Goal: Task Accomplishment & Management: Manage account settings

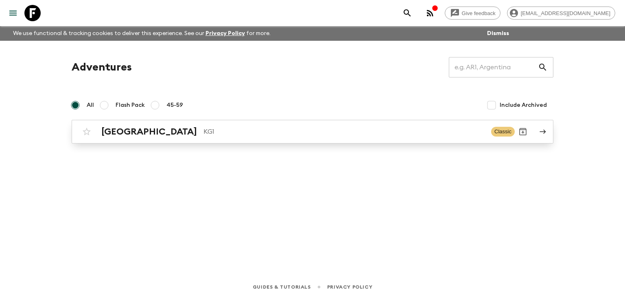
click at [137, 130] on h2 "Kyrgyzstan" at bounding box center [149, 131] width 96 height 11
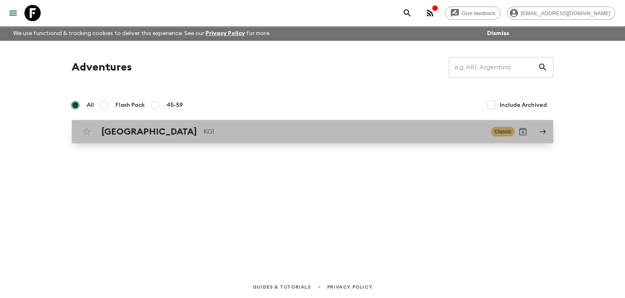
click at [133, 130] on h2 "Kyrgyzstan" at bounding box center [149, 131] width 96 height 11
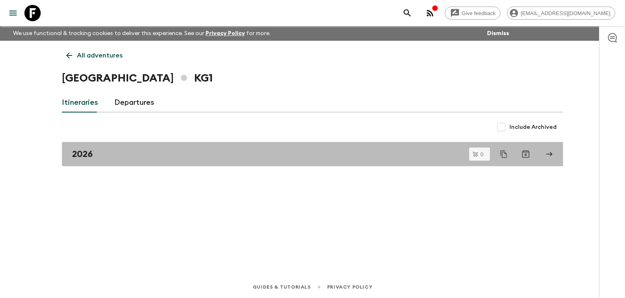
click at [82, 144] on link "2026" at bounding box center [313, 154] width 502 height 24
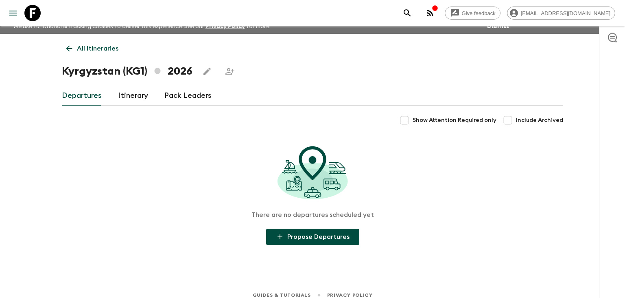
scroll to position [15, 0]
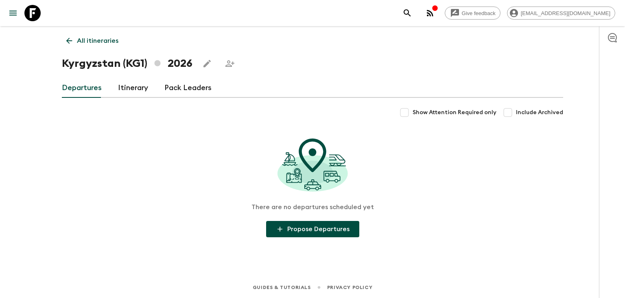
click at [124, 88] on link "Itinerary" at bounding box center [133, 88] width 30 height 20
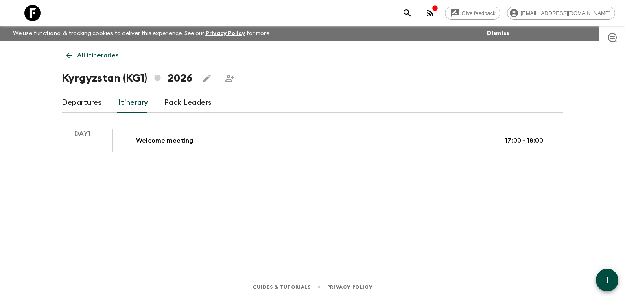
click at [186, 104] on link "Pack Leaders" at bounding box center [187, 103] width 47 height 20
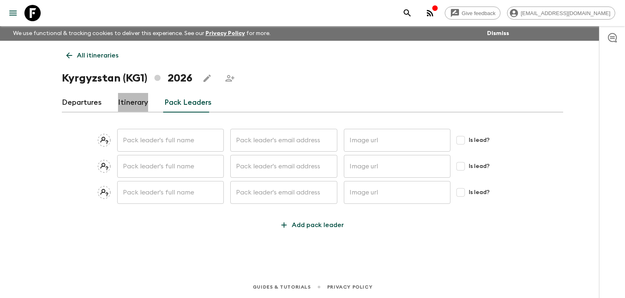
click at [130, 100] on link "Itinerary" at bounding box center [133, 103] width 30 height 20
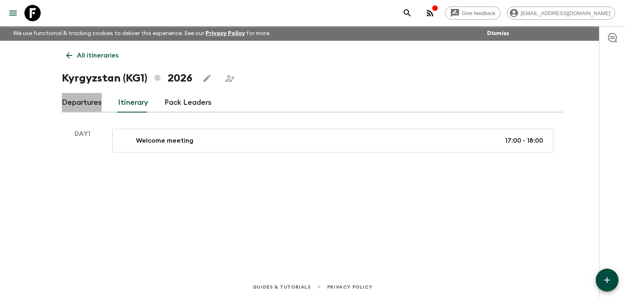
click at [99, 103] on link "Departures" at bounding box center [82, 103] width 40 height 20
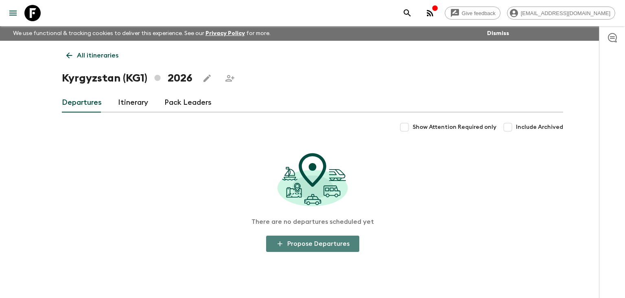
click at [333, 247] on button "Propose Departures" at bounding box center [312, 243] width 93 height 16
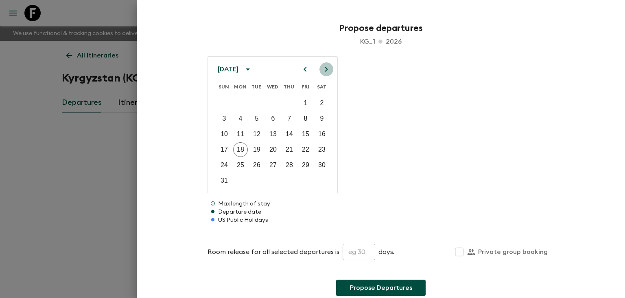
click at [328, 68] on icon "Next month" at bounding box center [327, 69] width 10 height 10
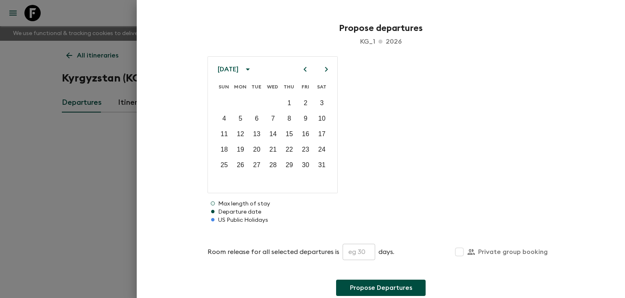
click at [328, 68] on icon "Next month" at bounding box center [327, 69] width 10 height 10
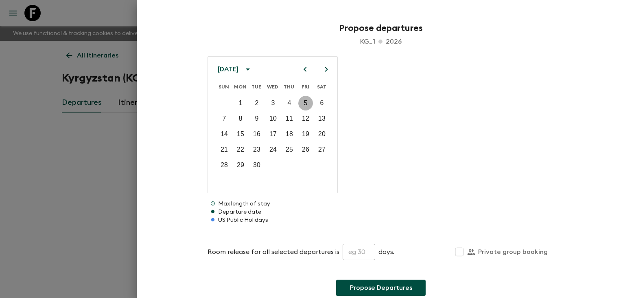
click at [305, 103] on p "5" at bounding box center [306, 103] width 4 height 10
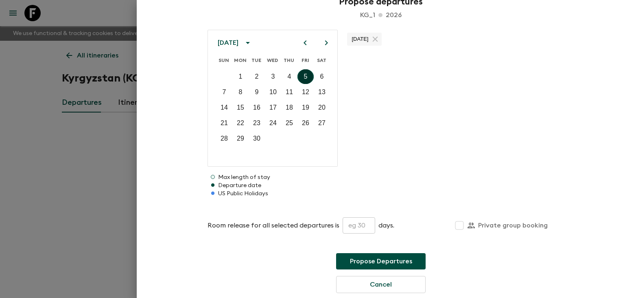
scroll to position [44, 0]
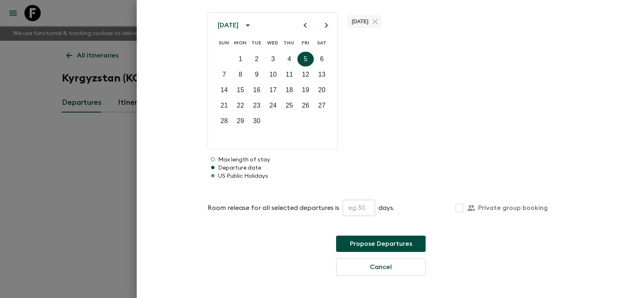
click at [230, 160] on p "Max length of stay" at bounding box center [381, 160] width 347 height 8
click at [247, 167] on p "Departure date" at bounding box center [381, 168] width 347 height 8
click at [357, 239] on button "Propose Departures" at bounding box center [381, 243] width 90 height 16
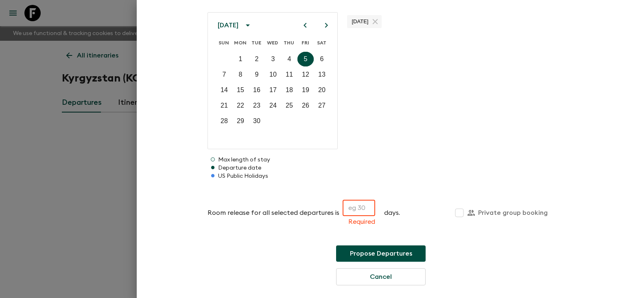
click at [359, 206] on input "text" at bounding box center [359, 207] width 33 height 16
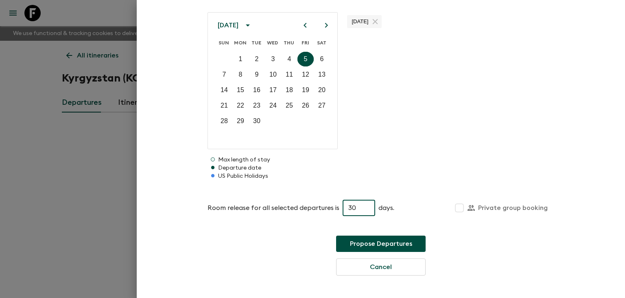
type input "30"
click at [367, 242] on button "Propose Departures" at bounding box center [381, 243] width 90 height 16
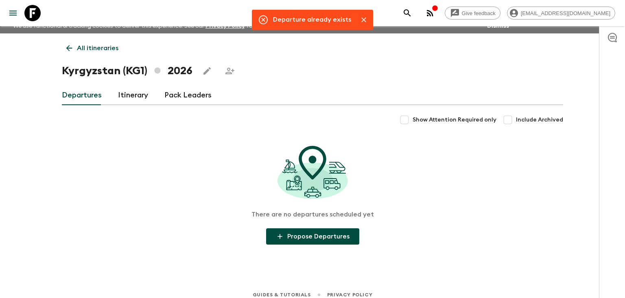
scroll to position [15, 0]
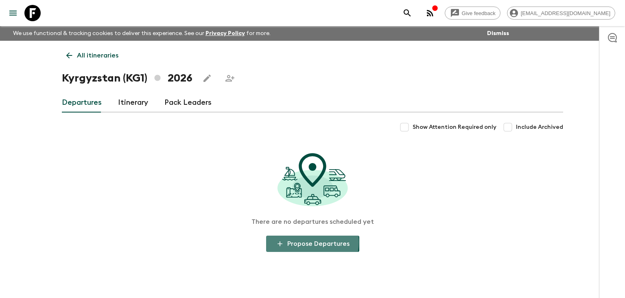
click at [309, 242] on button "Propose Departures" at bounding box center [312, 243] width 93 height 16
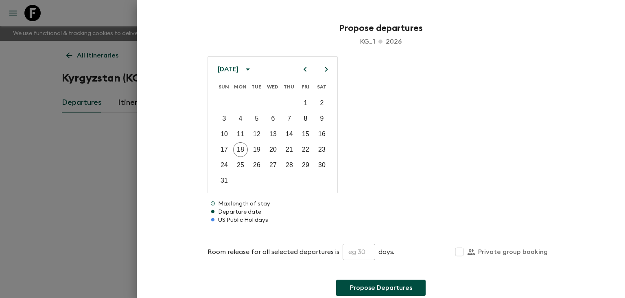
click at [213, 202] on icon at bounding box center [213, 203] width 2 height 2
click at [324, 70] on icon "Next month" at bounding box center [327, 69] width 10 height 10
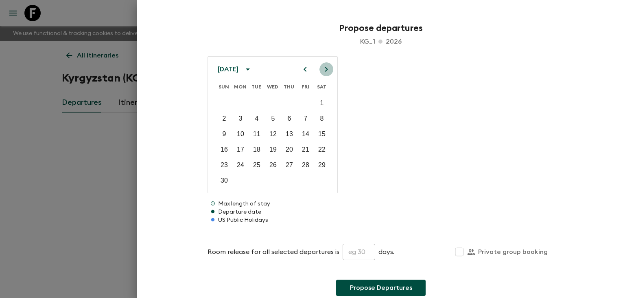
click at [324, 70] on icon "Next month" at bounding box center [327, 69] width 10 height 10
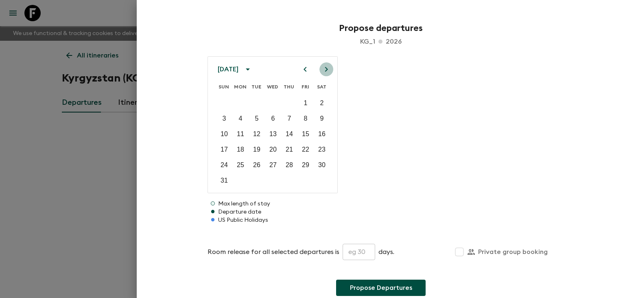
click at [324, 70] on icon "Next month" at bounding box center [327, 69] width 10 height 10
click at [304, 74] on icon "Previous month" at bounding box center [305, 69] width 10 height 10
click at [308, 102] on button "5" at bounding box center [305, 103] width 15 height 15
click at [324, 120] on button "13" at bounding box center [322, 118] width 15 height 15
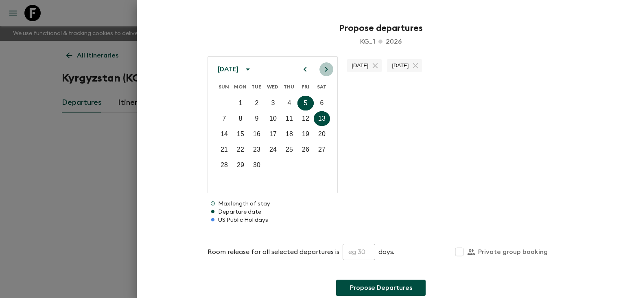
click at [323, 66] on icon "Next month" at bounding box center [327, 69] width 10 height 10
click at [303, 70] on icon "Previous month" at bounding box center [305, 69] width 10 height 10
click at [319, 149] on p "27" at bounding box center [321, 150] width 7 height 10
click at [321, 147] on p "27" at bounding box center [321, 150] width 7 height 10
click at [323, 115] on p "13" at bounding box center [321, 119] width 7 height 10
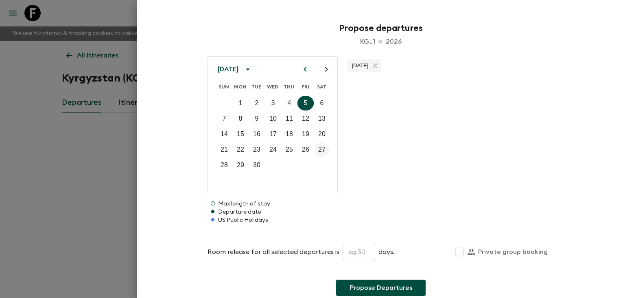
click at [324, 147] on p "27" at bounding box center [321, 150] width 7 height 10
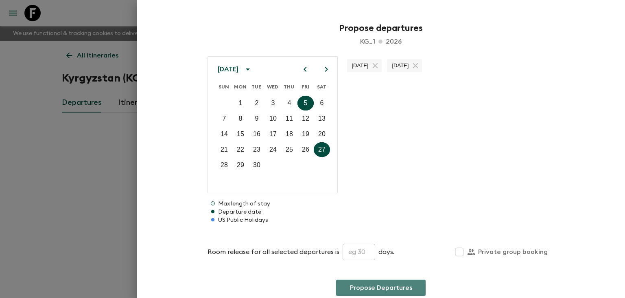
click at [356, 286] on button "Propose Departures" at bounding box center [381, 287] width 90 height 16
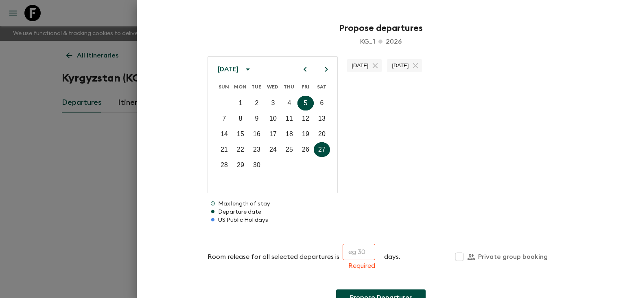
click at [324, 66] on icon "Next month" at bounding box center [327, 69] width 10 height 10
click at [326, 115] on button "11" at bounding box center [322, 118] width 15 height 15
click at [307, 71] on icon "Previous month" at bounding box center [305, 69] width 10 height 10
click at [326, 70] on icon "Next month" at bounding box center [327, 69] width 10 height 10
click at [302, 136] on p "17" at bounding box center [305, 134] width 7 height 10
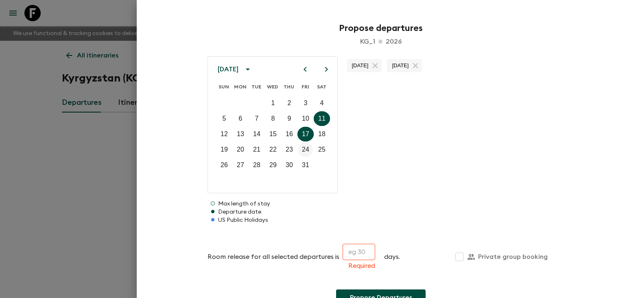
click at [304, 153] on p "24" at bounding box center [305, 150] width 7 height 10
click at [327, 66] on icon "Next month" at bounding box center [327, 69] width 10 height 10
click at [305, 118] on p "7" at bounding box center [306, 119] width 4 height 10
click at [306, 133] on p "14" at bounding box center [305, 134] width 7 height 10
click at [306, 148] on p "21" at bounding box center [305, 150] width 7 height 10
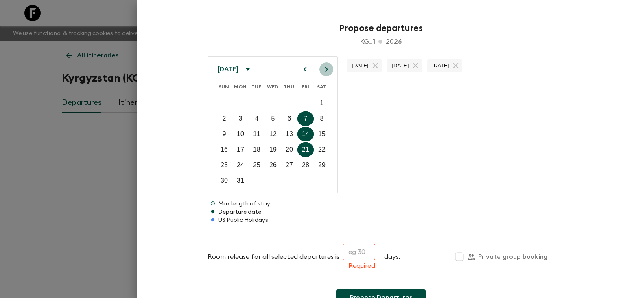
click at [328, 70] on icon "Next month" at bounding box center [327, 69] width 10 height 10
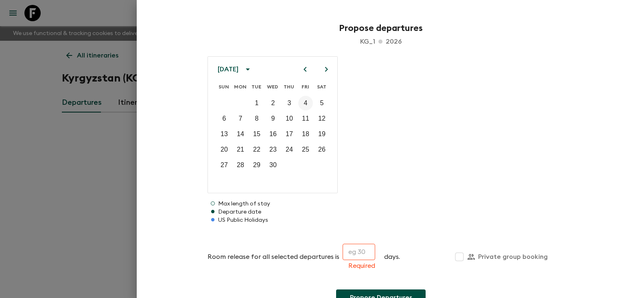
click at [311, 101] on button "4" at bounding box center [305, 103] width 15 height 15
click at [350, 256] on input "text" at bounding box center [359, 251] width 33 height 16
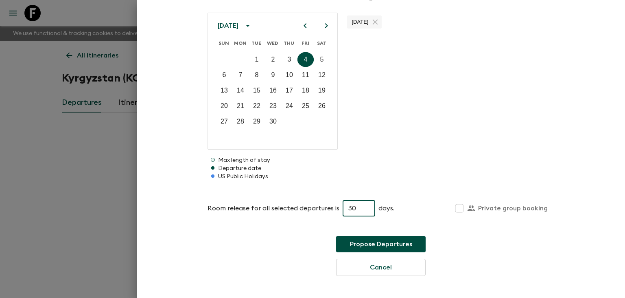
scroll to position [44, 0]
type input "30"
click at [394, 247] on button "Propose Departures" at bounding box center [381, 243] width 90 height 16
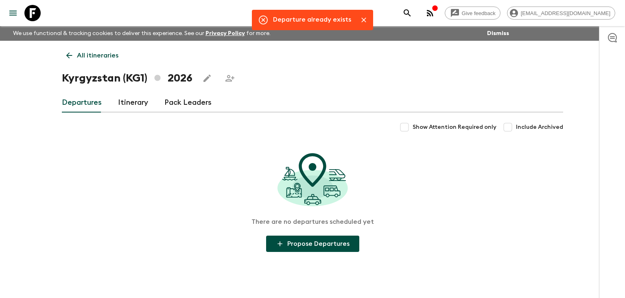
scroll to position [15, 0]
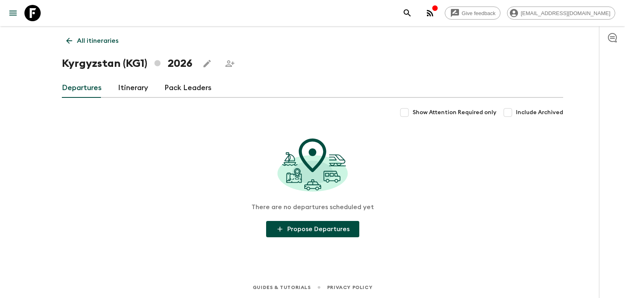
click at [427, 110] on span "Show Attention Required only" at bounding box center [455, 112] width 84 height 8
click at [413, 110] on input "Show Attention Required only" at bounding box center [405, 112] width 16 height 16
checkbox input "true"
click at [513, 112] on input "Include Archived" at bounding box center [508, 112] width 16 height 16
checkbox input "true"
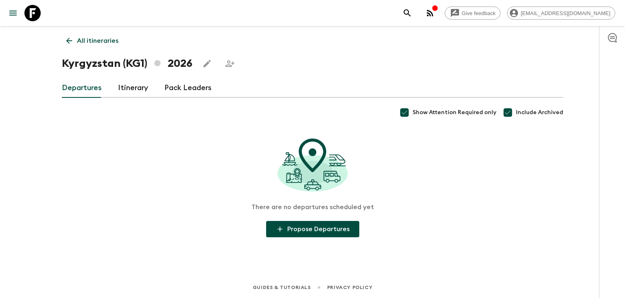
click at [421, 114] on span "Show Attention Required only" at bounding box center [455, 112] width 84 height 8
click at [413, 114] on input "Show Attention Required only" at bounding box center [405, 112] width 16 height 16
checkbox input "false"
click at [508, 110] on input "Include Archived" at bounding box center [508, 112] width 16 height 16
checkbox input "false"
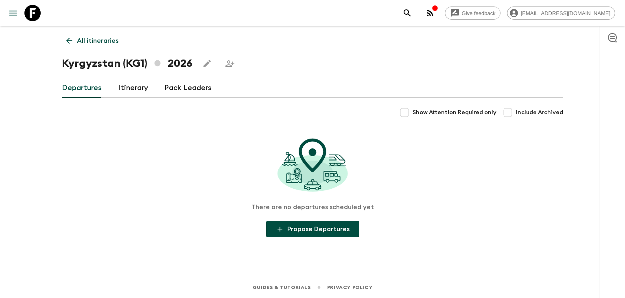
click at [328, 230] on button "Propose Departures" at bounding box center [312, 229] width 93 height 16
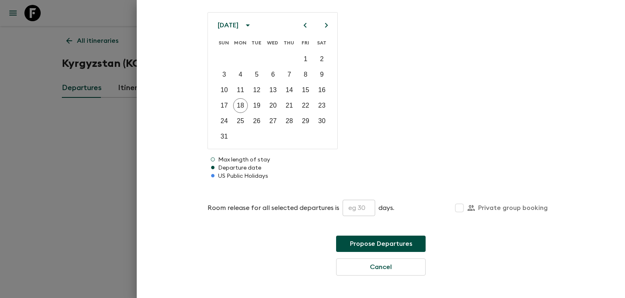
scroll to position [0, 0]
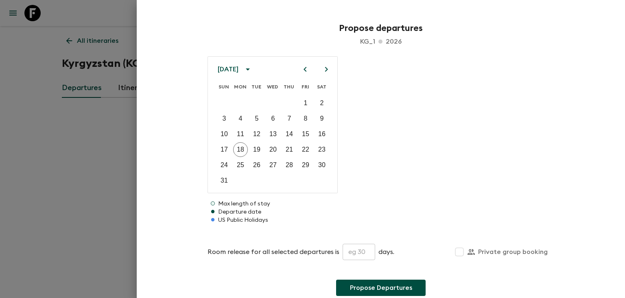
click at [112, 188] on div at bounding box center [312, 149] width 625 height 298
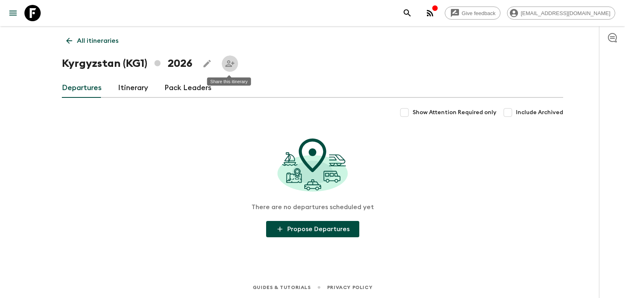
click at [232, 66] on icon "Share this itinerary" at bounding box center [230, 64] width 10 height 10
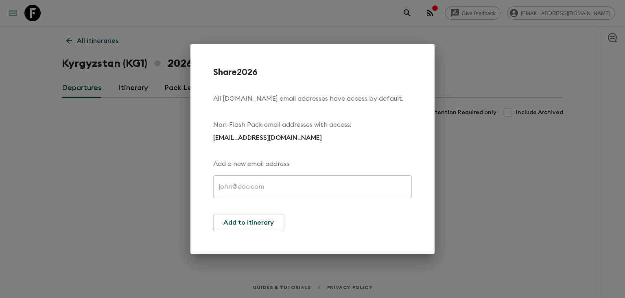
click at [480, 67] on div "Share 2026 All flashpack.com email addresses have access by default. Non-Flash …" at bounding box center [312, 149] width 625 height 298
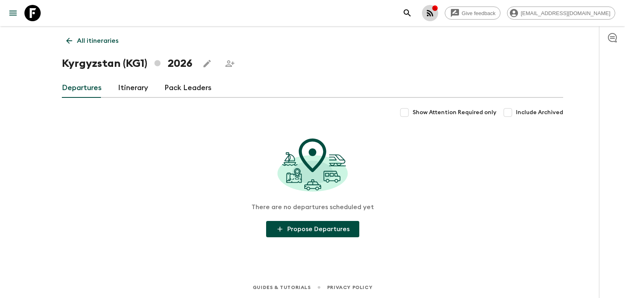
click at [435, 9] on icon "button" at bounding box center [430, 13] width 10 height 10
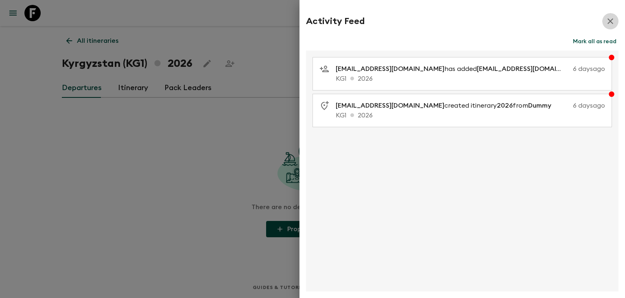
click at [612, 22] on icon "button" at bounding box center [611, 21] width 6 height 6
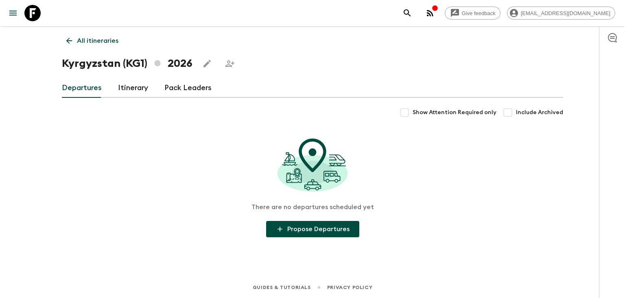
click at [132, 81] on link "Itinerary" at bounding box center [133, 88] width 30 height 20
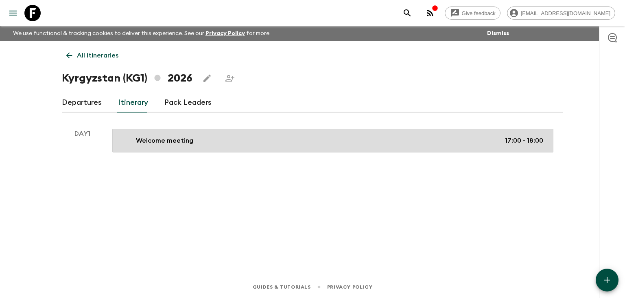
click at [176, 142] on p "Welcome meeting" at bounding box center [164, 141] width 57 height 10
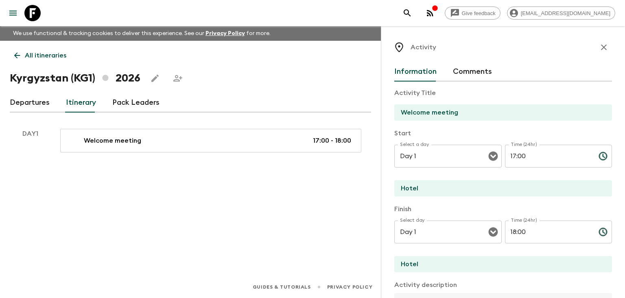
scroll to position [39, 0]
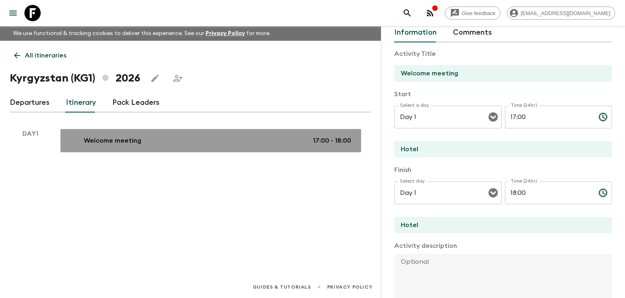
click at [185, 140] on div "Welcome meeting 17:00 - 18:00" at bounding box center [209, 141] width 284 height 10
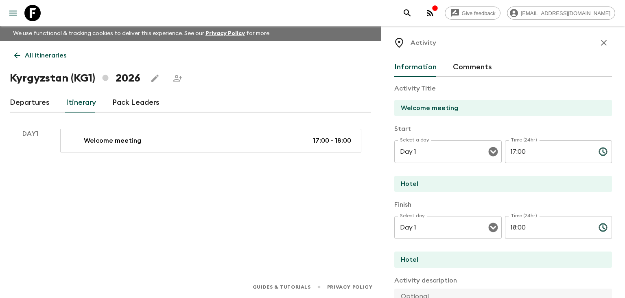
scroll to position [0, 0]
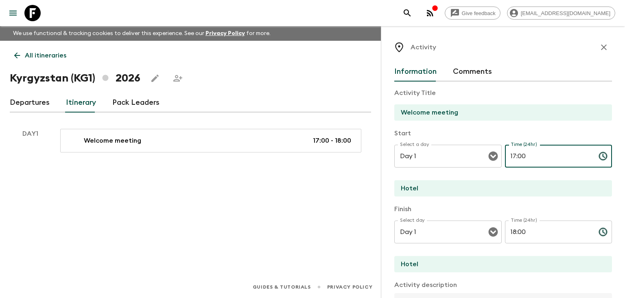
drag, startPoint x: 511, startPoint y: 156, endPoint x: 516, endPoint y: 156, distance: 4.9
click at [516, 156] on input "17:00" at bounding box center [548, 156] width 87 height 23
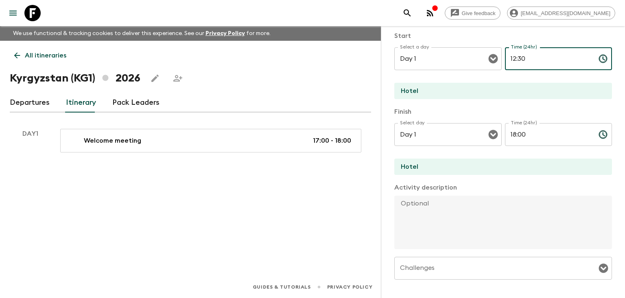
scroll to position [117, 0]
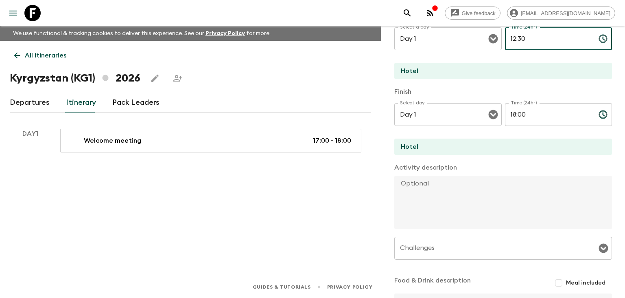
type input "12:30"
click at [441, 67] on input "Hotel" at bounding box center [499, 71] width 211 height 16
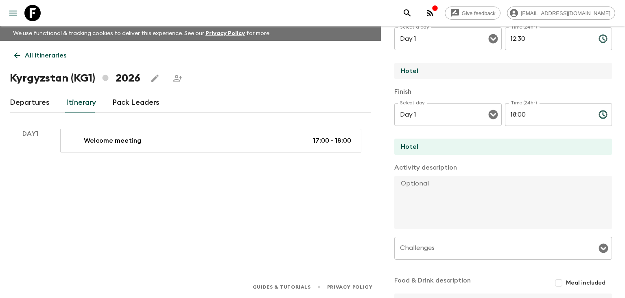
drag, startPoint x: 431, startPoint y: 71, endPoint x: 388, endPoint y: 71, distance: 42.7
click at [394, 71] on input "Hotel" at bounding box center [499, 71] width 211 height 16
type input "C"
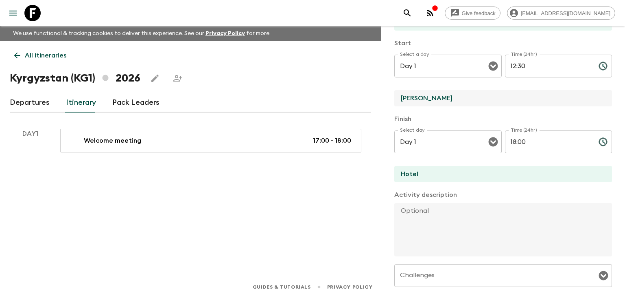
scroll to position [78, 0]
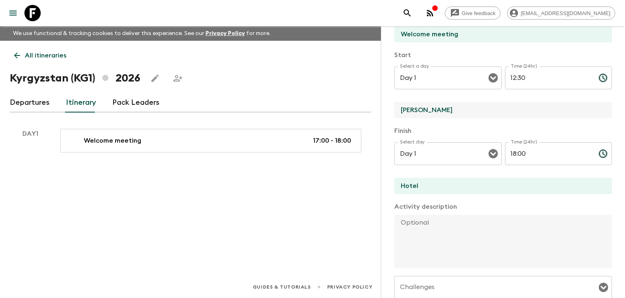
type input "Supara Chunkurchak"
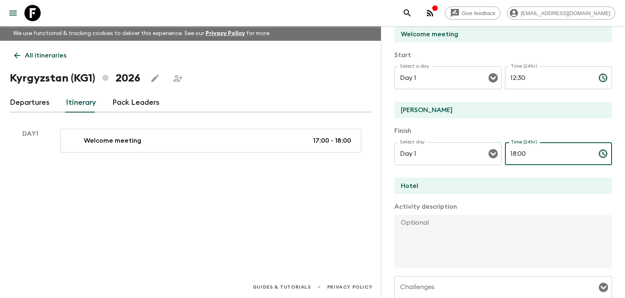
drag, startPoint x: 511, startPoint y: 153, endPoint x: 516, endPoint y: 154, distance: 5.3
click at [516, 154] on input "18:00" at bounding box center [548, 153] width 87 height 23
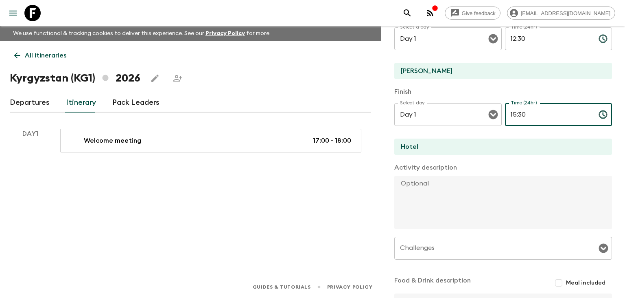
type input "15:30"
click at [427, 151] on input "Hotel" at bounding box center [499, 146] width 211 height 16
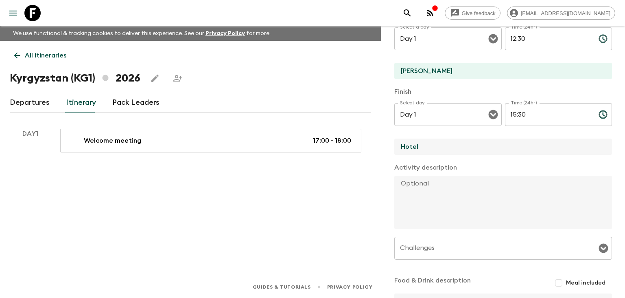
drag, startPoint x: 402, startPoint y: 146, endPoint x: 380, endPoint y: 146, distance: 22.0
click at [394, 146] on input "Hotel" at bounding box center [499, 146] width 211 height 16
type input "Supara Chunkurchak"
click at [427, 203] on textarea at bounding box center [499, 201] width 211 height 53
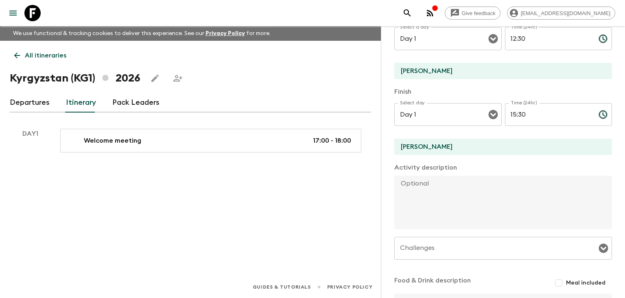
paste textarea "We head to Supara Chunkurchal Resort, the rest center located in the stunning C…"
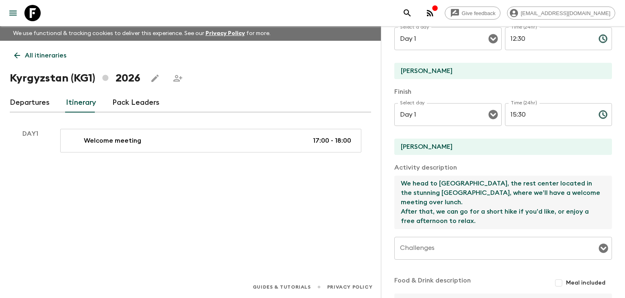
click at [498, 183] on textarea "We head to Supara Chunkurchal Resort, the rest center located in the stunning C…" at bounding box center [499, 201] width 211 height 53
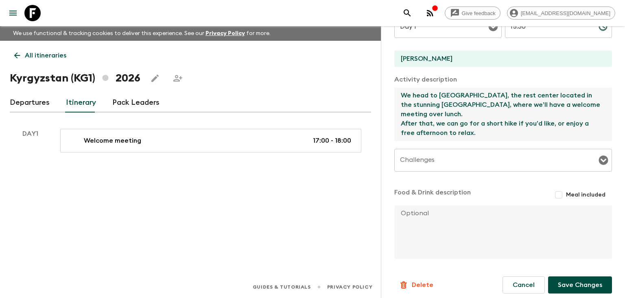
scroll to position [211, 0]
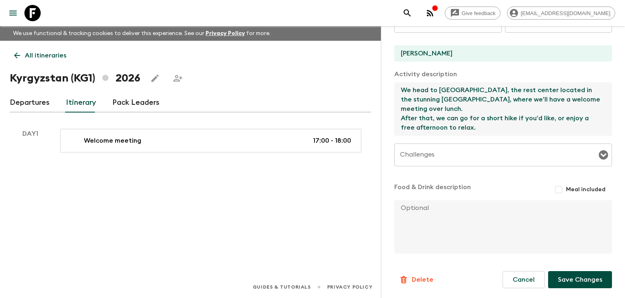
type textarea "We head to Supara Chunkurchak Resort, the rest center located in the stunning C…"
click at [506, 158] on input "Challenges" at bounding box center [497, 154] width 198 height 15
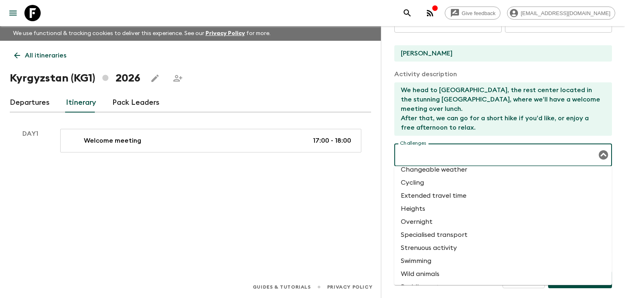
scroll to position [0, 0]
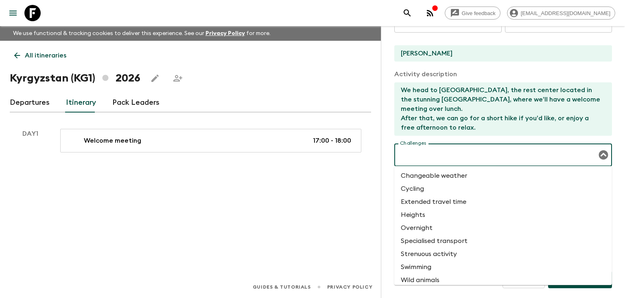
click at [504, 137] on div "Activity Title Welcome meeting Start Select a day Day 1 Select a day ​ Time (24…" at bounding box center [503, 63] width 218 height 384
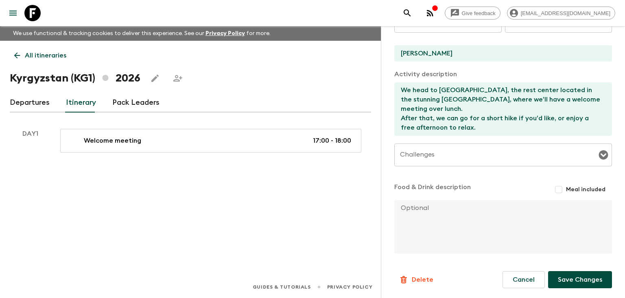
click at [561, 188] on input "Meal included" at bounding box center [559, 189] width 15 height 15
checkbox input "true"
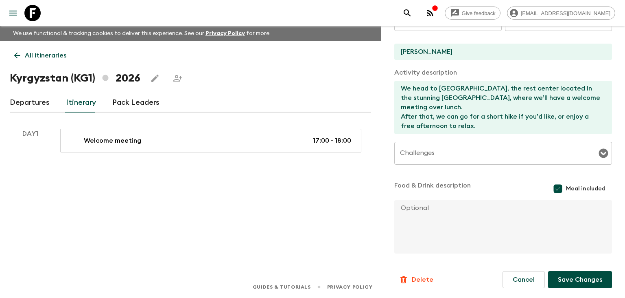
scroll to position [213, 0]
click at [468, 213] on textarea at bounding box center [499, 226] width 211 height 53
type textarea "Lunch in the restaurant"
click at [601, 278] on button "Save Changes" at bounding box center [580, 279] width 64 height 17
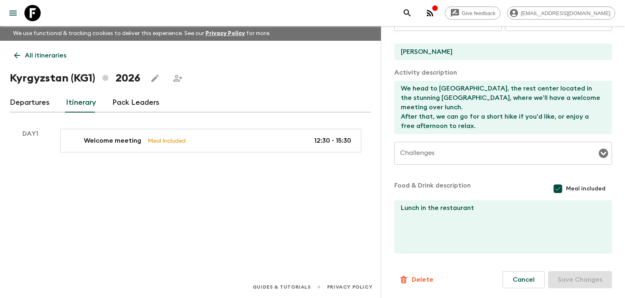
scroll to position [0, 0]
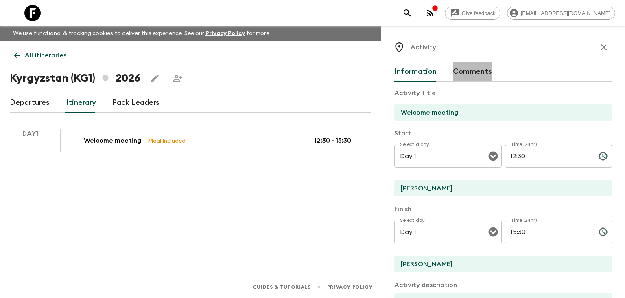
click at [474, 72] on button "Comments" at bounding box center [472, 72] width 39 height 20
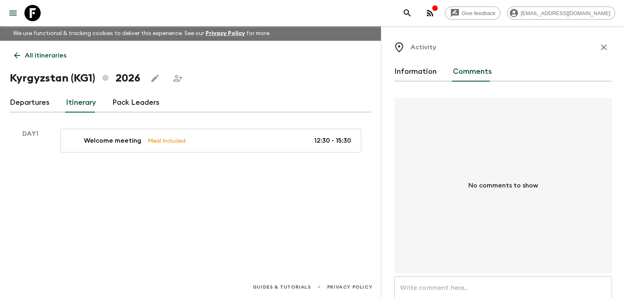
click at [428, 70] on button "Information" at bounding box center [415, 72] width 42 height 20
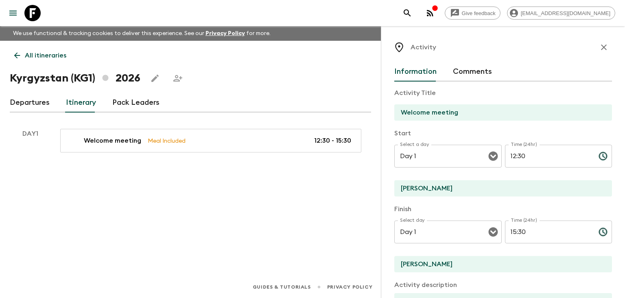
click at [603, 48] on icon "button" at bounding box center [604, 47] width 10 height 10
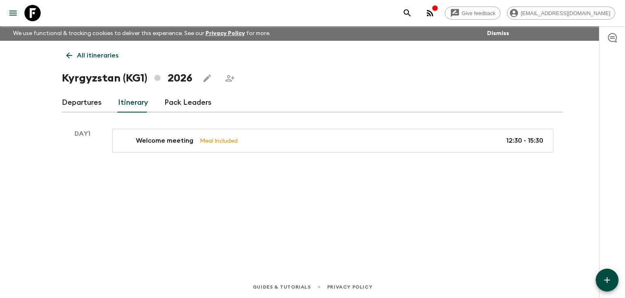
click at [98, 151] on div "Day 1" at bounding box center [82, 141] width 41 height 24
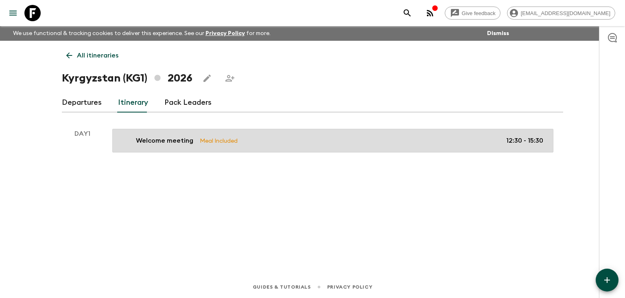
click at [200, 137] on p "Meal Included" at bounding box center [219, 140] width 38 height 9
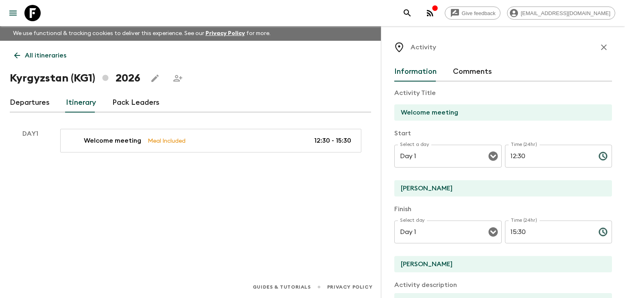
click at [455, 112] on input "Welcome meeting" at bounding box center [499, 112] width 211 height 16
click at [280, 161] on div "All itineraries Kyrgyzstan (KG1) 2026 Departures Itinerary Pack Leaders Activit…" at bounding box center [190, 147] width 381 height 212
click at [305, 191] on div "All itineraries Kyrgyzstan (KG1) 2026 Departures Itinerary Pack Leaders Activit…" at bounding box center [190, 147] width 381 height 212
click at [604, 45] on icon "button" at bounding box center [604, 47] width 10 height 10
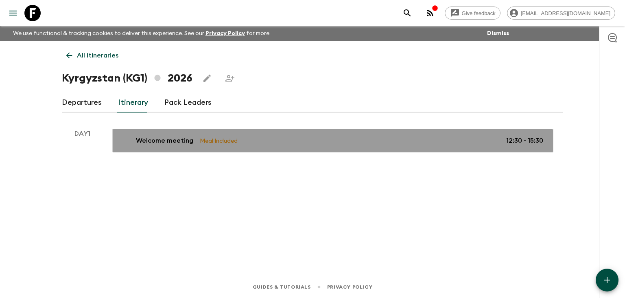
click at [156, 142] on p "Welcome meeting" at bounding box center [164, 141] width 57 height 10
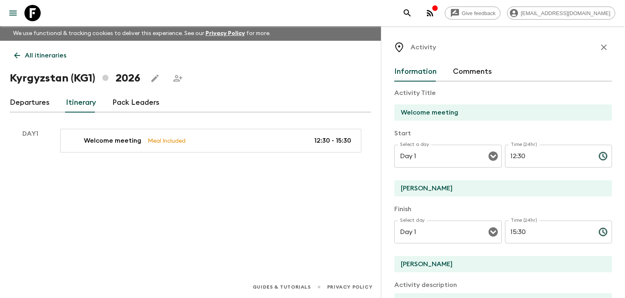
click at [344, 210] on div "All itineraries Kyrgyzstan (KG1) 2026 Departures Itinerary Pack Leaders Activit…" at bounding box center [190, 147] width 381 height 212
click at [376, 142] on div "All itineraries Kyrgyzstan (KG1) 2026 Departures Itinerary Pack Leaders Activit…" at bounding box center [190, 147] width 381 height 212
click at [336, 188] on div "All itineraries Kyrgyzstan (KG1) 2026 Departures Itinerary Pack Leaders Activit…" at bounding box center [190, 147] width 381 height 212
click at [121, 180] on div "All itineraries Kyrgyzstan (KG1) 2026 Departures Itinerary Pack Leaders Activit…" at bounding box center [190, 147] width 381 height 212
click at [275, 221] on div "All itineraries Kyrgyzstan (KG1) 2026 Departures Itinerary Pack Leaders Activit…" at bounding box center [190, 147] width 381 height 212
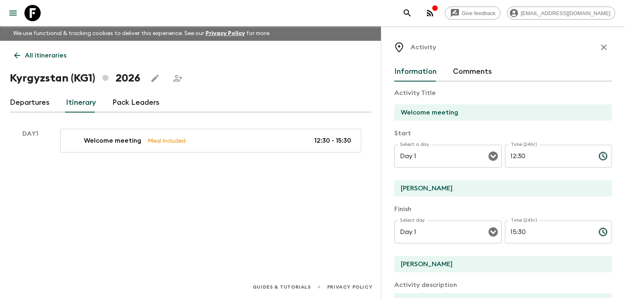
click at [276, 221] on div "All itineraries Kyrgyzstan (KG1) 2026 Departures Itinerary Pack Leaders Activit…" at bounding box center [190, 147] width 381 height 212
click at [275, 221] on div "All itineraries Kyrgyzstan (KG1) 2026 Departures Itinerary Pack Leaders Activit…" at bounding box center [190, 147] width 381 height 212
click at [132, 191] on div "All itineraries Kyrgyzstan (KG1) 2026 Departures Itinerary Pack Leaders Activit…" at bounding box center [190, 147] width 381 height 212
click at [38, 103] on link "Departures" at bounding box center [30, 103] width 40 height 20
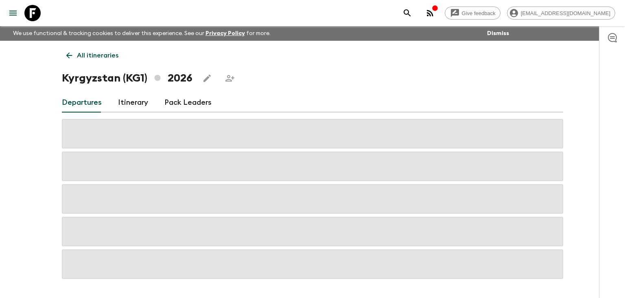
click at [131, 102] on link "Itinerary" at bounding box center [133, 103] width 30 height 20
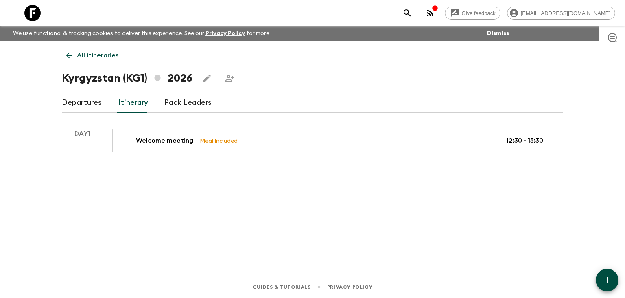
click at [354, 204] on div "All itineraries Kyrgyzstan (KG1) 2026 Departures Itinerary Pack Leaders Day 1 W…" at bounding box center [312, 147] width 521 height 212
click at [356, 180] on div "All itineraries Kyrgyzstan (KG1) 2026 Departures Itinerary Pack Leaders Day 1 W…" at bounding box center [312, 147] width 521 height 212
click at [79, 132] on p "Day 1" at bounding box center [82, 134] width 41 height 10
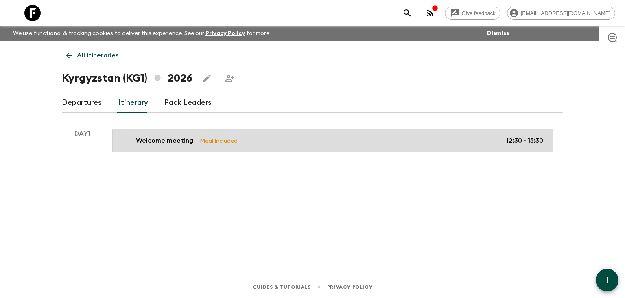
click at [114, 136] on link "Welcome meeting Meal Included 12:30 - 15:30" at bounding box center [332, 141] width 441 height 24
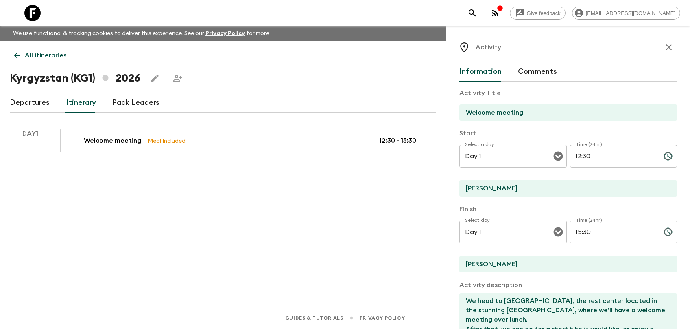
click at [357, 189] on div "All itineraries [GEOGRAPHIC_DATA] (KG1) 2026 Departures Itinerary Pack Leaders …" at bounding box center [223, 162] width 446 height 243
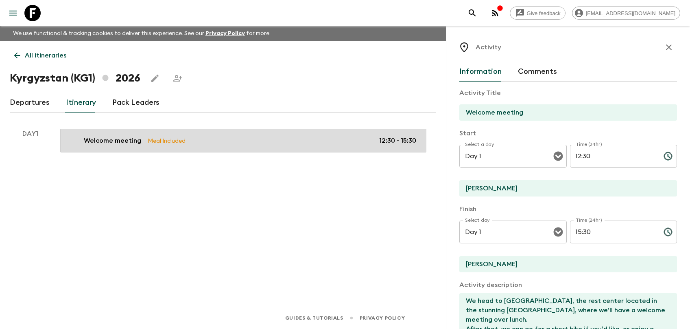
click at [340, 147] on link "Welcome meeting Meal Included 12:30 - 15:30" at bounding box center [243, 141] width 366 height 24
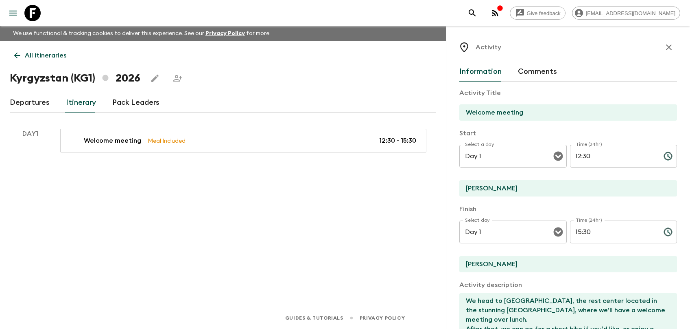
scroll to position [182, 0]
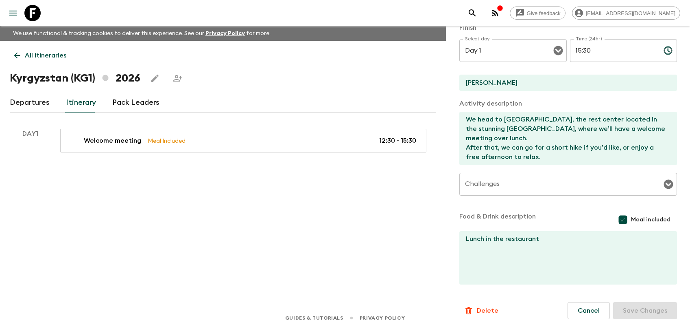
click at [289, 192] on div "All itineraries [GEOGRAPHIC_DATA] (KG1) 2026 Departures Itinerary Pack Leaders …" at bounding box center [223, 162] width 446 height 243
click at [190, 183] on div "All itineraries [GEOGRAPHIC_DATA] (KG1) 2026 Departures Itinerary Pack Leaders …" at bounding box center [223, 162] width 446 height 243
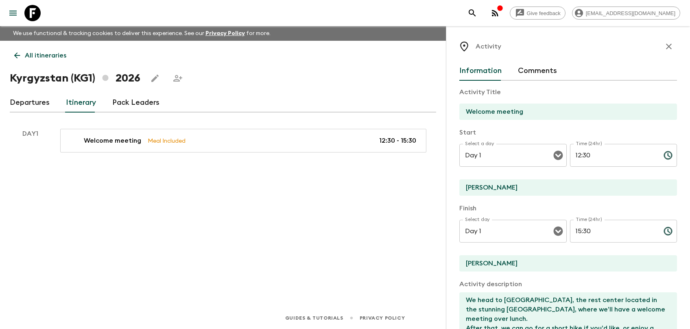
scroll to position [0, 0]
click at [625, 48] on icon "button" at bounding box center [669, 47] width 6 height 6
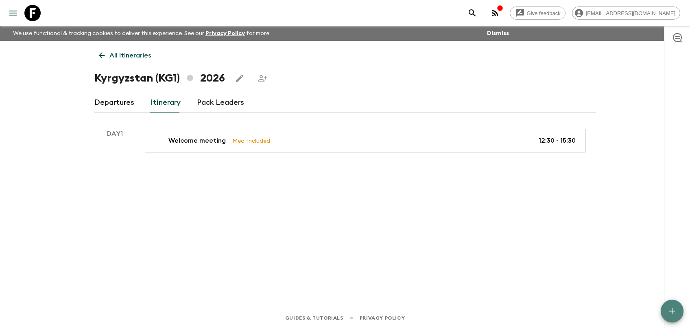
click at [625, 297] on icon "button" at bounding box center [673, 311] width 10 height 10
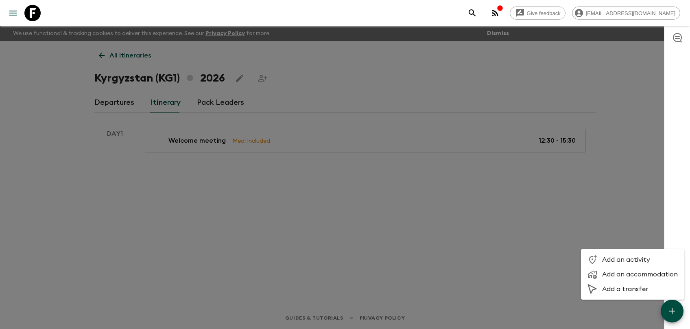
click at [606, 259] on span "Add an activity" at bounding box center [641, 259] width 76 height 8
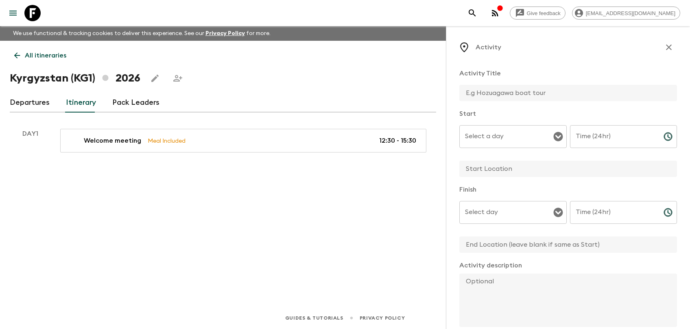
click at [511, 93] on input "text" at bounding box center [565, 93] width 211 height 16
type input "D"
click at [513, 145] on div "Select a day" at bounding box center [513, 136] width 107 height 23
type input "Welcome dinner"
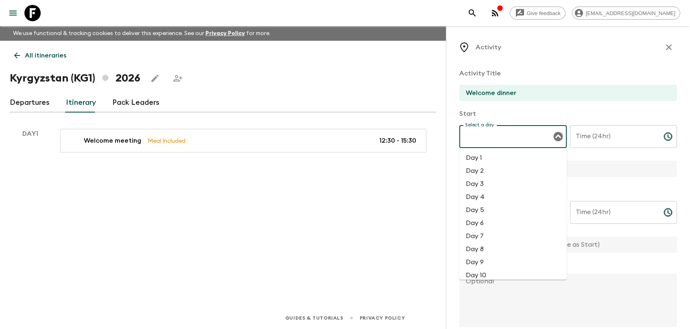
click at [502, 156] on li "Day 1" at bounding box center [513, 157] width 107 height 13
type input "Day 1"
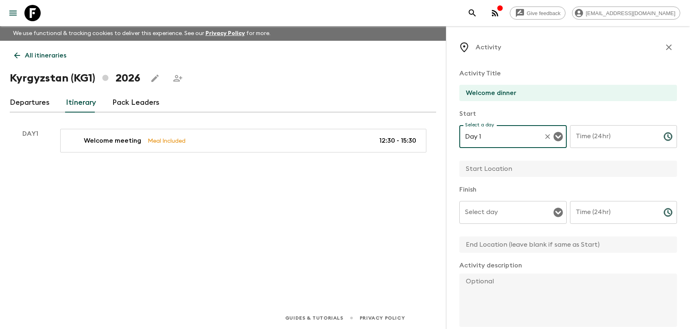
click at [609, 132] on input "Time (24hr)" at bounding box center [613, 136] width 87 height 23
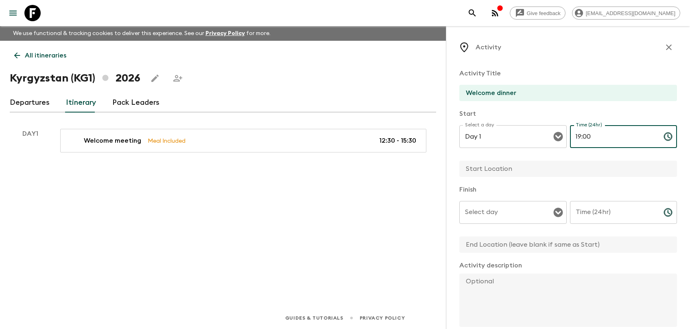
type input "19:00"
click at [516, 169] on input "text" at bounding box center [565, 168] width 211 height 16
type input "[PERSON_NAME]"
click at [498, 217] on input "Select day" at bounding box center [507, 211] width 88 height 15
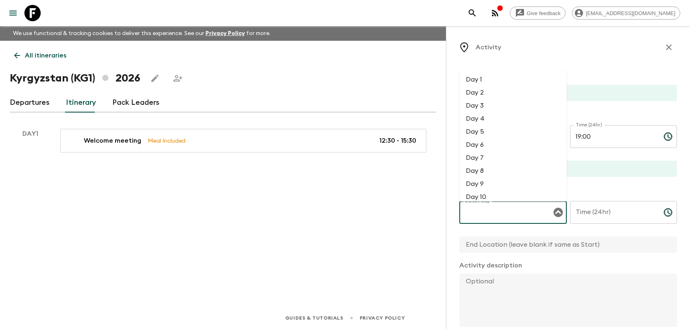
click at [519, 82] on li "Day 1" at bounding box center [513, 79] width 107 height 13
type input "Day 1"
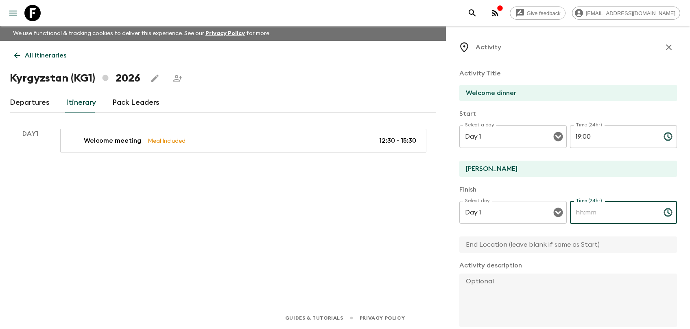
click at [583, 215] on input "Time (24hr)" at bounding box center [613, 212] width 87 height 23
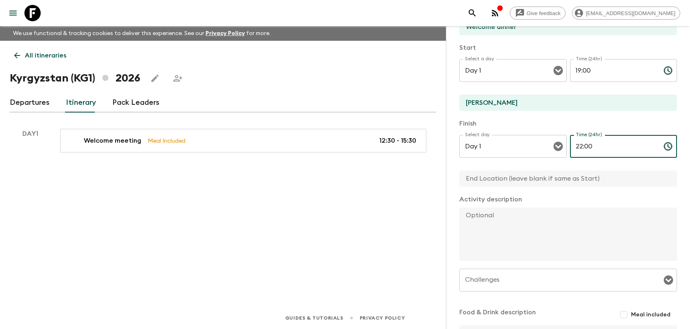
scroll to position [82, 0]
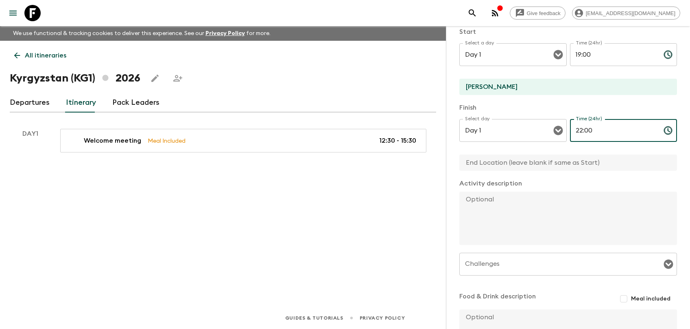
type input "22:00"
click at [519, 167] on input "text" at bounding box center [565, 162] width 211 height 16
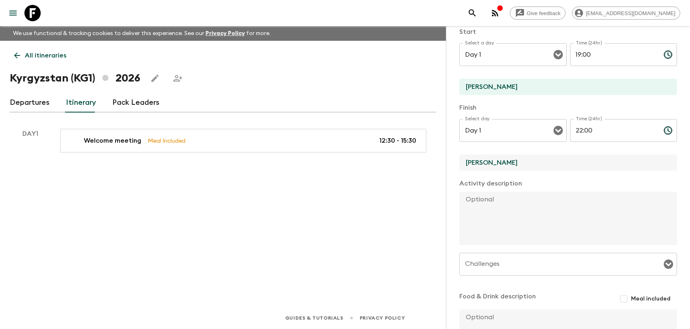
type input "[PERSON_NAME]"
click at [522, 230] on textarea at bounding box center [565, 217] width 211 height 53
paste textarea "We will dinner together with traditional dishes and drinks."
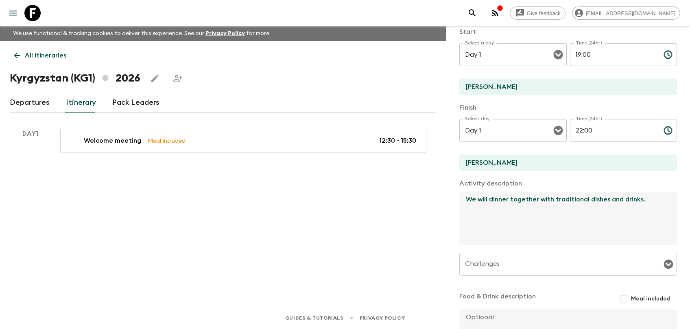
scroll to position [161, 0]
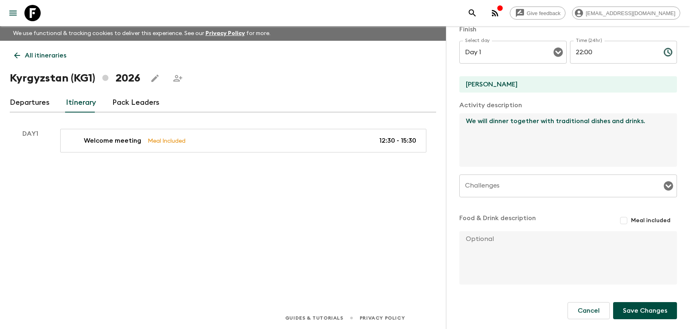
type textarea "We will dinner together with traditional dishes and drinks."
click at [541, 191] on input "Challenges" at bounding box center [562, 185] width 198 height 15
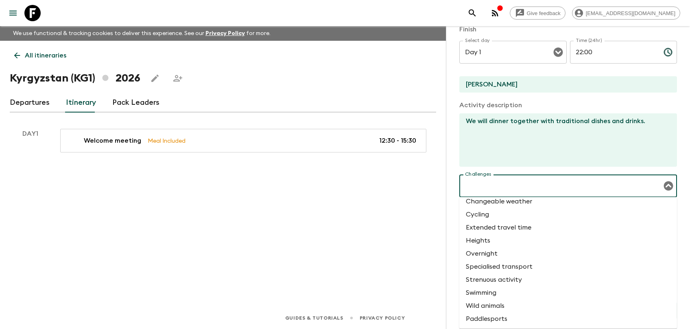
scroll to position [0, 0]
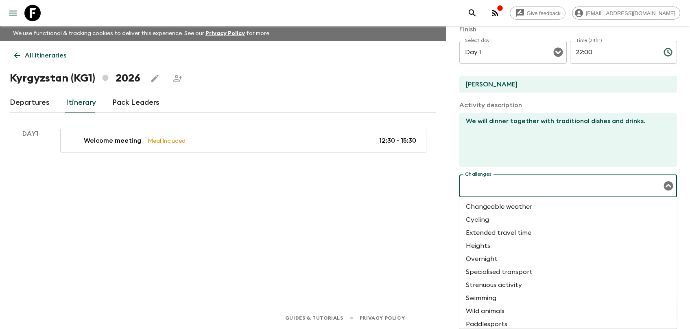
click at [458, 161] on div "Activity Activity Title Welcome dinner Start Select a day Day 1 Select a day ​ …" at bounding box center [568, 190] width 244 height 329
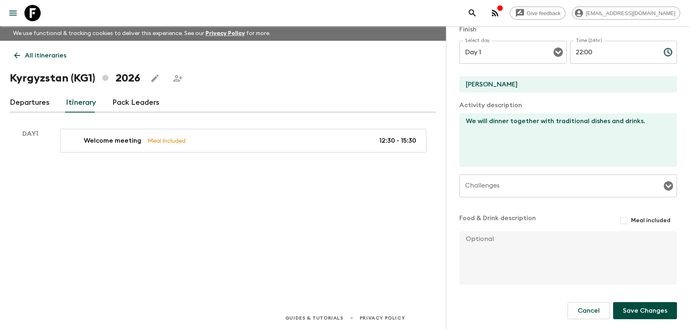
click at [624, 217] on input "Meal included" at bounding box center [624, 220] width 15 height 15
checkbox input "true"
click at [625, 297] on button "Save Changes" at bounding box center [646, 310] width 64 height 17
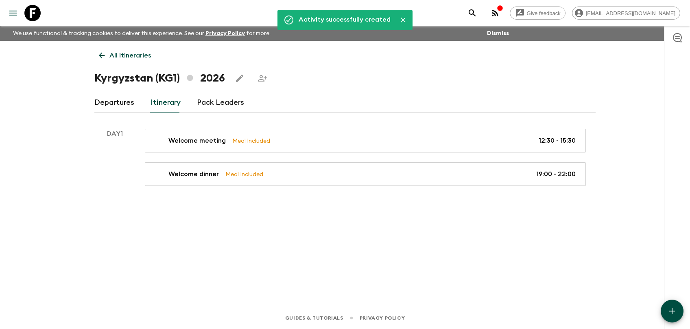
click at [625, 297] on icon "button" at bounding box center [673, 311] width 10 height 10
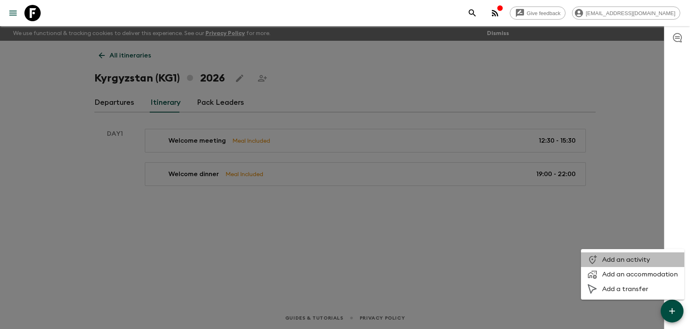
click at [625, 261] on span "Add an activity" at bounding box center [641, 259] width 76 height 8
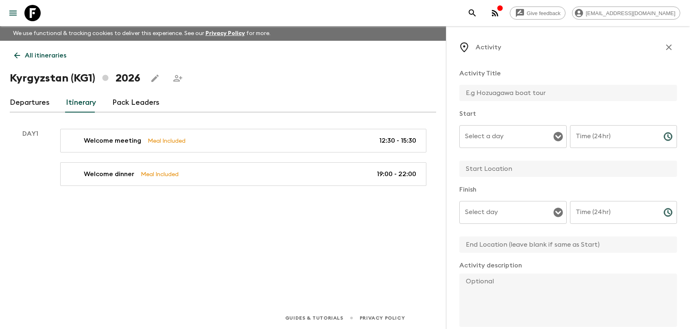
click at [480, 95] on input "text" at bounding box center [565, 93] width 211 height 16
type input "Airport transfers"
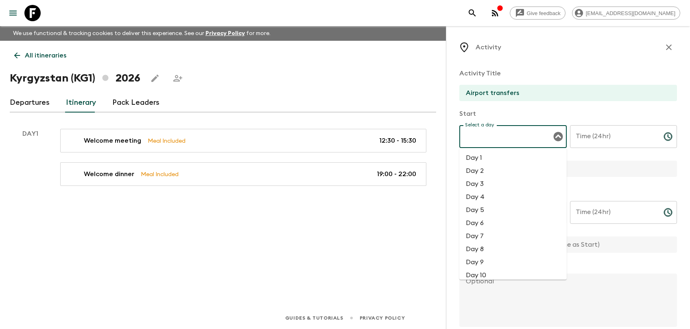
click at [497, 140] on input "Select a day" at bounding box center [507, 136] width 88 height 15
click at [495, 158] on li "Day 1" at bounding box center [513, 157] width 107 height 13
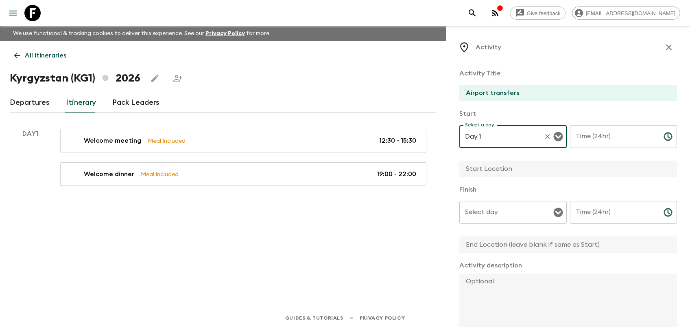
type input "Day 1"
click at [621, 125] on div "Start Select a day Day 1 Select a day ​ Time (24hr) Time (24hr) ​" at bounding box center [569, 143] width 218 height 69
click at [611, 135] on input "Time (24hr)" at bounding box center [613, 136] width 87 height 23
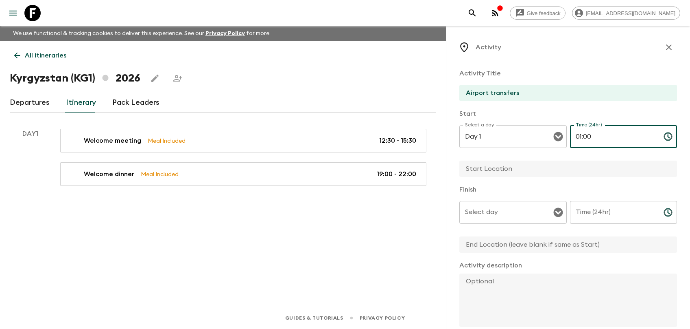
type input "01:00"
click at [546, 168] on input "text" at bounding box center [565, 168] width 211 height 16
type input "Manas International Airport"
click at [525, 210] on input "Select day" at bounding box center [507, 211] width 88 height 15
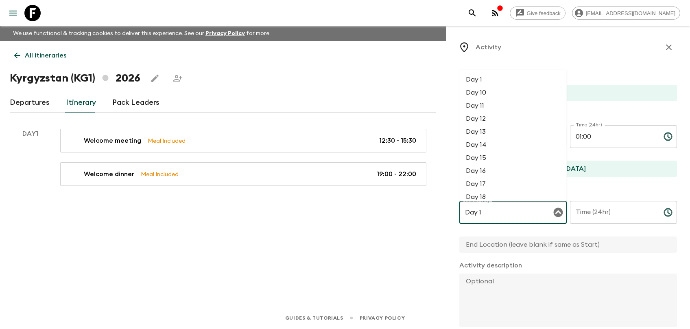
click at [508, 81] on li "Day 1" at bounding box center [513, 79] width 107 height 13
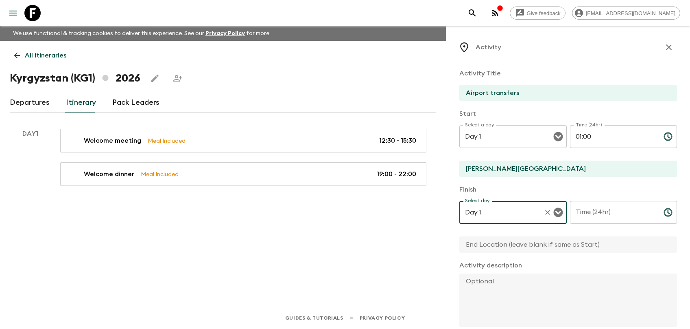
type input "Day 1"
click at [591, 219] on input "Time (24hr)" at bounding box center [613, 212] width 87 height 23
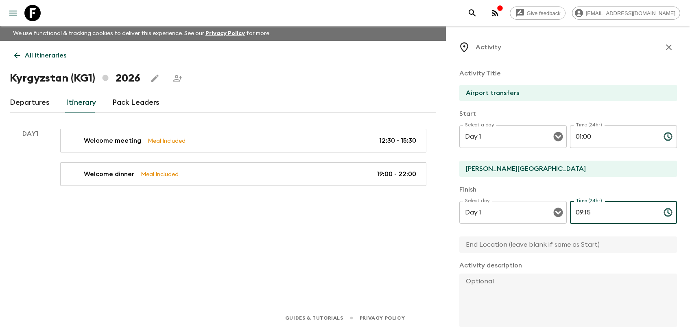
type input "09:15"
click at [528, 252] on input "text" at bounding box center [565, 244] width 211 height 16
type input "B"
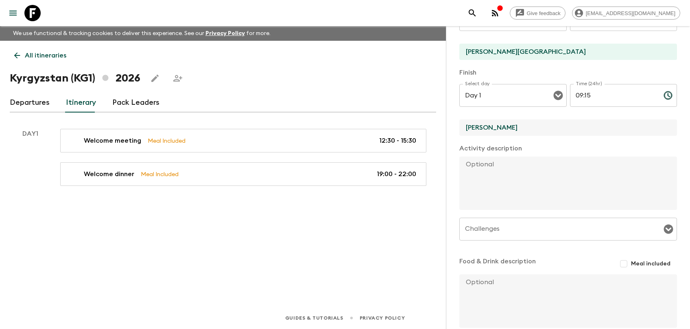
scroll to position [123, 0]
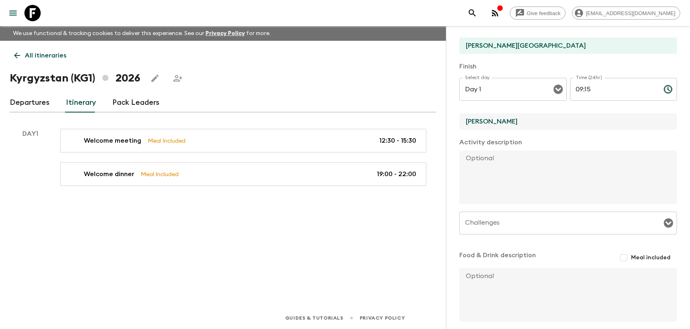
type input "Supara Chunkurchak"
click at [489, 171] on textarea at bounding box center [565, 176] width 211 height 53
paste textarea "Your driver will pick you up at your arrival at the Manas airport. Transfer to …"
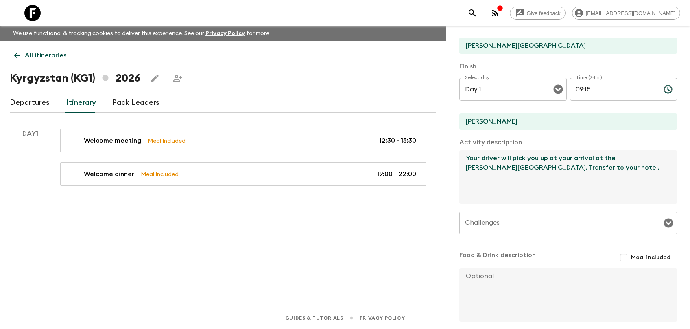
click at [562, 192] on textarea "Your driver will pick you up at your arrival at the Manas airport. Transfer to …" at bounding box center [565, 176] width 211 height 53
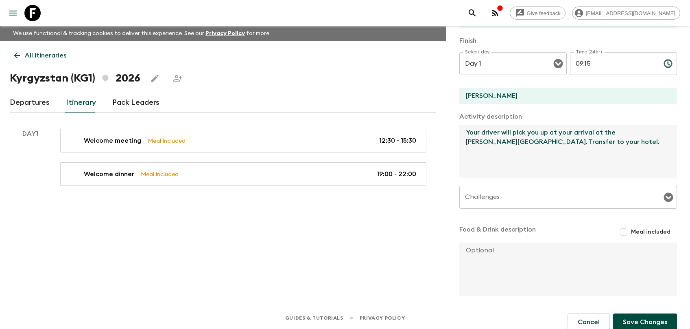
scroll to position [161, 0]
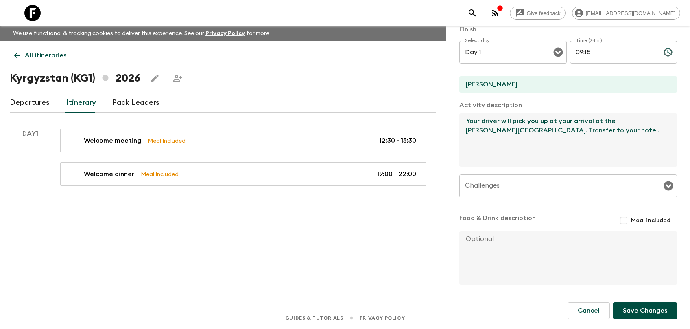
type textarea "Your driver will pick you up at your arrival at the Manas airport. Transfer to …"
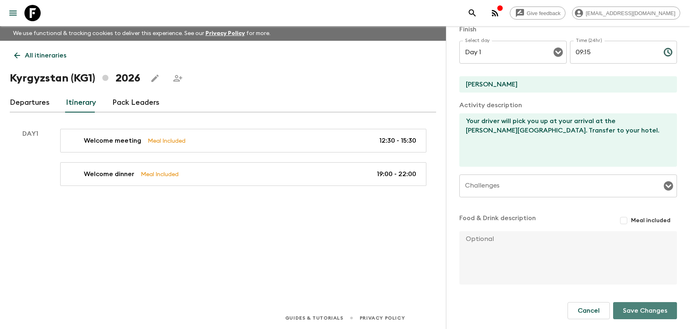
click at [625, 297] on button "Save Changes" at bounding box center [646, 310] width 64 height 17
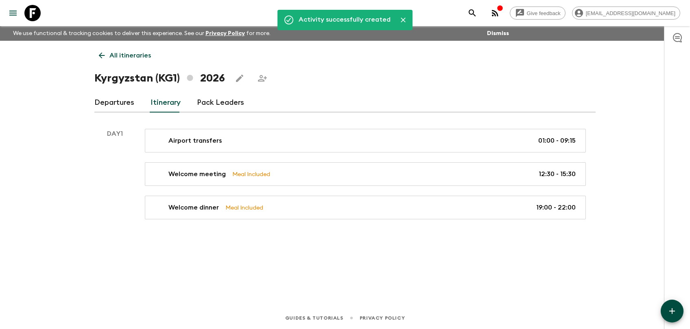
click at [625, 297] on icon "button" at bounding box center [673, 311] width 10 height 10
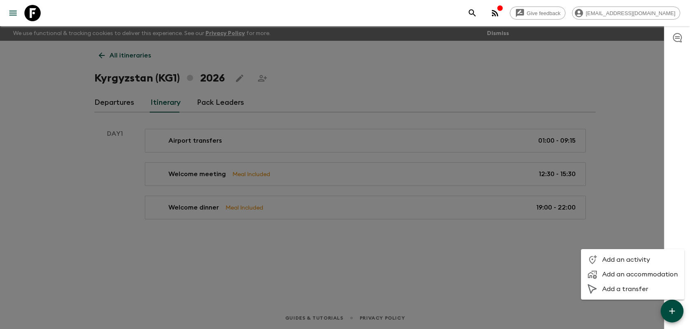
drag, startPoint x: 634, startPoint y: 263, endPoint x: 483, endPoint y: 265, distance: 150.6
click at [483, 265] on div "Add an activity Add an accommodation Add a transfer" at bounding box center [345, 164] width 690 height 329
click at [483, 265] on div at bounding box center [345, 164] width 690 height 329
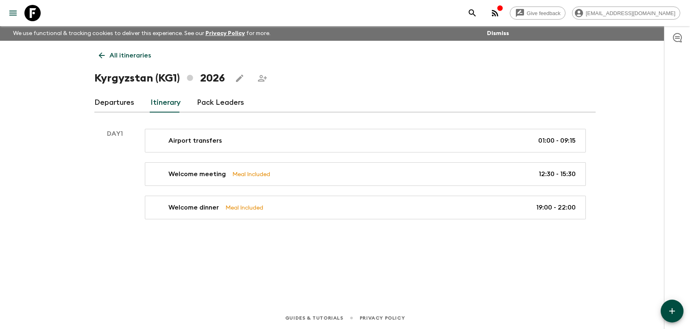
click at [625, 297] on button "button" at bounding box center [672, 310] width 23 height 23
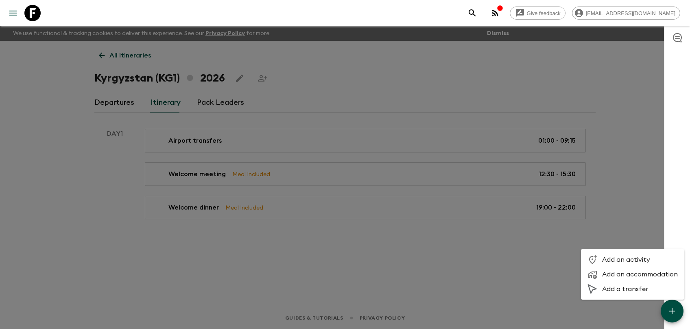
click at [620, 288] on span "Add a transfer" at bounding box center [641, 289] width 76 height 8
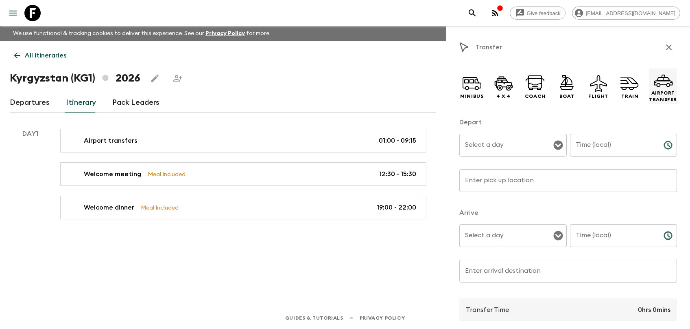
click at [625, 88] on icon at bounding box center [664, 80] width 20 height 20
click at [482, 143] on input "Select a day" at bounding box center [507, 144] width 88 height 15
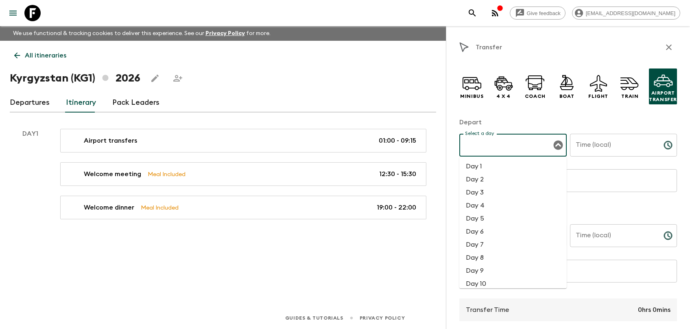
click at [476, 168] on li "Day 1" at bounding box center [513, 166] width 107 height 13
type input "Day 1"
click at [617, 156] on input "Time (local)" at bounding box center [613, 145] width 87 height 23
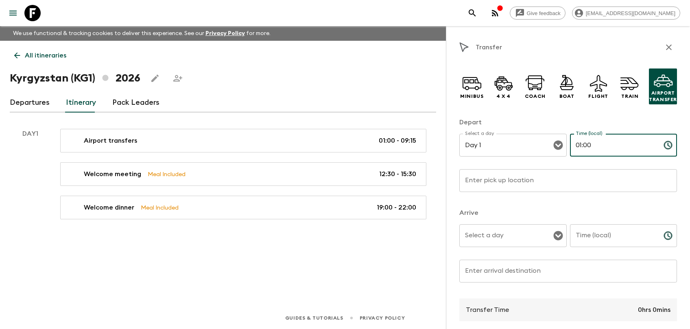
type input "01:00"
click at [587, 184] on input "Enter pick up location" at bounding box center [569, 180] width 218 height 23
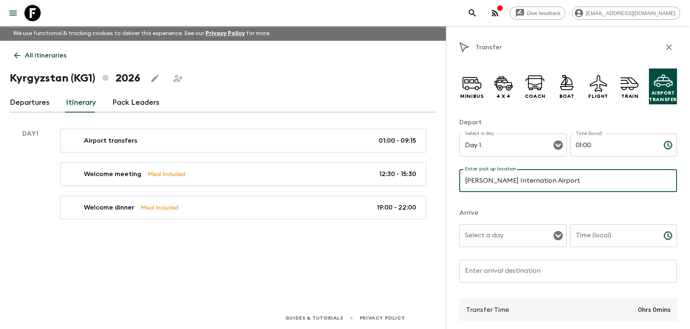
type input "Manas Internation Airport"
click at [530, 233] on input "Select a day" at bounding box center [507, 235] width 88 height 15
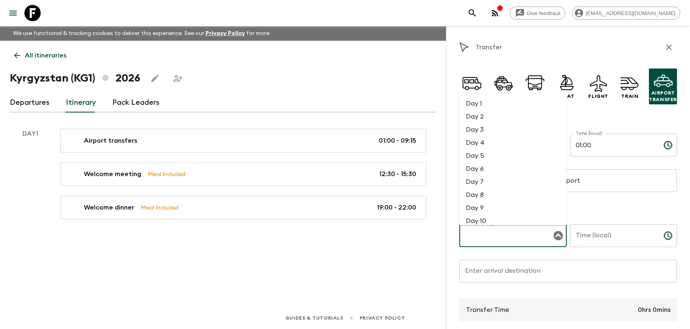
click at [498, 106] on li "Day 1" at bounding box center [513, 103] width 107 height 13
type input "Day 1"
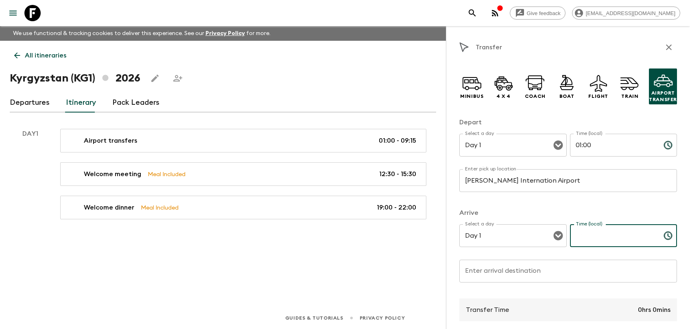
click at [598, 239] on input "Time (local)" at bounding box center [613, 235] width 87 height 23
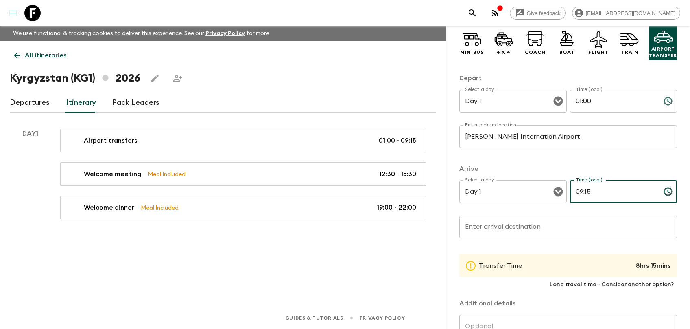
scroll to position [82, 0]
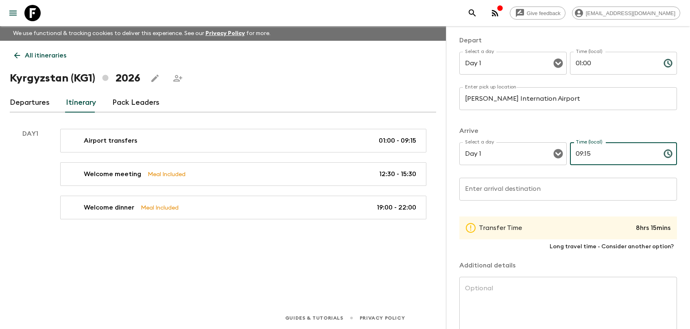
type input "09:15"
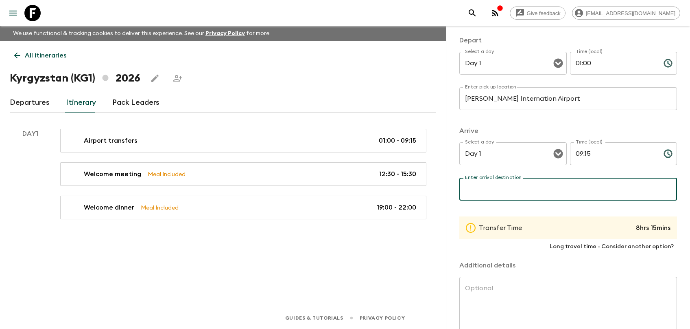
click at [520, 193] on input "Enter arrival destination" at bounding box center [569, 189] width 218 height 23
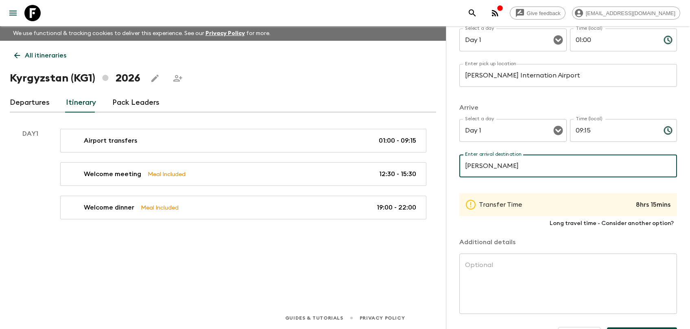
scroll to position [90, 0]
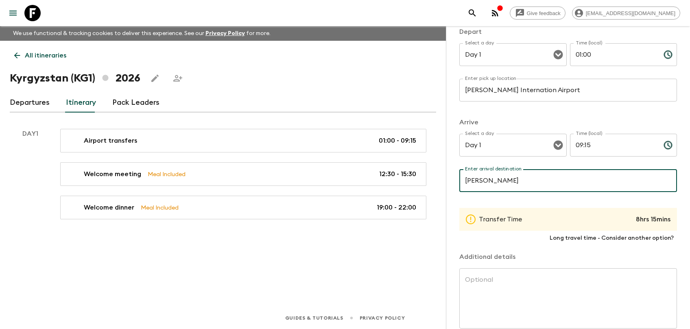
type input "Supara Chunkurchak"
click at [600, 58] on input "01:00" at bounding box center [613, 54] width 87 height 23
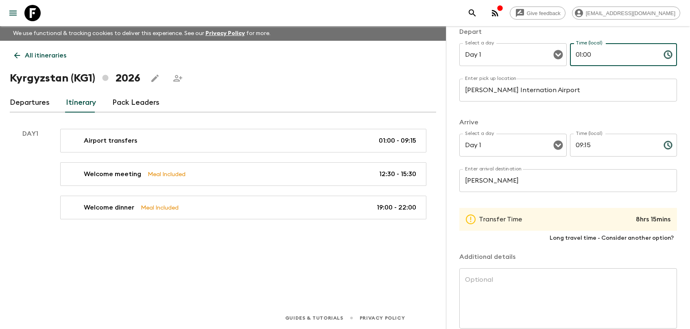
drag, startPoint x: 576, startPoint y: 53, endPoint x: 596, endPoint y: 51, distance: 20.4
click at [596, 51] on input "01:00" at bounding box center [613, 54] width 87 height 23
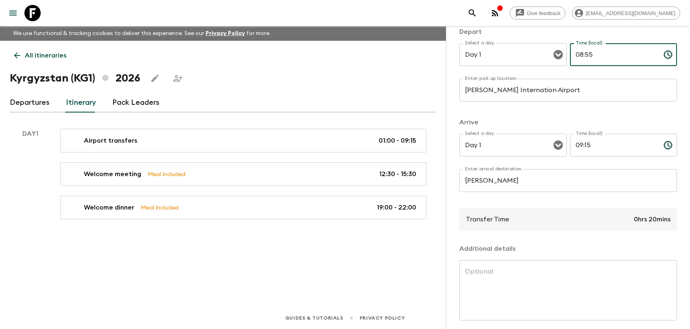
type input "08:55"
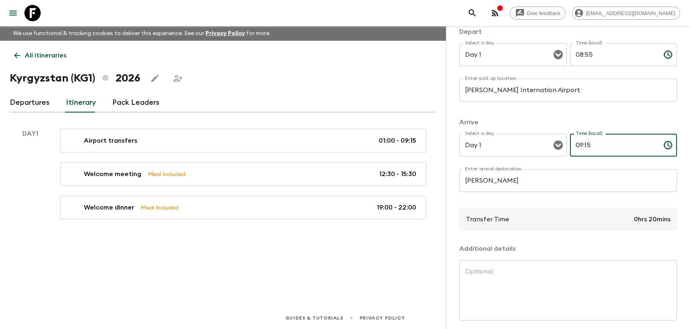
drag, startPoint x: 599, startPoint y: 147, endPoint x: 572, endPoint y: 149, distance: 27.4
click at [572, 149] on input "09:15" at bounding box center [613, 145] width 87 height 23
type input "10:30"
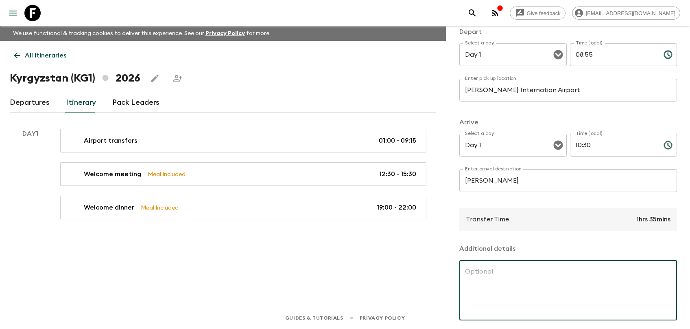
click at [520, 281] on textarea at bounding box center [568, 290] width 206 height 47
paste textarea "Your driver will pick you up at your arrival at the Manas airport. Transfer to …"
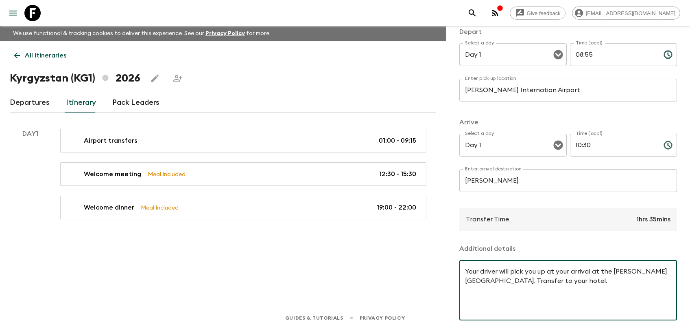
scroll to position [123, 0]
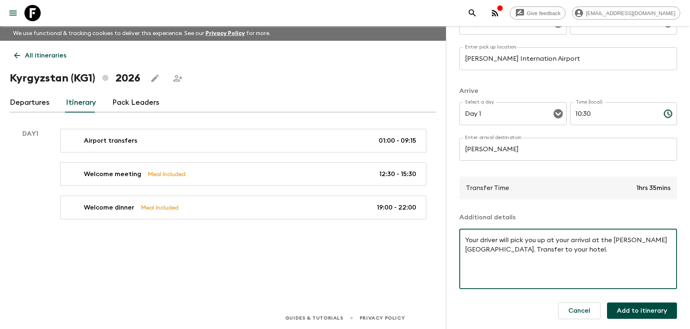
type textarea "Your driver will pick you up at your arrival at the Manas airport. Transfer to …"
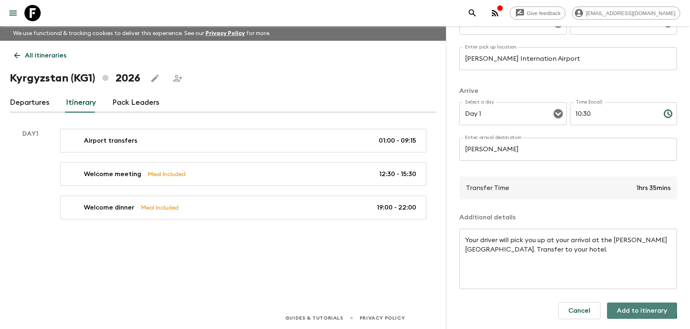
click at [625, 297] on button "Add to itinerary" at bounding box center [642, 310] width 70 height 16
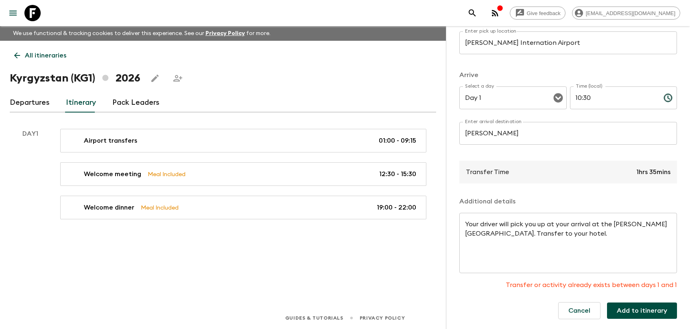
scroll to position [140, 0]
click at [624, 297] on button "Add to itinerary" at bounding box center [642, 310] width 70 height 16
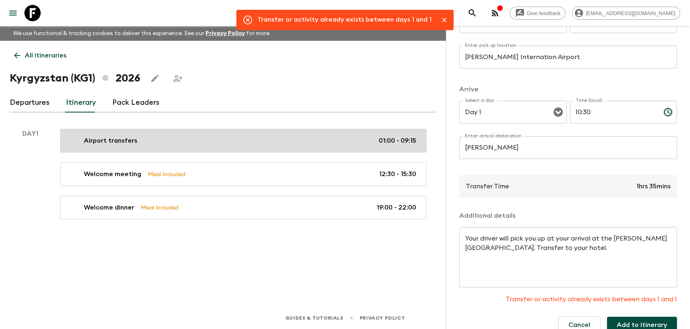
click at [202, 142] on div "Airport transfers 01:00 - 09:15" at bounding box center [241, 141] width 349 height 10
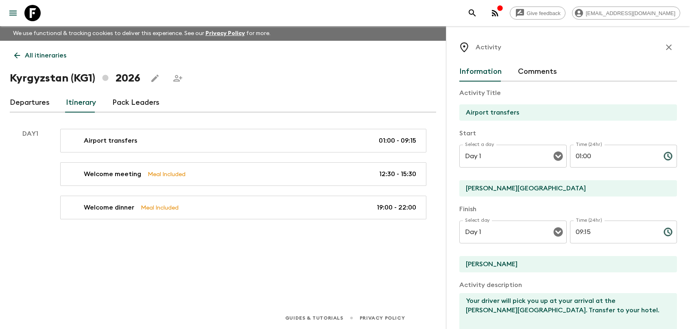
scroll to position [181, 0]
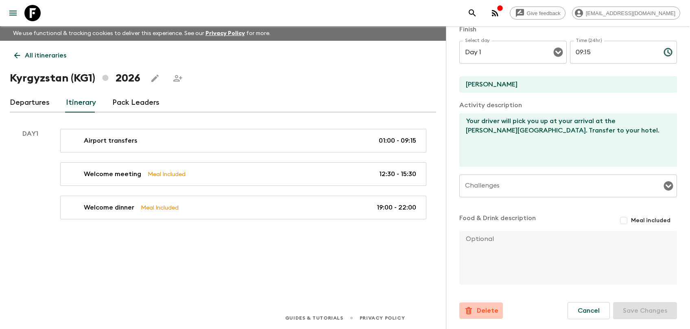
click at [489, 297] on p "Delete" at bounding box center [488, 310] width 22 height 10
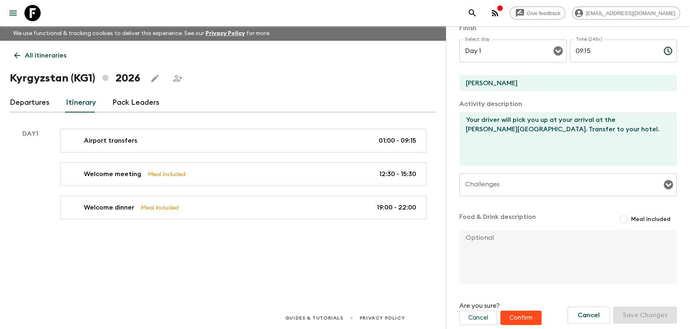
click at [513, 297] on button "Confirm" at bounding box center [521, 317] width 41 height 14
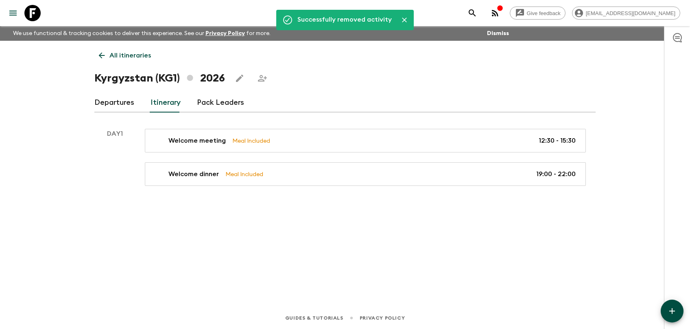
click at [625, 297] on button "button" at bounding box center [672, 310] width 23 height 23
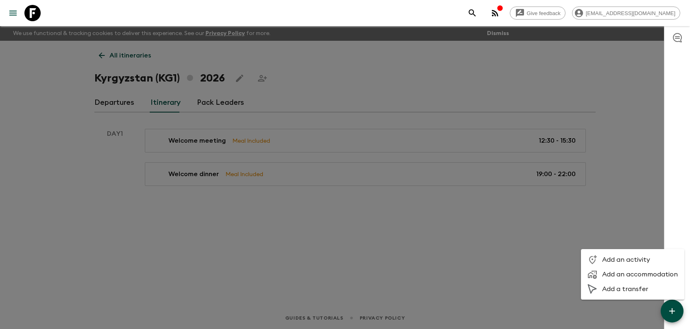
click at [612, 292] on span "Add a transfer" at bounding box center [641, 289] width 76 height 8
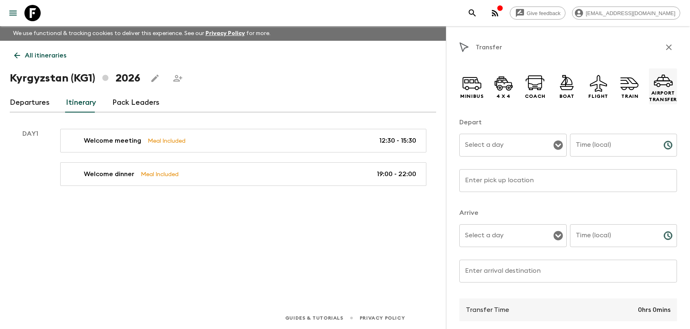
click at [625, 89] on icon at bounding box center [664, 80] width 20 height 20
click at [524, 131] on div "Depart Select a day Select a day ​ Time (local) Time (local) ​ Enter pick up lo…" at bounding box center [569, 159] width 218 height 84
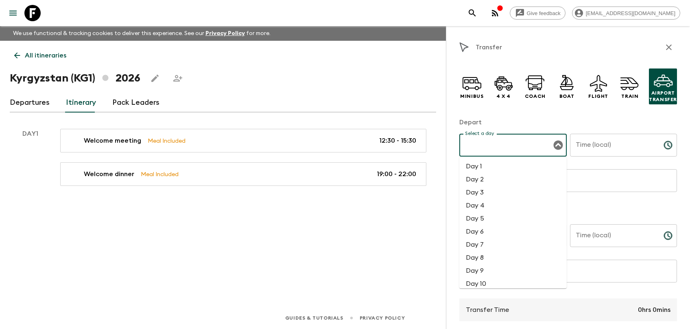
click at [515, 145] on input "Select a day" at bounding box center [507, 144] width 88 height 15
click at [511, 163] on li "Day 1" at bounding box center [513, 166] width 107 height 13
type input "Day 1"
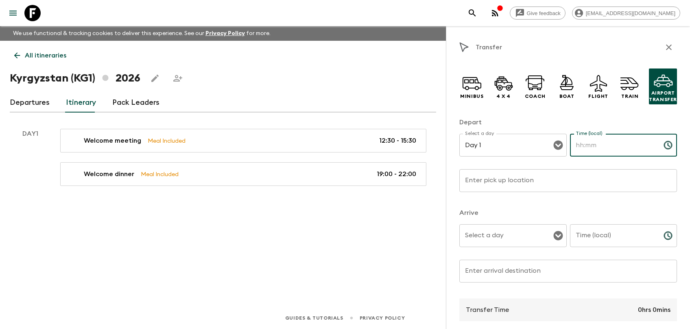
click at [609, 142] on input "Time (local)" at bounding box center [613, 145] width 87 height 23
type input "08:55"
click at [559, 184] on input "Enter pick up location" at bounding box center [569, 180] width 218 height 23
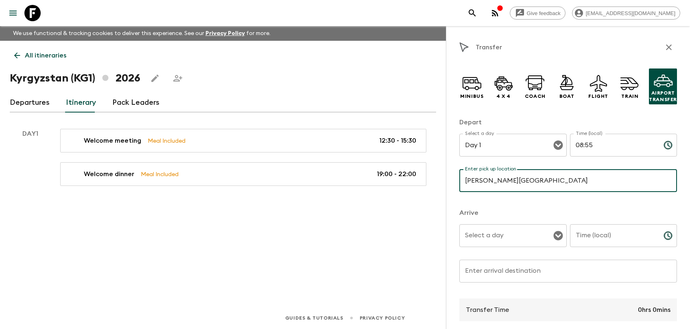
type input "Manas International Airport"
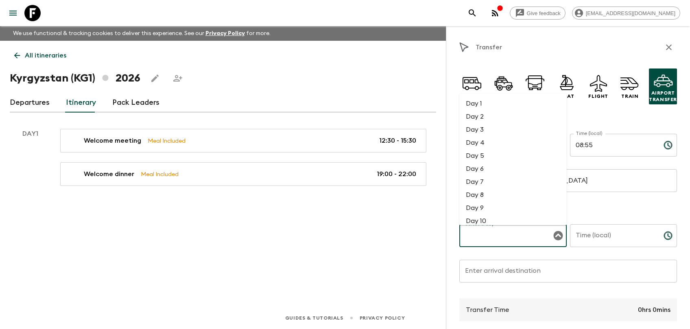
click at [535, 230] on input "Select a day" at bounding box center [507, 235] width 88 height 15
click at [494, 120] on li "Day 2" at bounding box center [513, 116] width 107 height 13
type input "Day 2"
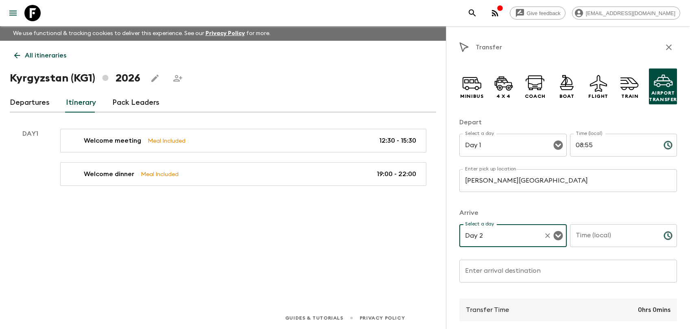
click at [621, 237] on input "Time (local)" at bounding box center [613, 235] width 87 height 23
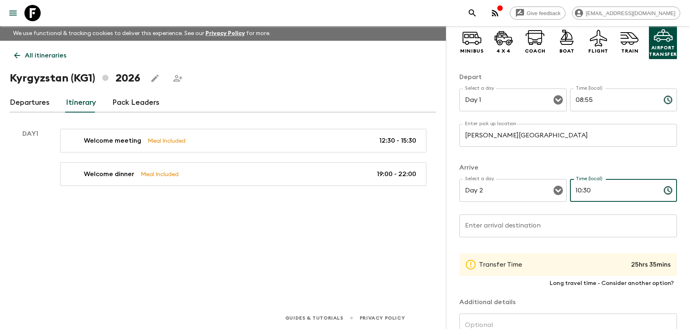
scroll to position [82, 0]
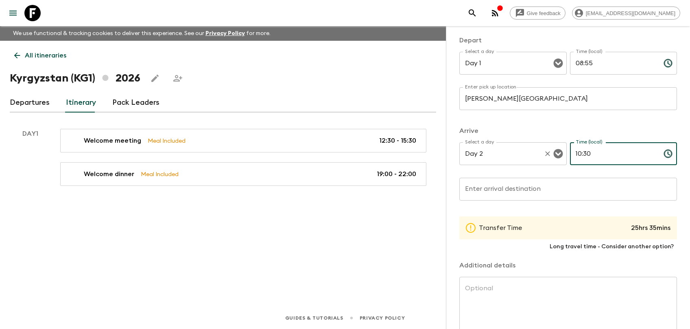
type input "10:30"
click at [501, 158] on input "Day 2" at bounding box center [501, 153] width 77 height 15
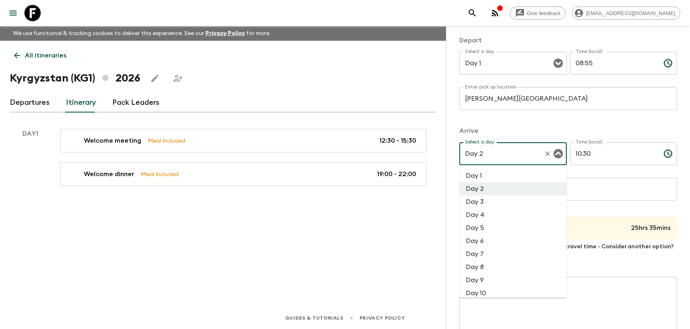
click at [503, 177] on li "Day 1" at bounding box center [513, 175] width 107 height 13
type input "Day 1"
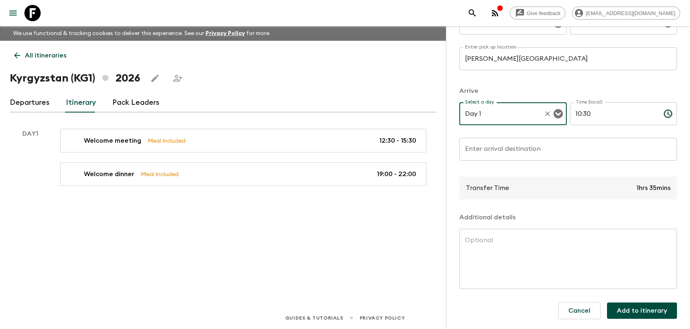
scroll to position [123, 0]
click at [513, 149] on input "Enter arrival destination" at bounding box center [569, 149] width 218 height 23
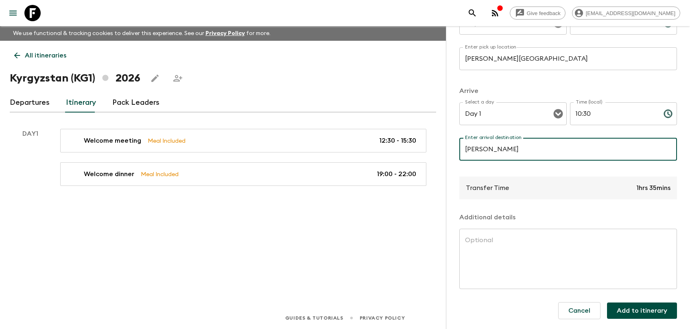
type input "Supara Chunkurchak"
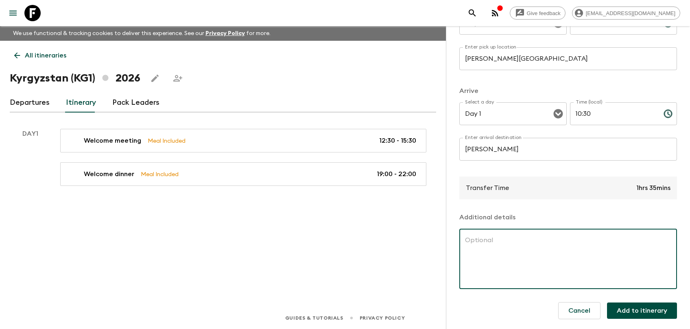
click at [499, 245] on textarea at bounding box center [568, 258] width 206 height 47
paste textarea "Your driver will pick you up at your arrival at the Manas airport. Transfer to …"
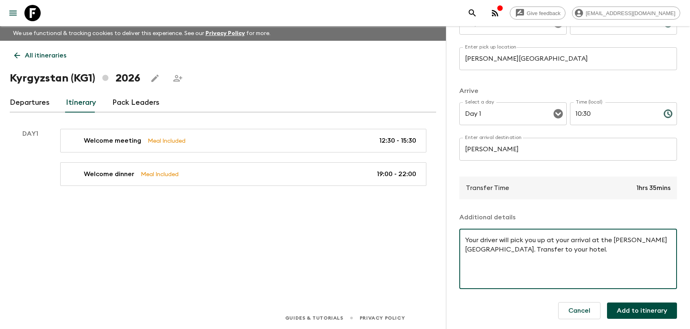
type textarea "Your driver will pick you up at your arrival at the Manas airport. Transfer to …"
click at [625, 297] on button "Add to itinerary" at bounding box center [642, 310] width 70 height 16
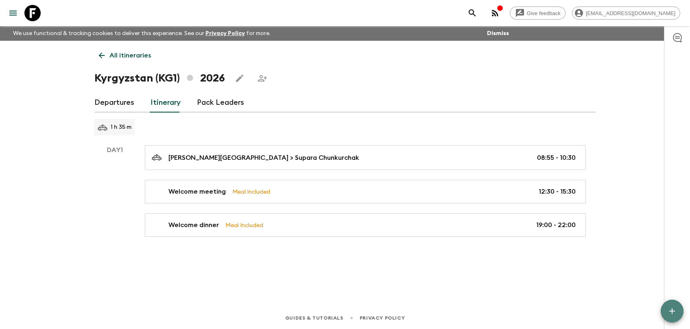
click at [625, 297] on icon "button" at bounding box center [673, 311] width 6 height 6
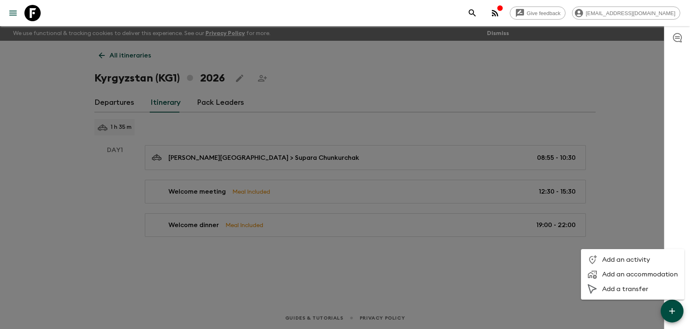
click at [625, 272] on span "Add an accommodation" at bounding box center [641, 274] width 76 height 8
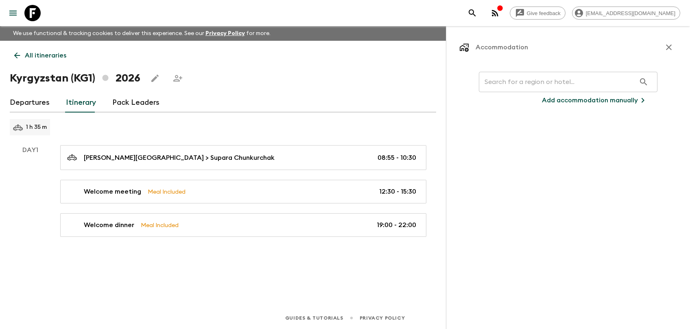
click at [514, 83] on input "text" at bounding box center [557, 81] width 157 height 23
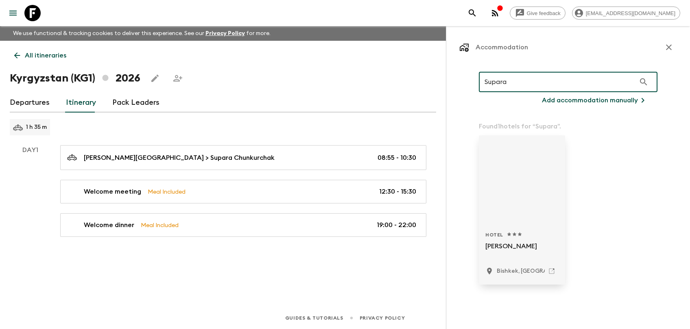
type input "Supara"
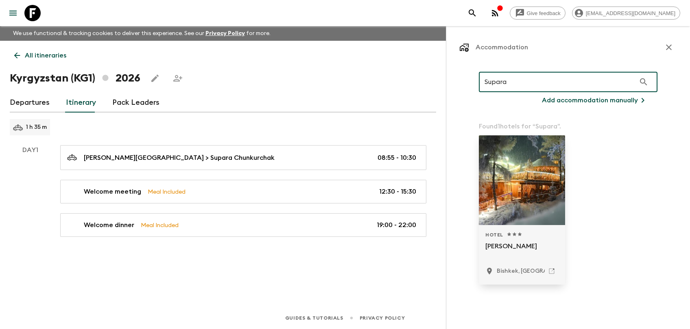
click at [553, 208] on div at bounding box center [522, 180] width 86 height 90
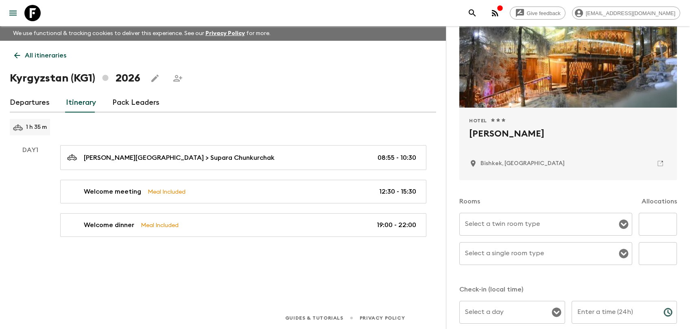
scroll to position [164, 0]
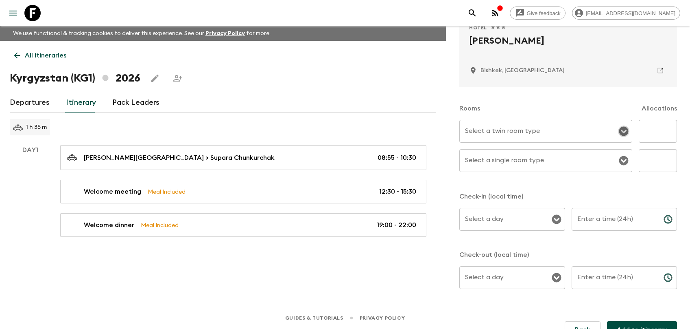
click at [625, 130] on icon "Open" at bounding box center [624, 131] width 10 height 10
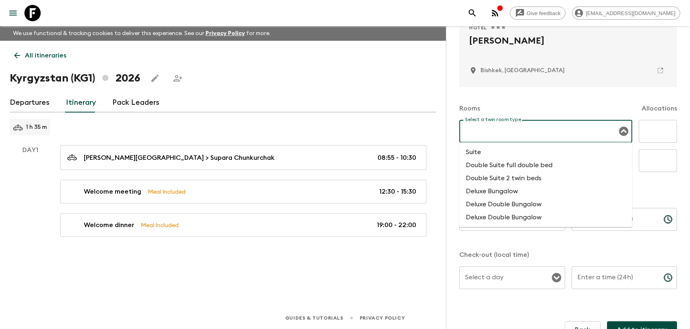
click at [560, 184] on li "Double Suite 2 twin beds" at bounding box center [546, 177] width 173 height 13
type input "Double Suite 2 twin beds"
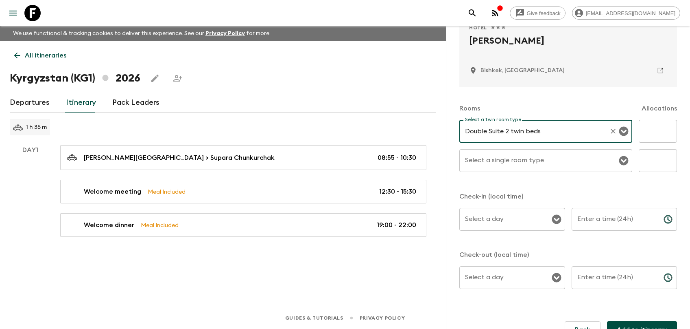
click at [625, 128] on input "text" at bounding box center [658, 131] width 38 height 23
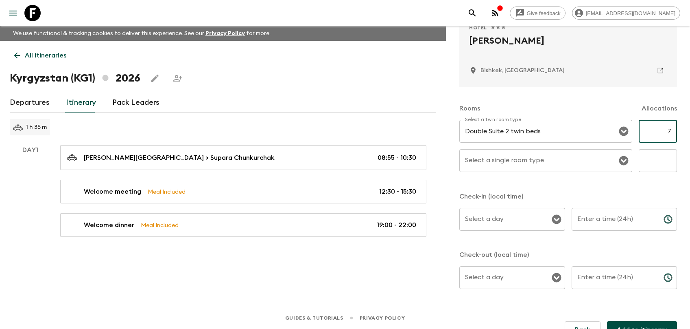
type input "7"
click at [541, 164] on input "Select a single room type" at bounding box center [539, 160] width 153 height 15
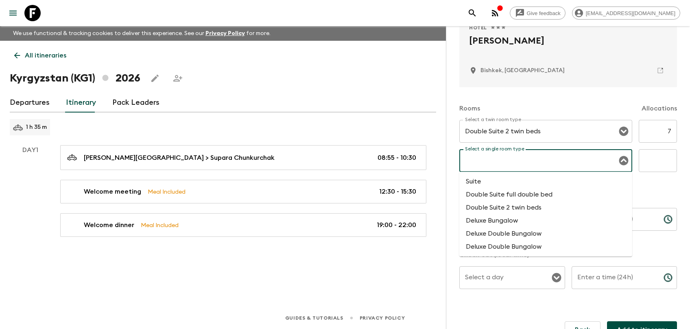
click at [534, 186] on li "Suite" at bounding box center [546, 181] width 173 height 13
type input "Suite"
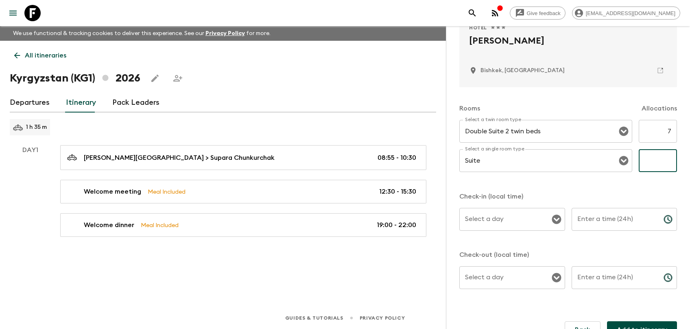
click at [625, 159] on input "text" at bounding box center [658, 160] width 38 height 23
type input "4"
type input "5"
click at [625, 189] on div "Rooms Allocations Select a twin room type Double Suite 2 twin beds Select a twi…" at bounding box center [569, 192] width 218 height 211
click at [526, 220] on input "Select a day" at bounding box center [506, 218] width 86 height 15
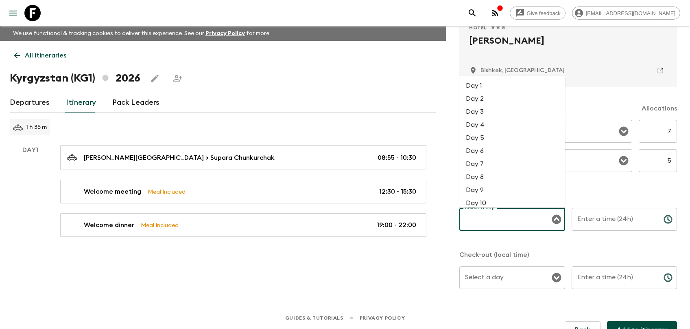
click at [487, 80] on li "Day 1" at bounding box center [513, 85] width 106 height 13
type input "Day 1"
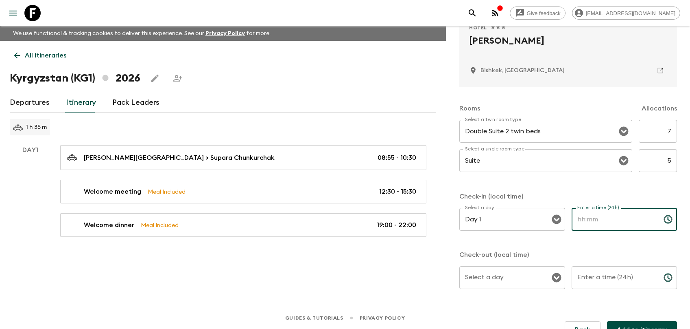
click at [591, 222] on input "Enter a time (24h)" at bounding box center [614, 219] width 85 height 23
type input "14:00"
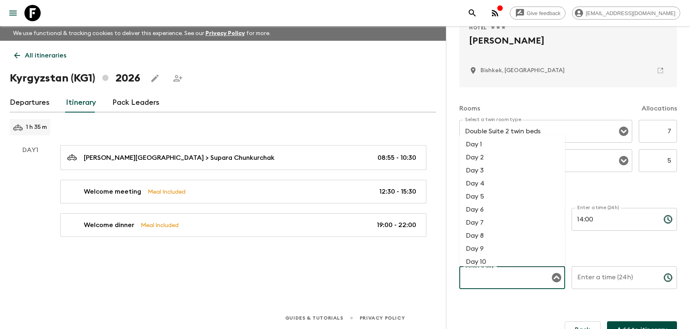
click at [517, 278] on input "Select a day" at bounding box center [506, 277] width 86 height 15
click at [494, 160] on li "Day 2" at bounding box center [513, 157] width 106 height 13
type input "Day 2"
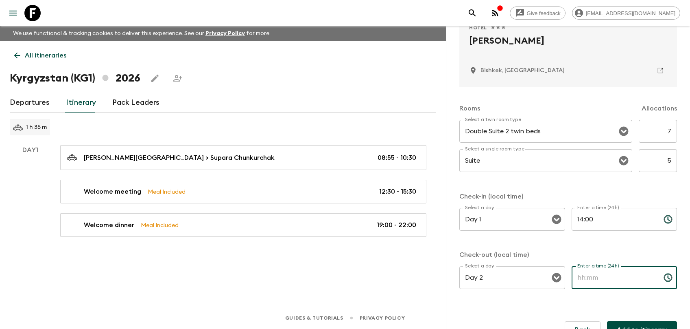
click at [590, 276] on input "Enter a time (24h)" at bounding box center [614, 277] width 85 height 23
drag, startPoint x: 577, startPoint y: 278, endPoint x: 600, endPoint y: 279, distance: 23.3
click at [600, 279] on input "09:00" at bounding box center [614, 277] width 85 height 23
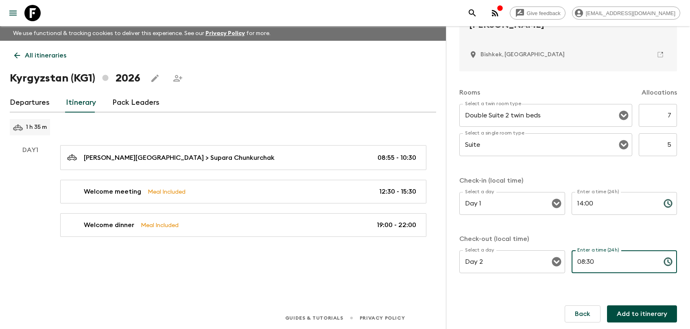
type input "08:30"
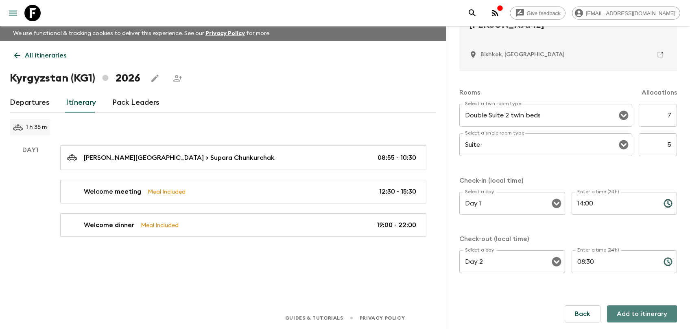
click at [625, 297] on button "Add to itinerary" at bounding box center [642, 313] width 70 height 17
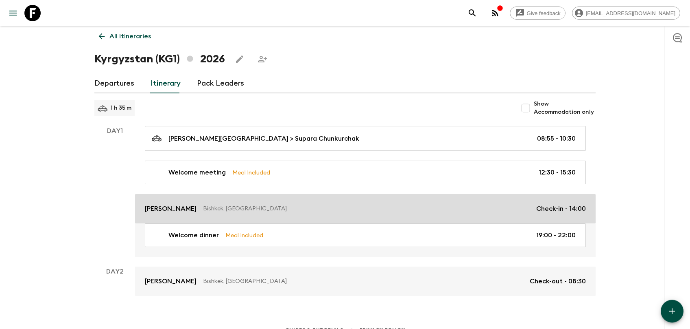
scroll to position [31, 0]
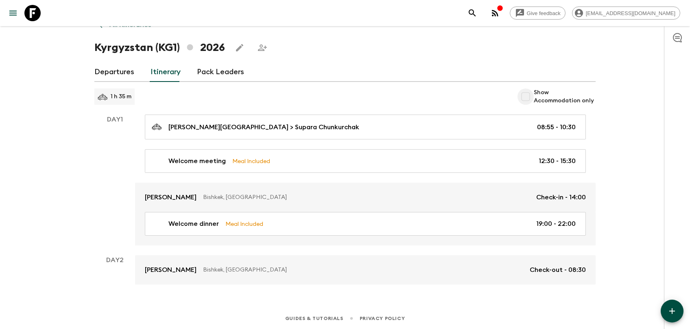
click at [530, 97] on input "Show Accommodation only" at bounding box center [526, 96] width 16 height 16
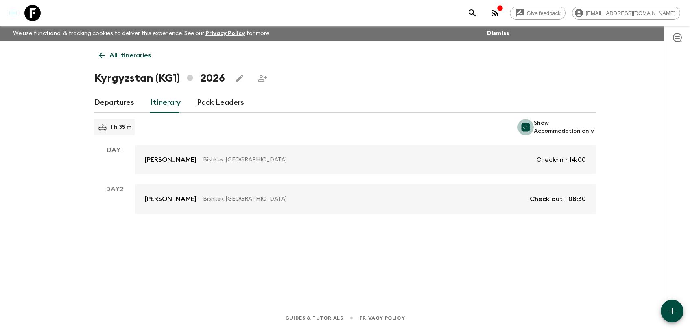
click at [531, 125] on input "Show Accommodation only" at bounding box center [526, 127] width 16 height 16
checkbox input "false"
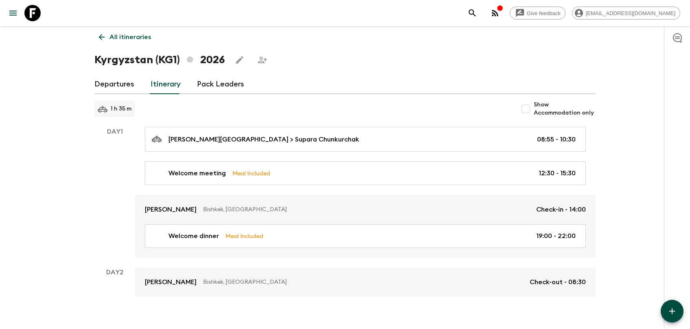
scroll to position [31, 0]
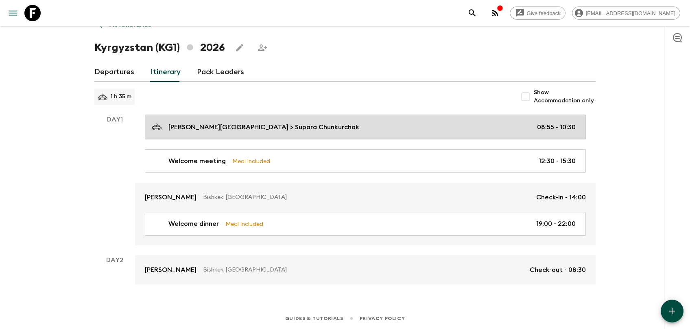
click at [320, 125] on p "Manas International Airport > Supara Chunkurchak" at bounding box center [264, 127] width 191 height 10
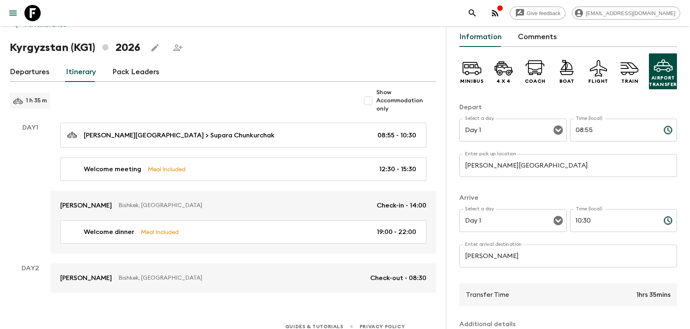
scroll to position [143, 0]
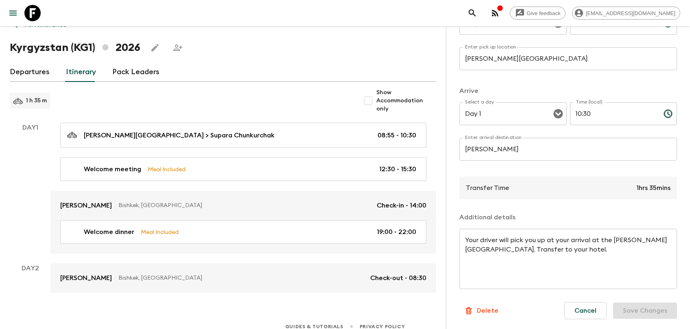
click at [298, 142] on div "Manas International Airport > Supara Chunkurchak 08:55 - 10:30 Welcome meeting …" at bounding box center [243, 188] width 386 height 131
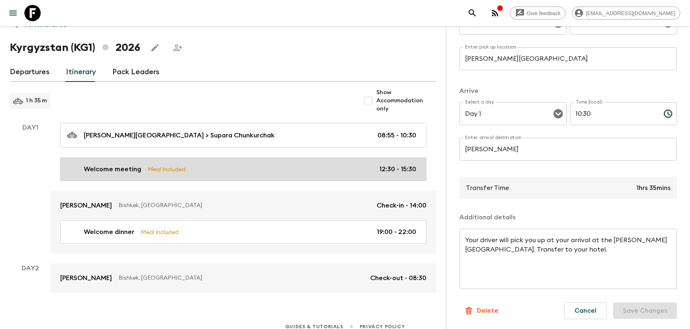
click at [298, 157] on link "Welcome meeting Meal Included 12:30 - 15:30" at bounding box center [243, 169] width 366 height 24
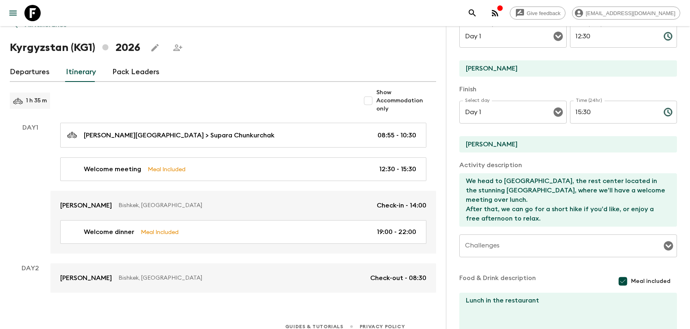
scroll to position [164, 0]
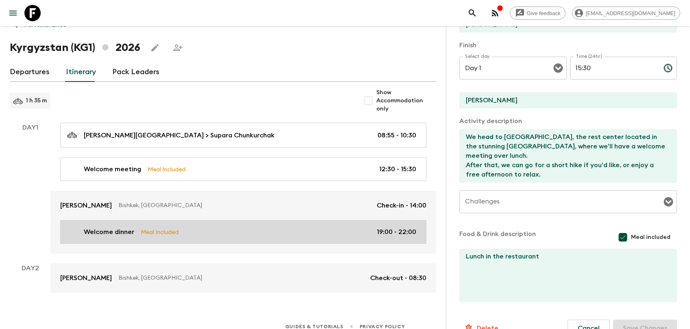
click at [144, 227] on div "Welcome dinner Meal Included 19:00 - 22:00" at bounding box center [241, 232] width 349 height 10
type input "Welcome dinner"
type textarea "We will dinner together with traditional dishes and drinks."
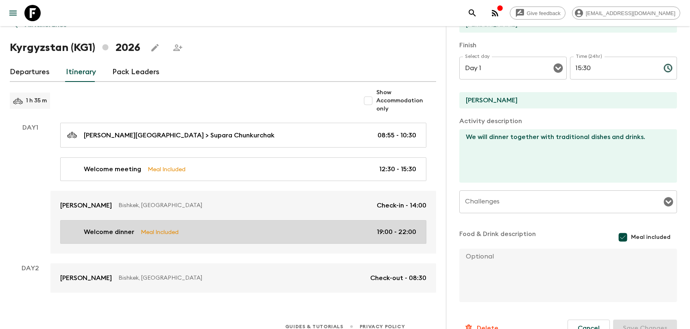
type input "19:00"
type input "22:00"
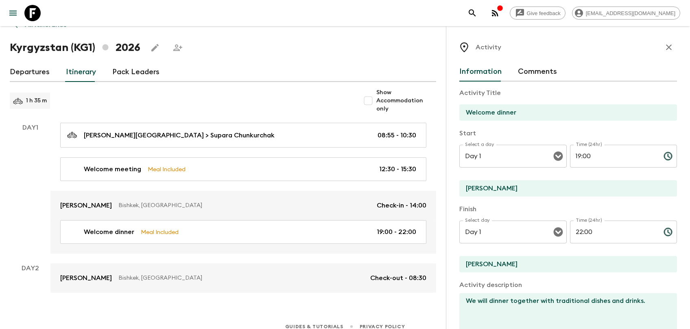
click at [625, 51] on icon "button" at bounding box center [669, 47] width 10 height 10
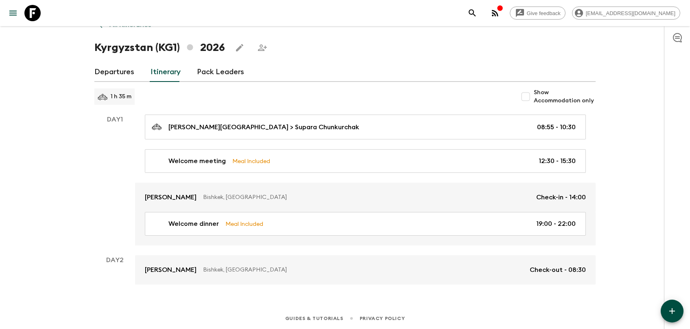
click at [625, 297] on icon "button" at bounding box center [673, 311] width 10 height 10
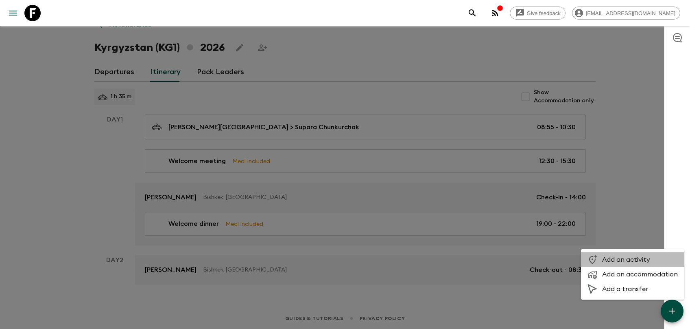
click at [625, 259] on span "Add an activity" at bounding box center [641, 259] width 76 height 8
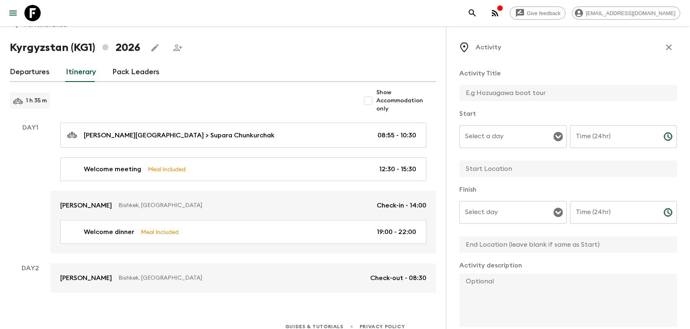
click at [510, 96] on input "text" at bounding box center [565, 93] width 211 height 16
type input "r"
type input "Road Chunkurchak to Ala Archa"
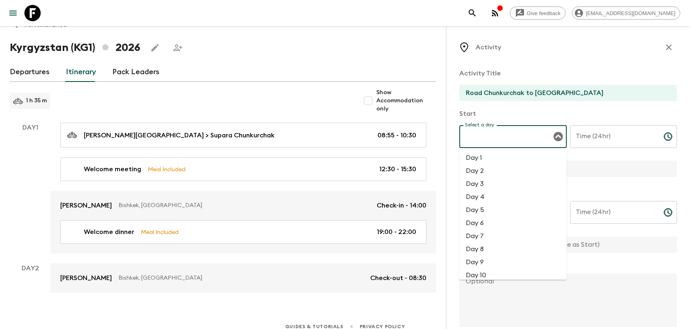
click at [513, 136] on input "Select a day" at bounding box center [507, 136] width 88 height 15
click at [501, 156] on li "Day 1" at bounding box center [513, 157] width 107 height 13
type input "Day 1"
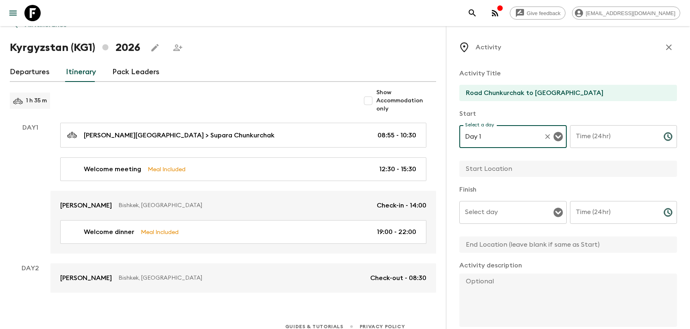
click at [587, 131] on input "Time (24hr)" at bounding box center [613, 136] width 87 height 23
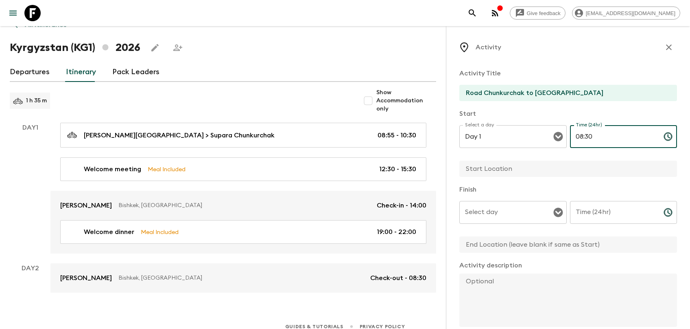
type input "08:30"
click at [558, 162] on input "text" at bounding box center [565, 168] width 211 height 16
type input "Supara Chunkurchal"
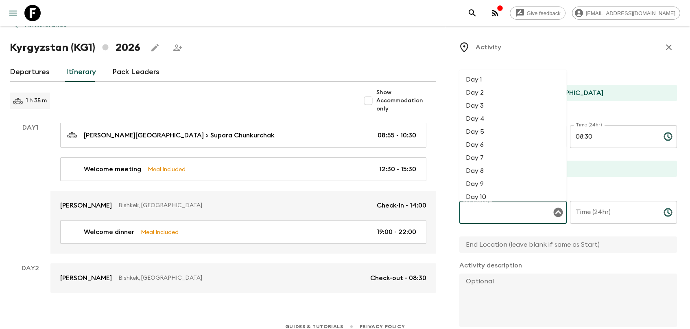
click at [529, 211] on input "Select day" at bounding box center [507, 211] width 88 height 15
click at [495, 84] on li "Day 1" at bounding box center [513, 79] width 107 height 13
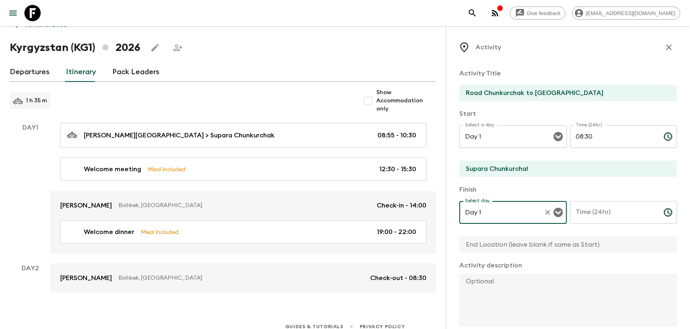
type input "Day 1"
click at [592, 207] on input "Time (24hr)" at bounding box center [613, 212] width 87 height 23
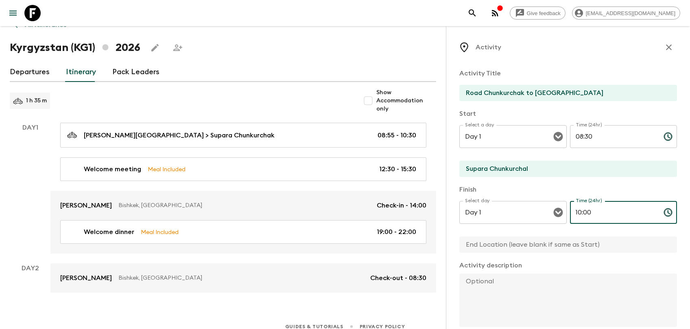
type input "10:00"
click at [535, 247] on input "text" at bounding box center [565, 244] width 211 height 16
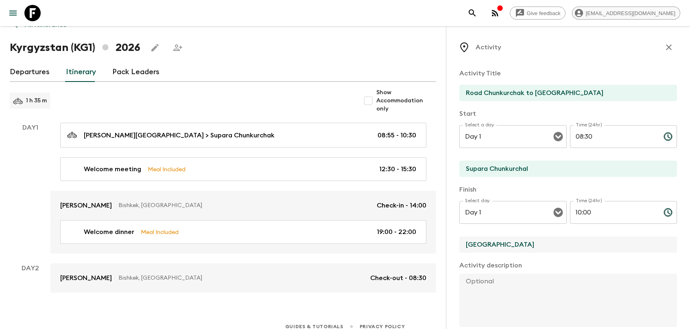
type input "Ala Archa National Park"
click at [484, 297] on textarea at bounding box center [565, 299] width 211 height 53
paste textarea "Departure at 8:30 AM. We head towards Ala-Archa National Park, a vast mountaino…"
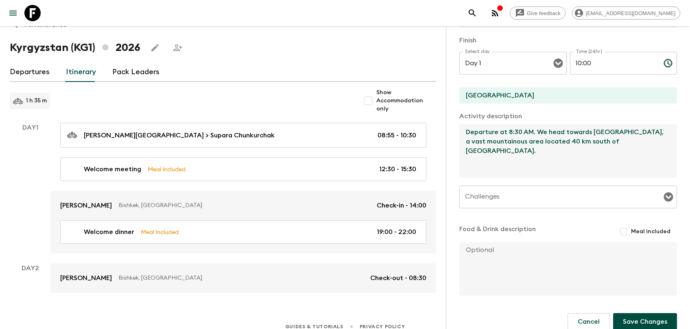
scroll to position [161, 0]
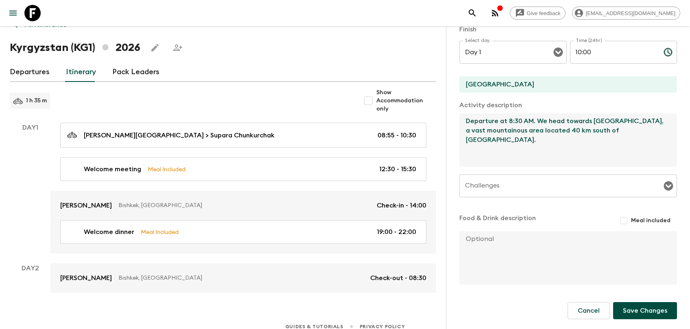
type textarea "Departure at 8:30 AM. We head towards Ala-Archa National Park, a vast mountaino…"
click at [625, 297] on button "Save Changes" at bounding box center [646, 310] width 64 height 17
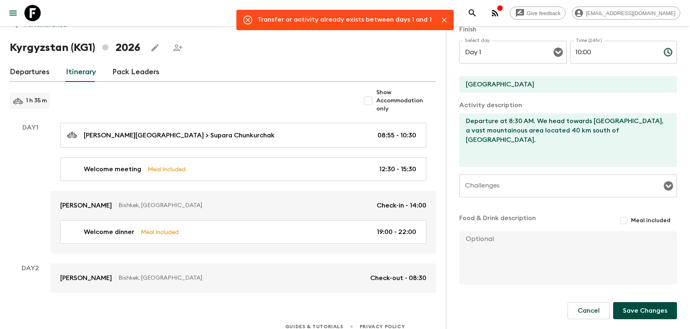
scroll to position [0, 0]
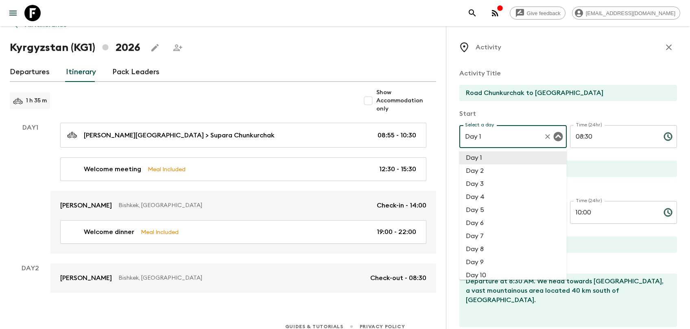
click at [490, 131] on input "Day 1" at bounding box center [501, 136] width 77 height 15
click at [489, 167] on li "Day 2" at bounding box center [513, 170] width 107 height 13
type input "Day 2"
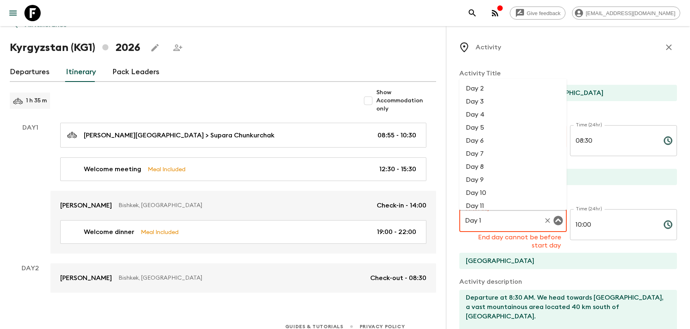
click at [500, 220] on input "Day 1" at bounding box center [501, 220] width 77 height 15
click at [494, 89] on li "Day 2" at bounding box center [513, 88] width 107 height 13
type input "Day 2"
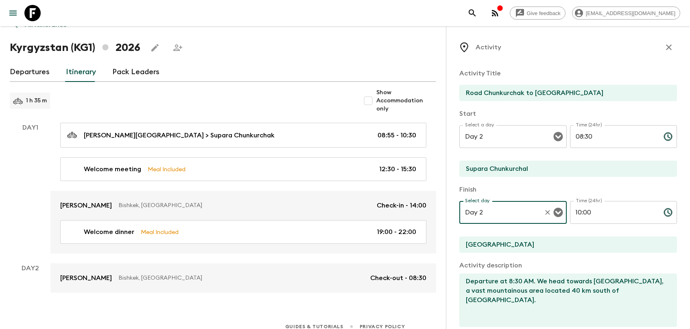
scroll to position [161, 0]
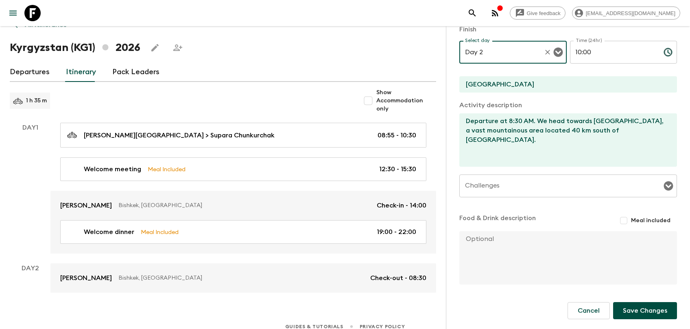
click at [625, 297] on button "Save Changes" at bounding box center [646, 310] width 64 height 17
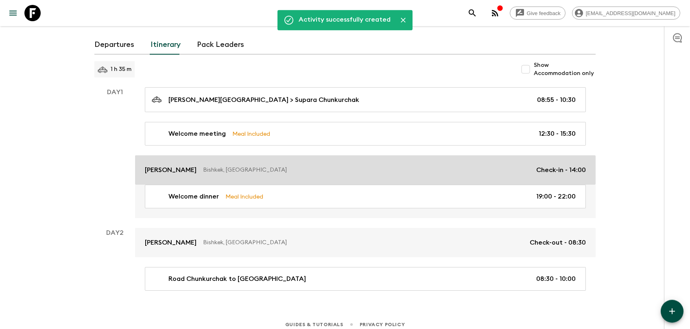
scroll to position [64, 0]
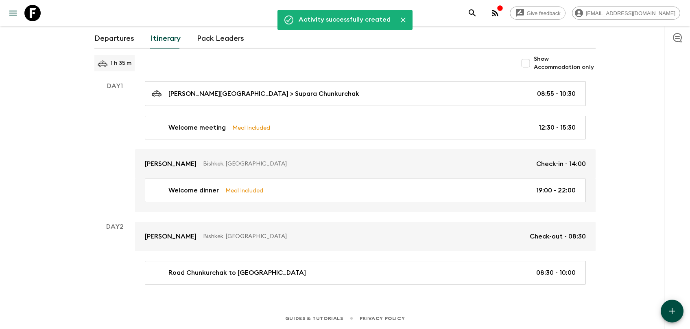
click at [625, 297] on button "button" at bounding box center [672, 310] width 23 height 23
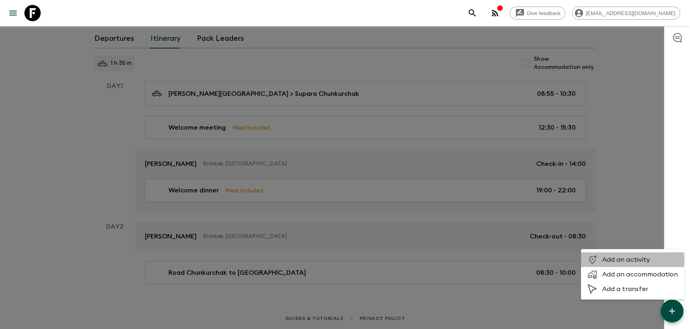
click at [614, 260] on span "Add an activity" at bounding box center [641, 259] width 76 height 8
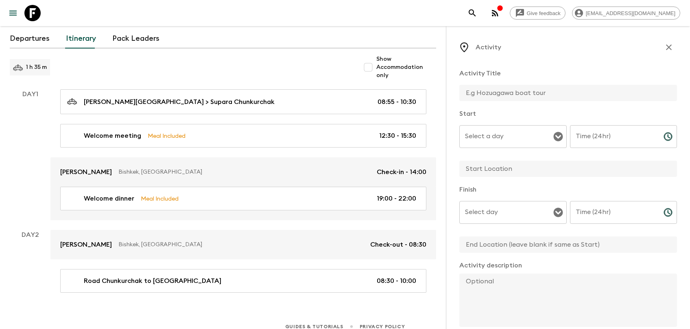
click at [471, 93] on input "text" at bounding box center [565, 93] width 211 height 16
type input "Little hiking in Ala Archa National Park"
click at [546, 141] on input "Select a day" at bounding box center [507, 136] width 88 height 15
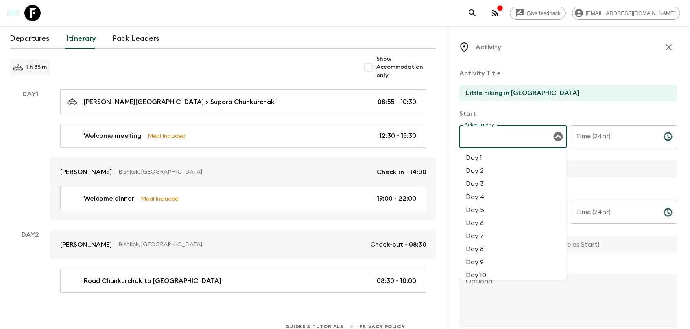
click at [518, 170] on li "Day 2" at bounding box center [513, 170] width 107 height 13
type input "Day 2"
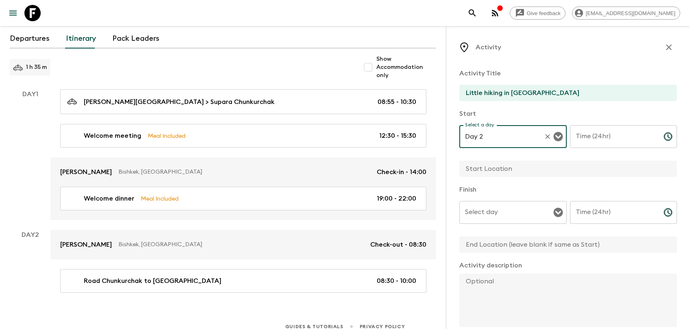
click at [597, 141] on input "Time (24hr)" at bounding box center [613, 136] width 87 height 23
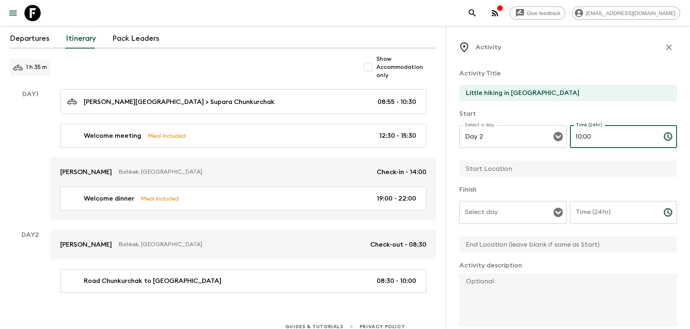
type input "10:00"
click at [508, 171] on input "text" at bounding box center [565, 168] width 211 height 16
type input "Ala Archa National Park"
click at [492, 210] on input "Select day" at bounding box center [507, 211] width 88 height 15
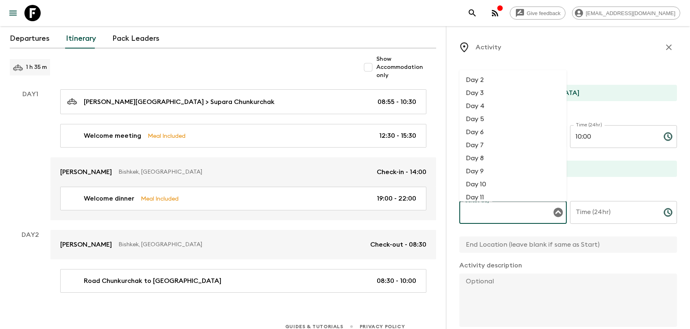
click at [495, 77] on li "Day 2" at bounding box center [513, 79] width 107 height 13
type input "Day 2"
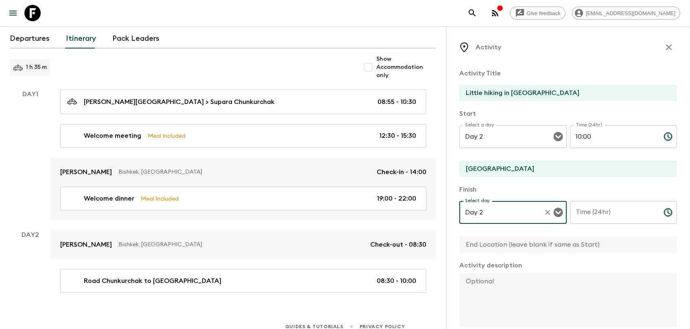
click at [586, 217] on input "Time (24hr)" at bounding box center [613, 212] width 87 height 23
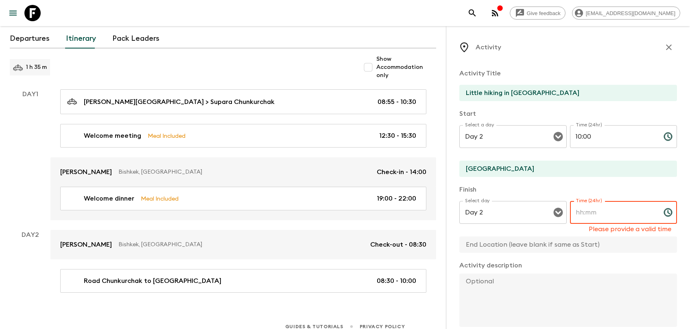
click at [583, 213] on input "Time (24hr)" at bounding box center [613, 212] width 87 height 23
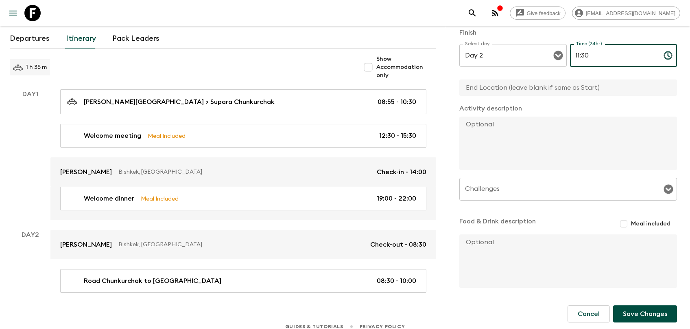
scroll to position [161, 0]
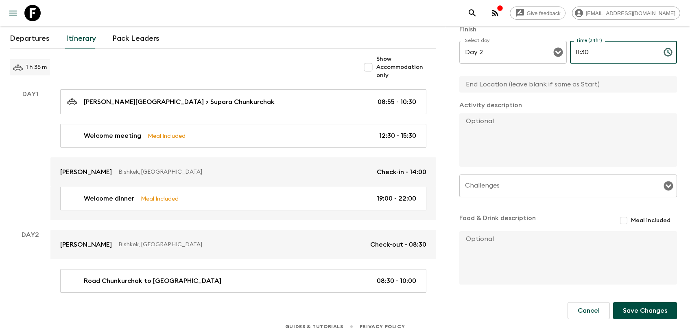
type input "11:30"
click at [517, 140] on textarea at bounding box center [565, 139] width 211 height 53
drag, startPoint x: 492, startPoint y: 124, endPoint x: 442, endPoint y: 124, distance: 50.1
click at [460, 124] on textarea "We" at bounding box center [565, 139] width 211 height 53
paste textarea "’re going for a short hike in Ala Archa National Park."
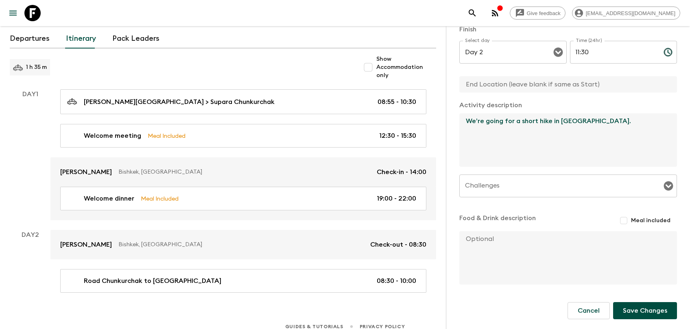
type textarea "We’re going for a short hike in Ala Archa National Park."
click at [600, 189] on input "Challenges" at bounding box center [562, 185] width 198 height 15
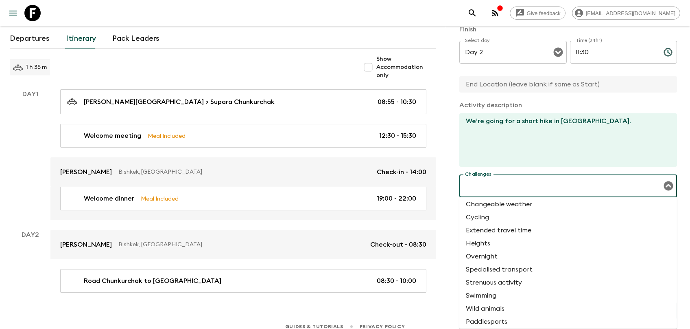
scroll to position [0, 0]
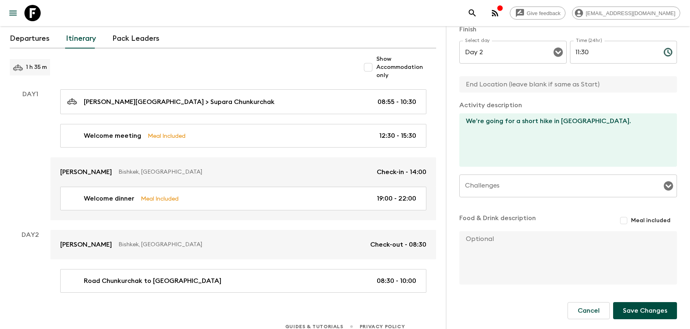
click at [534, 171] on div "Activity Title Little hiking in Ala Archa National Park Start Select a day Day …" at bounding box center [569, 94] width 218 height 384
click at [625, 297] on button "Save Changes" at bounding box center [646, 310] width 64 height 17
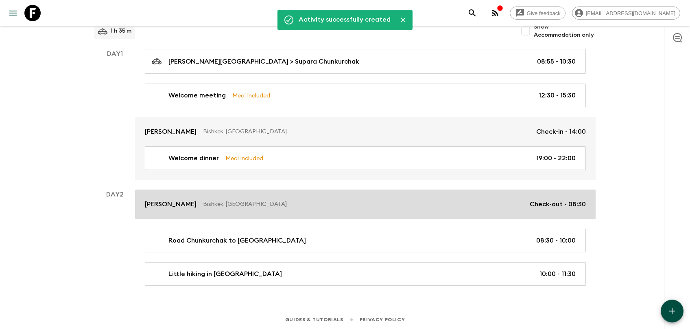
scroll to position [97, 0]
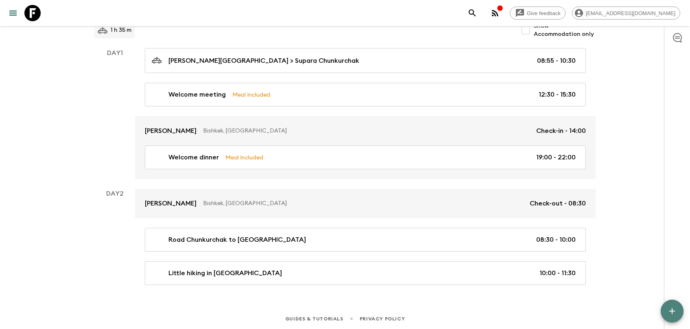
click at [625, 297] on icon "button" at bounding box center [673, 311] width 10 height 10
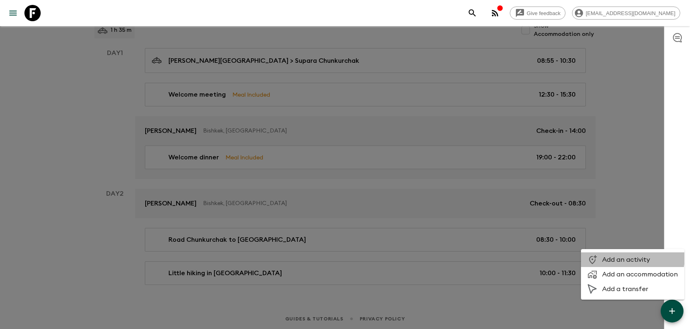
click at [625, 257] on span "Add an activity" at bounding box center [641, 259] width 76 height 8
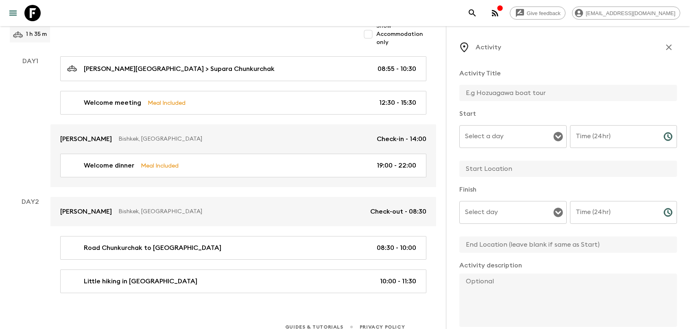
click at [471, 101] on div at bounding box center [569, 94] width 218 height 18
click at [476, 94] on input "text" at bounding box center [565, 93] width 211 height 16
type input "V"
type input "Ala Archa National Park - Burana Tower"
click at [495, 139] on input "Select a day" at bounding box center [507, 136] width 88 height 15
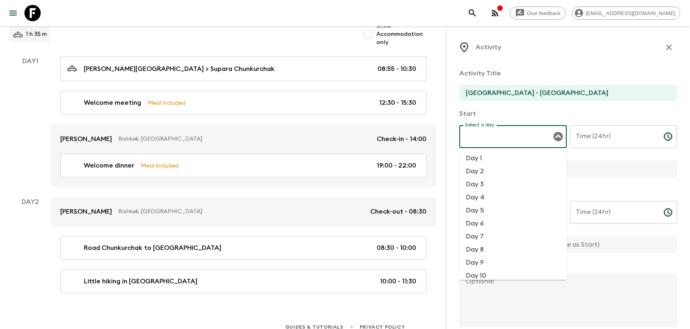
click at [483, 170] on li "Day 2" at bounding box center [513, 170] width 107 height 13
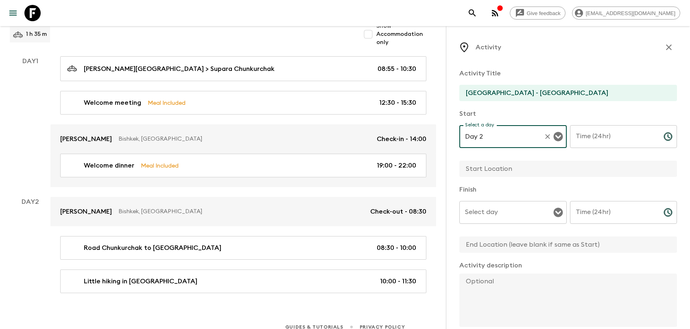
type input "Day 2"
click at [583, 139] on input "Time (24hr)" at bounding box center [613, 136] width 87 height 23
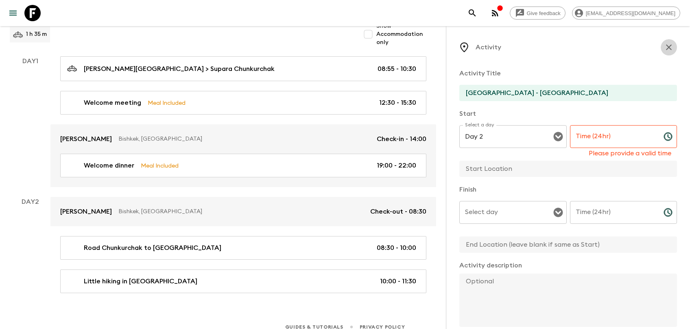
click at [625, 49] on icon "button" at bounding box center [669, 47] width 6 height 6
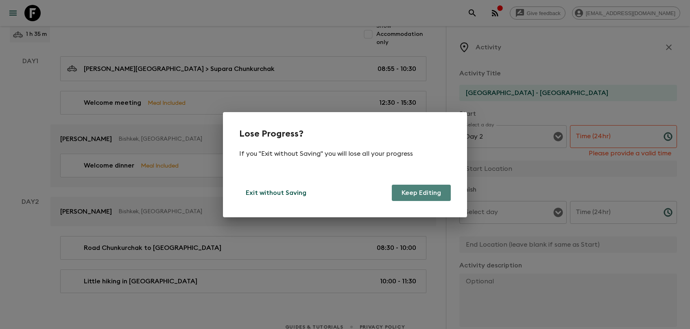
click at [418, 192] on button "Keep Editing" at bounding box center [421, 192] width 59 height 16
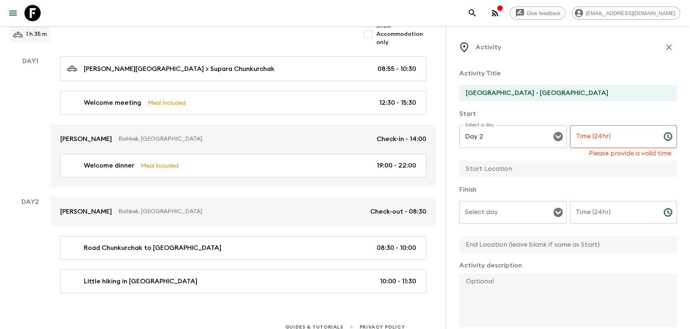
click at [605, 132] on input "Time (24hr)" at bounding box center [613, 136] width 87 height 23
type input "11:30"
click at [522, 170] on input "text" at bounding box center [565, 168] width 211 height 16
type input "Ala Archa National Park"
click at [489, 214] on input "Select day" at bounding box center [507, 211] width 88 height 15
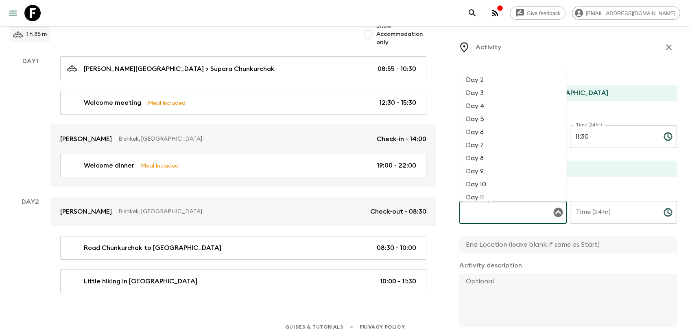
click at [498, 82] on li "Day 2" at bounding box center [513, 79] width 107 height 13
type input "Day 2"
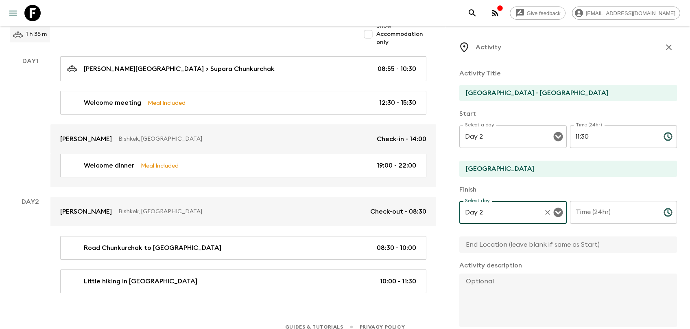
click at [609, 213] on input "Time (24hr)" at bounding box center [613, 212] width 87 height 23
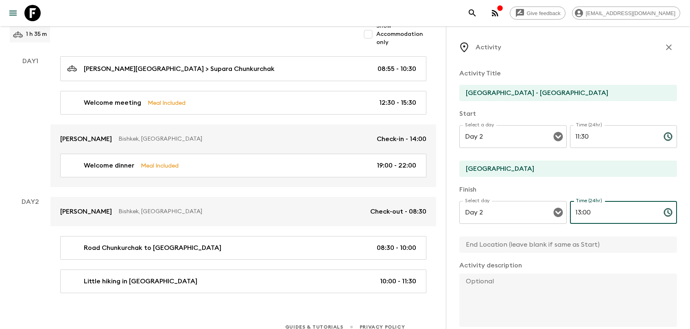
type input "13:00"
click at [565, 246] on input "text" at bounding box center [565, 244] width 211 height 16
type input "N"
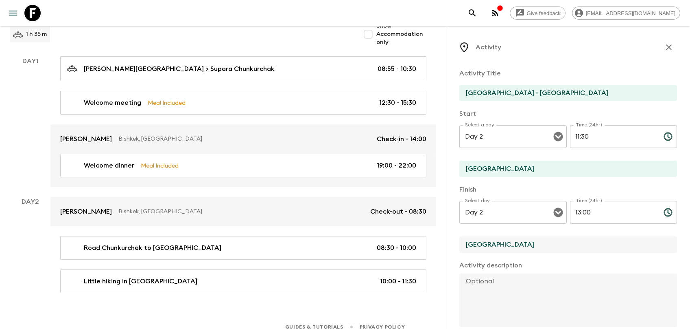
scroll to position [123, 0]
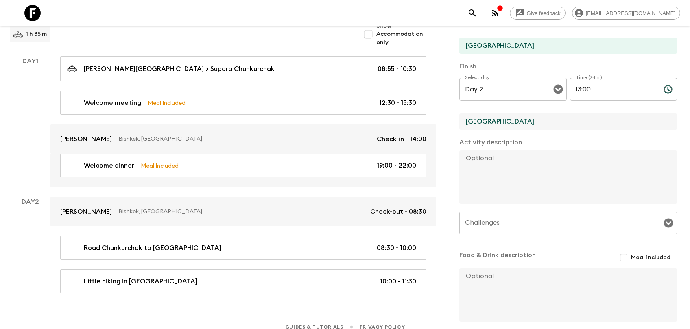
type input "Burana Tower"
click at [507, 174] on textarea at bounding box center [565, 176] width 211 height 53
paste textarea "After a little hiking in Ala Archa National Park we head to the ruins of the Bu…"
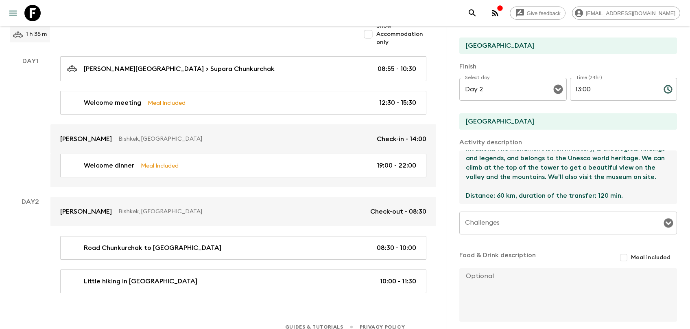
scroll to position [65, 0]
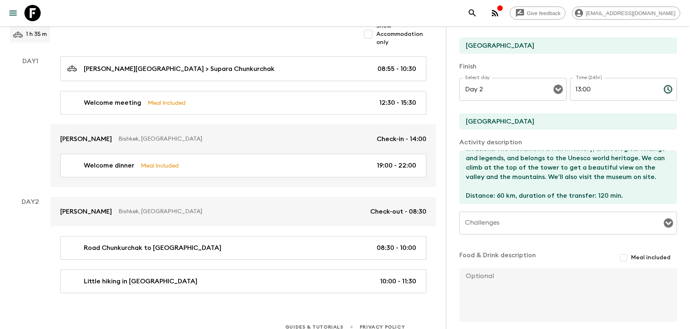
drag, startPoint x: 629, startPoint y: 258, endPoint x: 576, endPoint y: 244, distance: 53.9
click at [576, 244] on div "Activity Title Ala Archa National Park - Burana Tower Start Select a day Day 2 …" at bounding box center [569, 131] width 218 height 384
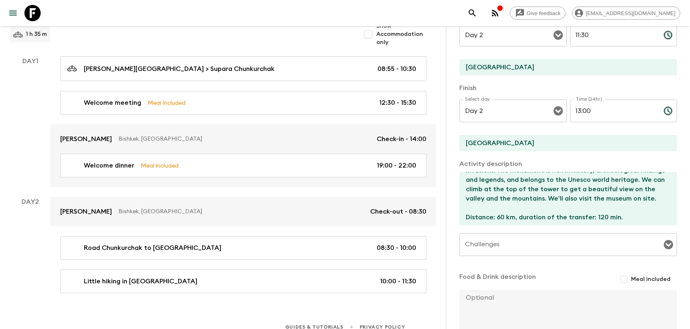
scroll to position [123, 0]
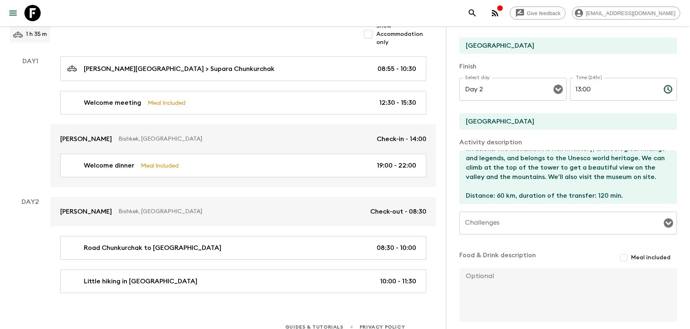
click at [579, 193] on textarea "After a little hiking in Ala Archa National Park we head to the ruins of the Bu…" at bounding box center [565, 176] width 211 height 53
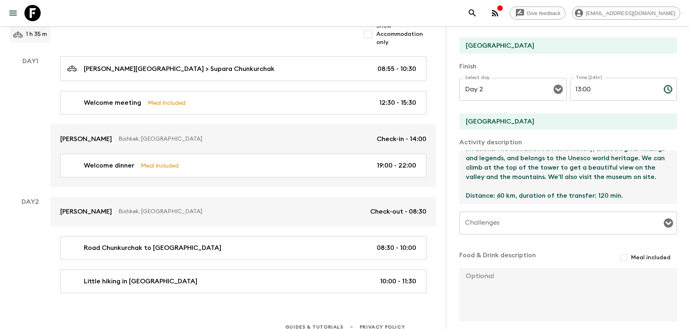
click at [579, 193] on textarea "After a little hiking in Ala Archa National Park we head to the ruins of the Bu…" at bounding box center [565, 176] width 211 height 53
click at [579, 187] on textarea "After a little hiking in Ala Archa National Park we head to the ruins of the Bu…" at bounding box center [565, 176] width 211 height 53
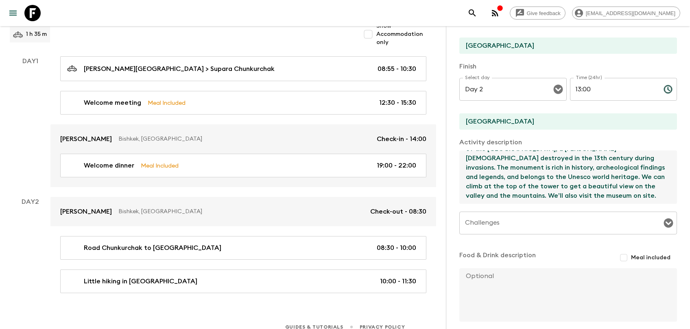
scroll to position [65, 0]
type textarea "After a little hiking in Ala Archa National Park we head to the ruins of the Bu…"
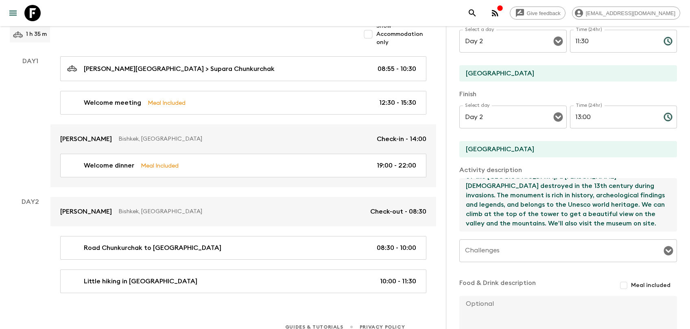
scroll to position [82, 0]
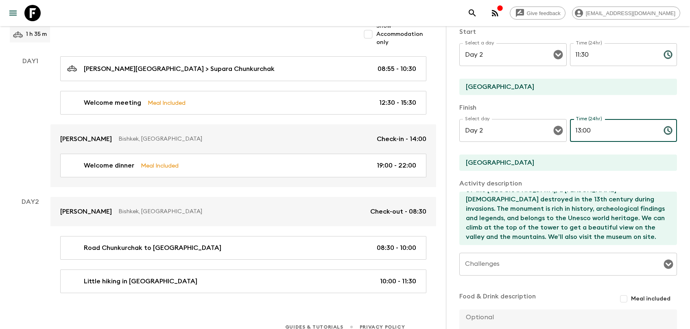
click at [581, 131] on input "13:00" at bounding box center [613, 130] width 87 height 23
click at [576, 133] on input "13:00" at bounding box center [613, 130] width 87 height 23
click at [581, 130] on input "13:00" at bounding box center [613, 130] width 87 height 23
click at [595, 127] on input "14:" at bounding box center [613, 130] width 87 height 23
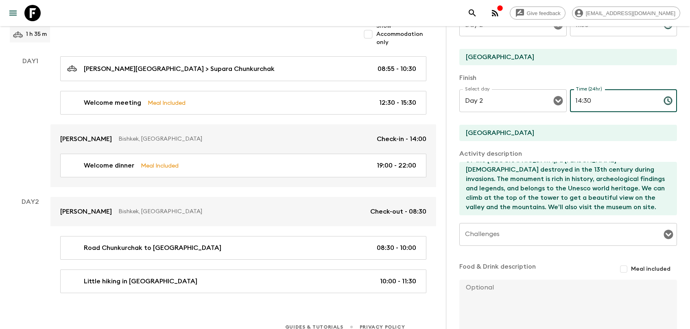
scroll to position [161, 0]
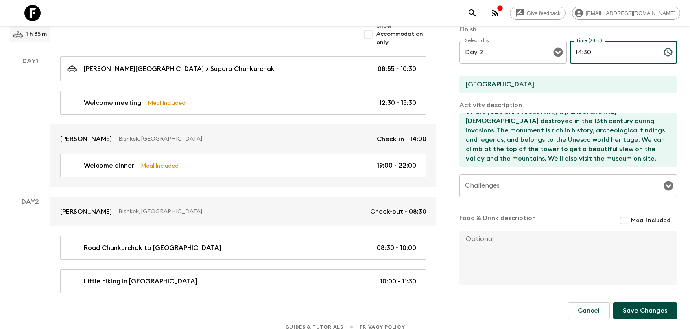
type input "14:30"
click at [625, 220] on span "Meal included" at bounding box center [650, 220] width 39 height 8
click at [625, 220] on input "Meal included" at bounding box center [624, 220] width 15 height 15
checkbox input "true"
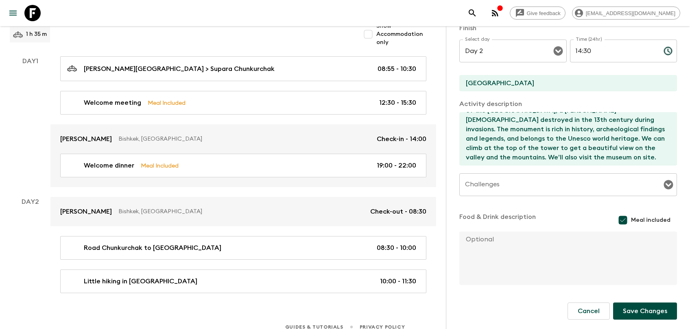
click at [495, 253] on textarea at bounding box center [565, 257] width 211 height 53
type textarea "Lunch in a local restaurant"
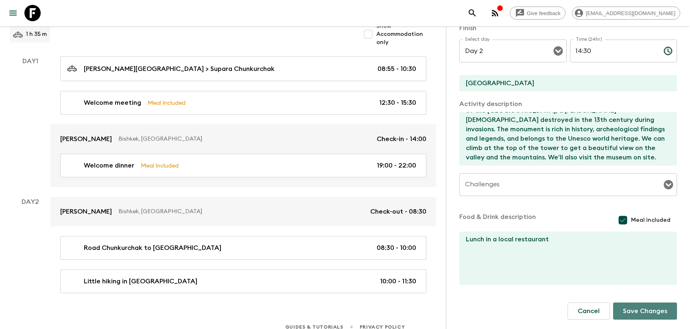
click at [625, 297] on button "Save Changes" at bounding box center [646, 310] width 64 height 17
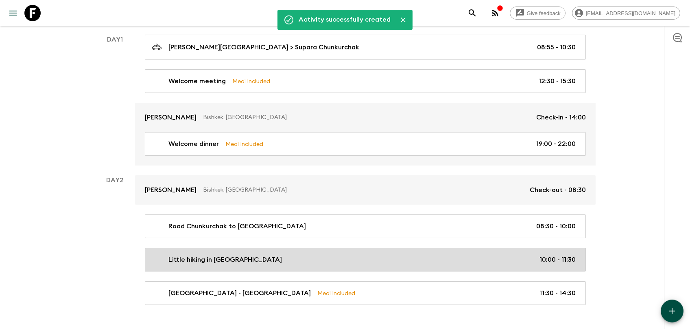
scroll to position [130, 0]
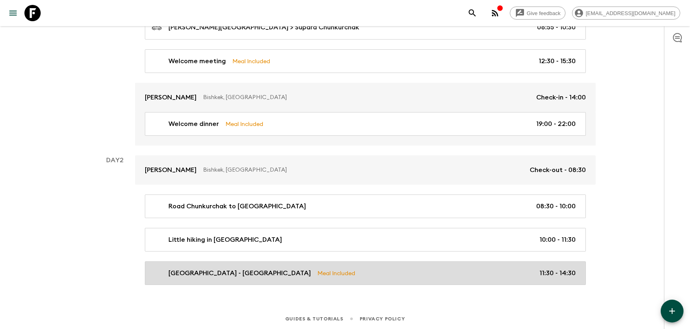
click at [497, 277] on link "Ala Archa National Park - Burana Tower Meal Included 11:30 - 14:30" at bounding box center [365, 273] width 441 height 24
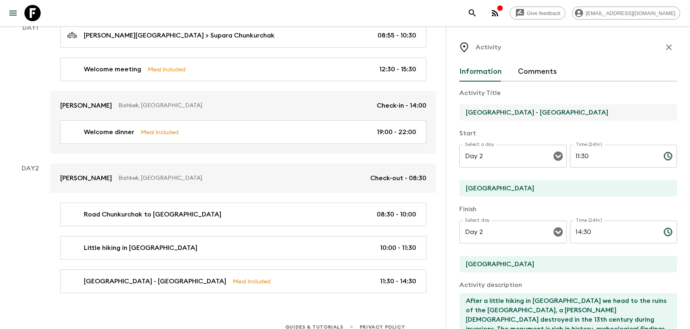
drag, startPoint x: 464, startPoint y: 110, endPoint x: 547, endPoint y: 114, distance: 83.1
click at [547, 114] on input "Ala Archa National Park - Burana Tower" at bounding box center [565, 112] width 211 height 16
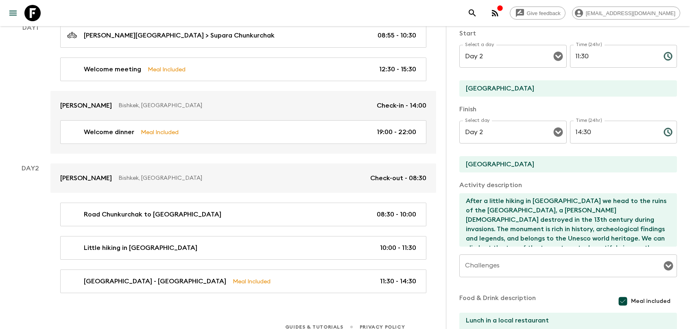
scroll to position [123, 0]
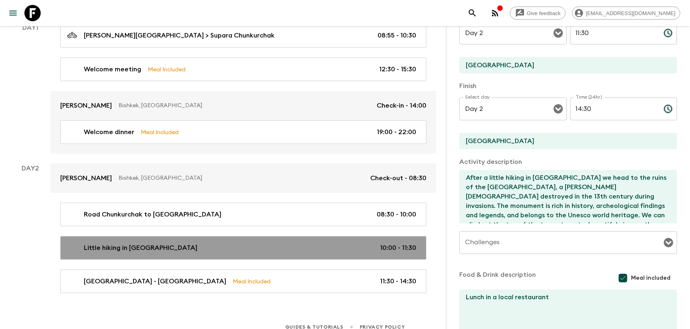
click at [184, 243] on p "Little hiking in Ala Archa National Park" at bounding box center [141, 248] width 114 height 10
type input "Little hiking in Ala Archa National Park"
type input "Ala Archa National Park"
type textarea "We’re going for a short hike in Ala Archa National Park."
checkbox input "false"
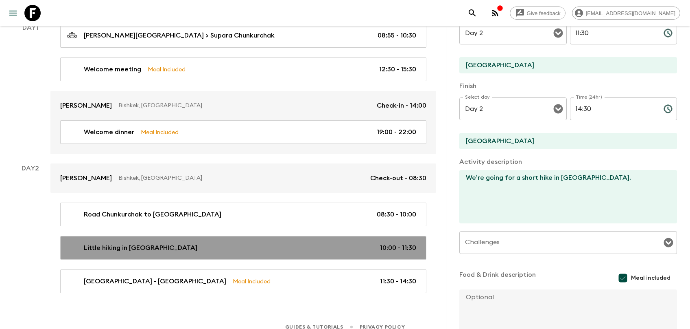
type input "10:00"
type input "11:30"
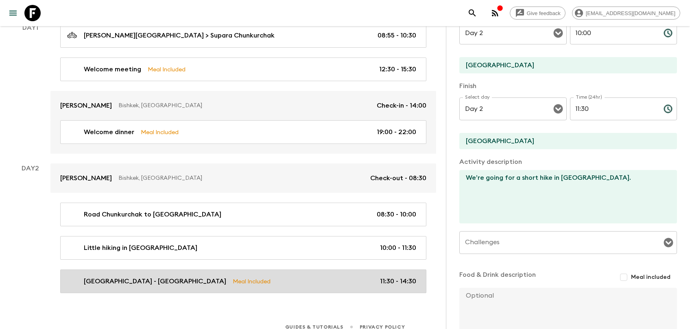
click at [169, 276] on p "Ala Archa National Park - Burana Tower" at bounding box center [155, 281] width 142 height 10
type input "Ala Archa National Park - Burana Tower"
type input "Burana Tower"
type textarea "After a little hiking in Ala Archa National Park we head to the ruins of the Bu…"
checkbox input "true"
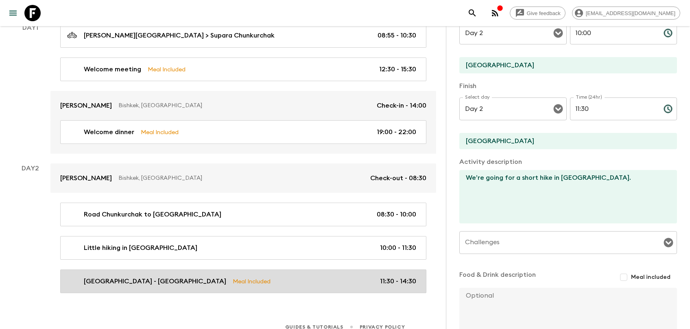
type textarea "Lunch in a local restaurant"
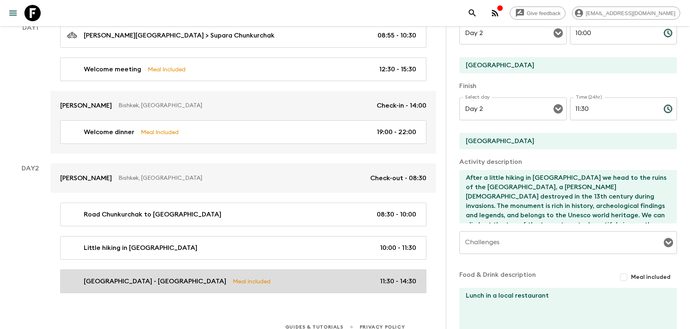
type input "11:30"
type input "14:30"
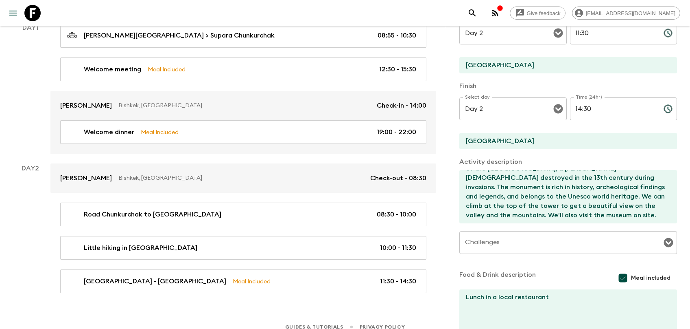
scroll to position [65, 0]
click at [220, 297] on div "Guides & Tutorials Privacy Policy" at bounding box center [345, 324] width 690 height 25
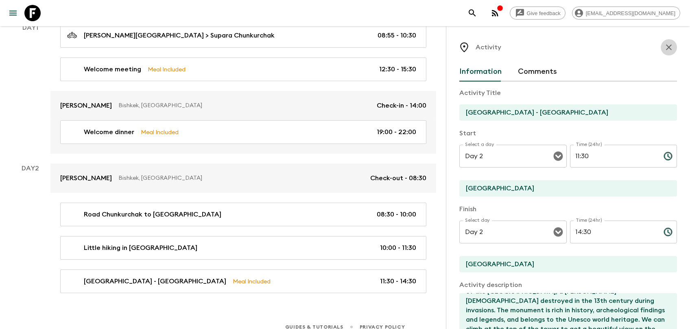
click at [625, 42] on button "button" at bounding box center [669, 47] width 16 height 16
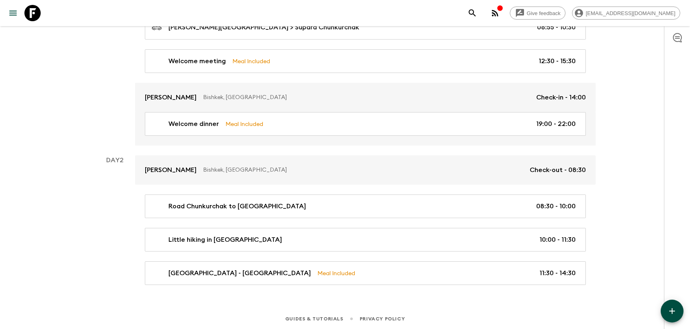
click at [625, 297] on icon "button" at bounding box center [673, 311] width 10 height 10
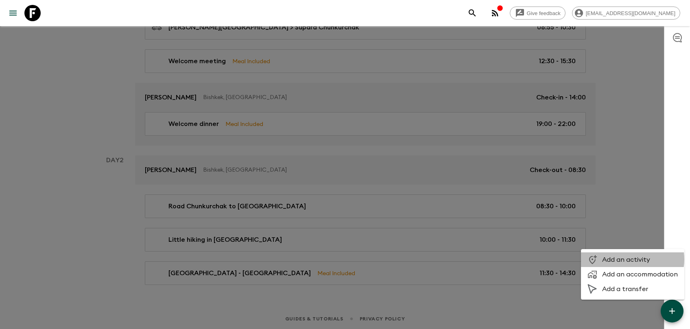
click at [625, 259] on span "Add an activity" at bounding box center [641, 259] width 76 height 8
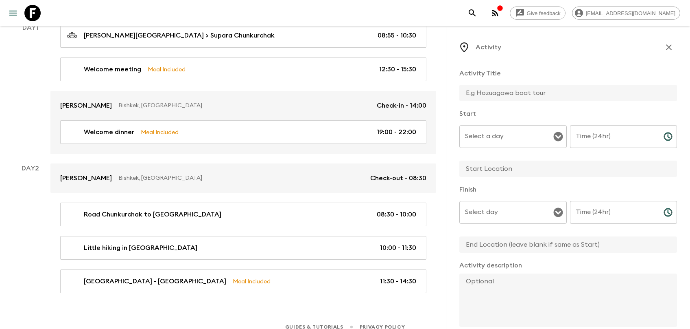
click at [492, 99] on input "text" at bounding box center [565, 93] width 211 height 16
type input "B"
type input "Rafting"
click at [501, 129] on input "Select a day" at bounding box center [507, 136] width 88 height 15
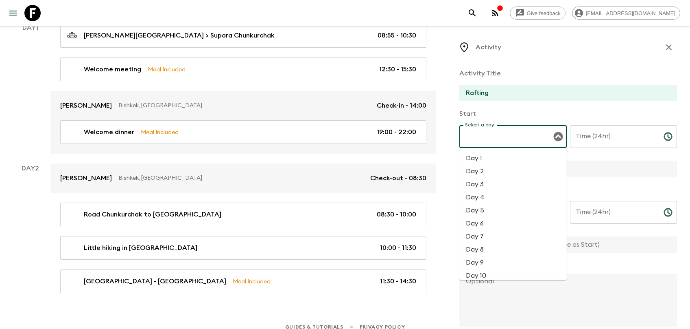
click at [487, 167] on li "Day 2" at bounding box center [513, 170] width 107 height 13
type input "Day 2"
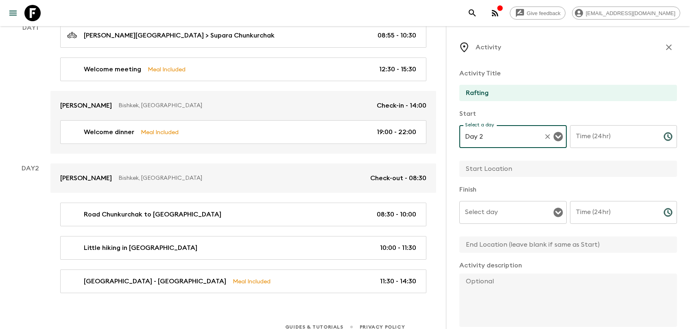
click at [590, 138] on input "Time (24hr)" at bounding box center [613, 136] width 87 height 23
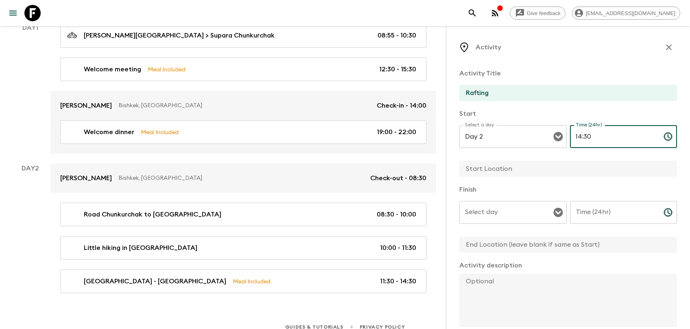
type input "14:30"
click at [488, 171] on input "text" at bounding box center [565, 168] width 211 height 16
type input "Burana Tower"
click at [504, 215] on input "Select day" at bounding box center [507, 211] width 88 height 15
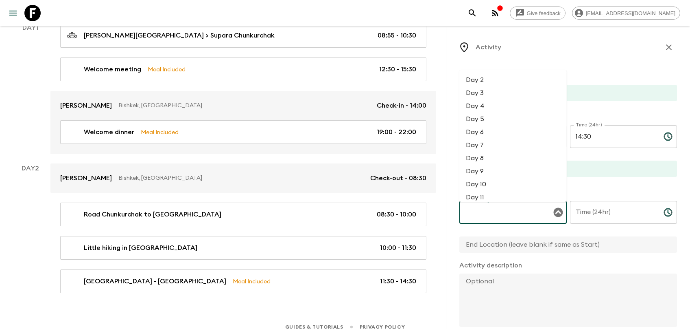
click at [604, 107] on div "Activity Title Rafting Start Select a day Day 2 Select a day ​ Time (24hr) 14:3…" at bounding box center [569, 254] width 218 height 384
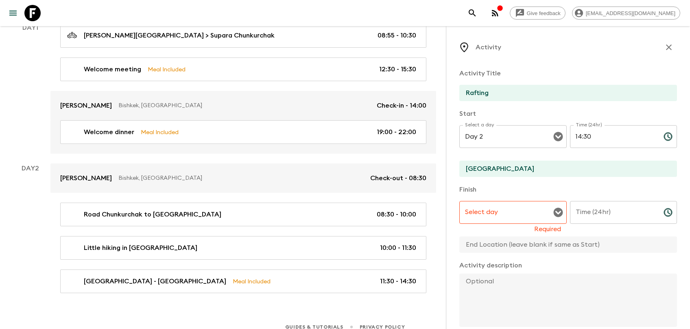
click at [575, 137] on input "14:30" at bounding box center [613, 136] width 87 height 23
type input "0"
type input "16:00"
click at [527, 217] on input "Select day" at bounding box center [507, 211] width 88 height 15
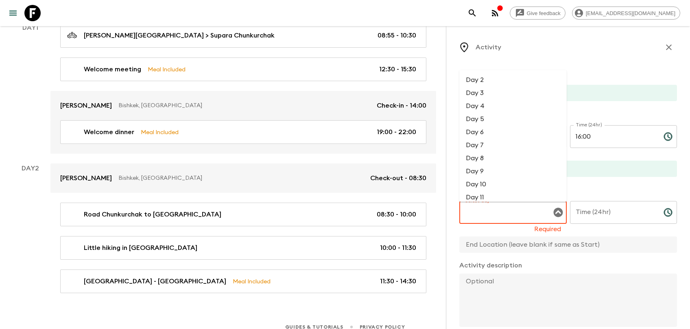
click at [516, 79] on li "Day 2" at bounding box center [513, 79] width 107 height 13
type input "Day 2"
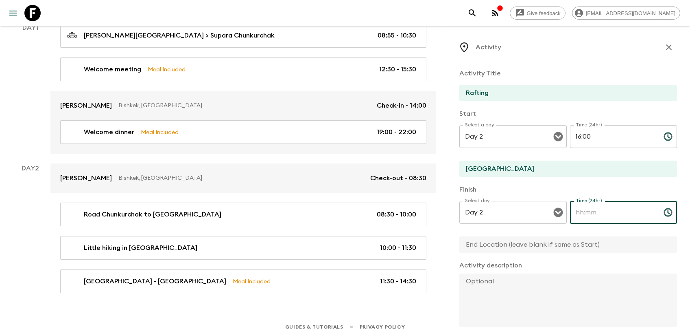
click at [590, 208] on input "Time (24hr)" at bounding box center [613, 212] width 87 height 23
type input "17:30"
click at [490, 174] on input "Burana Tower" at bounding box center [565, 168] width 211 height 16
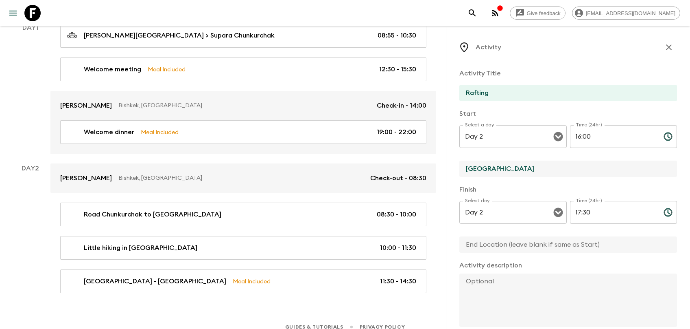
click at [490, 174] on input "Burana Tower" at bounding box center [565, 168] width 211 height 16
click at [489, 174] on input "Burana Tower" at bounding box center [565, 168] width 211 height 16
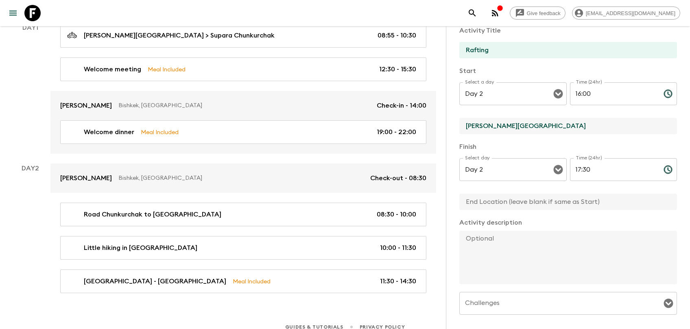
scroll to position [123, 0]
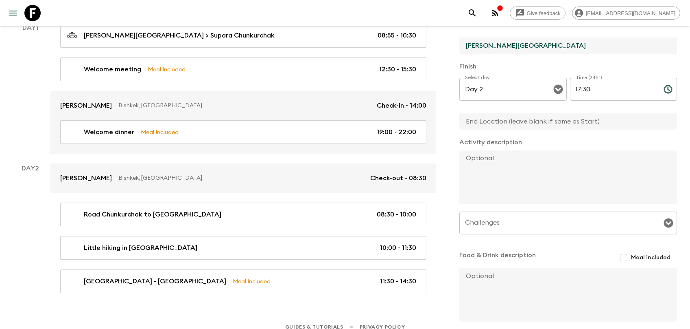
type input "Chon Kemin National Park"
click at [544, 175] on textarea at bounding box center [565, 176] width 211 height 53
click at [499, 168] on textarea at bounding box center [565, 176] width 211 height 53
paste textarea "A bit of adventure before starting this Kyrgyz loop. In the morning, we go down…"
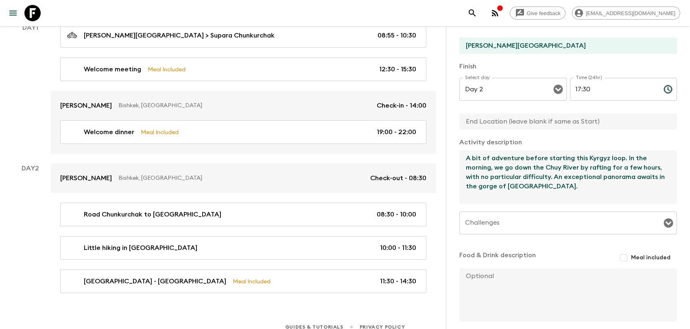
type textarea "A bit of adventure before starting this Kyrgyz loop. In the morning, we go down…"
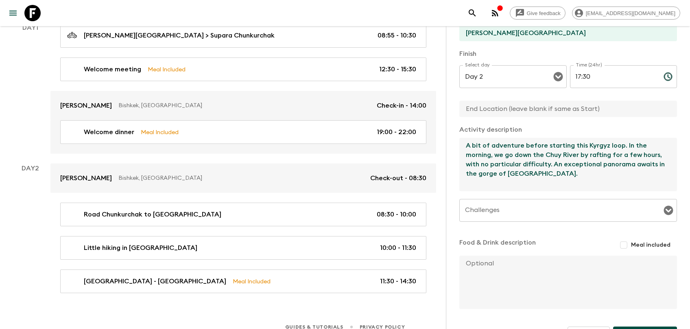
scroll to position [161, 0]
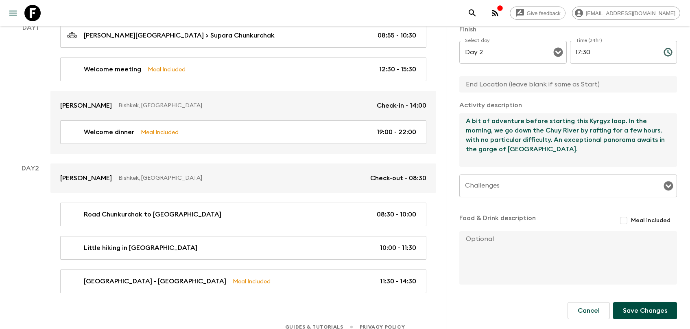
click at [515, 188] on input "Challenges" at bounding box center [562, 185] width 198 height 15
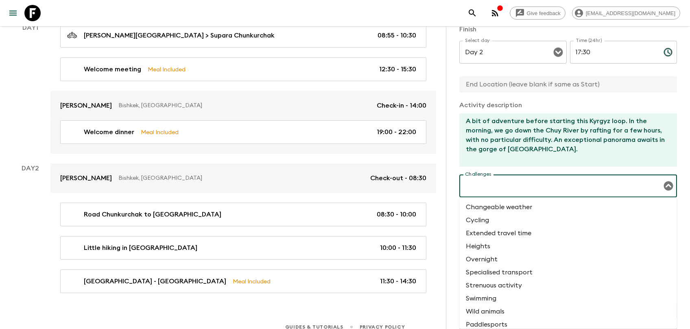
click at [523, 207] on li "Changeable weather" at bounding box center [569, 206] width 218 height 13
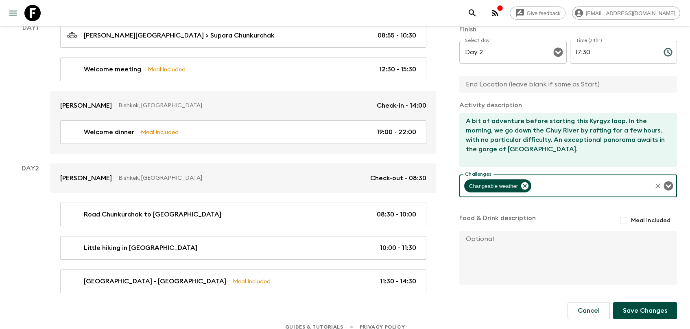
click at [625, 184] on icon "Open" at bounding box center [668, 185] width 9 height 9
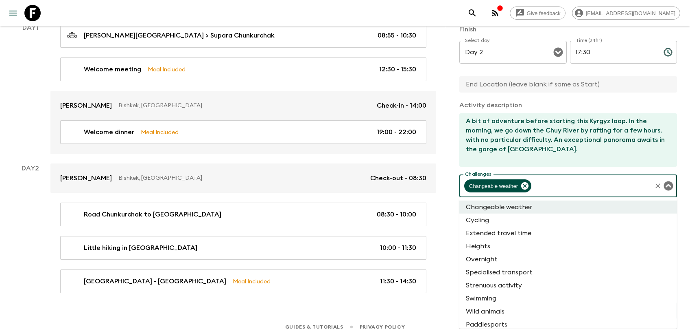
scroll to position [10, 0]
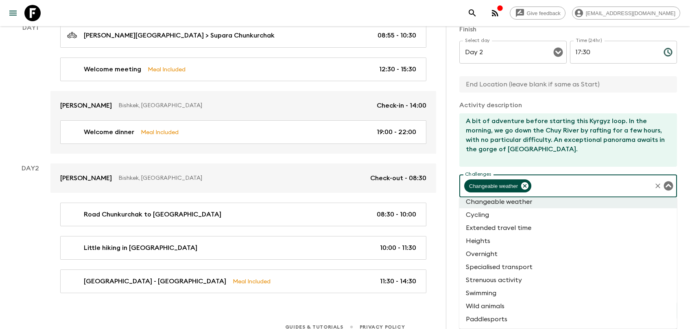
click at [506, 286] on li "Swimming" at bounding box center [569, 292] width 218 height 13
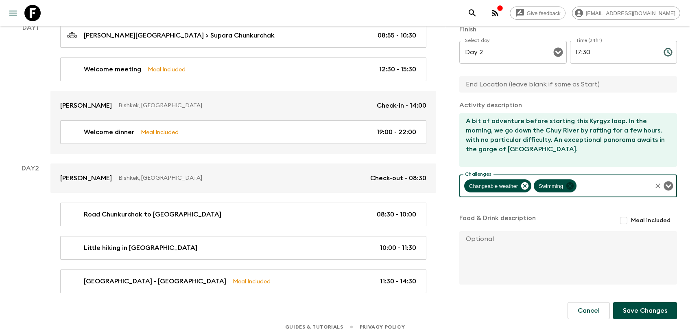
click at [570, 184] on icon at bounding box center [570, 185] width 7 height 7
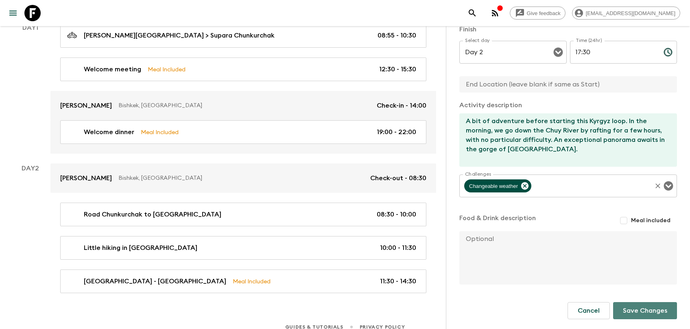
click at [625, 297] on button "Save Changes" at bounding box center [646, 310] width 64 height 17
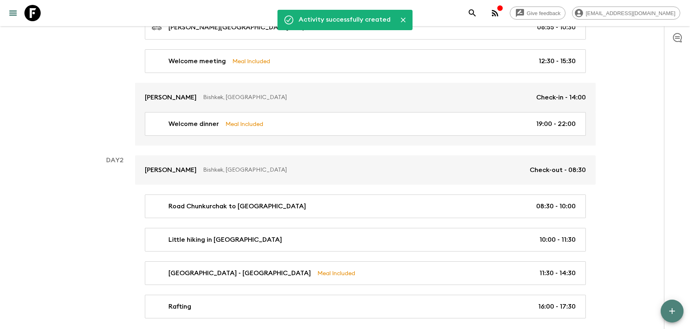
click at [625, 297] on icon "button" at bounding box center [673, 311] width 10 height 10
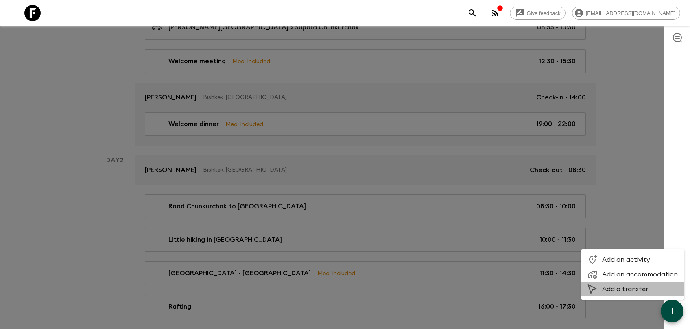
click at [625, 286] on span "Add a transfer" at bounding box center [641, 289] width 76 height 8
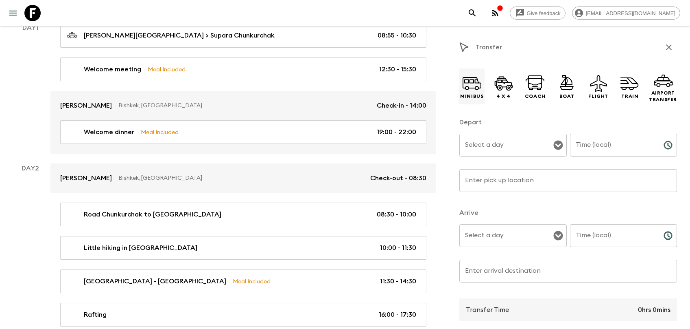
click at [471, 86] on icon at bounding box center [472, 83] width 20 height 20
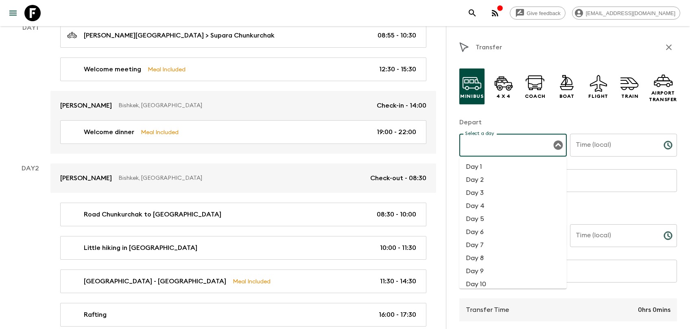
click at [486, 141] on input "Select a day" at bounding box center [507, 144] width 88 height 15
click at [479, 175] on li "Day 2" at bounding box center [513, 179] width 107 height 13
type input "Day 2"
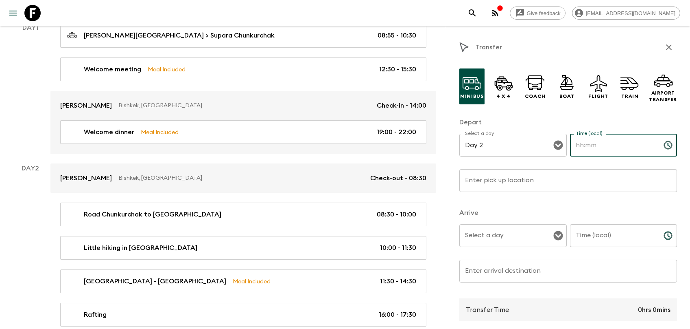
click at [603, 142] on input "Time (local)" at bounding box center [613, 145] width 87 height 23
type input "14:30"
click at [529, 184] on input "Enter pick up location" at bounding box center [569, 180] width 218 height 23
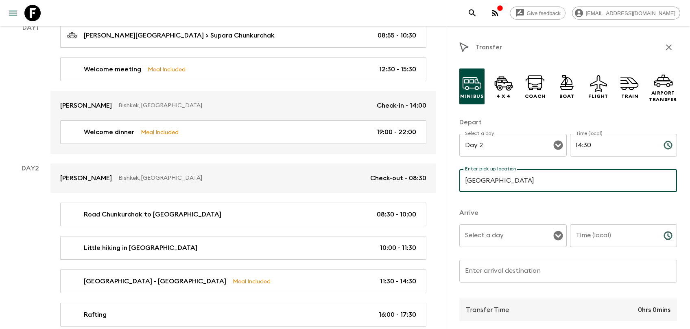
type input "Burana Tower"
click at [510, 230] on input "Select a day" at bounding box center [507, 235] width 88 height 15
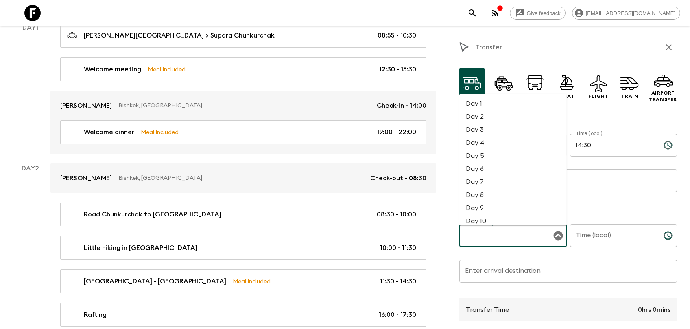
click at [487, 116] on li "Day 2" at bounding box center [513, 116] width 107 height 13
type input "Day 2"
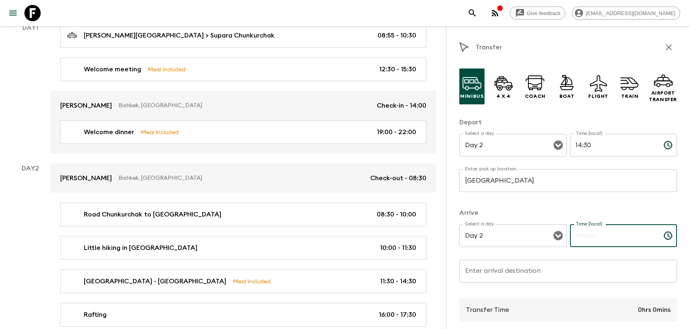
click at [619, 237] on input "Time (local)" at bounding box center [613, 235] width 87 height 23
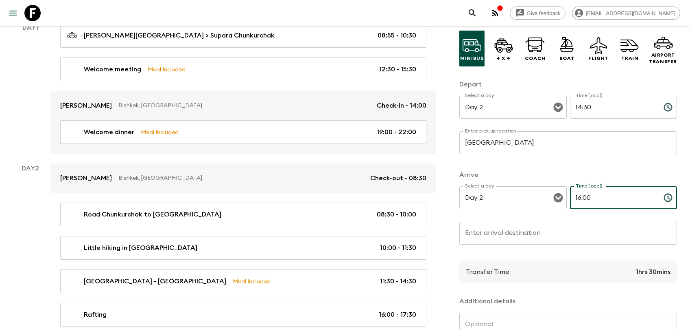
scroll to position [82, 0]
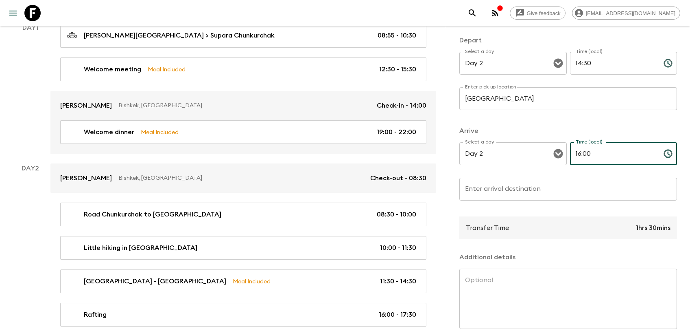
type input "16:00"
click at [511, 191] on input "Enter arrival destination" at bounding box center [569, 189] width 218 height 23
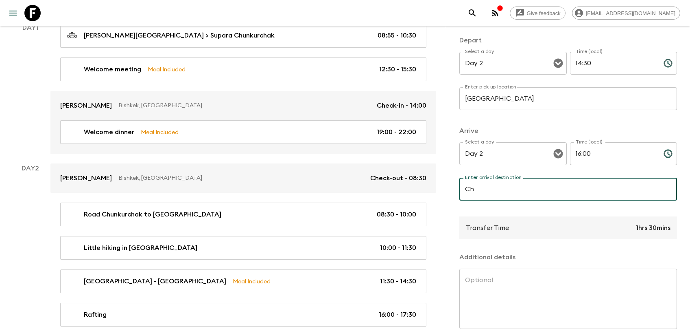
type input "C"
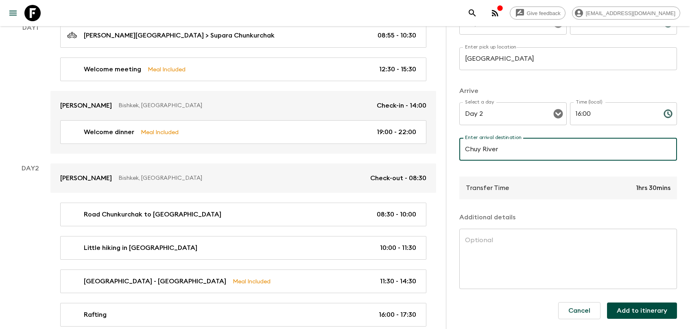
type input "Chuy River"
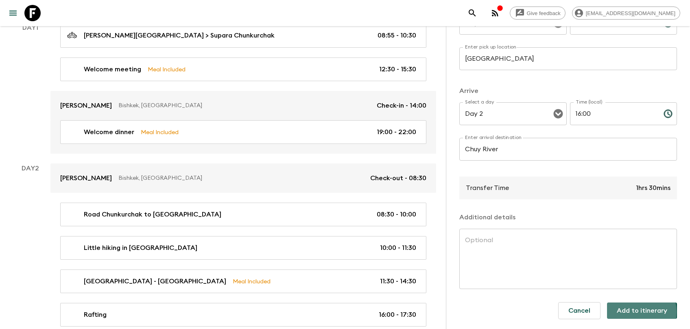
click at [625, 297] on button "Add to itinerary" at bounding box center [642, 310] width 70 height 16
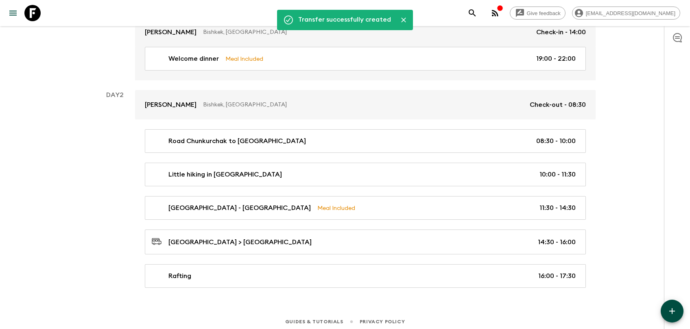
scroll to position [198, 0]
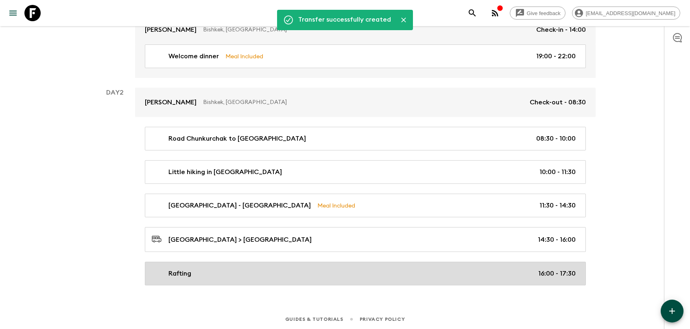
click at [259, 277] on div "Rafting 16:00 - 17:30" at bounding box center [364, 273] width 424 height 10
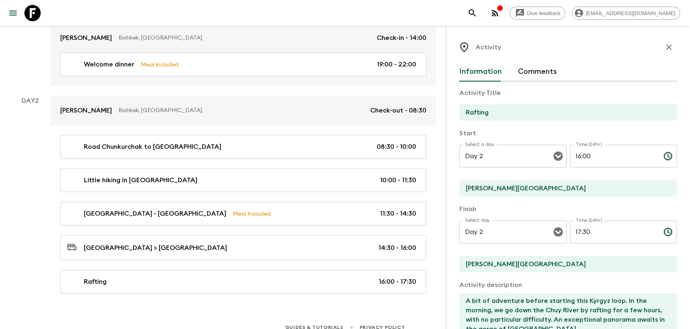
click at [513, 191] on input "Chon Kemin National Park" at bounding box center [565, 188] width 211 height 16
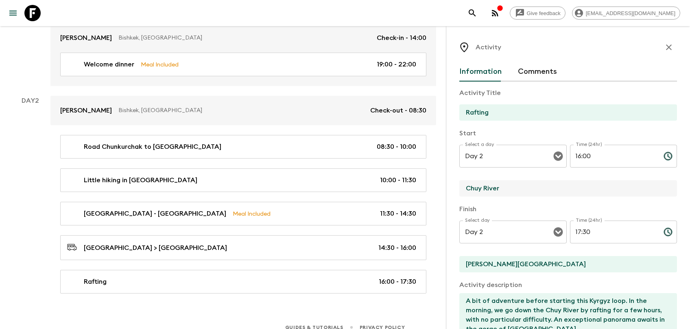
type input "Chuy River"
click at [523, 265] on input "Chon Kemin National Park" at bounding box center [565, 264] width 211 height 16
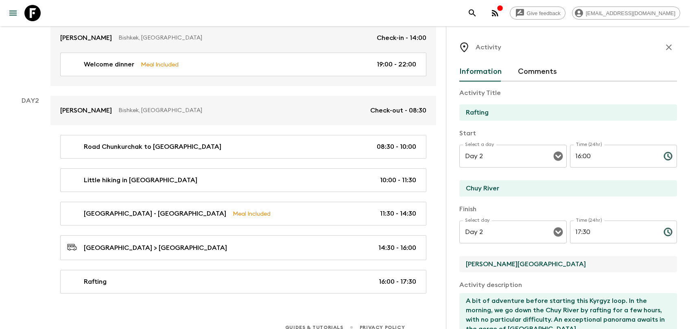
click at [523, 265] on input "Chon Kemin National Park" at bounding box center [565, 264] width 211 height 16
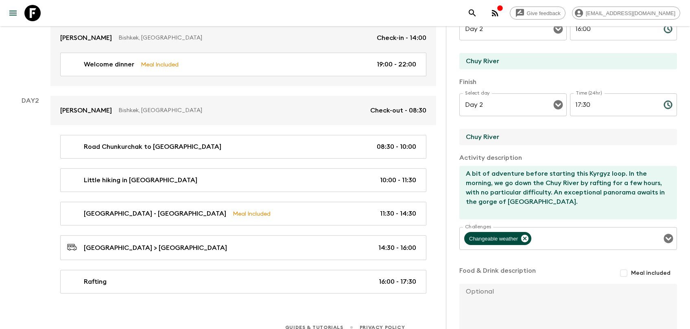
scroll to position [164, 0]
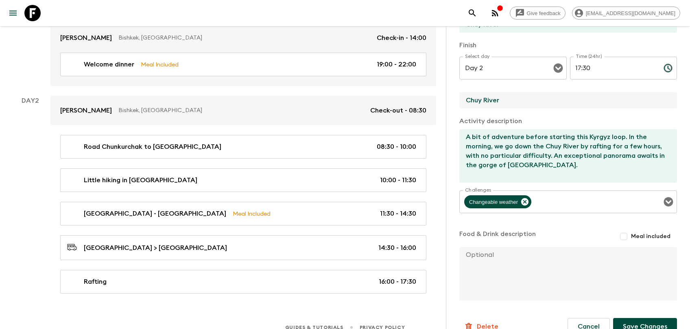
type input "Chuy River"
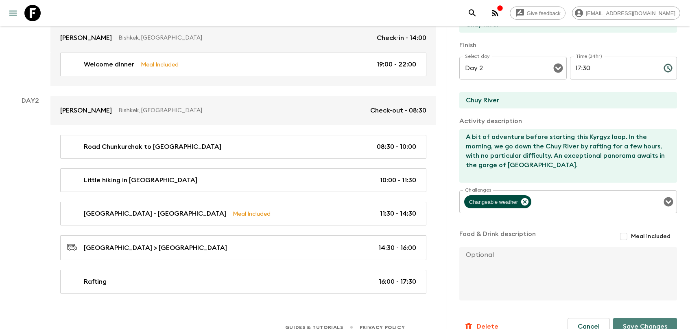
click at [625, 297] on button "Save Changes" at bounding box center [646, 326] width 64 height 17
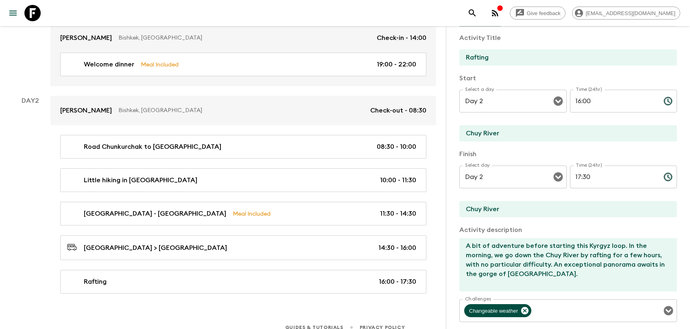
scroll to position [0, 0]
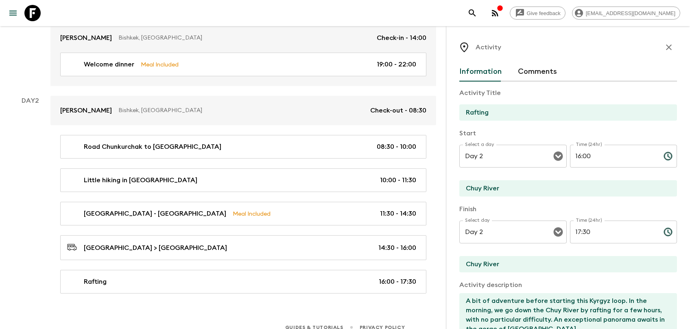
click at [625, 43] on button "button" at bounding box center [669, 47] width 16 height 16
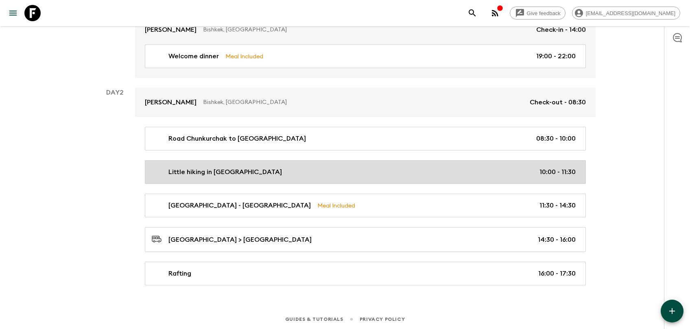
click at [313, 170] on div "Little hiking in Ala Archa National Park 10:00 - 11:30" at bounding box center [364, 172] width 424 height 10
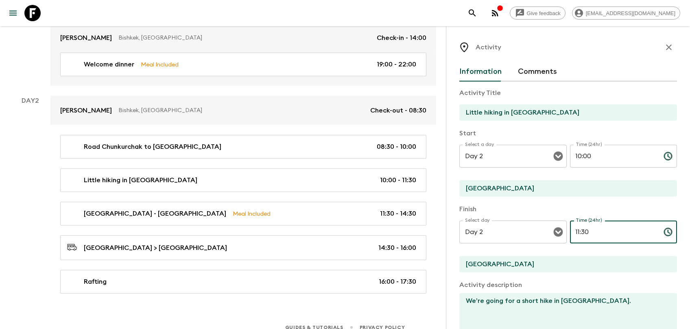
drag, startPoint x: 589, startPoint y: 233, endPoint x: 582, endPoint y: 233, distance: 6.5
click at [582, 233] on input "11:30" at bounding box center [613, 231] width 87 height 23
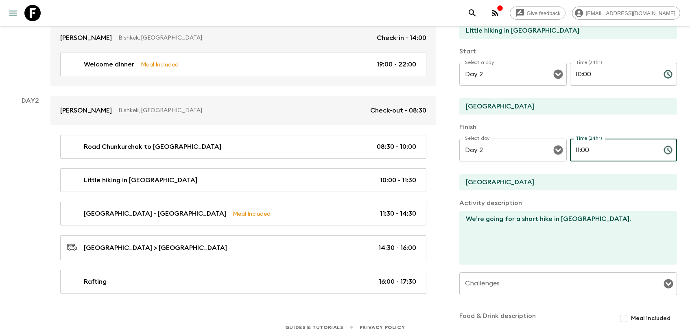
scroll to position [181, 0]
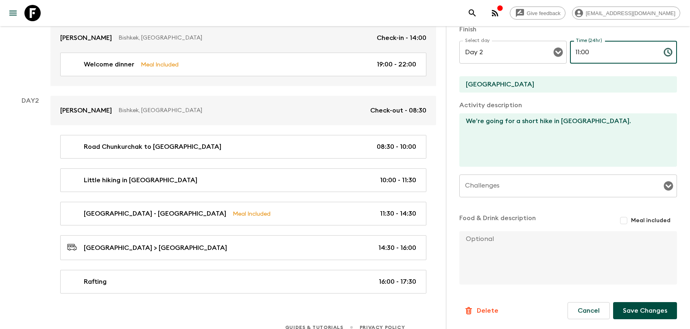
type input "11:00"
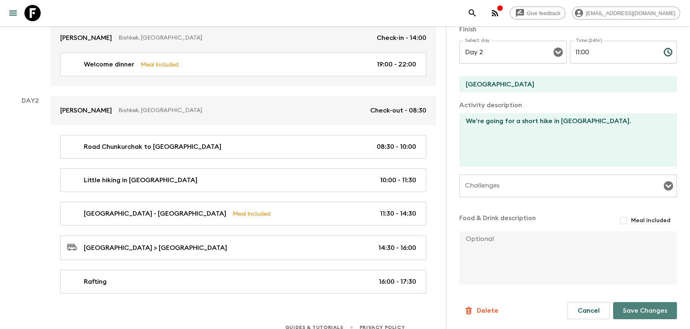
click at [625, 297] on button "Save Changes" at bounding box center [646, 310] width 64 height 17
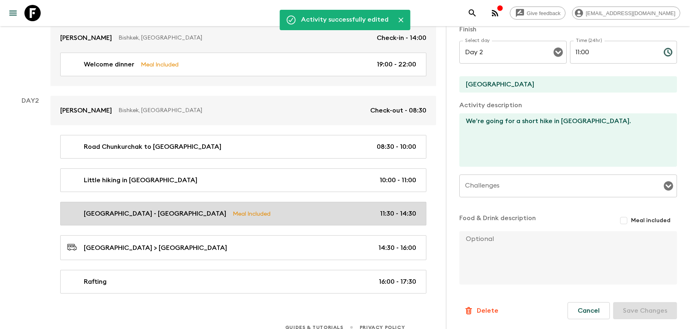
click at [242, 209] on p "Meal Included" at bounding box center [252, 213] width 38 height 9
type input "Ala Archa National Park - Burana Tower"
type input "11:30"
type input "14:30"
type input "Burana Tower"
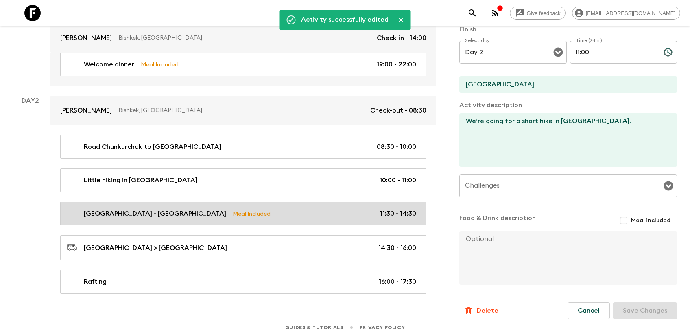
type textarea "After a little hiking in Ala Archa National Park we head to the ruins of the Bu…"
checkbox input "true"
type textarea "Lunch in a local restaurant"
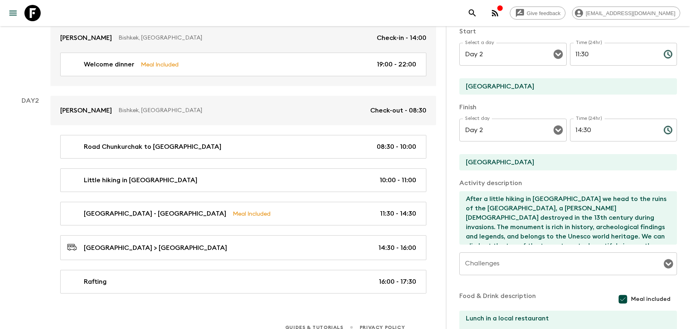
scroll to position [99, 0]
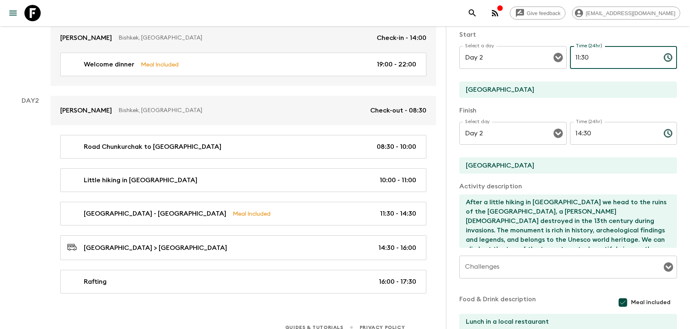
click at [579, 56] on input "11:30" at bounding box center [613, 57] width 87 height 23
click at [585, 57] on input "11:30" at bounding box center [613, 57] width 87 height 23
type input "11:00"
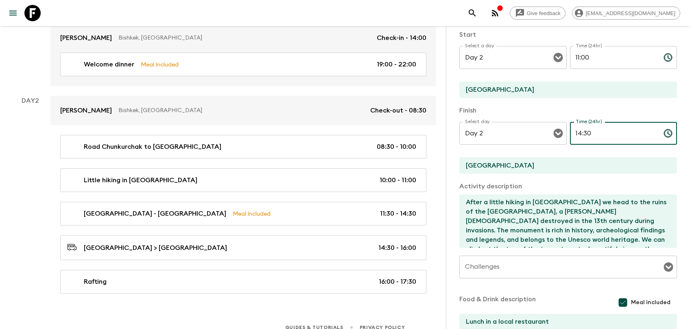
drag, startPoint x: 590, startPoint y: 132, endPoint x: 584, endPoint y: 132, distance: 5.7
click at [584, 132] on input "14:30" at bounding box center [613, 133] width 87 height 23
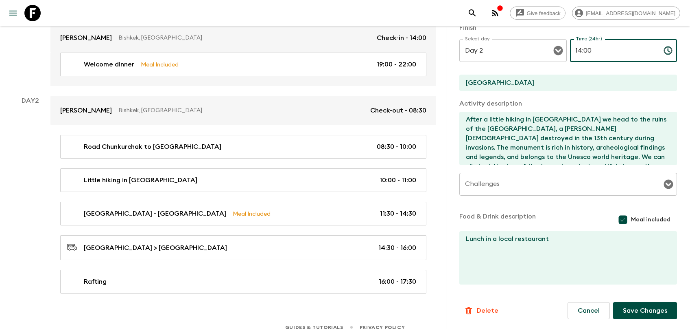
scroll to position [182, 0]
type input "14:00"
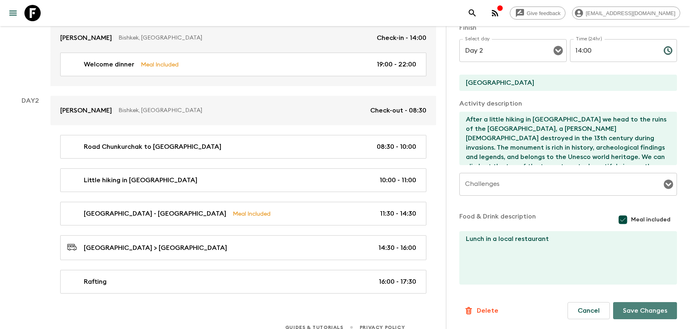
click at [625, 297] on button "Save Changes" at bounding box center [646, 310] width 64 height 17
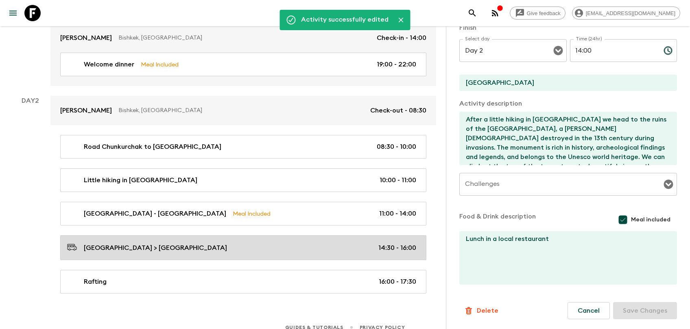
click at [175, 245] on link "Burana Tower > Chuy River 14:30 - 16:00" at bounding box center [243, 247] width 366 height 25
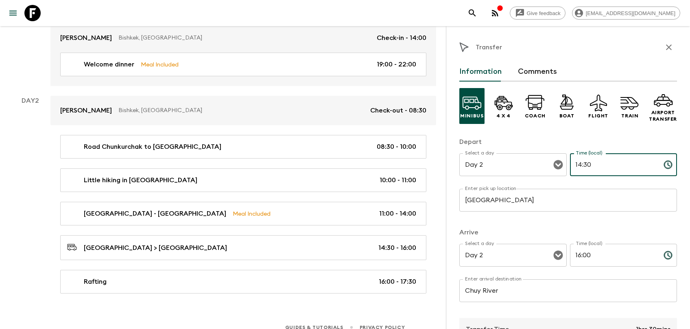
drag, startPoint x: 586, startPoint y: 162, endPoint x: 592, endPoint y: 163, distance: 6.2
click at [592, 163] on input "14:30" at bounding box center [613, 164] width 87 height 23
type input "14:00"
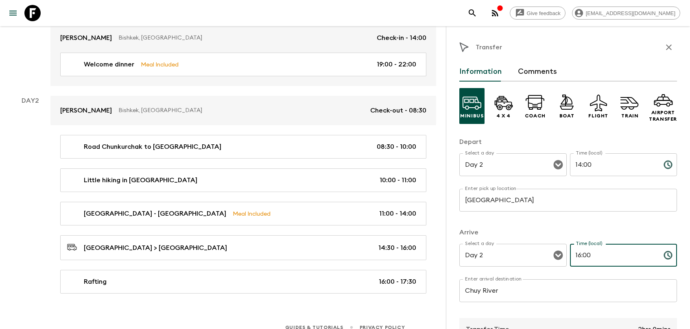
click at [581, 254] on input "16:00" at bounding box center [613, 254] width 87 height 23
click at [587, 261] on input "15:00" at bounding box center [613, 254] width 87 height 23
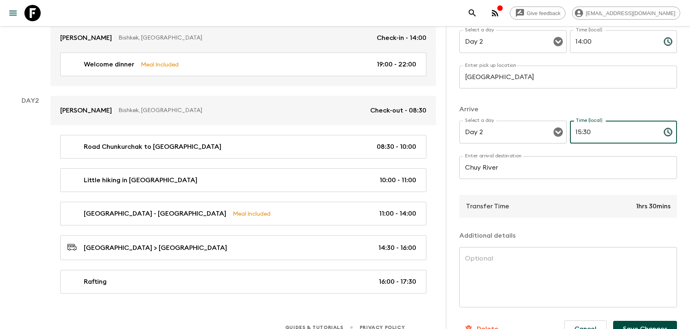
type input "15:30"
click at [625, 297] on button "Save Changes" at bounding box center [646, 328] width 64 height 16
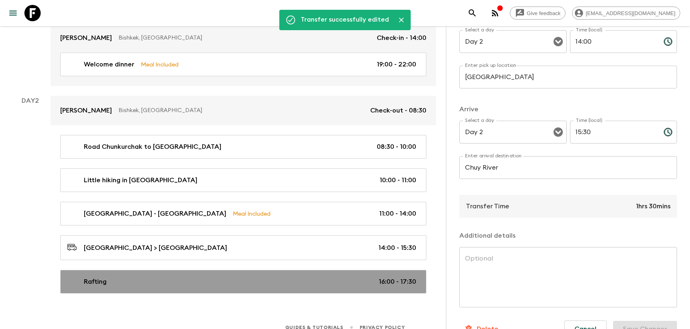
click at [385, 276] on p "16:00 - 17:30" at bounding box center [397, 281] width 37 height 10
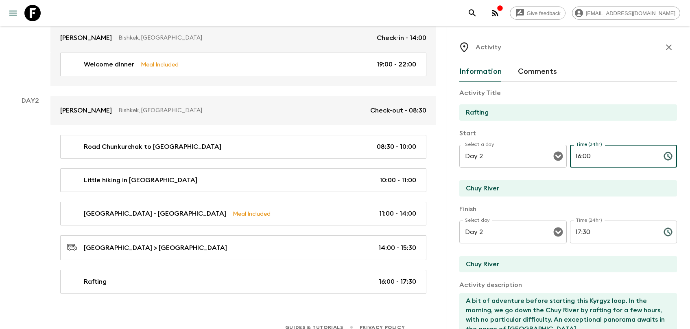
click at [579, 157] on input "16:00" at bounding box center [613, 156] width 87 height 23
click at [589, 156] on input "15:00" at bounding box center [613, 156] width 87 height 23
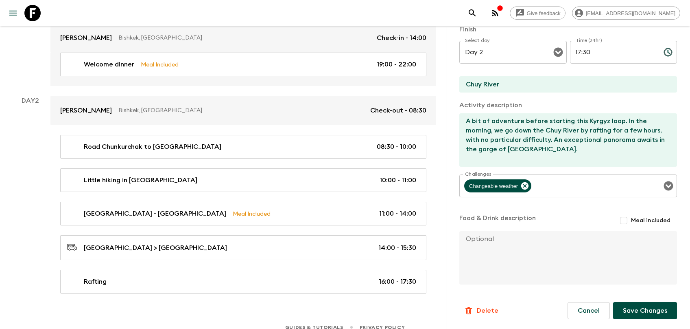
type input "15:30"
click at [625, 297] on button "Save Changes" at bounding box center [646, 310] width 64 height 17
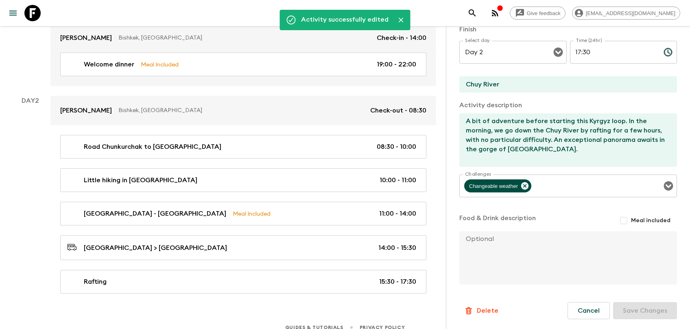
scroll to position [0, 0]
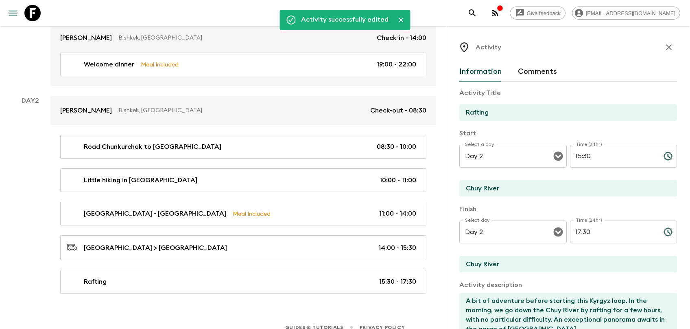
click at [625, 48] on icon "button" at bounding box center [669, 47] width 10 height 10
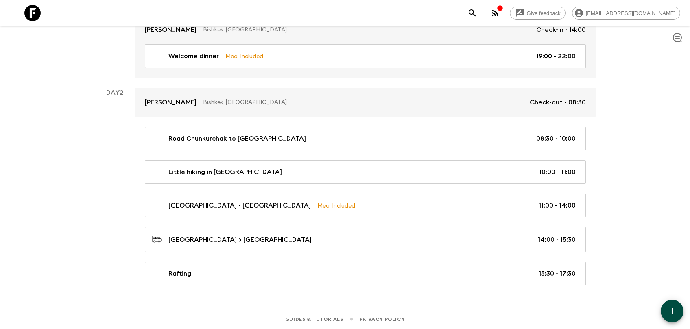
click at [625, 297] on icon "button" at bounding box center [673, 311] width 10 height 10
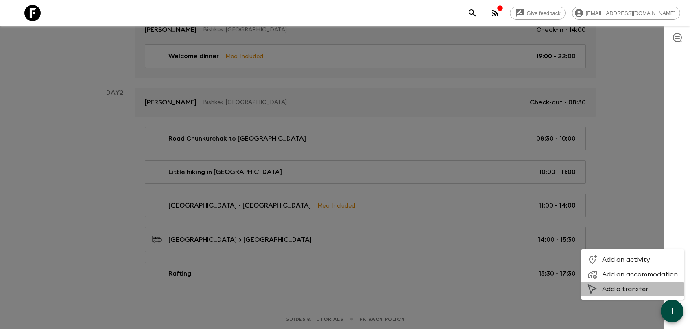
click at [612, 290] on span "Add a transfer" at bounding box center [641, 289] width 76 height 8
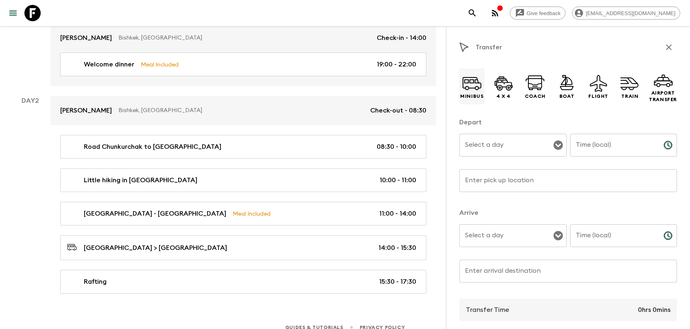
click at [471, 78] on icon at bounding box center [472, 82] width 19 height 11
click at [492, 142] on input "Select a day" at bounding box center [507, 144] width 88 height 15
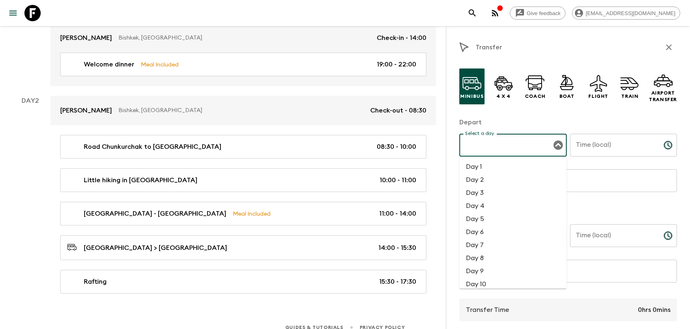
click at [483, 177] on li "Day 2" at bounding box center [513, 179] width 107 height 13
type input "Day 2"
click at [625, 134] on input "Time (local)" at bounding box center [613, 145] width 87 height 23
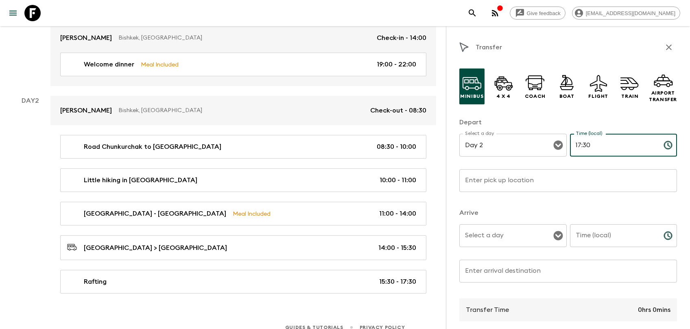
type input "17:30"
click at [553, 175] on input "Enter pick up location" at bounding box center [569, 180] width 218 height 23
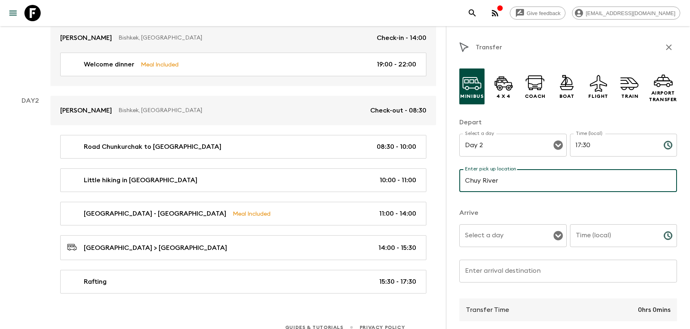
click at [545, 228] on div "Select a day" at bounding box center [513, 235] width 107 height 23
type input "Chuy River"
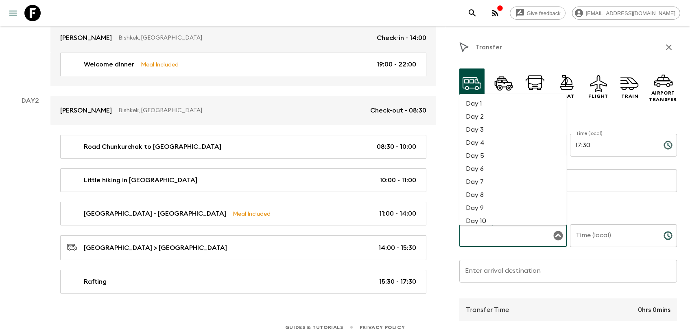
click at [492, 114] on li "Day 2" at bounding box center [513, 116] width 107 height 13
type input "Day 2"
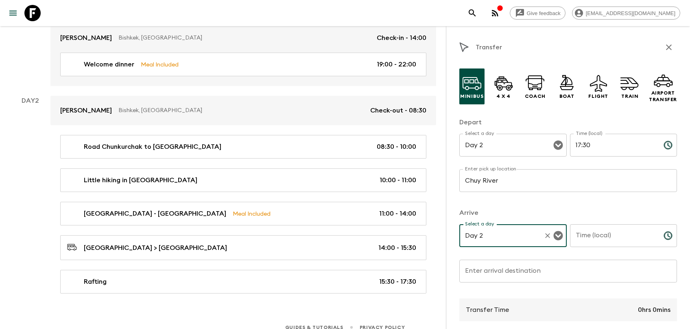
click at [595, 244] on input "Time (local)" at bounding box center [613, 235] width 87 height 23
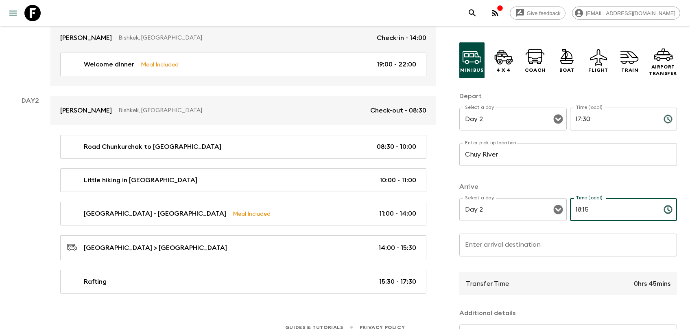
scroll to position [41, 0]
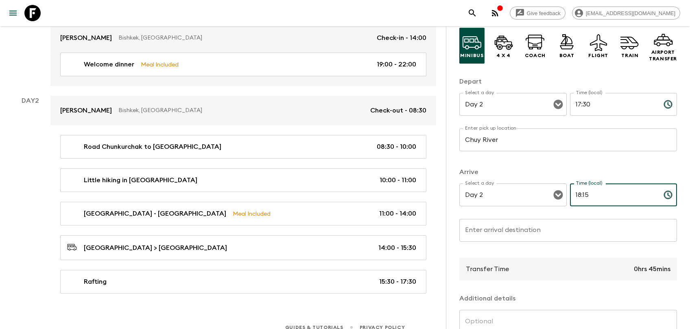
type input "18:15"
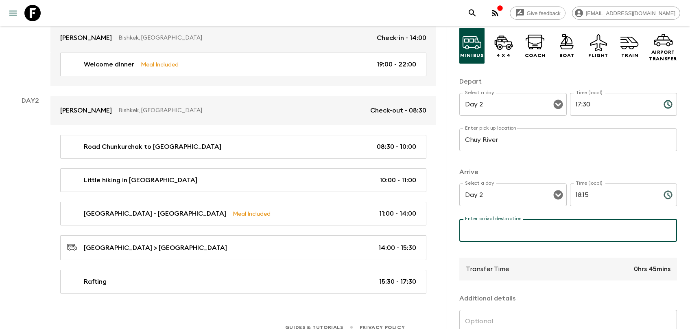
click at [530, 231] on input "Enter arrival destination" at bounding box center [569, 230] width 218 height 23
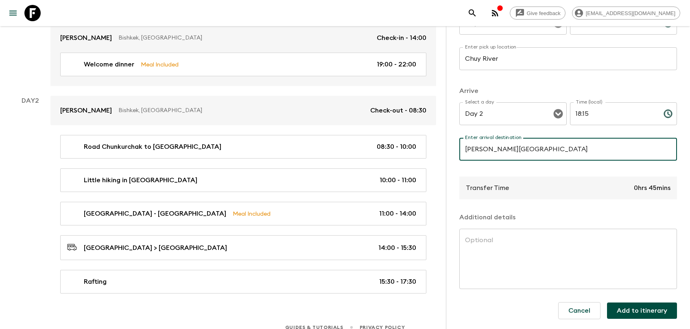
scroll to position [123, 0]
type input "Chon Kemin National Park"
click at [625, 297] on button "Add to itinerary" at bounding box center [642, 310] width 70 height 16
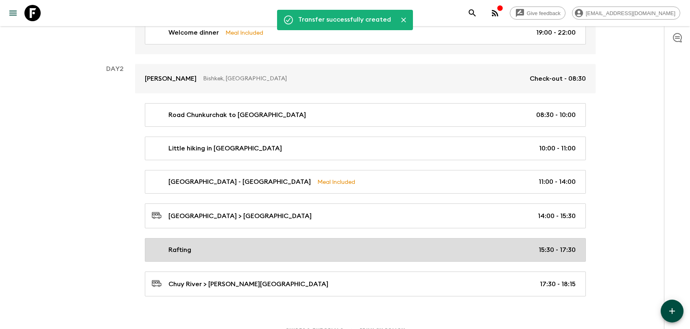
scroll to position [232, 0]
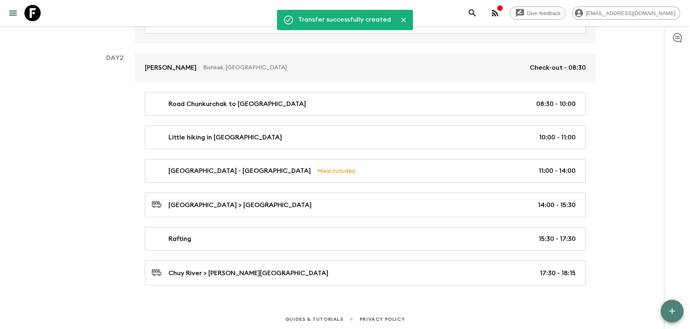
click at [625, 297] on icon "button" at bounding box center [673, 311] width 10 height 10
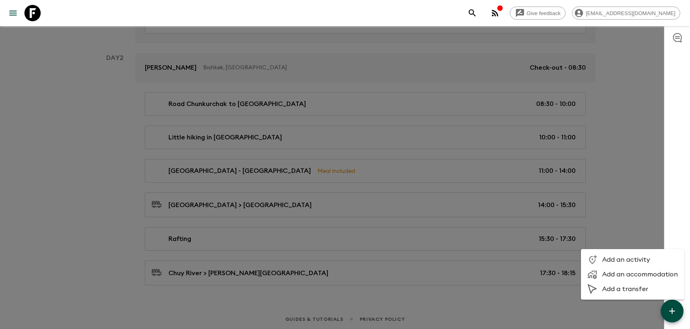
click at [625, 258] on span "Add an activity" at bounding box center [641, 259] width 76 height 8
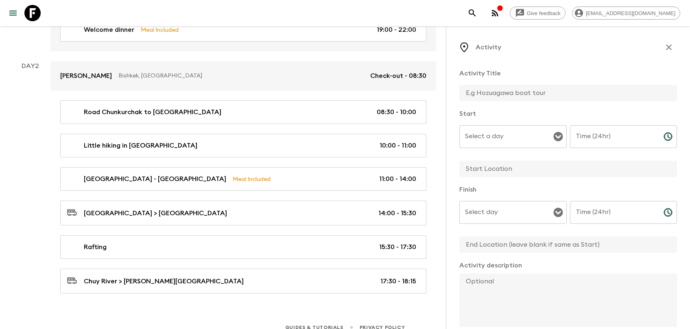
click at [497, 95] on input "text" at bounding box center [565, 93] width 211 height 16
type input "Horse Riding Chon Kemin"
click at [499, 137] on input "Select a day" at bounding box center [507, 136] width 88 height 15
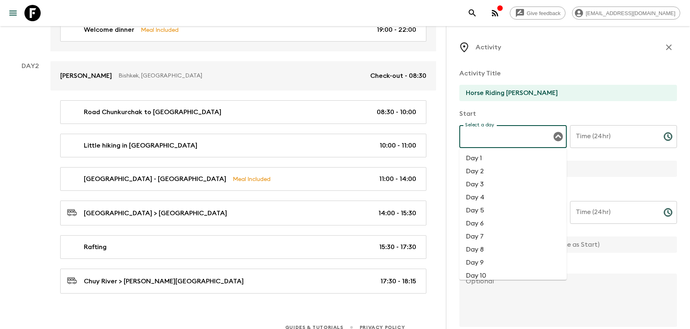
click at [482, 170] on li "Day 2" at bounding box center [513, 170] width 107 height 13
type input "Day 2"
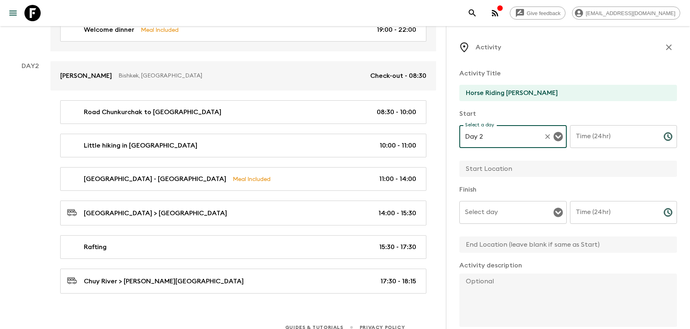
click at [611, 131] on input "Time (24hr)" at bounding box center [613, 136] width 87 height 23
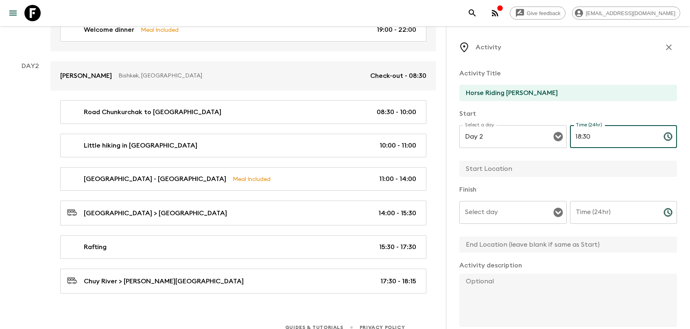
type input "18:30"
click at [498, 171] on input "text" at bounding box center [565, 168] width 211 height 16
type input "Chon Kemin"
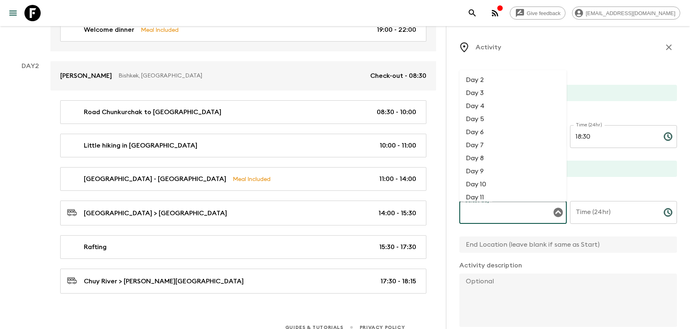
click at [489, 213] on input "Select day" at bounding box center [507, 211] width 88 height 15
click at [487, 82] on li "Day 2" at bounding box center [513, 79] width 107 height 13
type input "Day 2"
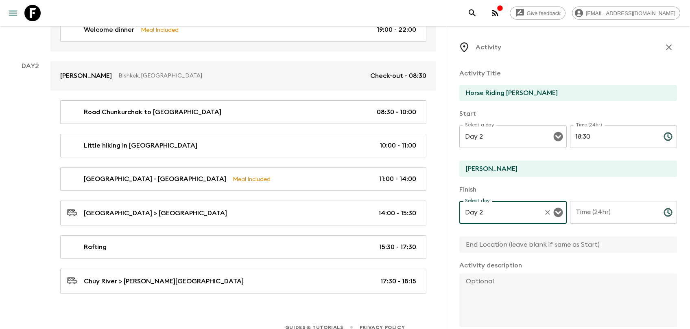
click at [598, 223] on input "Time (24hr)" at bounding box center [613, 212] width 87 height 23
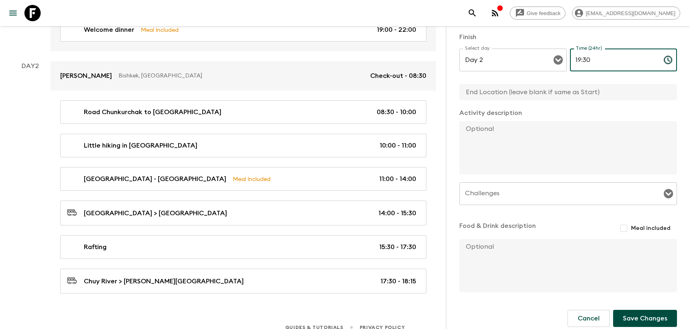
scroll to position [161, 0]
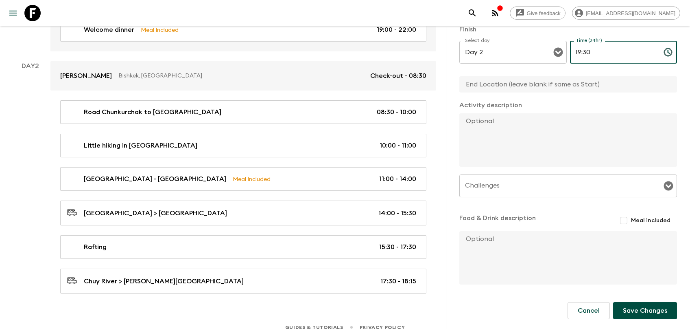
type input "19:30"
click at [519, 121] on textarea at bounding box center [565, 139] width 211 height 53
click at [499, 135] on textarea at bounding box center [565, 139] width 211 height 53
paste textarea "We arrive in the green Chon Kemin Valley, a natural reserve park that offers a …"
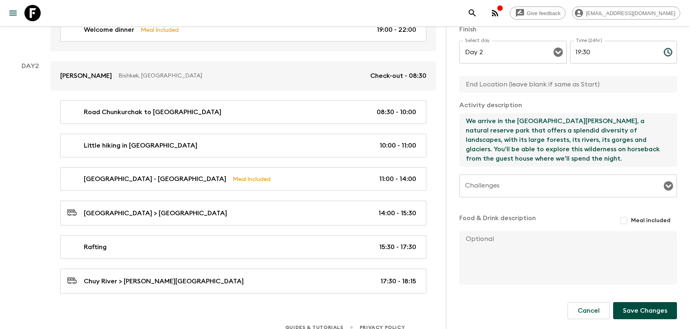
type textarea "We arrive in the green Chon Kemin Valley, a natural reserve park that offers a …"
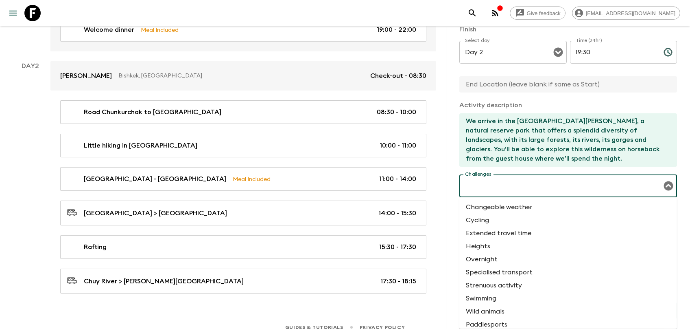
click at [552, 188] on input "Challenges" at bounding box center [562, 185] width 198 height 15
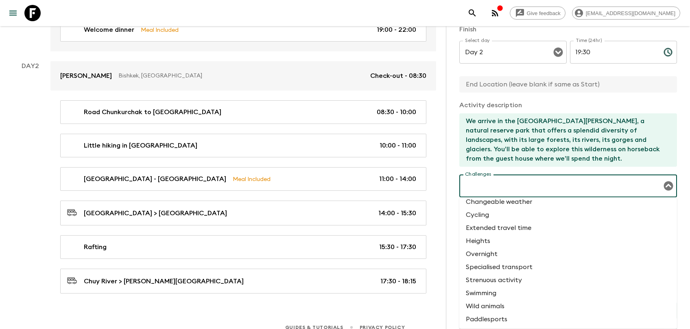
scroll to position [10, 0]
click at [527, 200] on li "Changeable weather" at bounding box center [569, 201] width 218 height 13
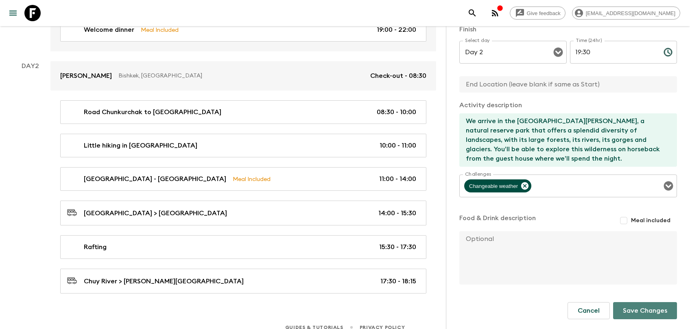
click at [625, 297] on button "Save Changes" at bounding box center [646, 310] width 64 height 17
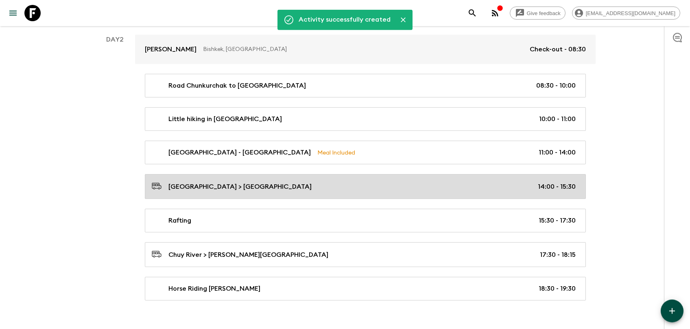
scroll to position [266, 0]
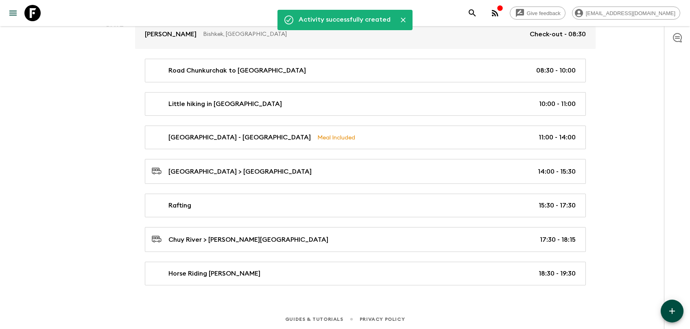
click at [625, 297] on button "button" at bounding box center [672, 310] width 23 height 23
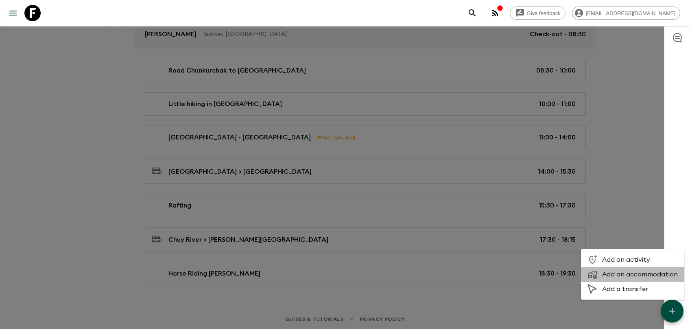
click at [625, 273] on span "Add an accommodation" at bounding box center [641, 274] width 76 height 8
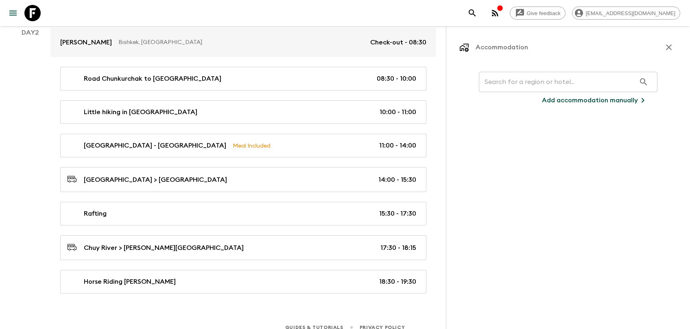
click at [522, 75] on input "text" at bounding box center [557, 81] width 157 height 23
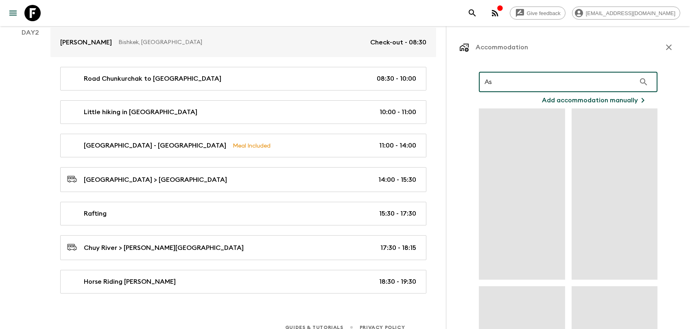
type input "A"
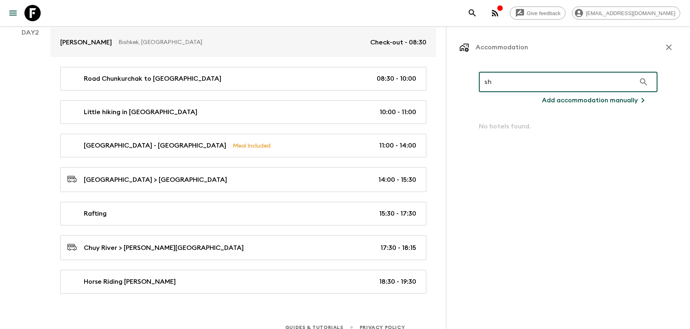
type input "s"
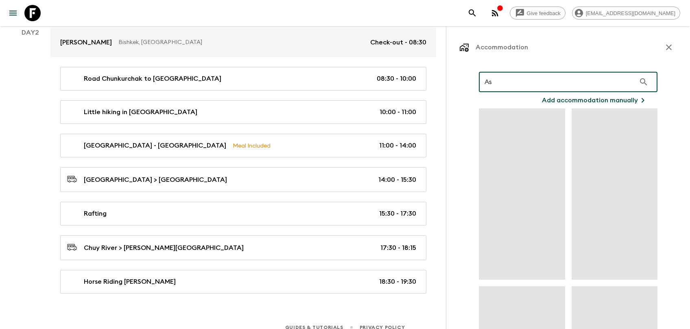
type input "A"
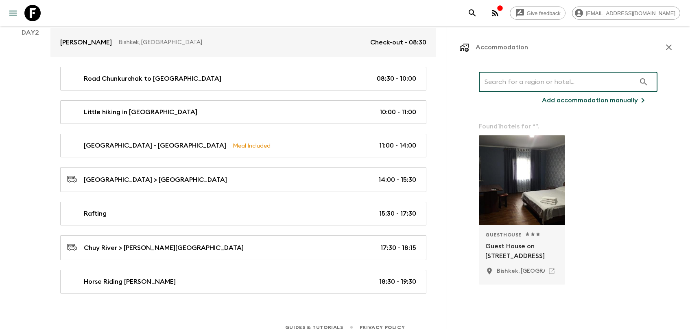
click at [584, 100] on p "Add accommodation manually" at bounding box center [590, 100] width 96 height 10
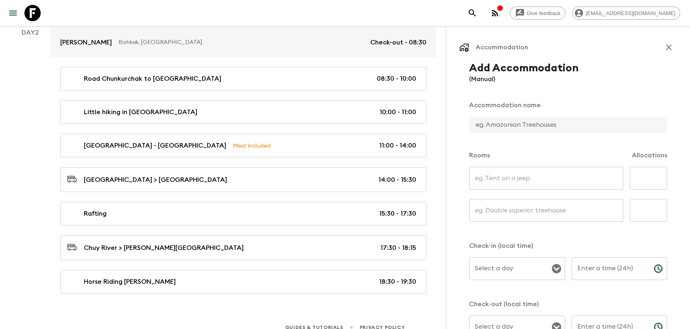
click at [502, 125] on input "text" at bounding box center [565, 124] width 192 height 16
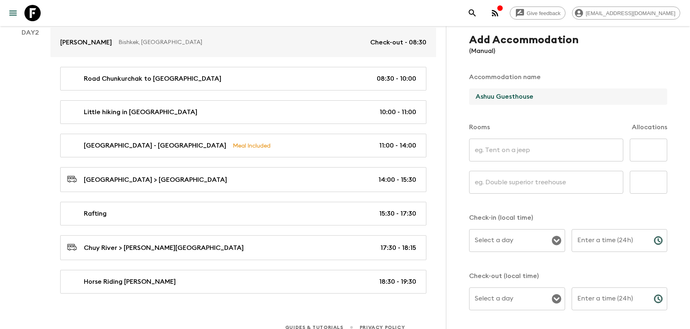
scroll to position [41, 0]
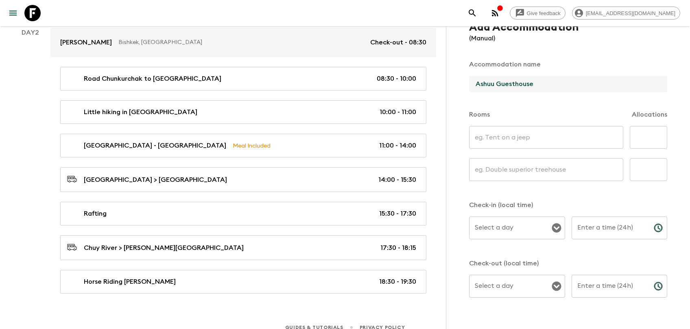
type input "Ashuu Guesthouse"
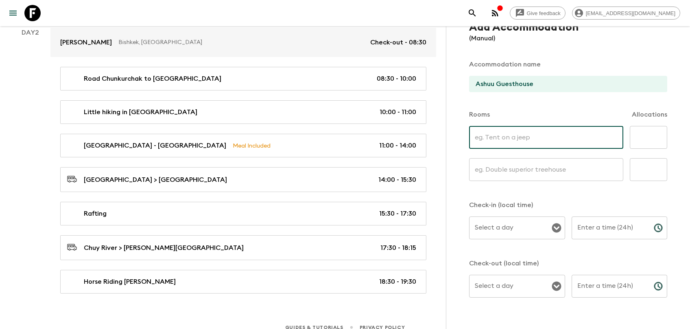
click at [532, 140] on input "text" at bounding box center [546, 137] width 154 height 23
click at [614, 137] on input "text" at bounding box center [546, 137] width 154 height 23
click at [539, 143] on input "text" at bounding box center [546, 137] width 154 height 23
type input "W"
type input "TWIN Room"
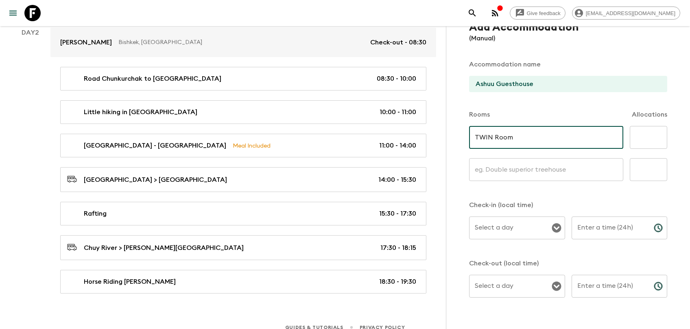
click at [625, 137] on input "text" at bounding box center [648, 137] width 37 height 23
type input "7"
click at [497, 170] on input "text" at bounding box center [546, 169] width 154 height 23
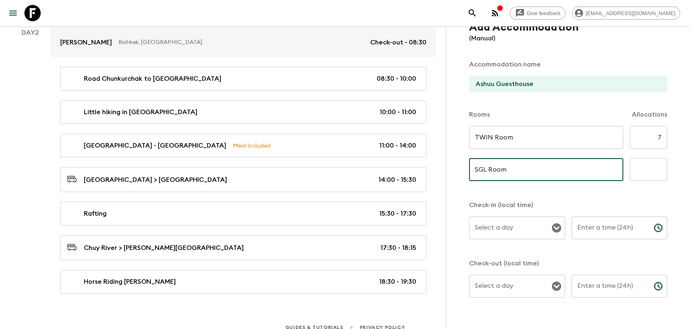
type input "SGL Room"
click at [625, 162] on div "Add Accommodation (Manual) Accommodation name Ashuu Guesthouse Rooms Allocation…" at bounding box center [569, 183] width 218 height 325
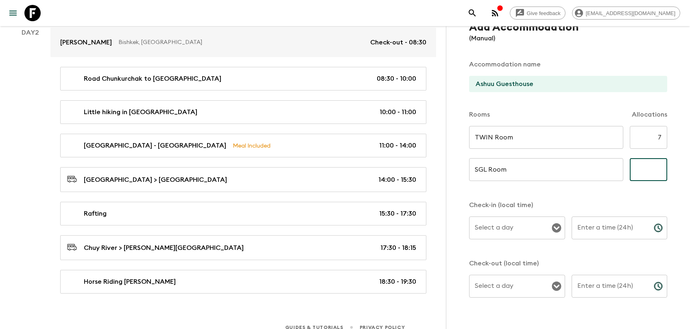
click at [625, 168] on input "text" at bounding box center [648, 169] width 37 height 23
type input "5"
click at [508, 232] on input "Select a day" at bounding box center [511, 227] width 77 height 15
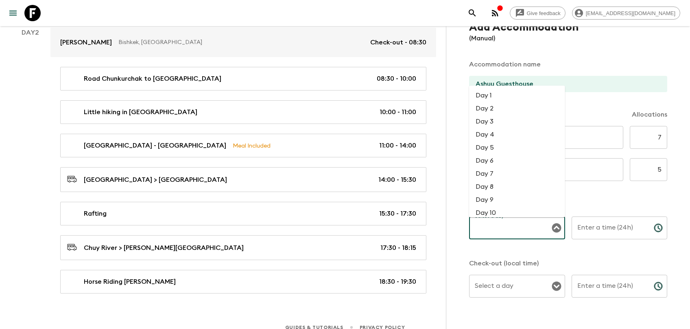
click at [502, 112] on li "Day 2" at bounding box center [517, 108] width 96 height 13
type input "Day 2"
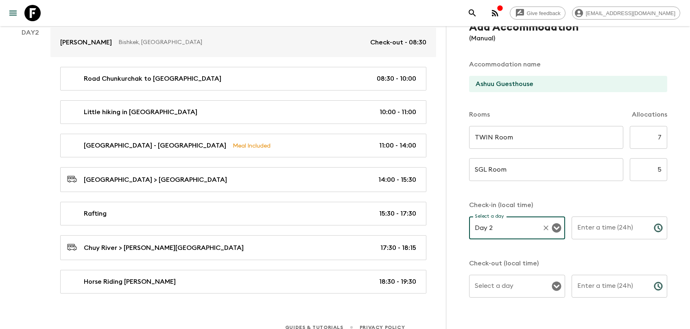
click at [597, 223] on input "Enter a time (24h)" at bounding box center [610, 227] width 76 height 23
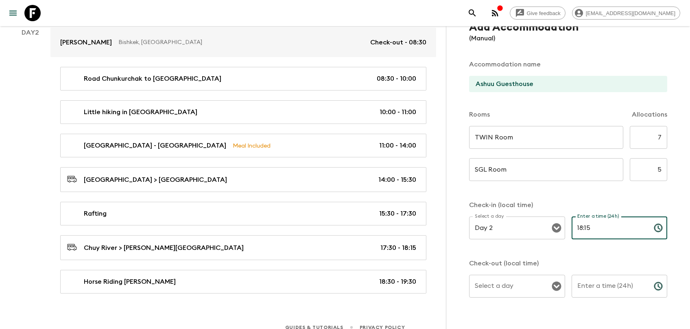
type input "18:15"
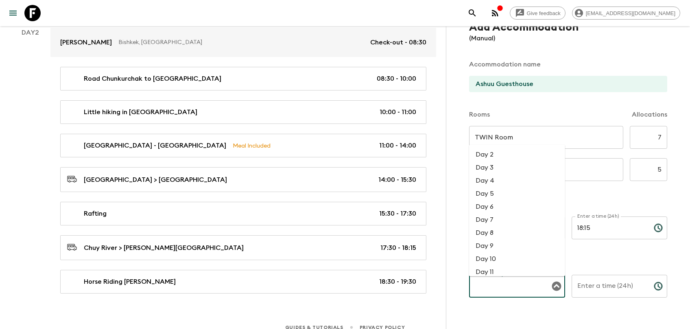
click at [505, 290] on input "Select a day" at bounding box center [511, 285] width 77 height 15
click at [501, 153] on li "Day 2" at bounding box center [517, 154] width 96 height 13
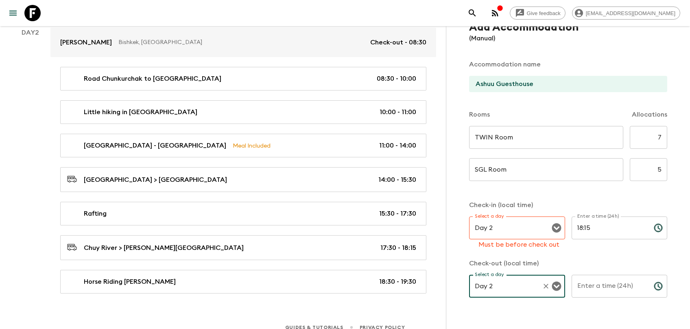
type input "Day 2"
click at [605, 289] on input "Enter a time (24h)" at bounding box center [610, 285] width 76 height 23
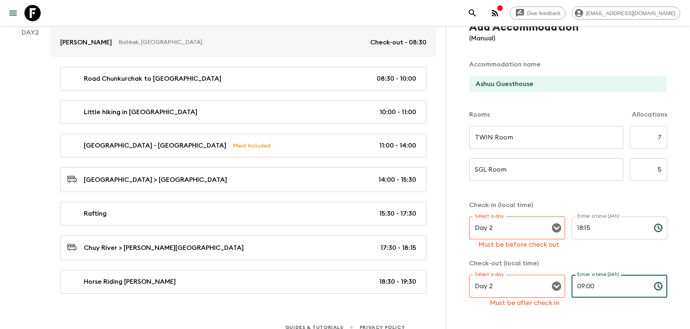
scroll to position [67, 0]
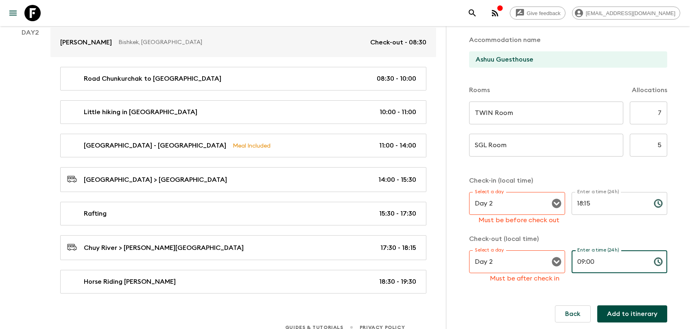
type input "09:00"
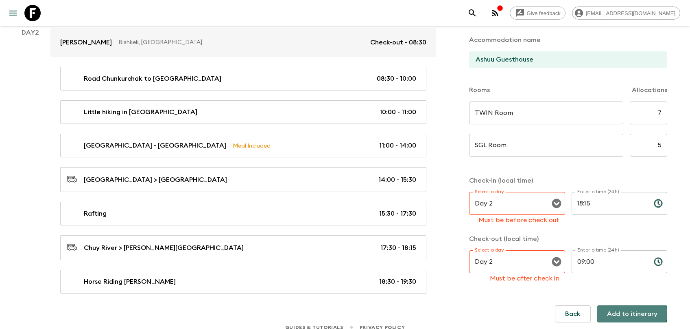
click at [625, 297] on button "Add to itinerary" at bounding box center [633, 313] width 70 height 17
click at [555, 261] on icon "Open" at bounding box center [557, 261] width 10 height 10
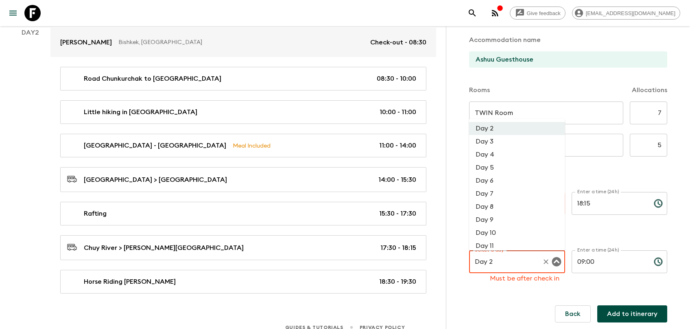
click at [501, 142] on li "Day 3" at bounding box center [517, 141] width 96 height 13
type input "Day 3"
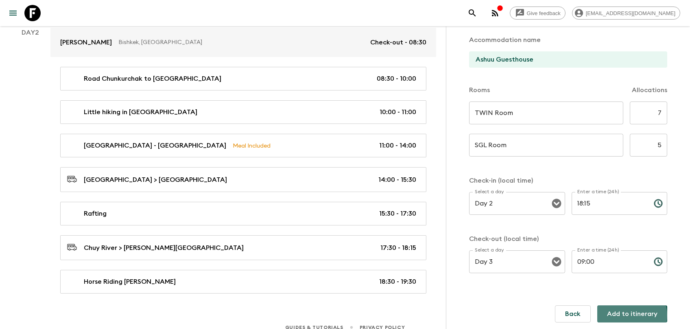
click at [625, 297] on button "Add to itinerary" at bounding box center [633, 313] width 70 height 17
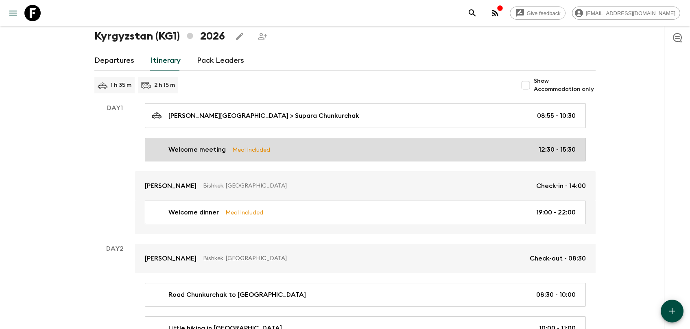
scroll to position [344, 0]
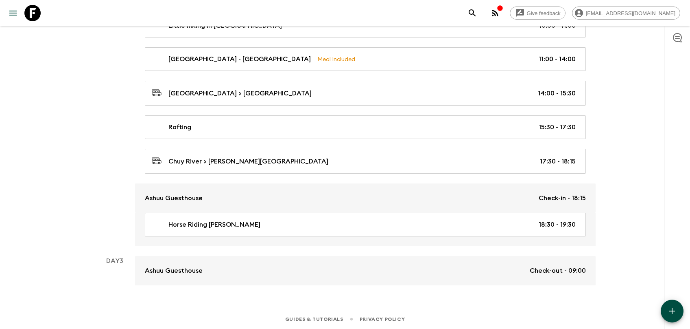
click at [625, 297] on icon "button" at bounding box center [673, 311] width 10 height 10
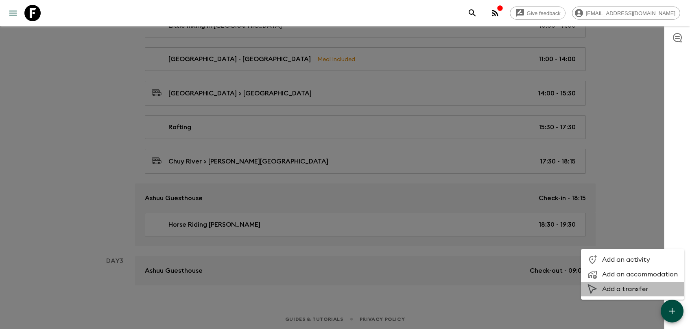
click at [613, 288] on span "Add a transfer" at bounding box center [641, 289] width 76 height 8
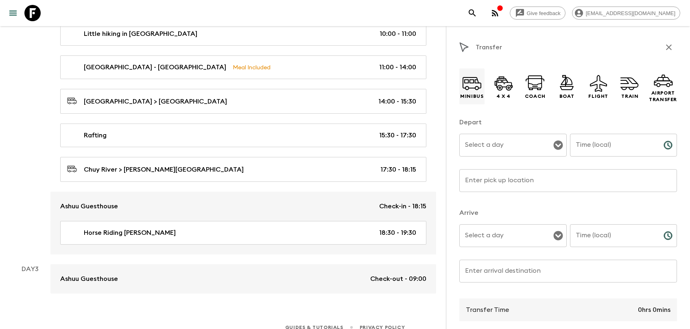
click at [469, 78] on icon at bounding box center [472, 82] width 19 height 11
click at [489, 149] on input "Select a day" at bounding box center [507, 144] width 88 height 15
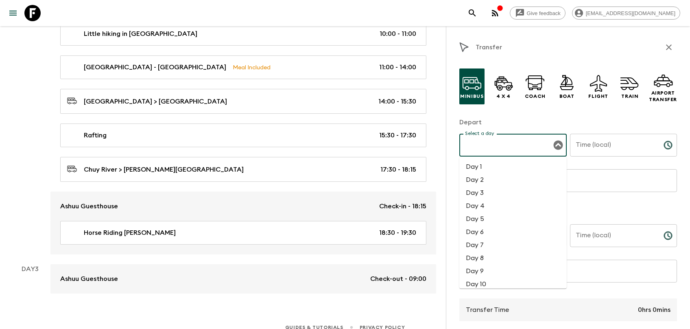
click at [489, 190] on li "Day 3" at bounding box center [513, 192] width 107 height 13
type input "Day 3"
click at [588, 147] on input "Time (local)" at bounding box center [613, 145] width 87 height 23
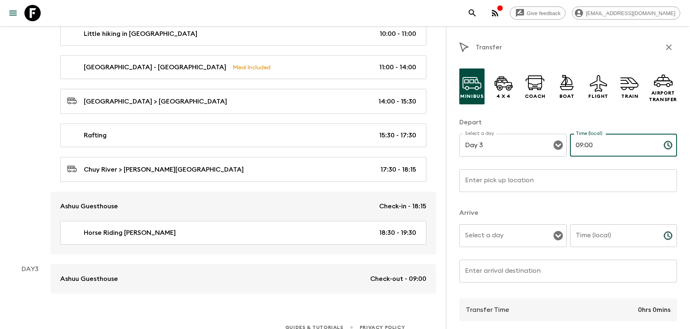
type input "09:00"
click at [520, 184] on input "Enter pick up location" at bounding box center [569, 180] width 218 height 23
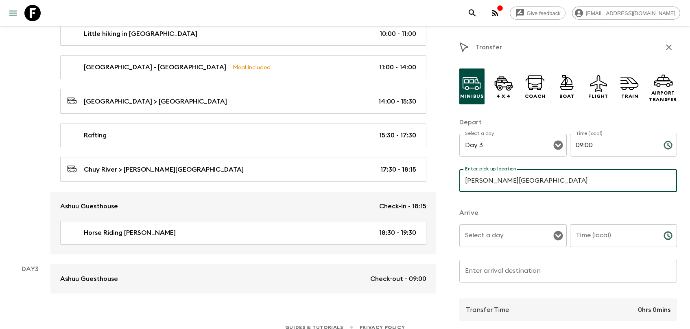
type input "Chon Kemin National Park"
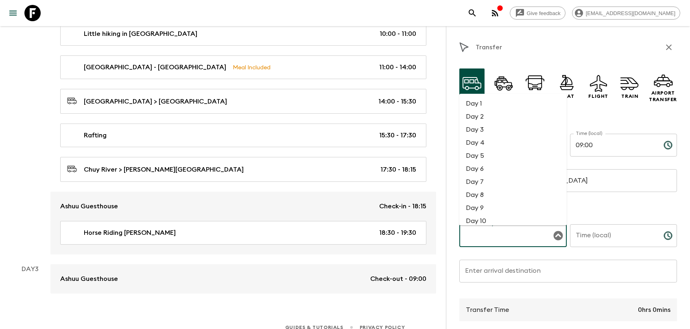
click at [548, 239] on input "Select a day" at bounding box center [507, 235] width 88 height 15
click at [519, 125] on li "Day 3" at bounding box center [513, 129] width 107 height 13
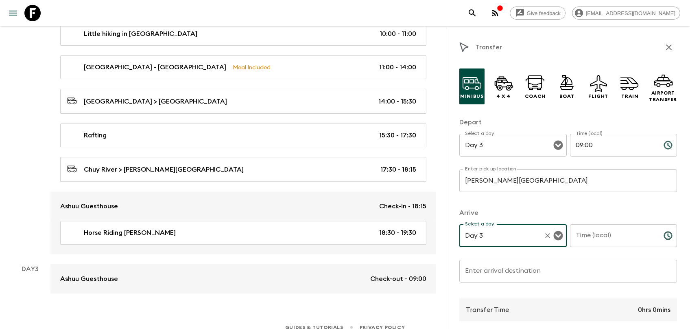
type input "Day 3"
click at [602, 239] on input "Time (local)" at bounding box center [613, 235] width 87 height 23
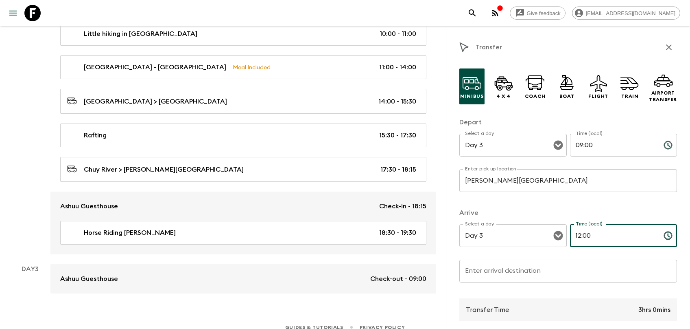
type input "12:00"
click at [535, 272] on input "Enter arrival destination" at bounding box center [569, 270] width 218 height 23
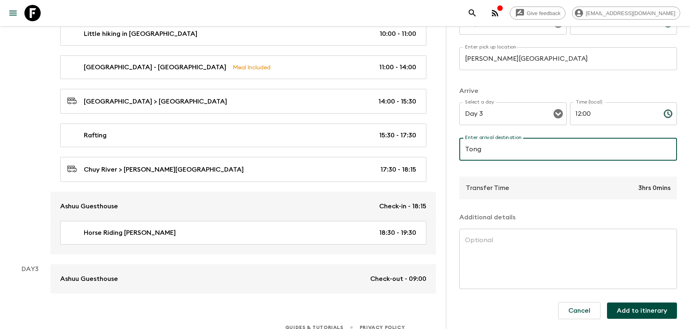
scroll to position [123, 0]
type input "Tong"
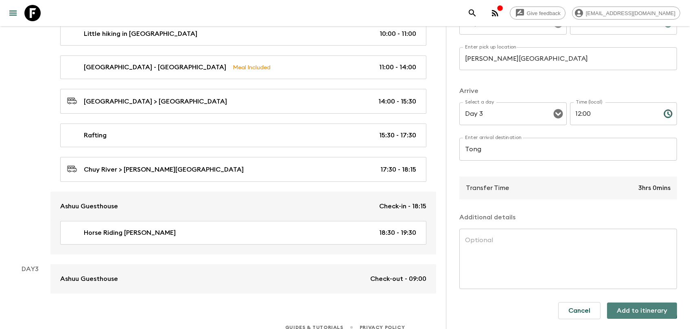
click at [625, 297] on button "Add to itinerary" at bounding box center [642, 310] width 70 height 16
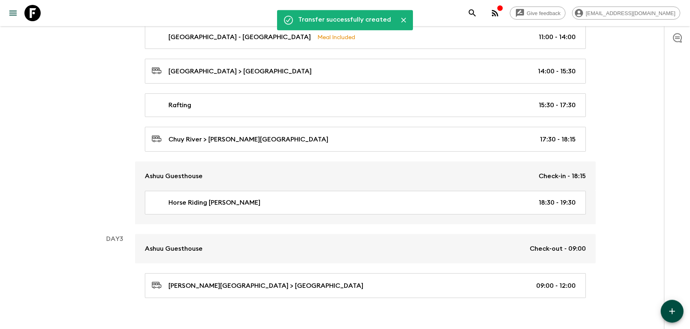
scroll to position [379, 0]
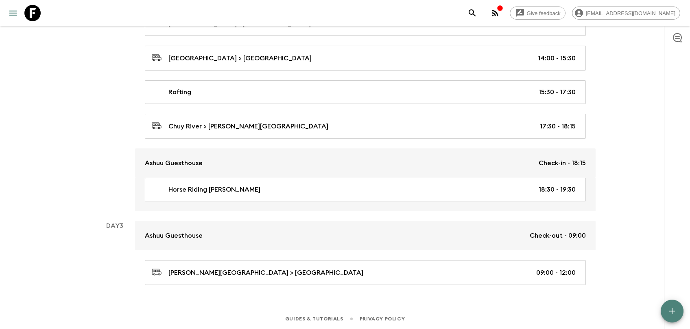
click at [625, 297] on icon "button" at bounding box center [673, 311] width 10 height 10
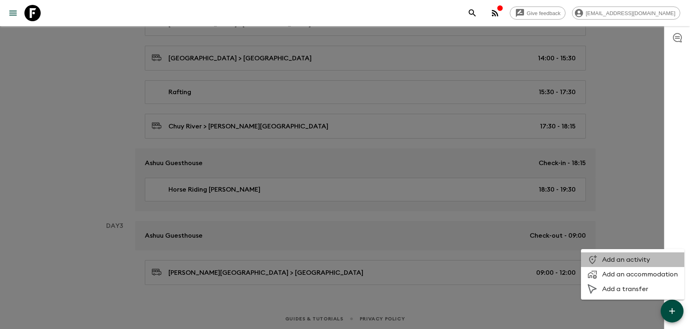
click at [625, 261] on span "Add an activity" at bounding box center [641, 259] width 76 height 8
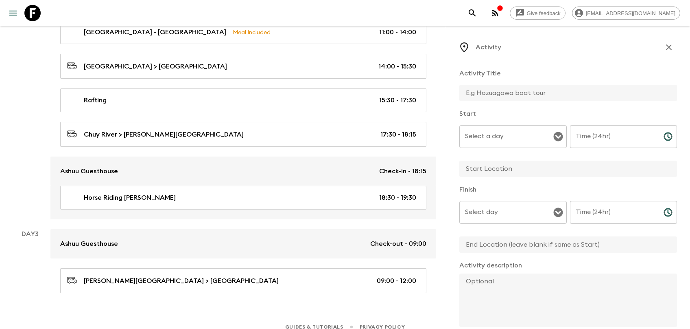
click at [481, 93] on input "text" at bounding box center [565, 93] width 211 height 16
type input "Issyk Kul Lake"
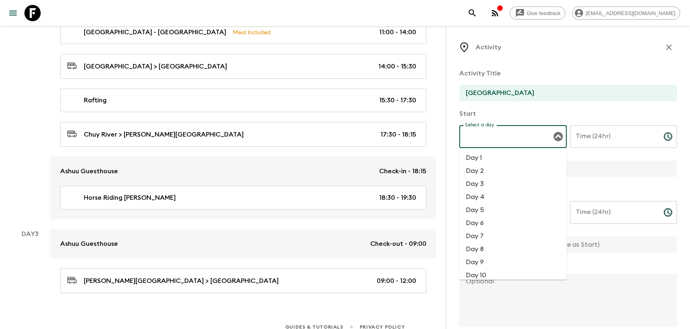
click at [486, 136] on input "Select a day" at bounding box center [507, 136] width 88 height 15
click at [482, 180] on li "Day 3" at bounding box center [513, 183] width 107 height 13
type input "Day 3"
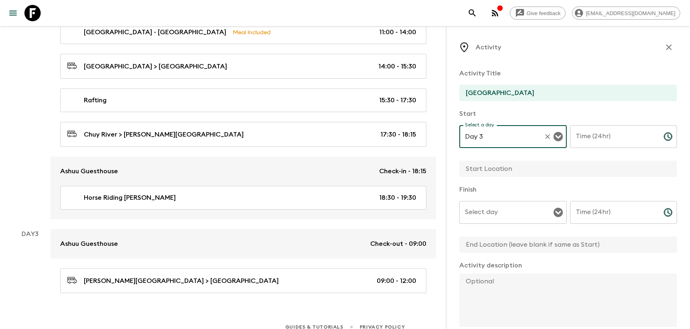
click at [591, 138] on input "Time (24hr)" at bounding box center [613, 136] width 87 height 23
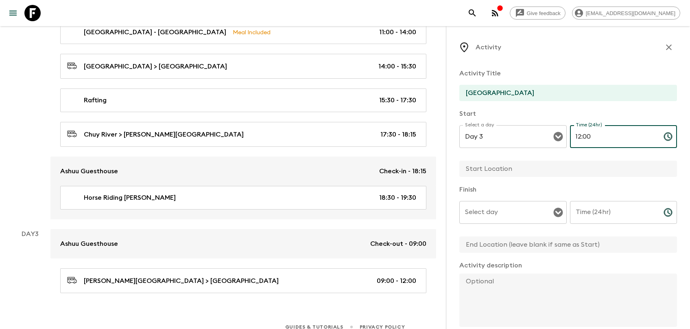
type input "12:00"
click at [625, 49] on icon "button" at bounding box center [669, 47] width 6 height 6
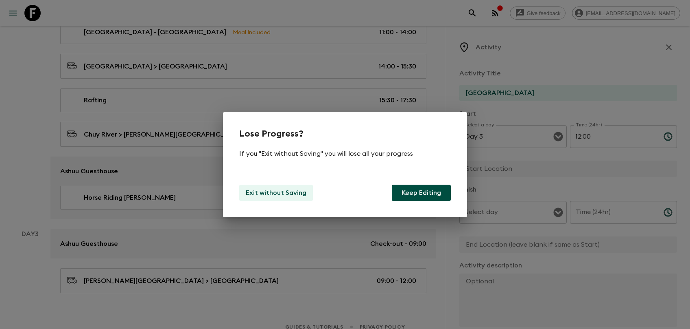
click at [291, 190] on p "Exit without Saving" at bounding box center [276, 193] width 61 height 10
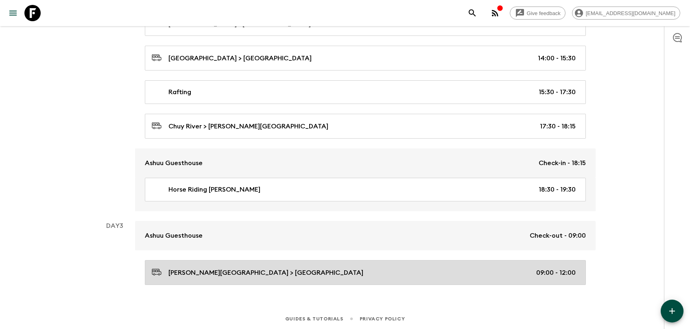
click at [265, 261] on link "Chon Kemin National Park > Tong 09:00 - 12:00" at bounding box center [365, 272] width 441 height 25
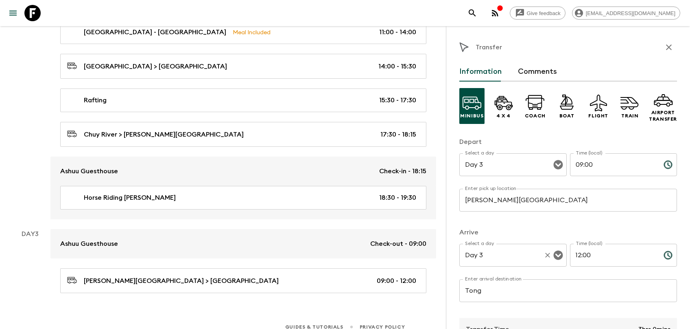
scroll to position [143, 0]
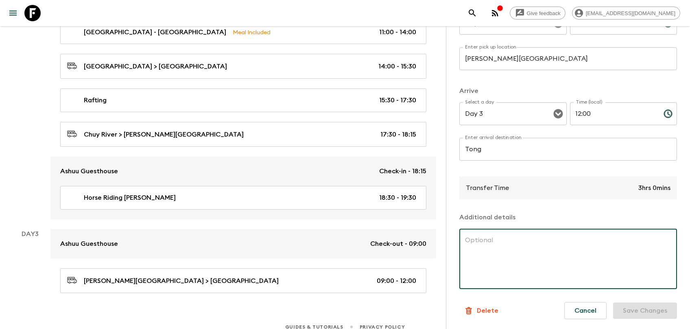
click at [534, 251] on textarea at bounding box center [568, 258] width 206 height 47
paste textarea "We make it to the shores of the Issyk-Kul Lake (1609m or 5979ft above sea level…"
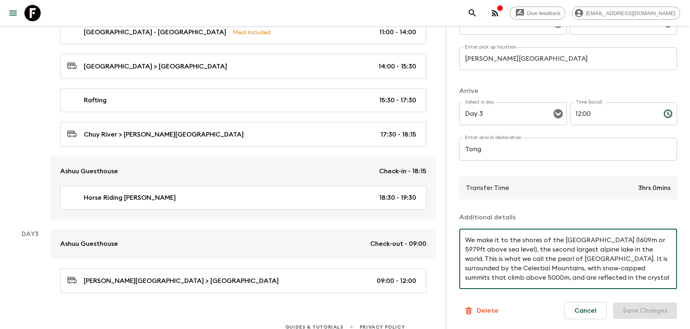
scroll to position [8, 0]
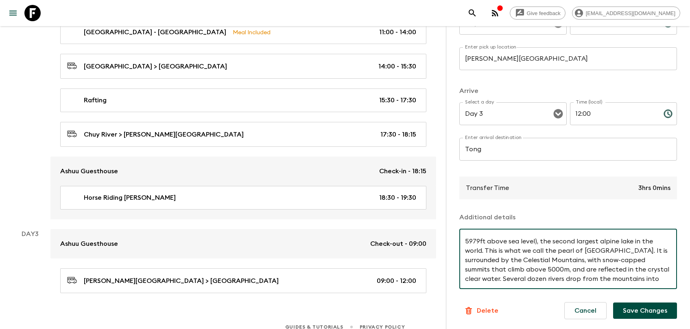
type textarea "We make it to the shores of the Issyk-Kul Lake (1609m or 5979ft above sea level…"
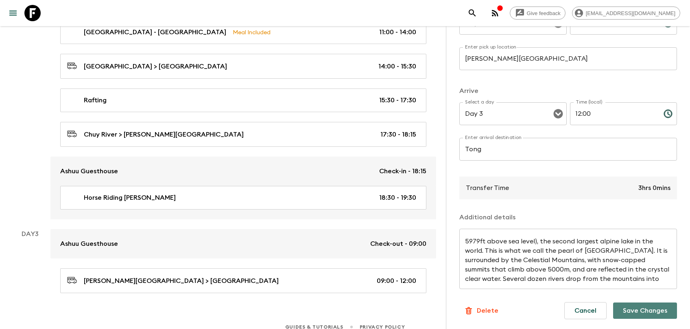
click at [625, 297] on button "Save Changes" at bounding box center [646, 310] width 64 height 16
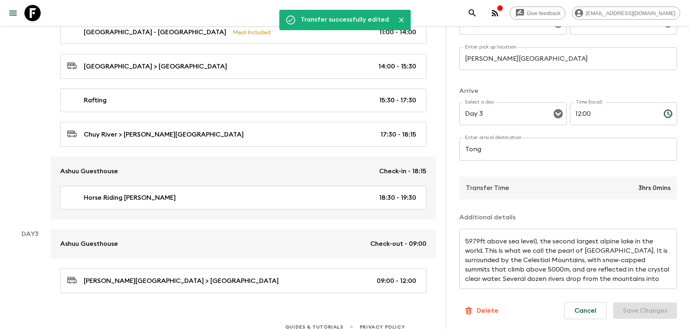
scroll to position [0, 0]
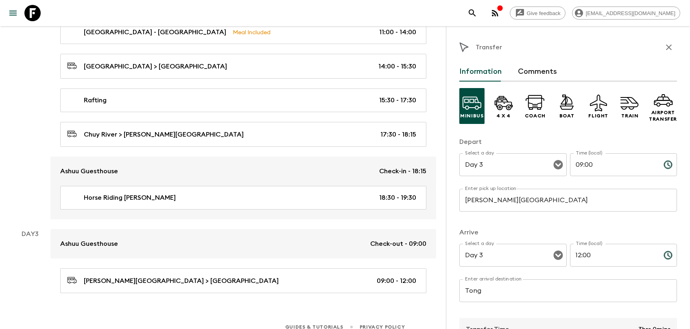
click at [625, 49] on icon "button" at bounding box center [669, 47] width 10 height 10
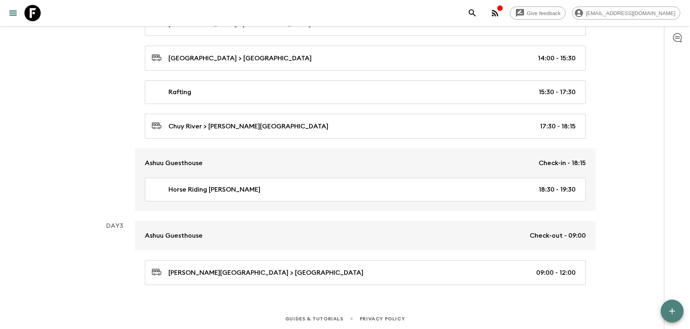
click at [625, 297] on icon "button" at bounding box center [673, 311] width 10 height 10
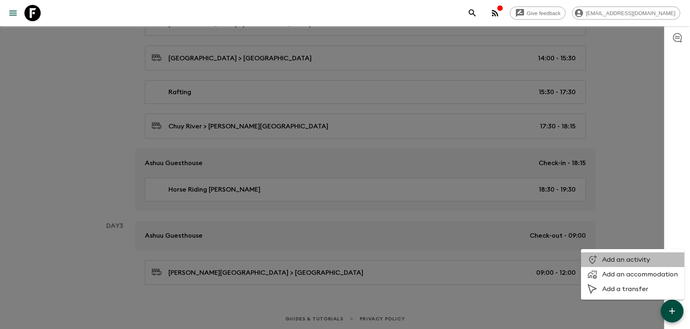
click at [625, 256] on span "Add an activity" at bounding box center [641, 259] width 76 height 8
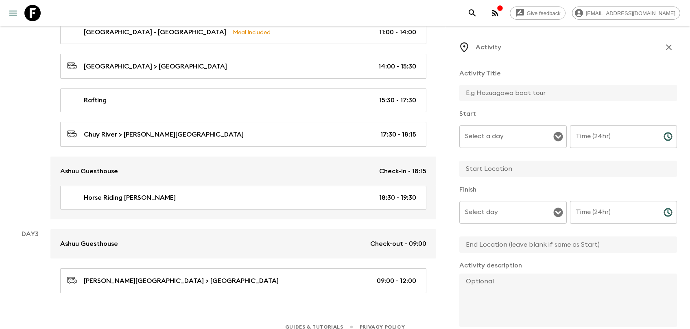
click at [510, 94] on input "text" at bounding box center [565, 93] width 211 height 16
click at [540, 125] on div "Select a day" at bounding box center [513, 136] width 107 height 23
type input "Salbuurun"
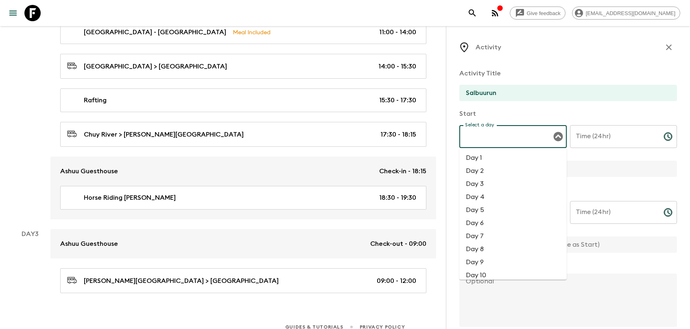
click at [506, 184] on li "Day 3" at bounding box center [513, 183] width 107 height 13
type input "Day 3"
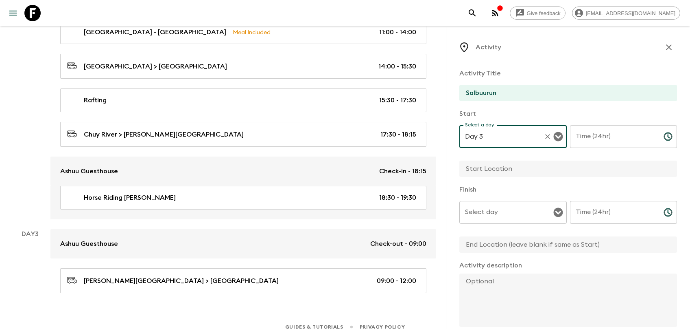
click at [585, 146] on input "Time (24hr)" at bounding box center [613, 136] width 87 height 23
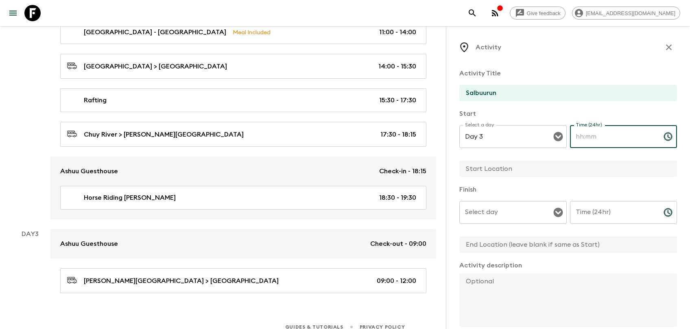
click at [625, 46] on icon "button" at bounding box center [669, 47] width 6 height 6
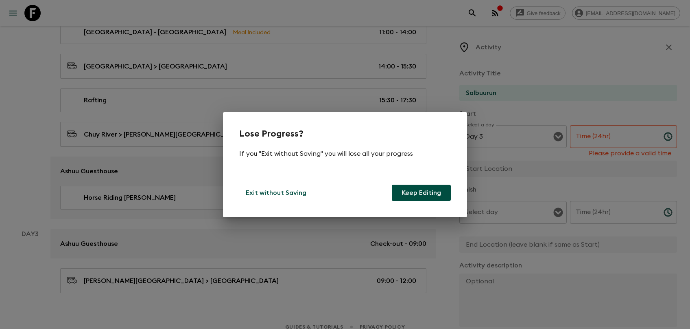
drag, startPoint x: 291, startPoint y: 193, endPoint x: 375, endPoint y: 167, distance: 88.3
click at [375, 167] on div "Lose Progress? If you "Exit without Saving" you will lose all your progress Exi…" at bounding box center [345, 164] width 244 height 105
click at [410, 194] on button "Keep Editing" at bounding box center [421, 192] width 59 height 16
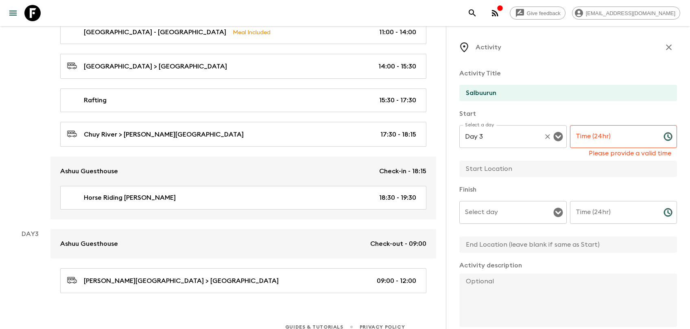
click at [552, 139] on icon "Clear" at bounding box center [548, 136] width 8 height 8
type input "S"
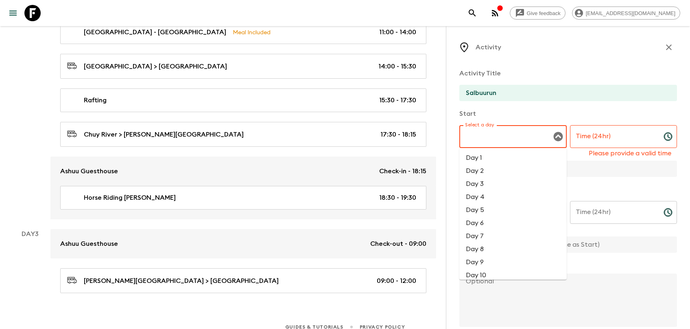
click at [533, 190] on li "Day 3" at bounding box center [513, 183] width 107 height 13
type input "Day 3"
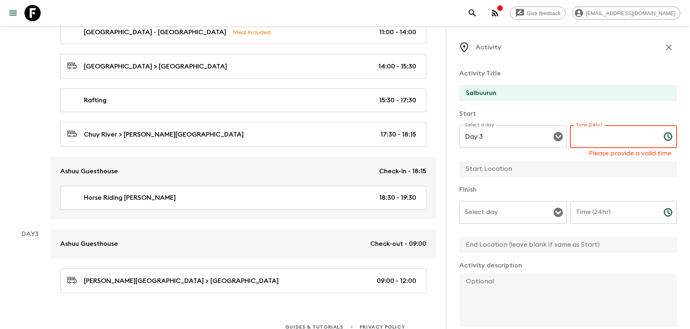
click at [584, 140] on input "Time (24hr)" at bounding box center [613, 136] width 87 height 23
type input "14:00"
click at [500, 171] on input "text" at bounding box center [565, 168] width 211 height 16
type input "Tong"
click at [502, 203] on div "Finish Select day Select day ​ Time (24hr) Time (24hr) ​" at bounding box center [569, 218] width 218 height 69
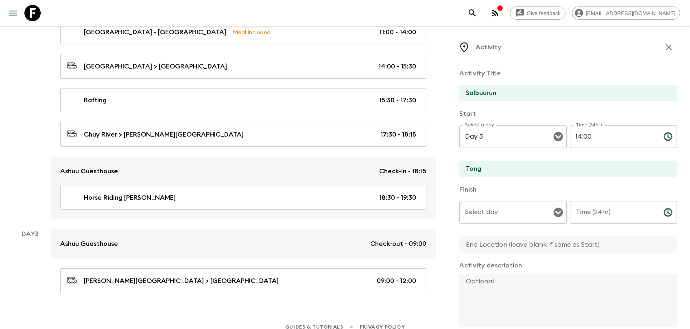
click at [512, 215] on input "Select day" at bounding box center [507, 211] width 88 height 15
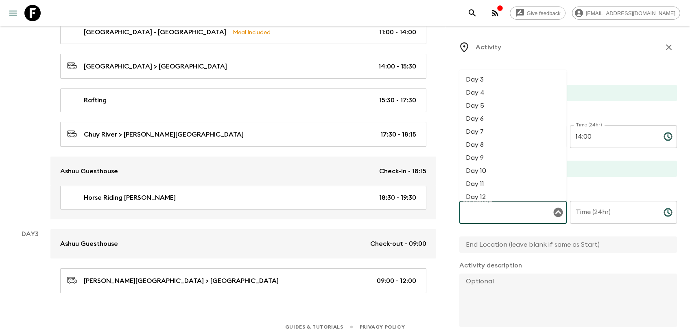
click at [510, 79] on li "Day 3" at bounding box center [513, 79] width 107 height 13
type input "Day 3"
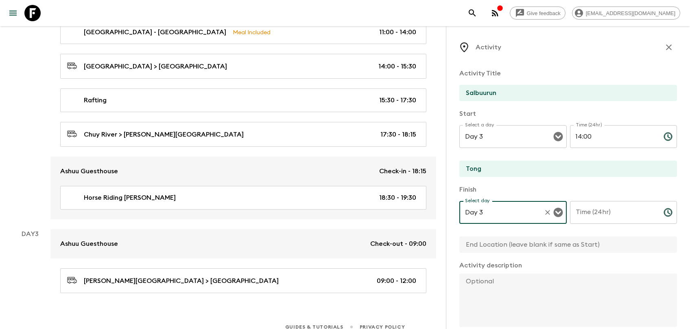
click at [603, 204] on input "Time (24hr)" at bounding box center [613, 212] width 87 height 23
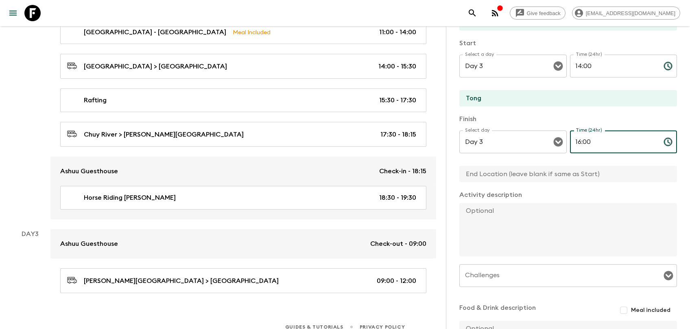
scroll to position [123, 0]
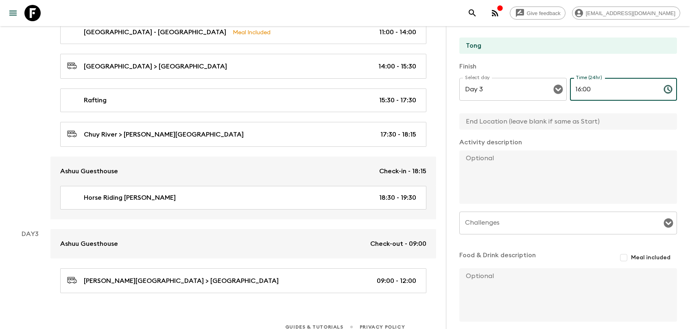
type input "16:00"
click at [511, 170] on textarea at bounding box center [565, 176] width 211 height 53
click at [522, 195] on textarea at bounding box center [565, 176] width 211 height 53
paste textarea "you’ll have the opportunity to take part in **Salbuurun**, a traditional Kyrgyz…"
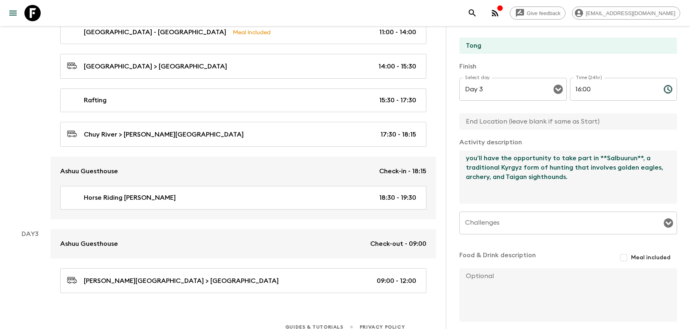
drag, startPoint x: 466, startPoint y: 158, endPoint x: 479, endPoint y: 159, distance: 13.4
click at [479, 159] on textarea "you’ll have the opportunity to take part in **Salbuurun**, a traditional Kyrgyz…" at bounding box center [565, 176] width 211 height 53
click at [601, 159] on textarea "We'll have the opportunity to take part in **Salbuurun**, a traditional Kyrgyz …" at bounding box center [565, 176] width 211 height 53
click at [625, 158] on textarea "We'll have the opportunity to take part in Salbuurun**, a traditional Kyrgyz fo…" at bounding box center [565, 176] width 211 height 53
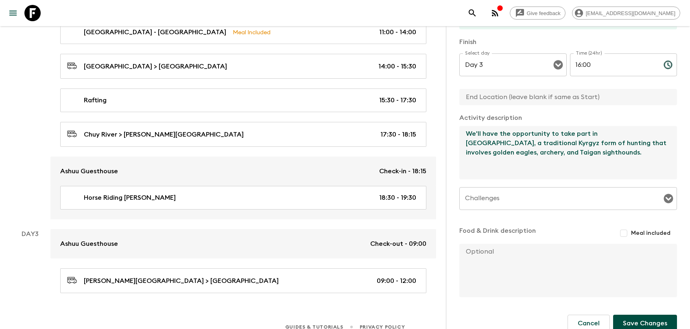
scroll to position [161, 0]
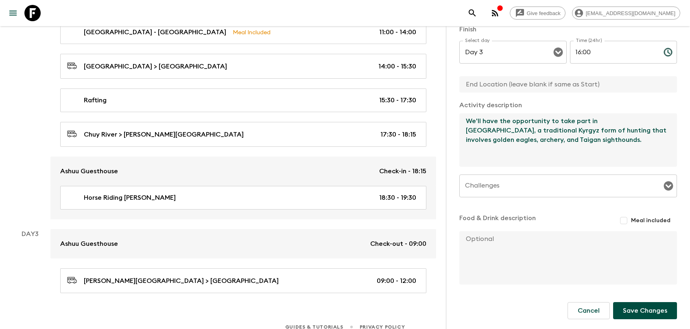
type textarea "We'll have the opportunity to take part in Salbuurun, a traditional Kyrgyz form…"
click at [577, 190] on input "Challenges" at bounding box center [562, 185] width 198 height 15
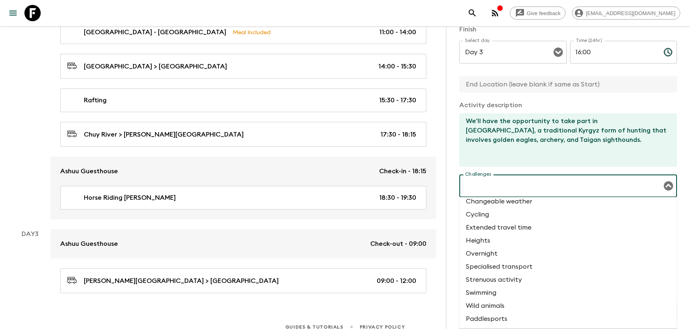
scroll to position [10, 0]
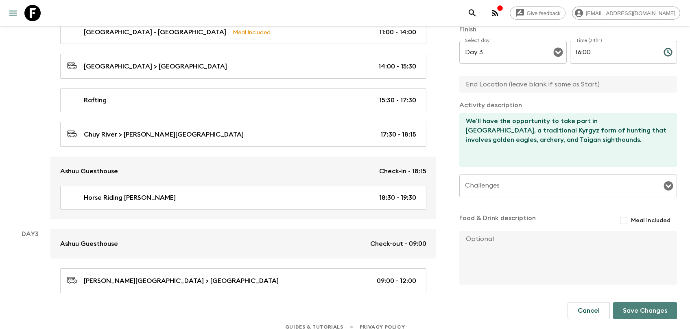
click at [625, 297] on button "Save Changes" at bounding box center [646, 310] width 64 height 17
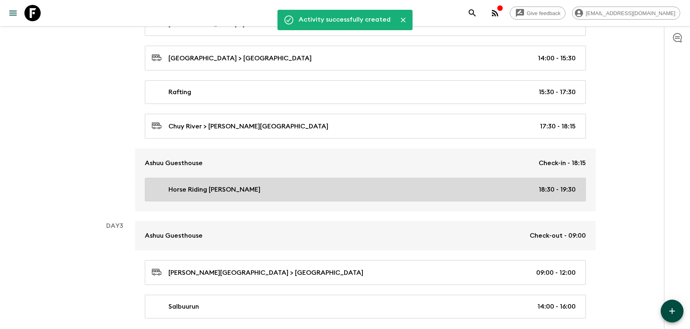
scroll to position [412, 0]
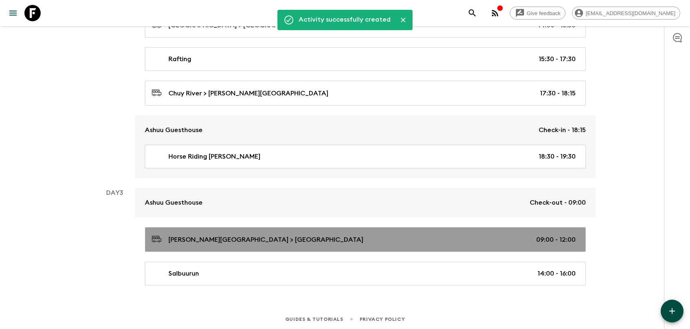
click at [337, 234] on div "Chon Kemin National Park > Tong 09:00 - 12:00" at bounding box center [364, 239] width 424 height 11
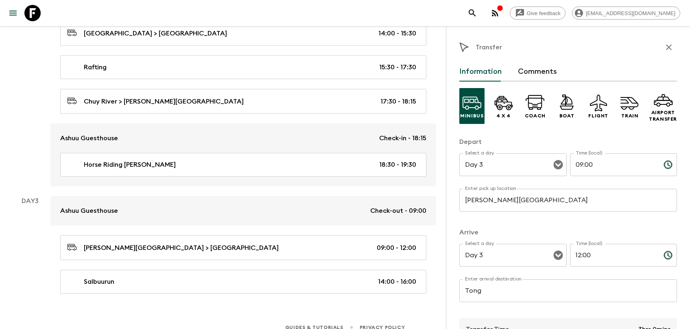
click at [29, 257] on div "Day 3" at bounding box center [30, 244] width 41 height 97
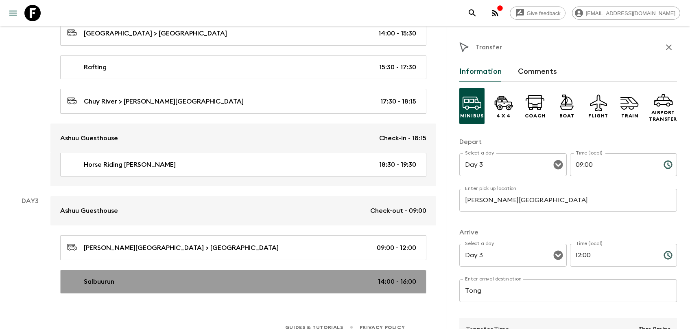
click at [98, 276] on p "Salbuurun" at bounding box center [99, 281] width 31 height 10
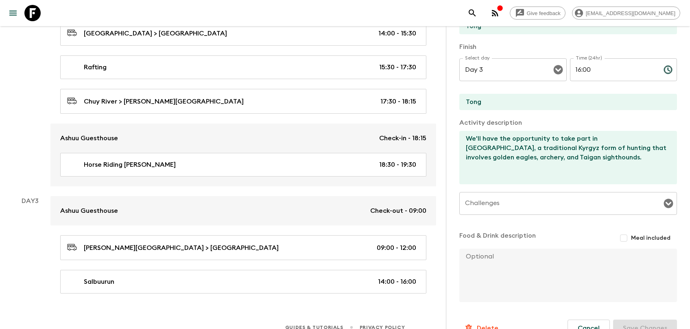
scroll to position [181, 0]
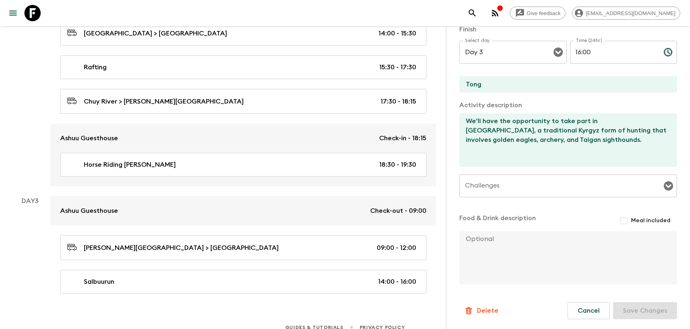
click at [624, 223] on input "Meal included" at bounding box center [624, 220] width 15 height 15
checkbox input "true"
click at [547, 248] on textarea at bounding box center [565, 257] width 211 height 53
type textarea "Lunch in a restaurant"
click at [625, 297] on button "Save Changes" at bounding box center [646, 310] width 64 height 17
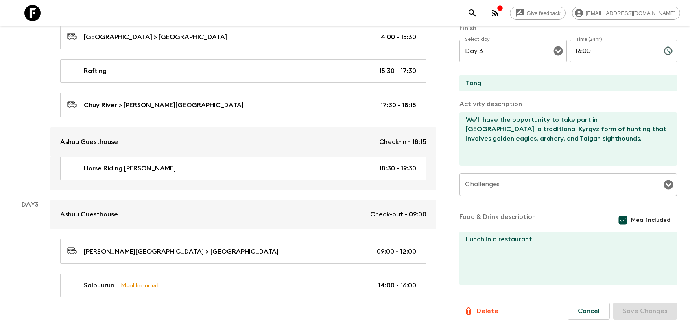
scroll to position [412, 0]
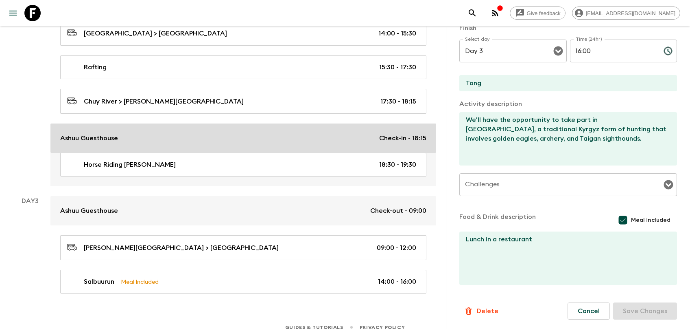
click at [166, 133] on div "Ashuu Guesthouse Check-in - 18:15" at bounding box center [243, 138] width 366 height 10
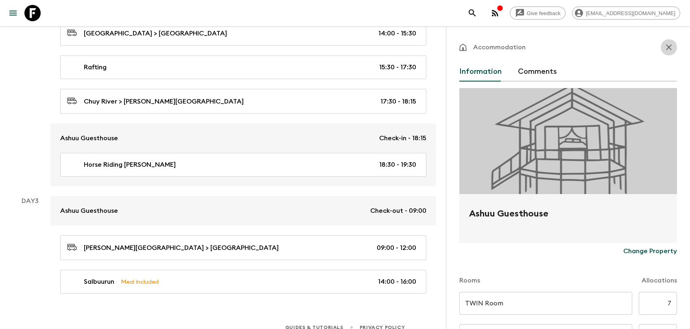
click at [625, 49] on icon "button" at bounding box center [669, 47] width 6 height 6
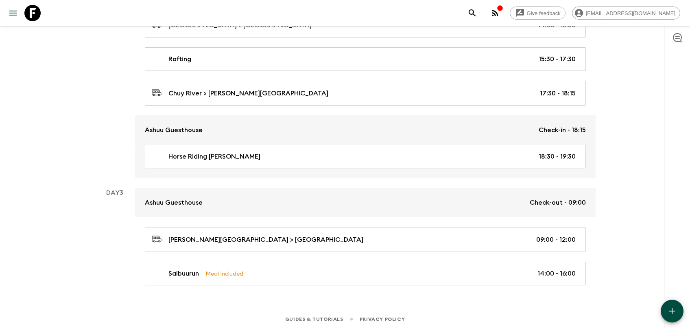
click at [625, 297] on icon "button" at bounding box center [673, 311] width 10 height 10
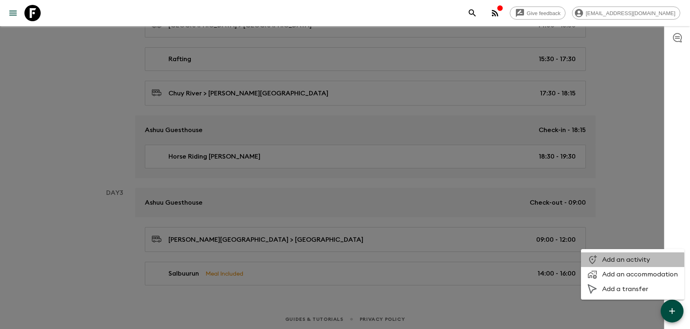
click at [625, 260] on span "Add an activity" at bounding box center [641, 259] width 76 height 8
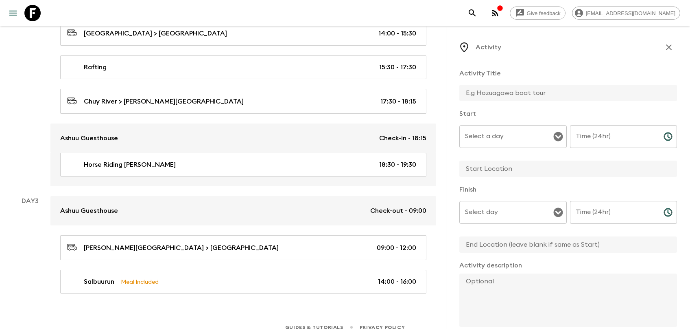
click at [530, 89] on input "text" at bounding box center [565, 93] width 211 height 16
type input "Kok Boru"
click at [535, 137] on input "Select a day" at bounding box center [507, 136] width 88 height 15
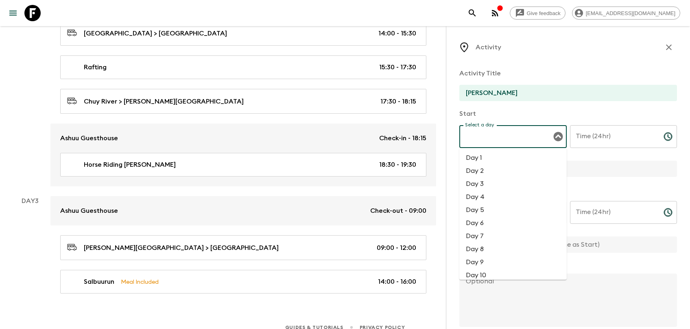
click at [510, 186] on li "Day 3" at bounding box center [513, 183] width 107 height 13
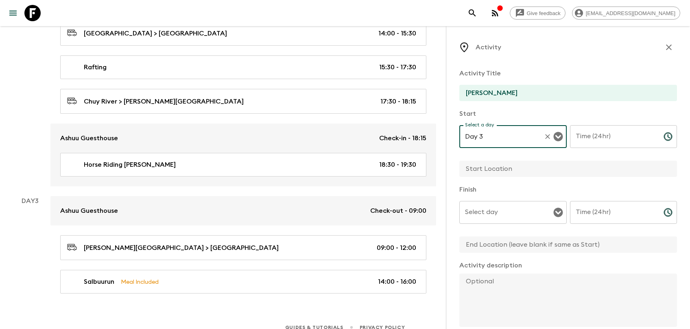
type input "Day 3"
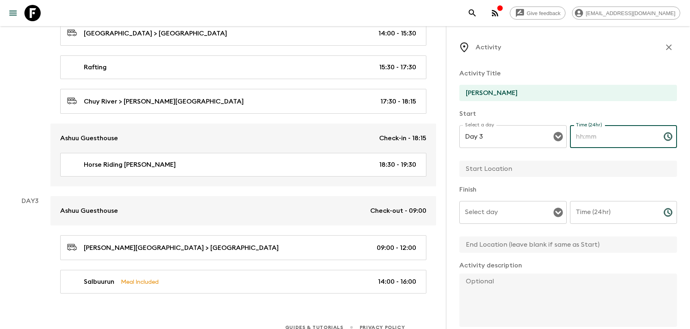
click at [589, 138] on input "Time (24hr)" at bounding box center [613, 136] width 87 height 23
type input "17:00"
click at [499, 211] on input "Select day" at bounding box center [507, 211] width 88 height 15
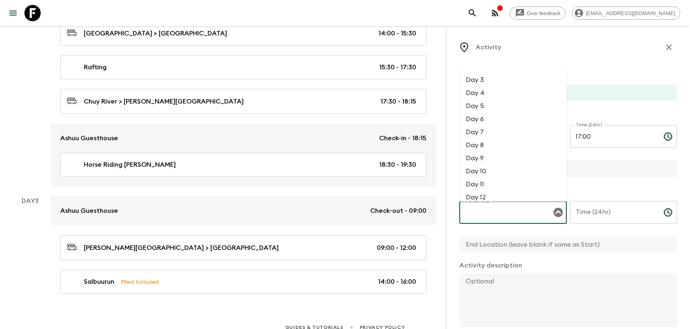
click at [509, 83] on li "Day 3" at bounding box center [513, 79] width 107 height 13
type input "Day 3"
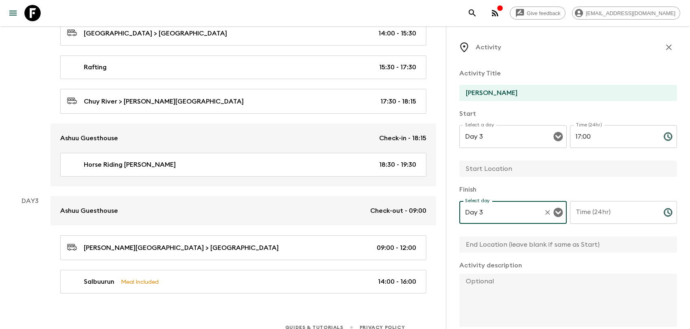
click at [596, 215] on input "Time (24hr)" at bounding box center [613, 212] width 87 height 23
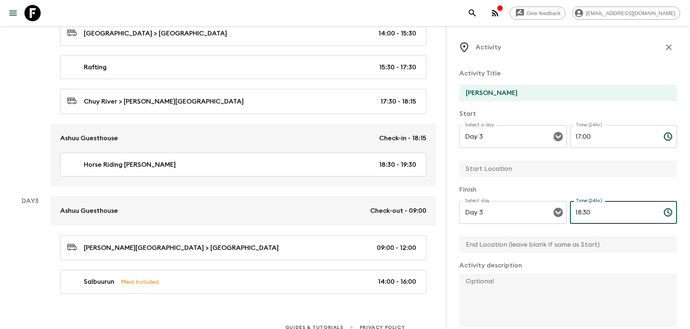
type input "18:30"
click at [541, 288] on textarea at bounding box center [565, 299] width 211 height 53
paste textarea "We’ll attend a traditional horseback game: Kok Boru, where skilled riders compe…"
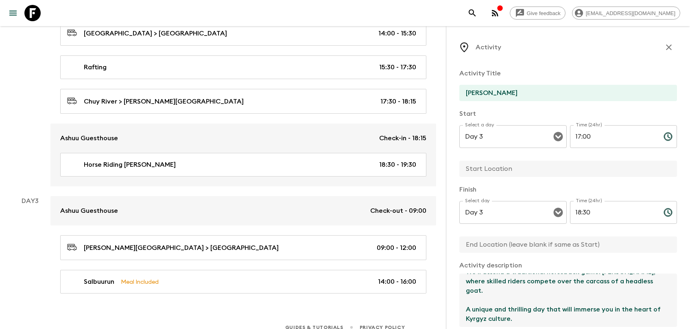
scroll to position [28, 0]
type textarea "We’ll attend a traditional horseback game: Kok Boru, where skilled riders compe…"
click at [520, 171] on input "text" at bounding box center [565, 168] width 211 height 16
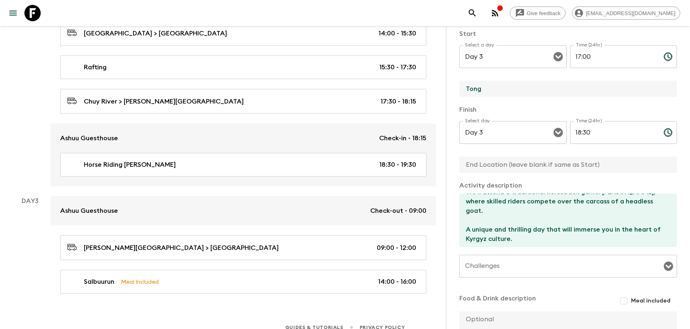
scroll to position [161, 0]
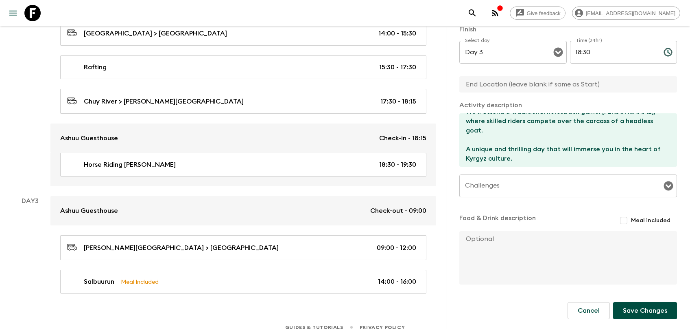
type input "Tong"
click at [625, 297] on button "Save Changes" at bounding box center [646, 310] width 64 height 17
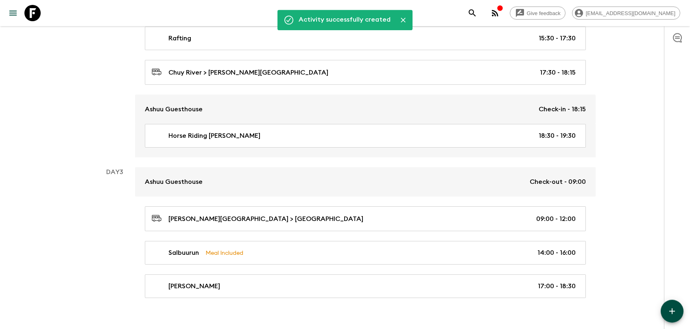
scroll to position [445, 0]
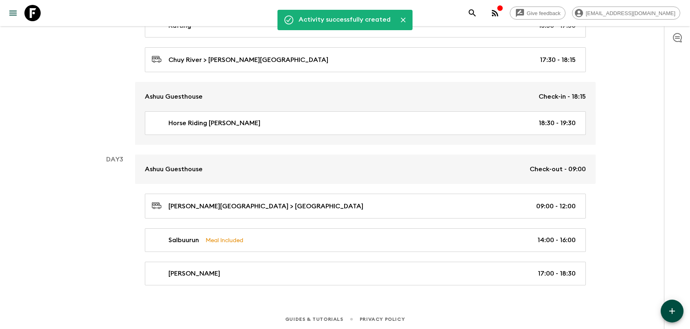
click at [625, 297] on icon "button" at bounding box center [673, 311] width 10 height 10
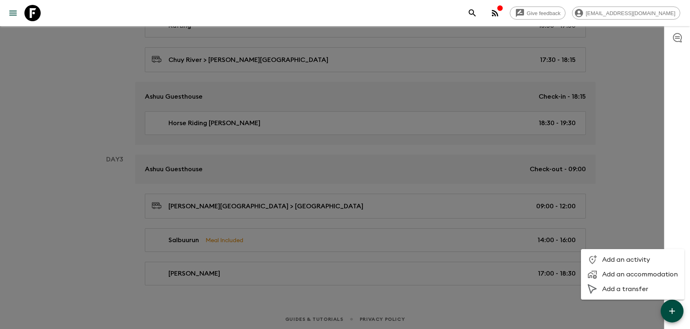
click at [625, 263] on span "Add an activity" at bounding box center [641, 259] width 76 height 8
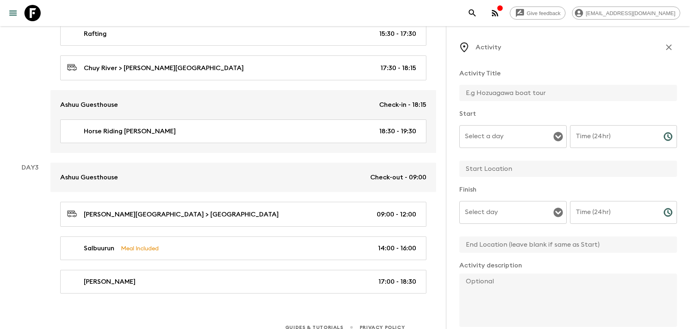
click at [526, 88] on input "text" at bounding box center [565, 93] width 211 height 16
type input "Accomodation in Sonun Yurt Camp"
click at [501, 125] on div "Start Select a day Select a day ​ Time (24hr) Time (24hr) ​" at bounding box center [569, 143] width 218 height 69
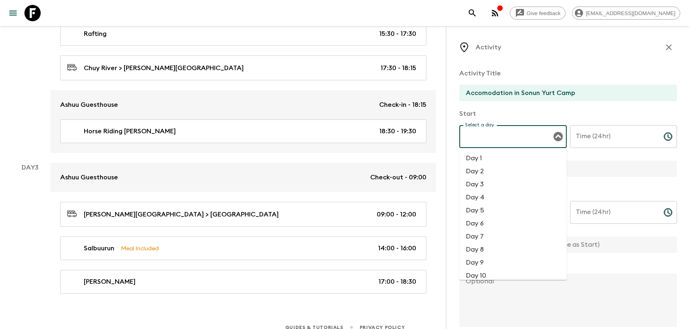
click at [501, 139] on input "Select a day" at bounding box center [507, 136] width 88 height 15
click at [491, 181] on li "Day 3" at bounding box center [513, 184] width 107 height 13
type input "Day 3"
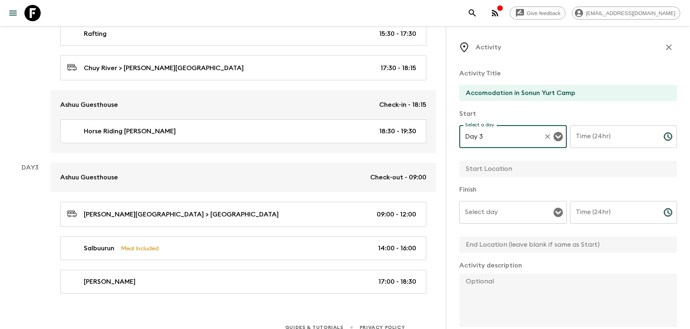
click at [606, 142] on input "Time (24hr)" at bounding box center [613, 136] width 87 height 23
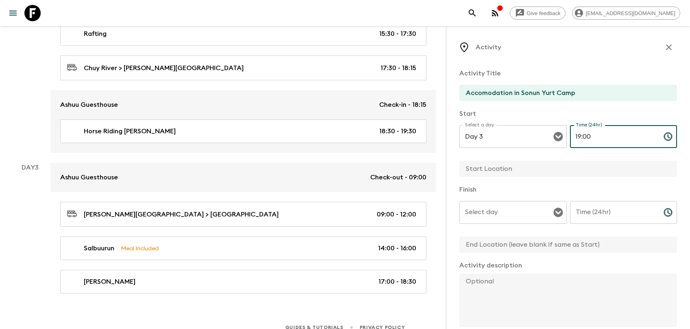
type input "19:00"
click at [473, 169] on input "text" at bounding box center [565, 168] width 211 height 16
type input "Sonun Yurt Camp, Tong"
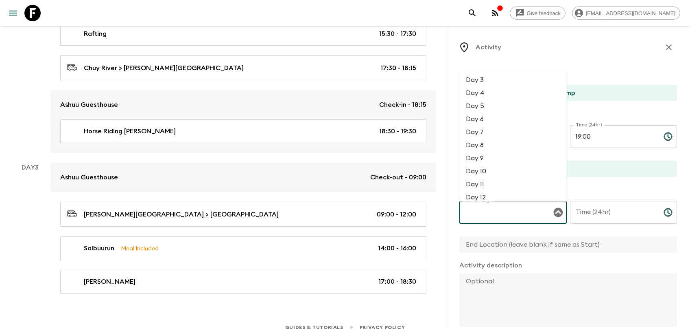
click at [522, 215] on input "Select day" at bounding box center [507, 211] width 88 height 15
click at [501, 82] on li "Day 3" at bounding box center [513, 79] width 107 height 13
type input "Day 3"
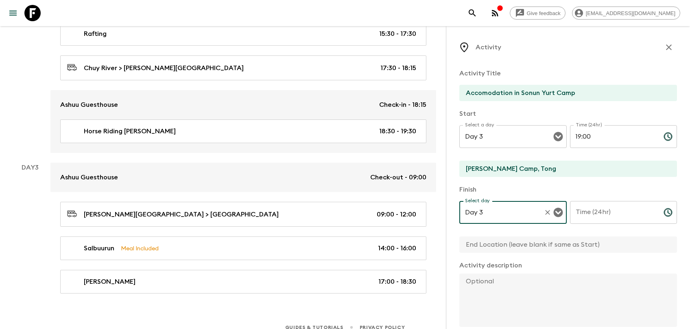
click at [625, 46] on icon "button" at bounding box center [669, 47] width 10 height 10
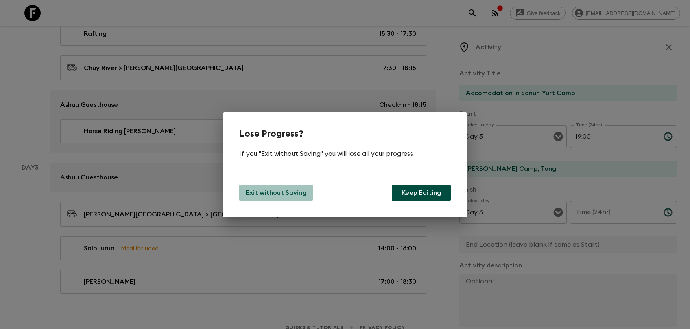
click at [291, 191] on p "Exit without Saving" at bounding box center [276, 193] width 61 height 10
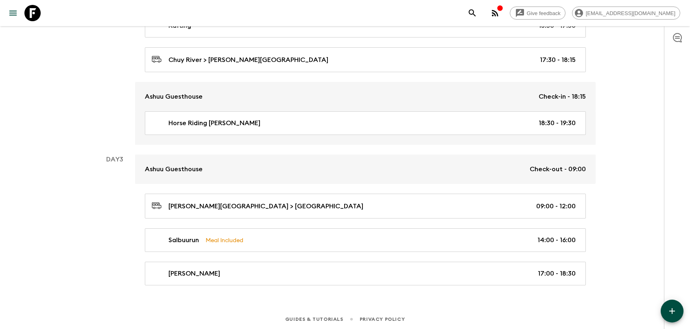
click at [625, 297] on icon "button" at bounding box center [673, 311] width 6 height 6
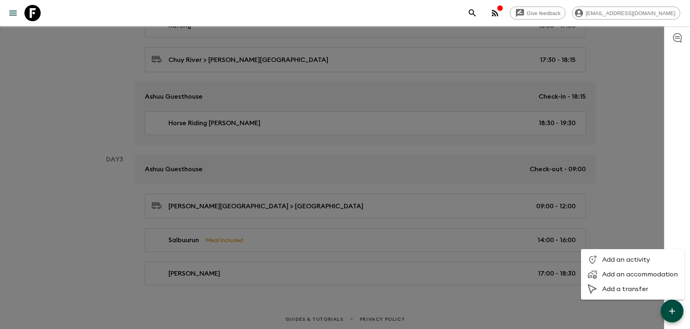
click at [625, 269] on li "Add an accommodation" at bounding box center [632, 274] width 103 height 15
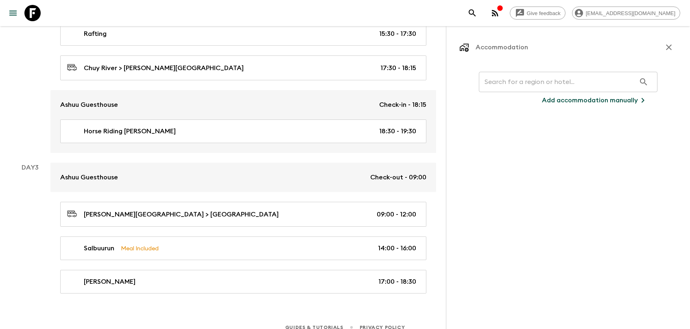
click at [533, 83] on input "text" at bounding box center [557, 81] width 157 height 23
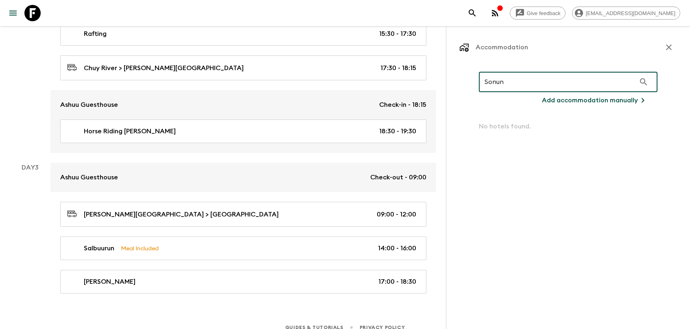
type input "Sonun"
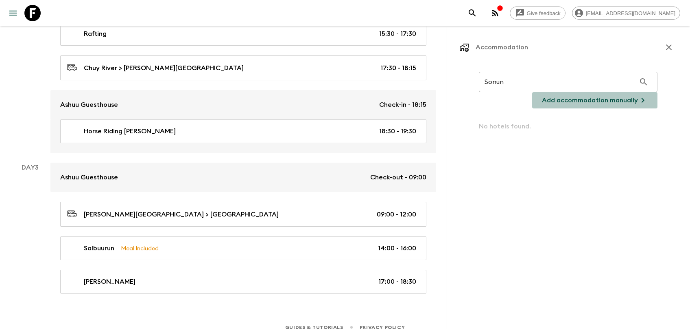
click at [606, 98] on p "Add accommodation manually" at bounding box center [590, 100] width 96 height 10
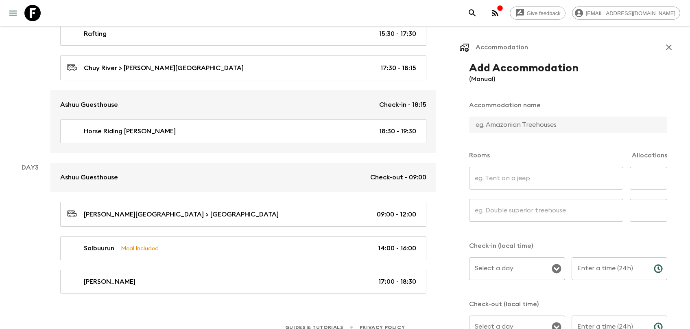
click at [518, 122] on input "text" at bounding box center [565, 124] width 192 height 16
click at [522, 133] on input "Sonun Yurt Camp, Tong" at bounding box center [565, 124] width 192 height 16
type input "Sonun Yurt Camp, Tong"
click at [522, 182] on input "text" at bounding box center [546, 178] width 154 height 23
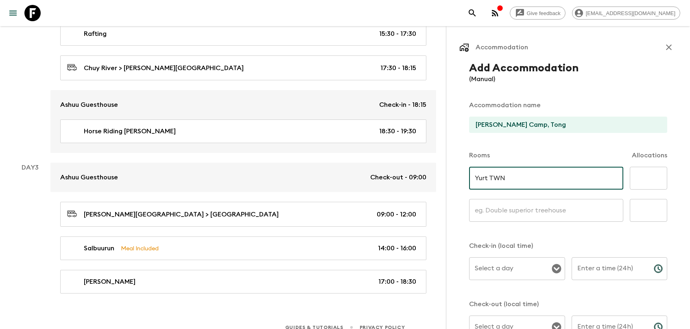
type input "Yurt TWN"
click at [625, 180] on input "text" at bounding box center [648, 178] width 37 height 23
type input "7"
click at [550, 217] on input "text" at bounding box center [546, 210] width 154 height 23
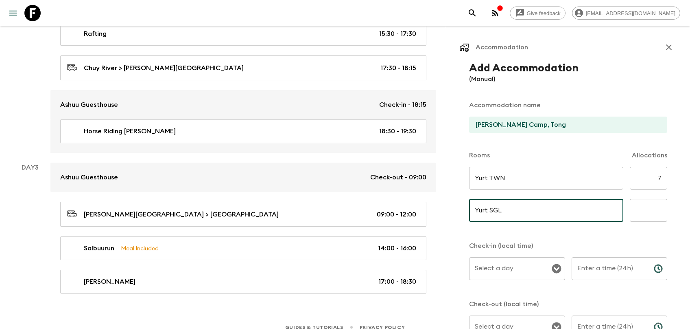
type input "Yurt SGL"
click at [625, 208] on input "text" at bounding box center [648, 210] width 37 height 23
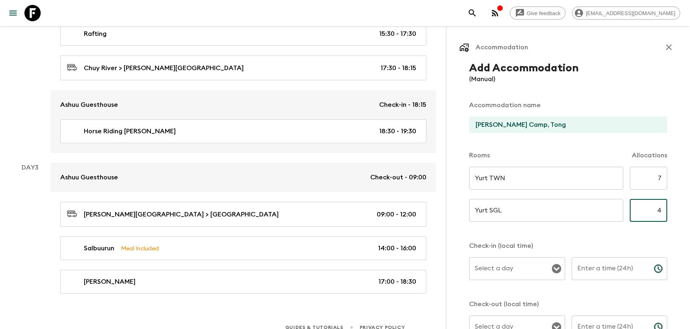
scroll to position [67, 0]
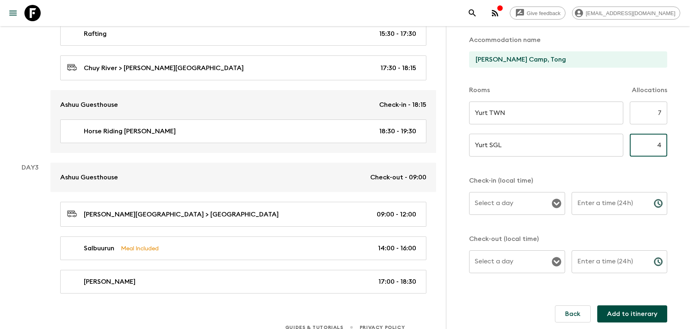
type input "4"
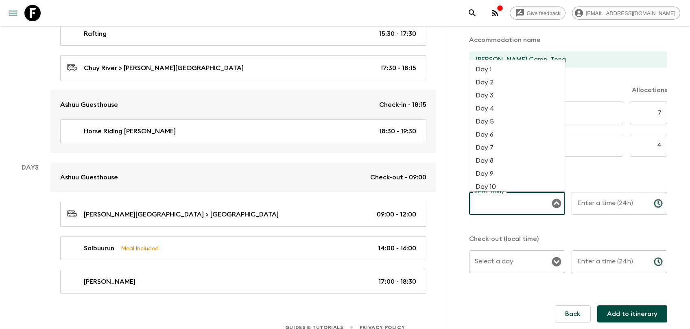
click at [510, 208] on input "Select a day" at bounding box center [511, 202] width 77 height 15
type input "1"
click at [503, 95] on li "Day 3" at bounding box center [517, 95] width 96 height 13
type input "Day 3"
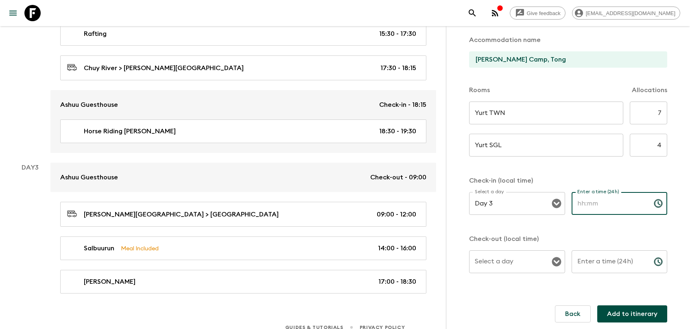
click at [598, 210] on input "Enter a time (24h)" at bounding box center [610, 203] width 76 height 23
type input "19:00"
click at [517, 261] on input "Select a day" at bounding box center [511, 261] width 77 height 15
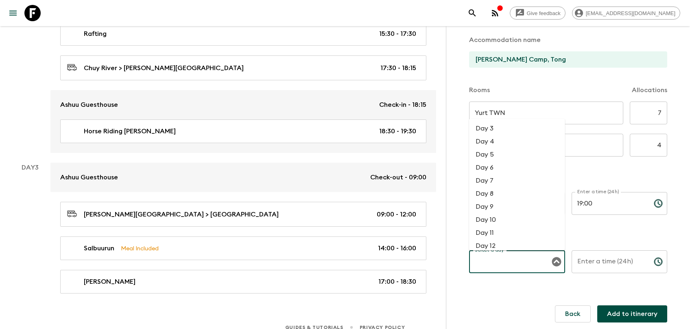
click at [496, 138] on li "Day 4" at bounding box center [517, 141] width 96 height 13
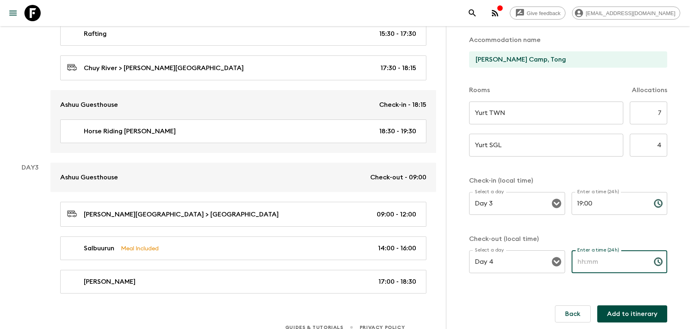
click at [583, 260] on input "Enter a time (24h)" at bounding box center [610, 261] width 76 height 23
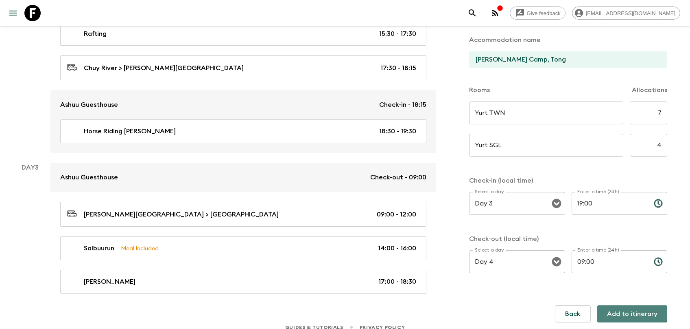
click at [623, 297] on button "Add to itinerary" at bounding box center [633, 313] width 70 height 17
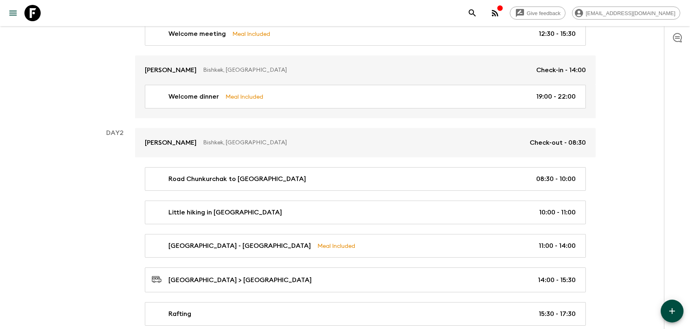
scroll to position [49, 0]
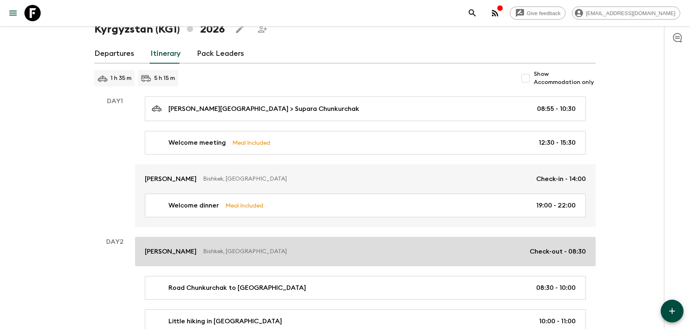
click at [197, 247] on p "Supara Chunkurchak" at bounding box center [171, 251] width 52 height 10
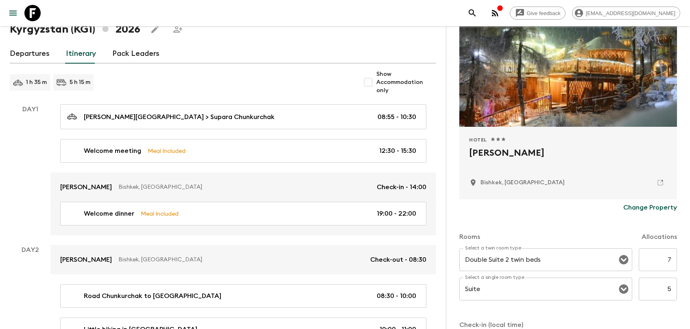
scroll to position [164, 0]
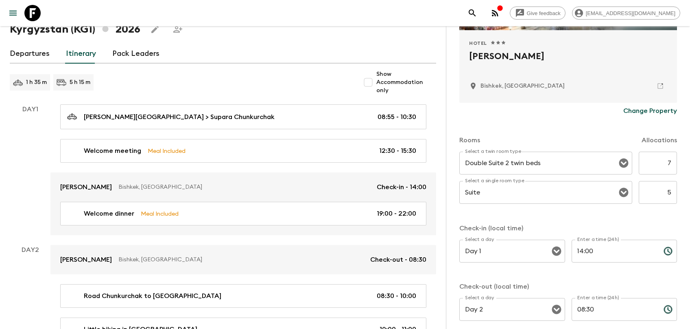
click at [625, 192] on input "5" at bounding box center [658, 192] width 38 height 23
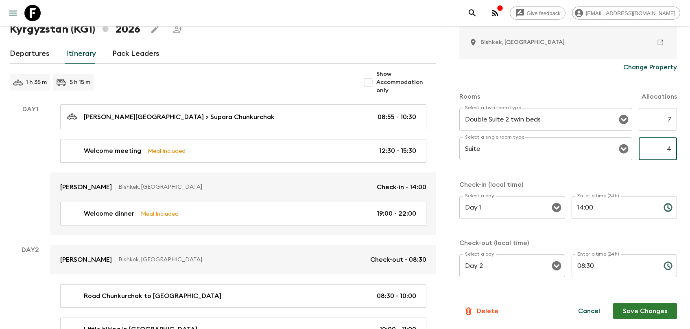
click at [625, 297] on button "Save Changes" at bounding box center [646, 310] width 64 height 16
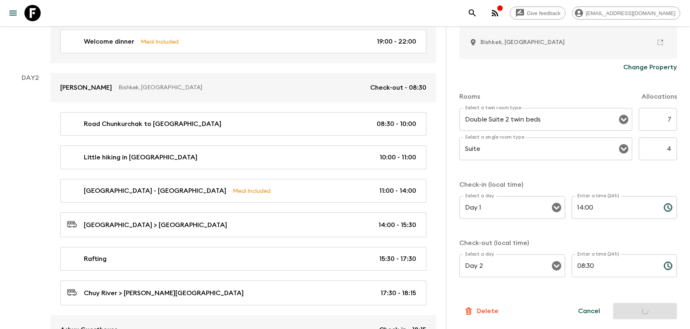
scroll to position [221, 0]
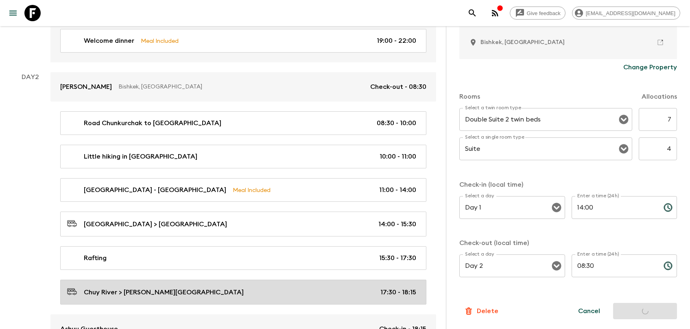
click at [121, 279] on link "Chuy River > Chon Kemin National Park 17:30 - 18:15" at bounding box center [243, 291] width 366 height 25
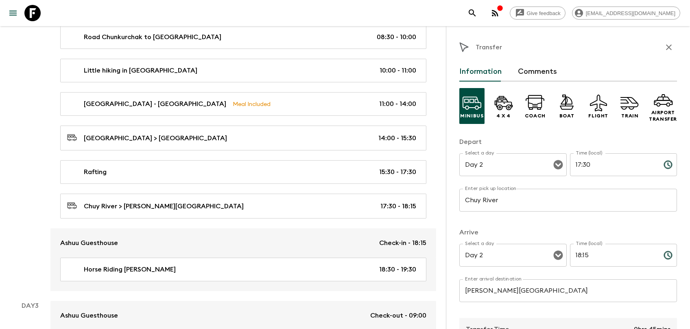
scroll to position [308, 0]
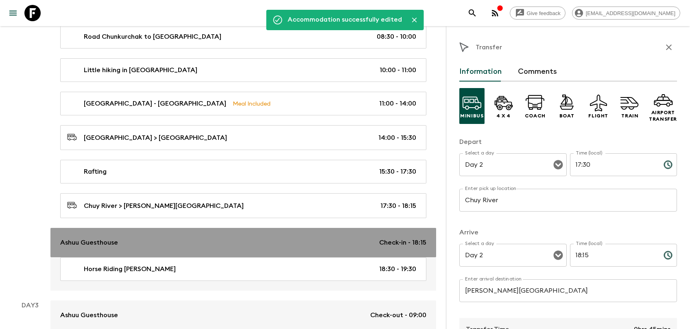
click at [188, 228] on link "Ashuu Guesthouse Check-in - 18:15" at bounding box center [243, 242] width 386 height 29
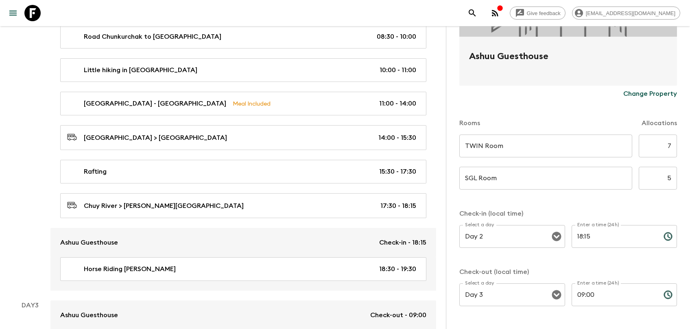
scroll to position [188, 0]
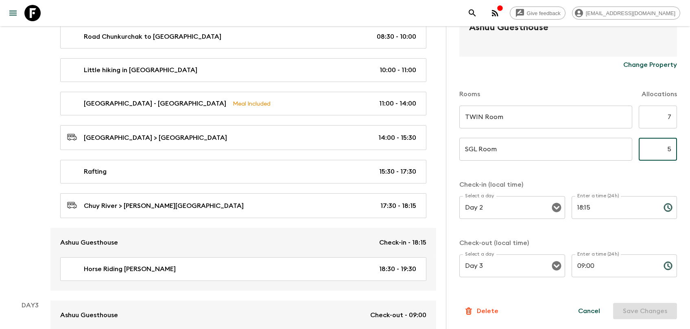
drag, startPoint x: 669, startPoint y: 150, endPoint x: 673, endPoint y: 153, distance: 4.7
click at [625, 153] on input "5" at bounding box center [658, 149] width 38 height 23
click at [625, 297] on button "Save Changes" at bounding box center [646, 310] width 64 height 16
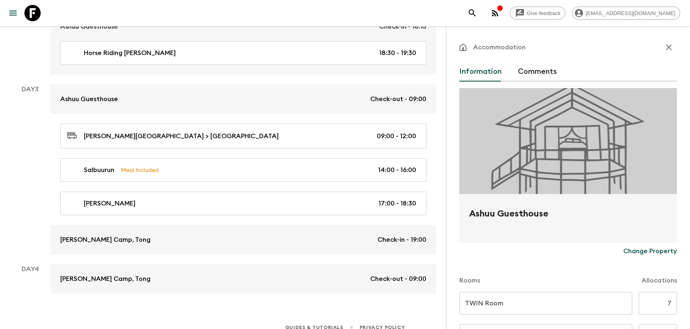
scroll to position [480, 0]
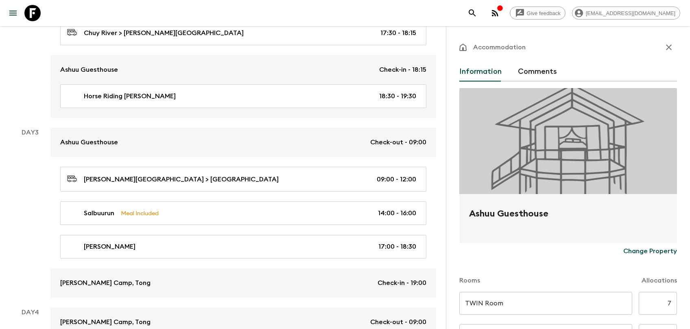
click at [625, 45] on icon "button" at bounding box center [669, 47] width 10 height 10
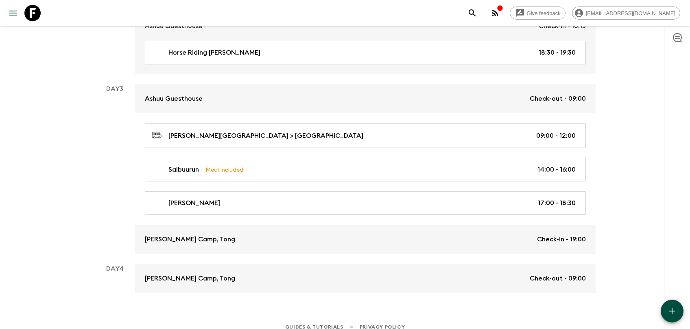
scroll to position [524, 0]
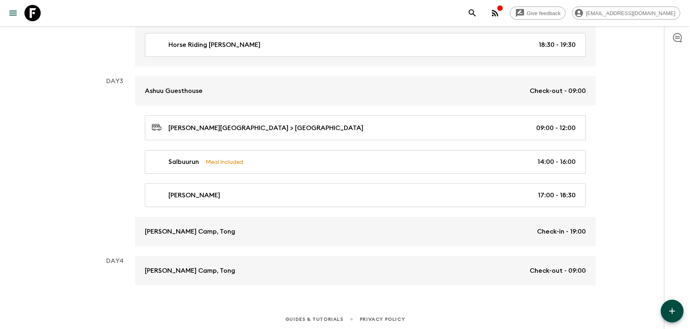
click at [625, 297] on button "button" at bounding box center [672, 310] width 23 height 23
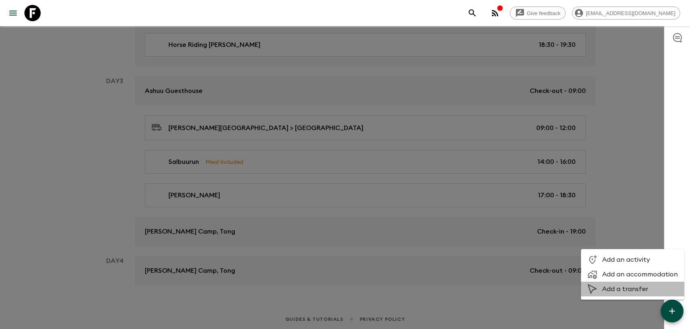
click at [616, 287] on span "Add a transfer" at bounding box center [641, 289] width 76 height 8
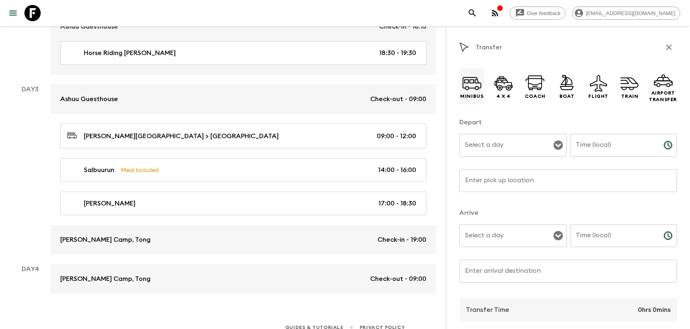
click at [470, 87] on icon at bounding box center [472, 83] width 20 height 20
click at [501, 149] on input "Select a day" at bounding box center [507, 144] width 88 height 15
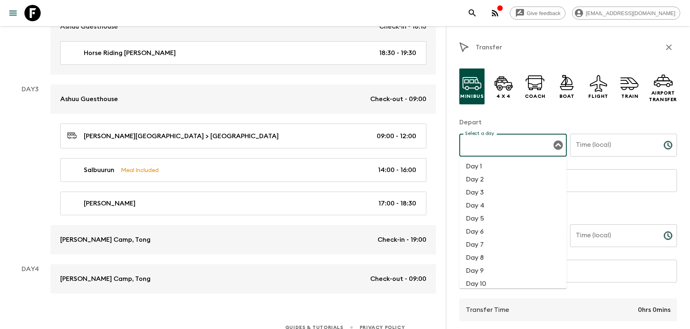
click at [486, 203] on li "Day 4" at bounding box center [513, 205] width 107 height 13
click at [594, 148] on input "Time (local)" at bounding box center [613, 145] width 87 height 23
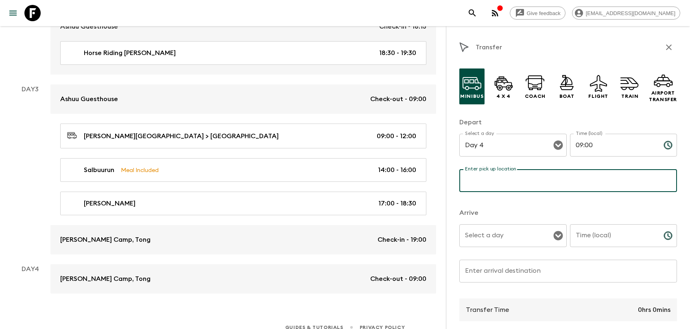
click at [547, 188] on input "Enter pick up location" at bounding box center [569, 180] width 218 height 23
click at [533, 234] on input "Select a day" at bounding box center [507, 235] width 88 height 15
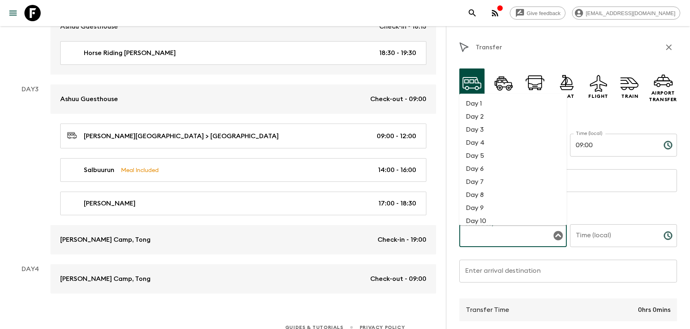
click at [488, 143] on li "Day 4" at bounding box center [513, 142] width 107 height 13
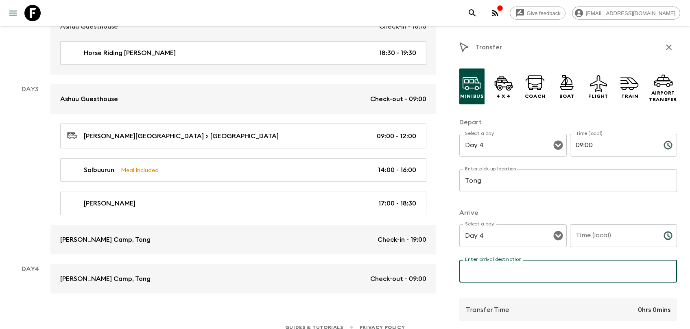
click at [502, 272] on input "Enter arrival destination" at bounding box center [569, 270] width 218 height 23
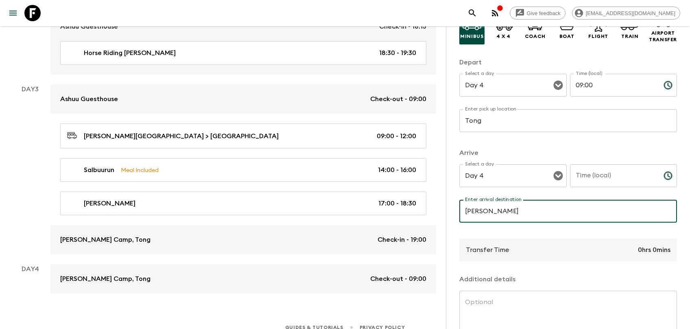
scroll to position [42, 0]
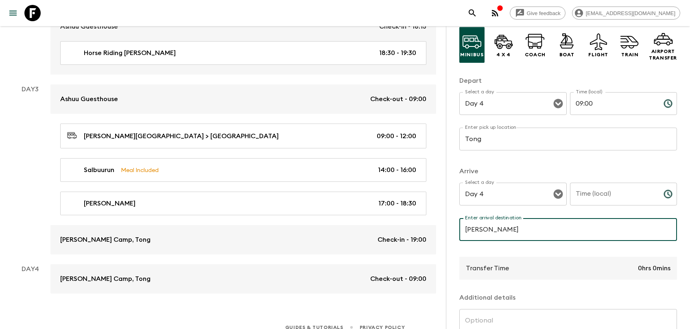
click at [582, 196] on input "Time (local)" at bounding box center [613, 193] width 87 height 23
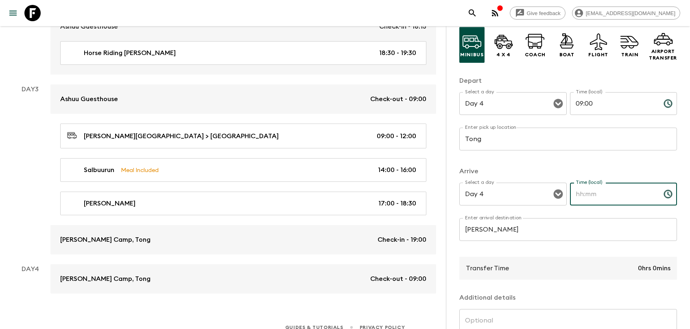
click at [625, 267] on p "0hrs 0mins" at bounding box center [654, 268] width 33 height 10
click at [581, 197] on input "Time (local)" at bounding box center [613, 193] width 87 height 23
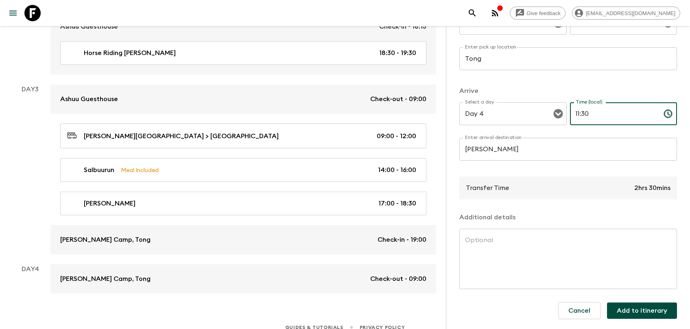
click at [625, 297] on button "Add to itinerary" at bounding box center [642, 310] width 70 height 16
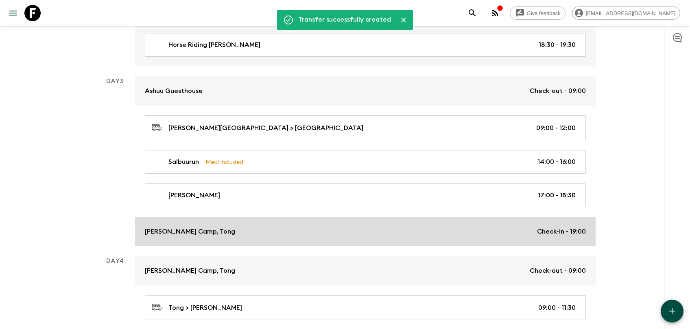
scroll to position [558, 0]
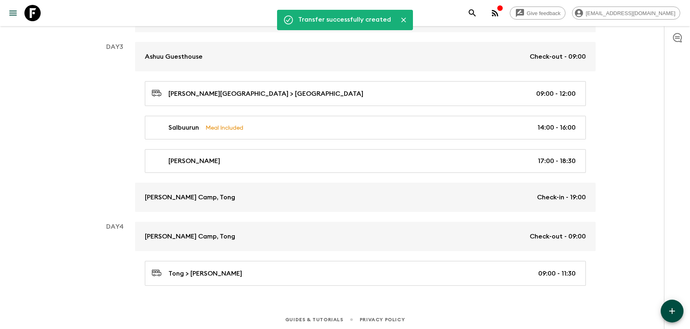
click at [625, 297] on icon "button" at bounding box center [673, 311] width 10 height 10
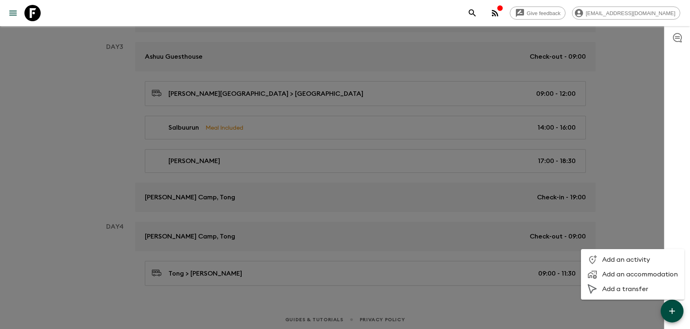
click at [625, 259] on span "Add an activity" at bounding box center [641, 259] width 76 height 8
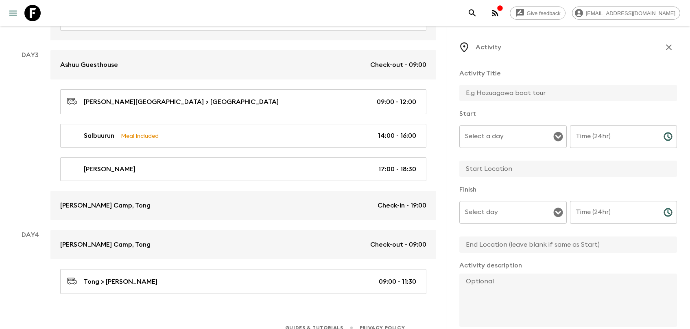
click at [493, 89] on input "text" at bounding box center [565, 93] width 211 height 16
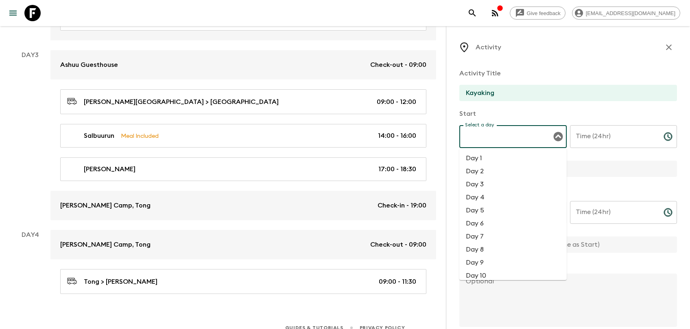
click at [503, 136] on input "Select a day" at bounding box center [507, 136] width 88 height 15
click at [486, 196] on li "Day 4" at bounding box center [513, 197] width 107 height 13
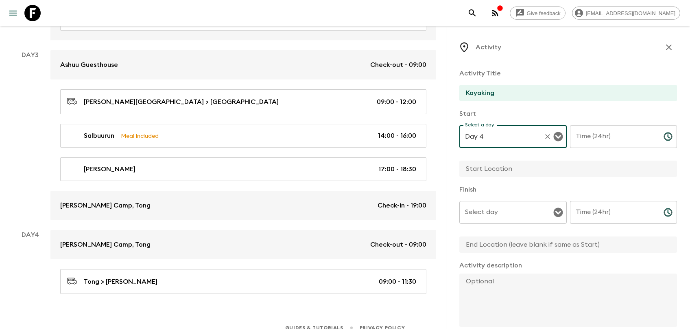
click at [598, 136] on input "Time (24hr)" at bounding box center [613, 136] width 87 height 23
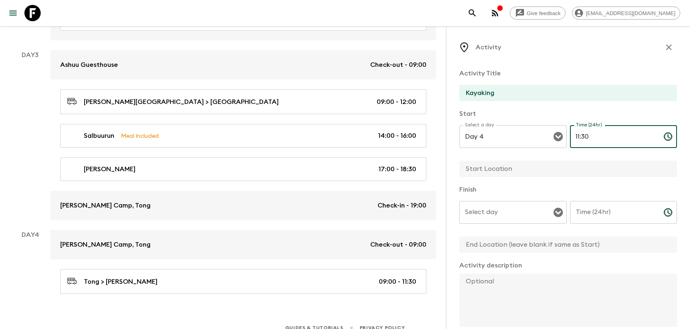
click at [586, 214] on input "Time (24hr)" at bounding box center [613, 212] width 87 height 23
click at [503, 172] on input "text" at bounding box center [565, 168] width 211 height 16
click at [513, 220] on div "Select day" at bounding box center [513, 212] width 107 height 23
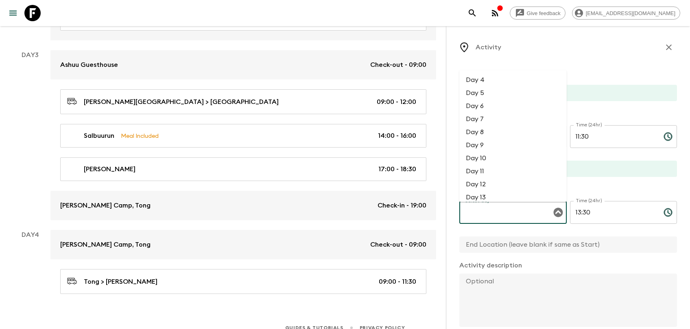
click at [498, 83] on li "Day 4" at bounding box center [513, 79] width 107 height 13
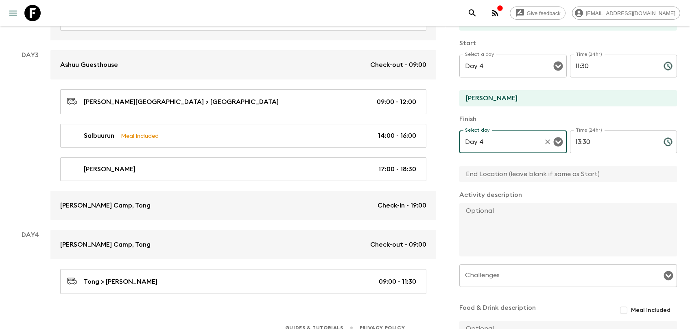
scroll to position [123, 0]
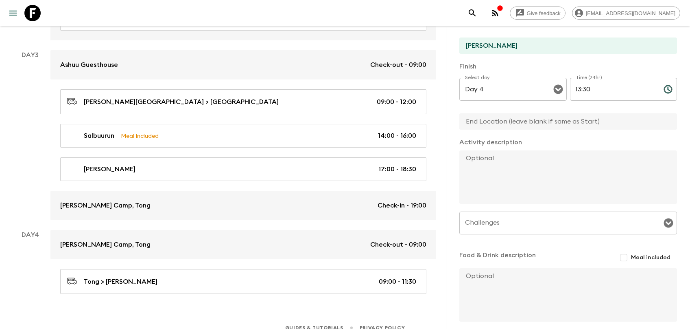
click at [500, 171] on textarea at bounding box center [565, 176] width 211 height 53
click at [516, 176] on textarea at bounding box center [565, 176] width 211 height 53
paste textarea "Today we are going kayaking. Tour Locations and Distances: The closest spot is …"
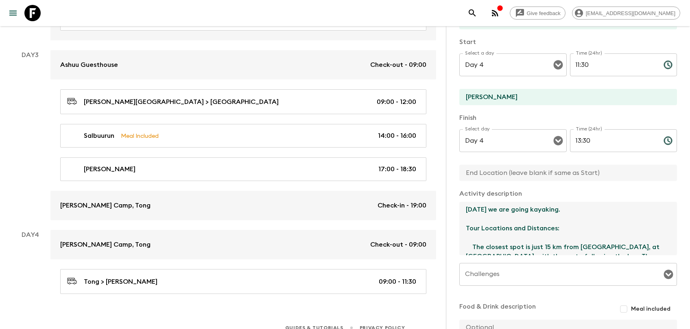
scroll to position [41, 0]
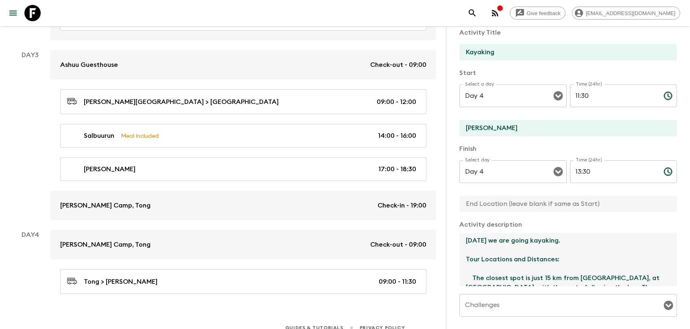
click at [543, 252] on textarea "Today we are going kayaking. Tour Locations and Distances: The closest spot is …" at bounding box center [565, 258] width 211 height 53
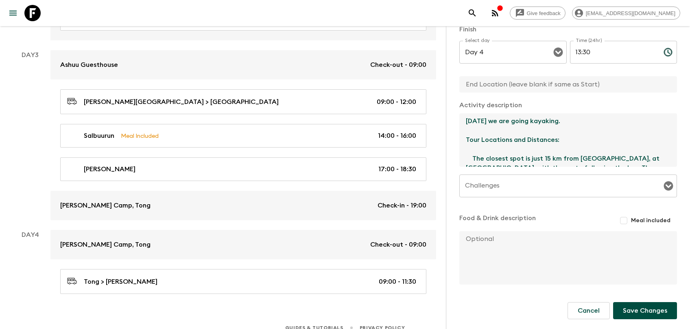
click at [530, 184] on input "Challenges" at bounding box center [562, 185] width 198 height 15
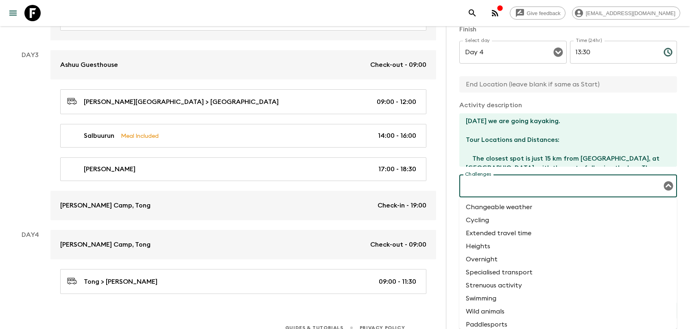
click at [522, 205] on li "Changeable weather" at bounding box center [569, 206] width 218 height 13
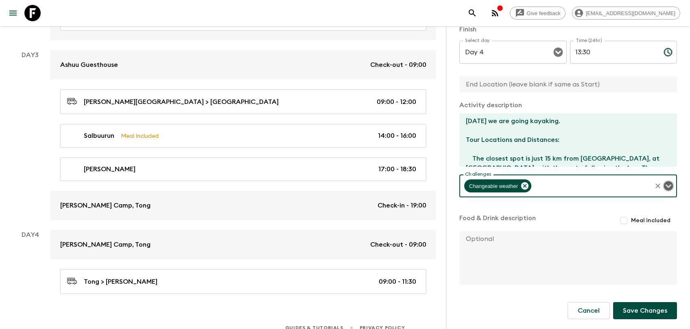
click at [625, 185] on icon "Open" at bounding box center [669, 186] width 10 height 10
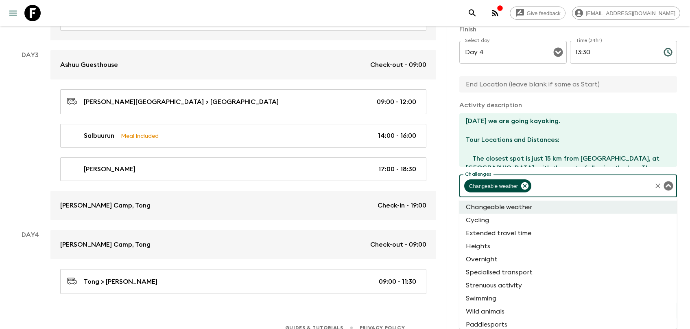
scroll to position [10, 0]
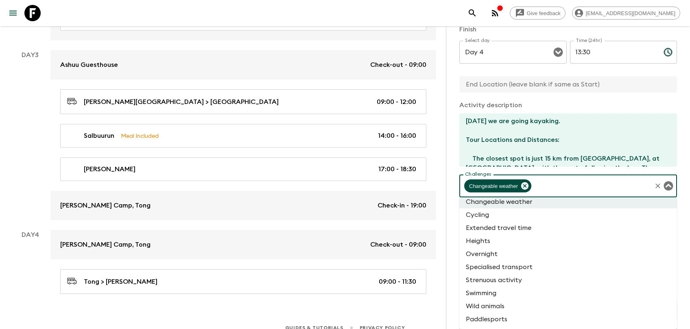
click at [540, 263] on li "Specialised transport" at bounding box center [569, 266] width 218 height 13
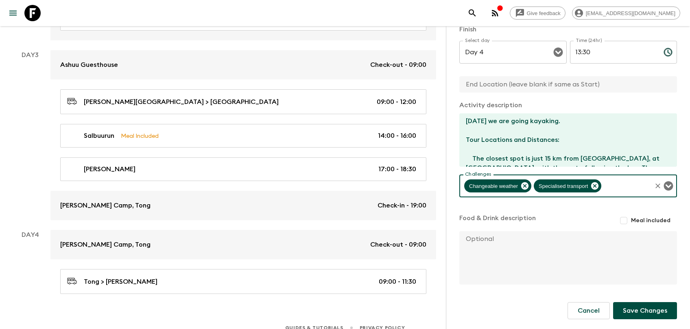
click at [625, 184] on icon "Open" at bounding box center [668, 185] width 9 height 9
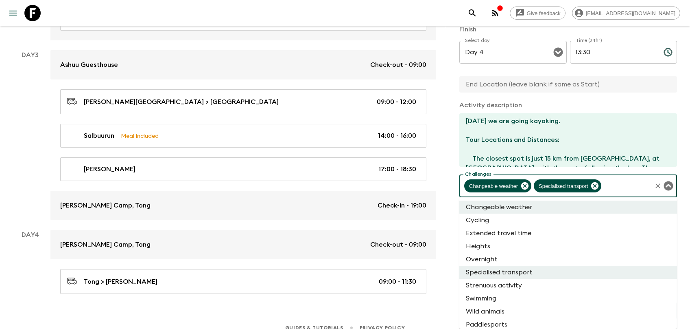
click at [544, 289] on li "Strenuous activity" at bounding box center [569, 284] width 218 height 13
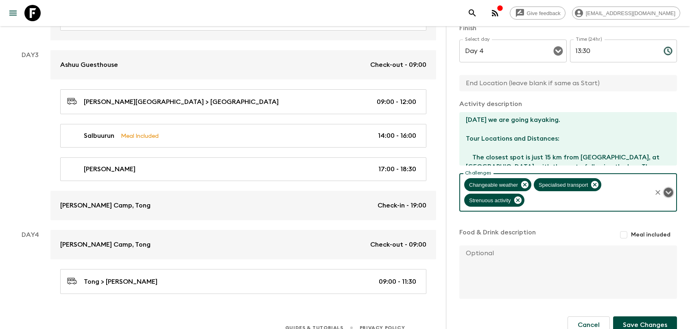
click at [625, 196] on icon "Open" at bounding box center [668, 192] width 9 height 9
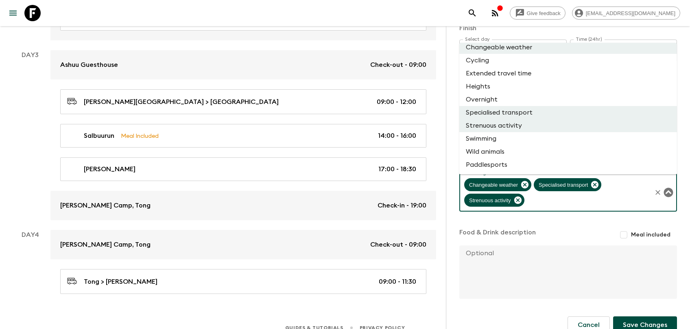
click at [524, 138] on li "Swimming" at bounding box center [569, 138] width 218 height 13
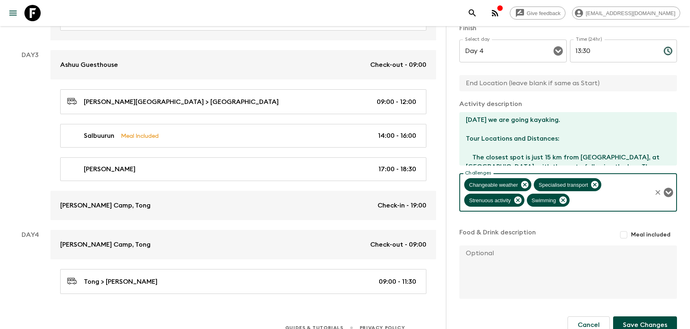
click at [625, 233] on span "Meal included" at bounding box center [650, 234] width 39 height 8
click at [625, 233] on input "Meal included" at bounding box center [624, 234] width 15 height 15
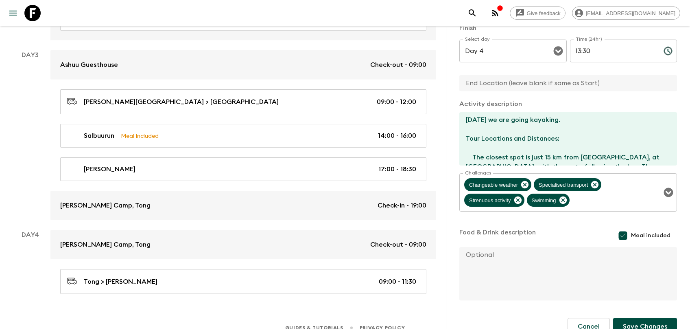
click at [539, 267] on textarea at bounding box center [565, 273] width 211 height 53
click at [625, 297] on button "Save Changes" at bounding box center [646, 326] width 64 height 17
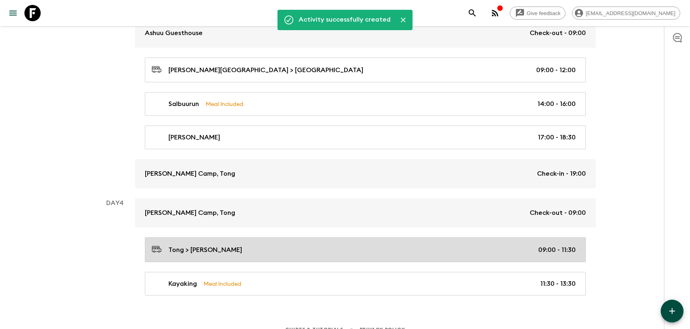
scroll to position [592, 0]
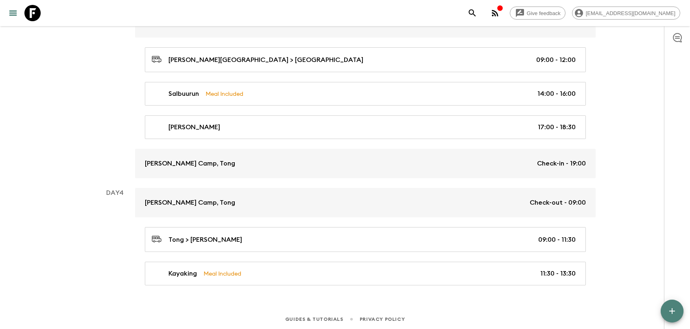
click at [625, 297] on icon "button" at bounding box center [673, 311] width 10 height 10
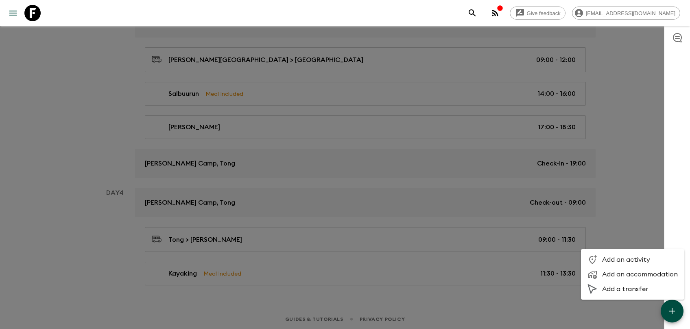
click at [616, 254] on li "Add an activity" at bounding box center [632, 259] width 103 height 15
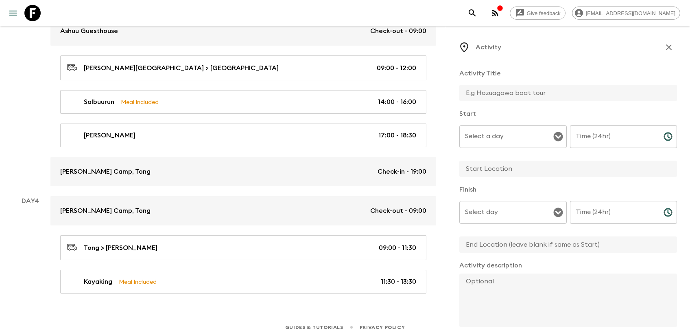
click at [492, 91] on input "text" at bounding box center [565, 93] width 211 height 16
paste input "Road to Jety Orguz"
click at [497, 138] on input "Select a day" at bounding box center [507, 136] width 88 height 15
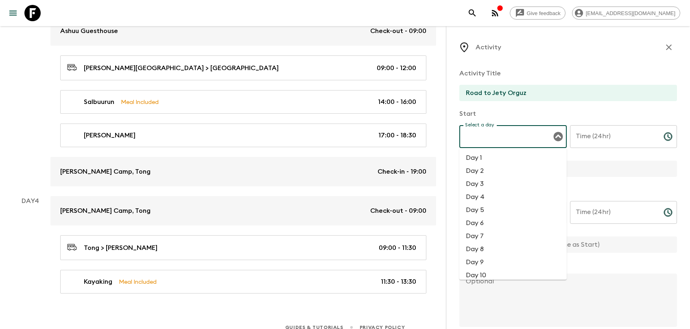
click at [487, 197] on li "Day 4" at bounding box center [513, 196] width 107 height 13
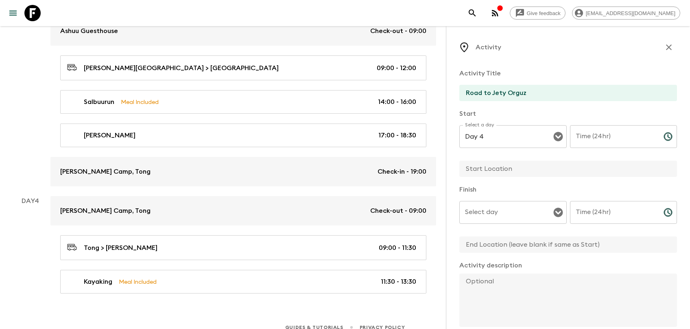
click at [606, 123] on div "Start Select a day Day 4 Select a day ​ Time (24hr) Time (24hr) ​" at bounding box center [569, 143] width 218 height 69
click at [601, 132] on input "Time (24hr)" at bounding box center [613, 136] width 87 height 23
click at [530, 173] on input "text" at bounding box center [565, 168] width 211 height 16
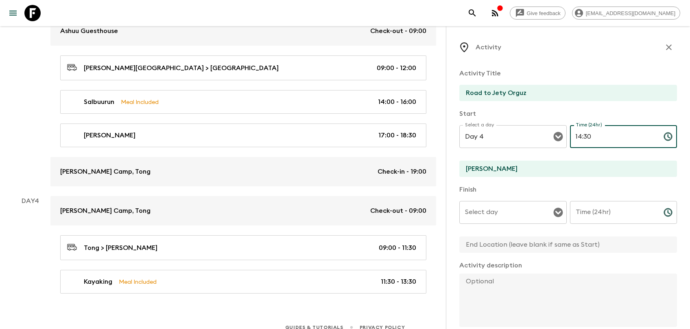
drag, startPoint x: 592, startPoint y: 138, endPoint x: 570, endPoint y: 138, distance: 22.0
click at [570, 138] on input "14:30" at bounding box center [613, 136] width 87 height 23
click at [509, 214] on input "Select day" at bounding box center [507, 211] width 88 height 15
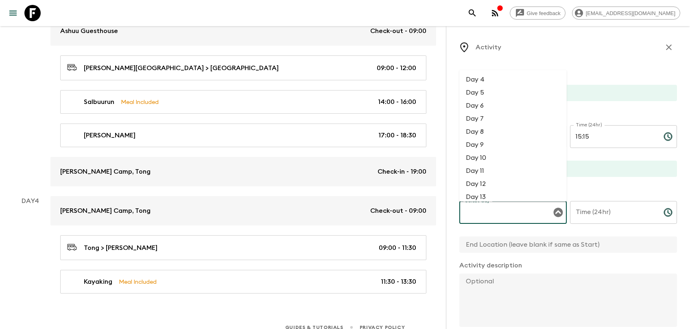
click at [493, 90] on li "Day 5" at bounding box center [513, 92] width 107 height 13
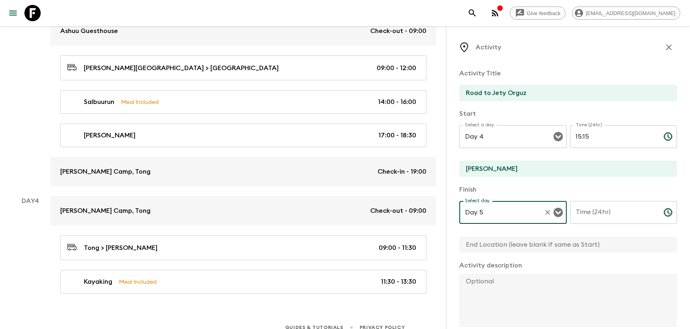
click at [603, 222] on input "Time (24hr)" at bounding box center [613, 212] width 87 height 23
click at [539, 244] on input "text" at bounding box center [565, 244] width 211 height 16
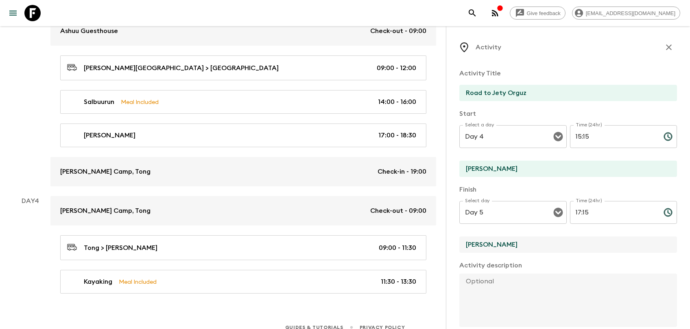
click at [495, 288] on textarea at bounding box center [565, 299] width 211 height 53
click at [526, 285] on textarea at bounding box center [565, 299] width 211 height 53
paste textarea "We then drive to the Jety Orguz Valley. Covered with fertile vegetation, this g…"
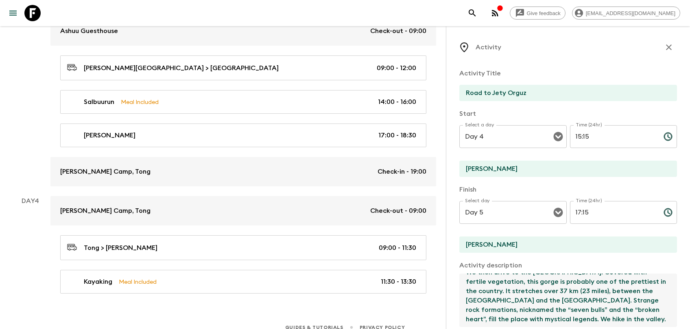
scroll to position [161, 0]
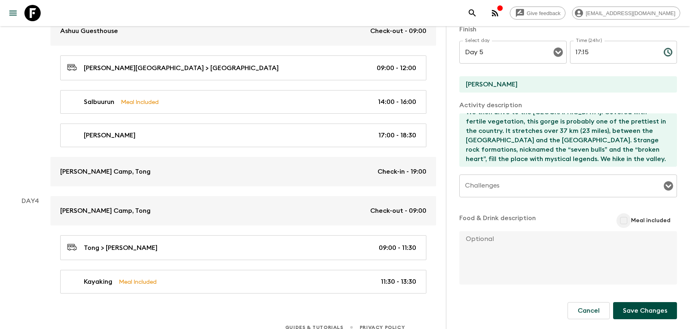
click at [625, 218] on input "Meal included" at bounding box center [624, 220] width 15 height 15
click at [553, 254] on textarea at bounding box center [565, 257] width 211 height 53
click at [625, 221] on input "Meal included" at bounding box center [623, 220] width 16 height 16
click at [625, 297] on button "Save Changes" at bounding box center [646, 310] width 64 height 17
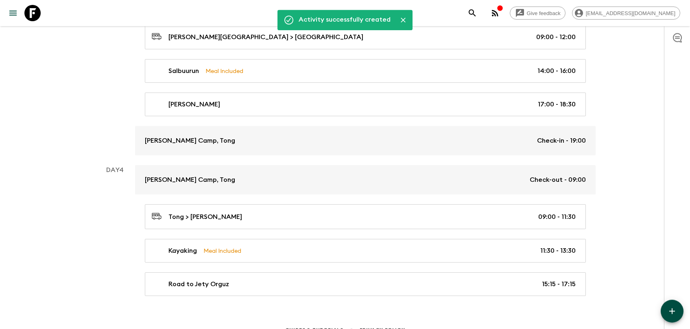
scroll to position [625, 0]
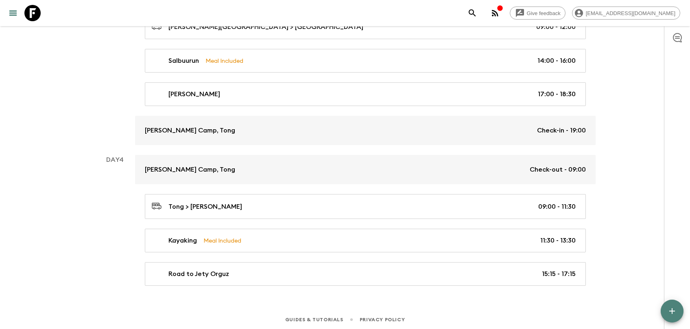
click at [625, 297] on icon "button" at bounding box center [673, 311] width 10 height 10
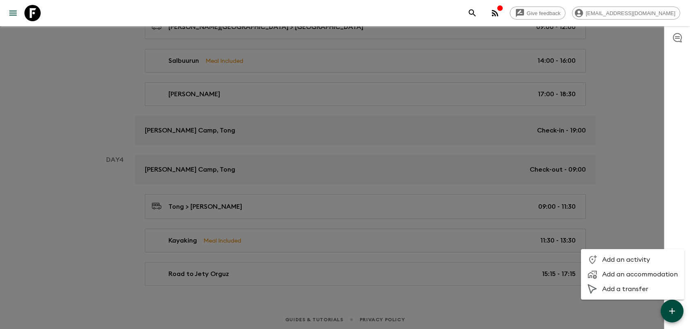
click at [621, 285] on span "Add a transfer" at bounding box center [641, 289] width 76 height 8
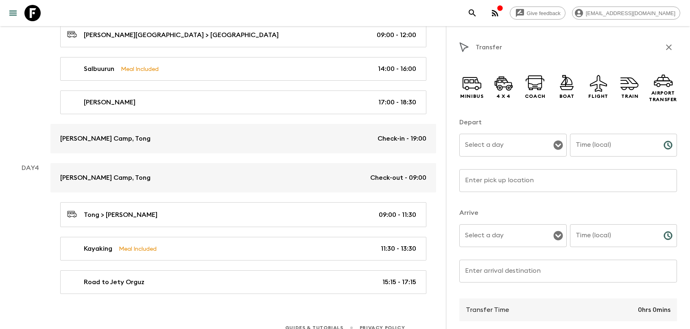
click at [496, 142] on input "Select a day" at bounding box center [507, 144] width 88 height 15
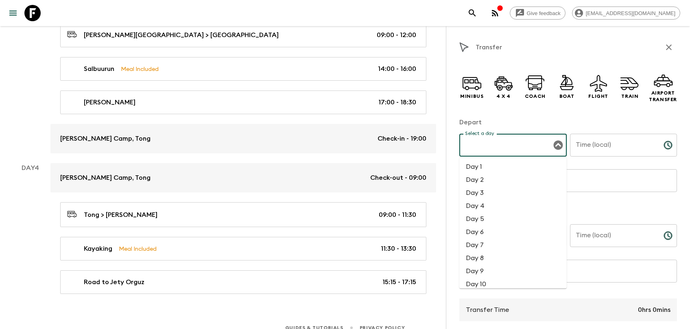
click at [495, 206] on li "Day 4" at bounding box center [513, 205] width 107 height 13
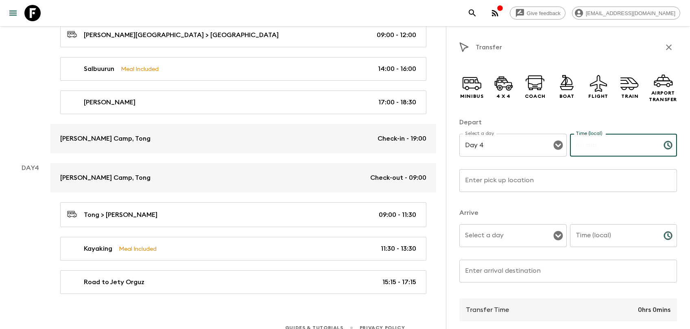
click at [605, 143] on input "Time (local)" at bounding box center [613, 145] width 87 height 23
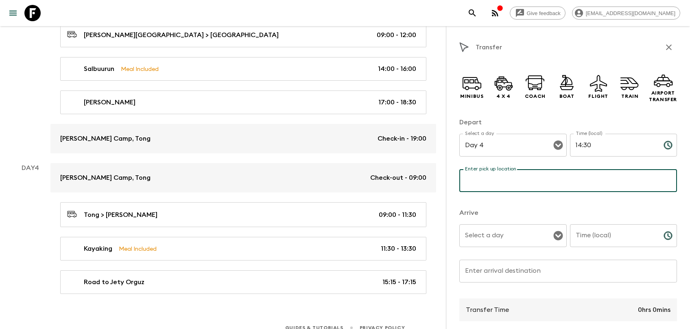
click at [553, 180] on input "Enter pick up location" at bounding box center [569, 180] width 218 height 23
click at [529, 243] on input "Select a day" at bounding box center [507, 235] width 88 height 15
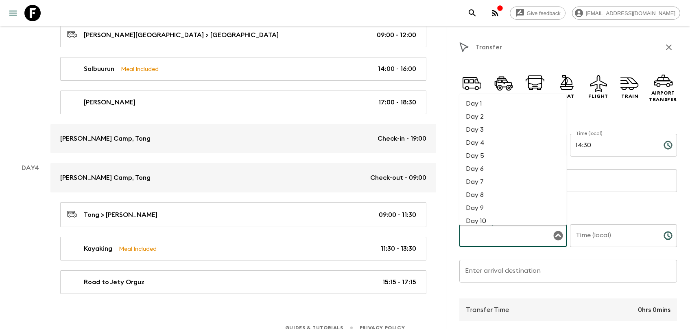
click at [502, 138] on li "Day 4" at bounding box center [513, 142] width 107 height 13
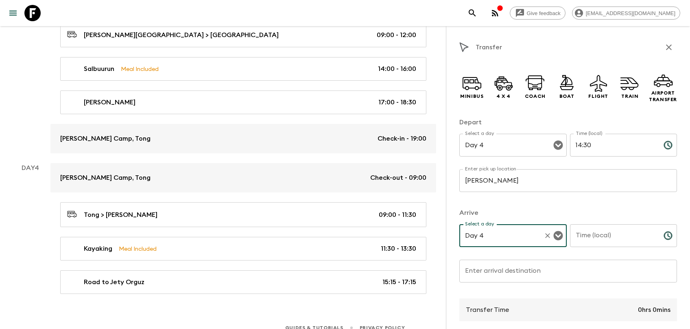
click at [600, 235] on input "Time (local)" at bounding box center [613, 235] width 87 height 23
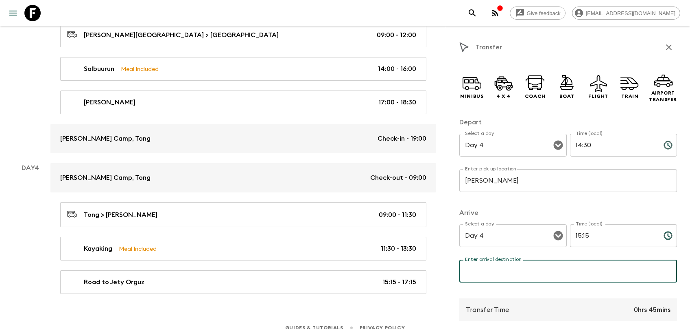
click at [524, 266] on input "Enter arrival destination" at bounding box center [569, 270] width 218 height 23
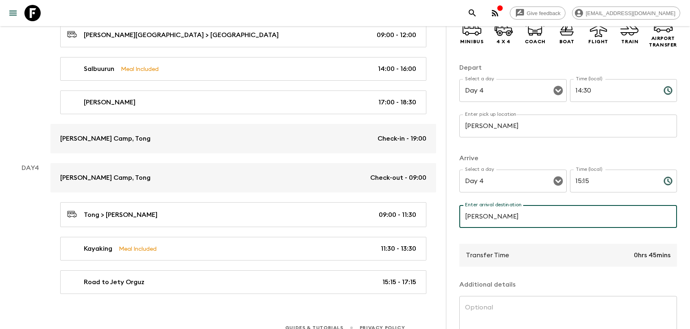
scroll to position [123, 0]
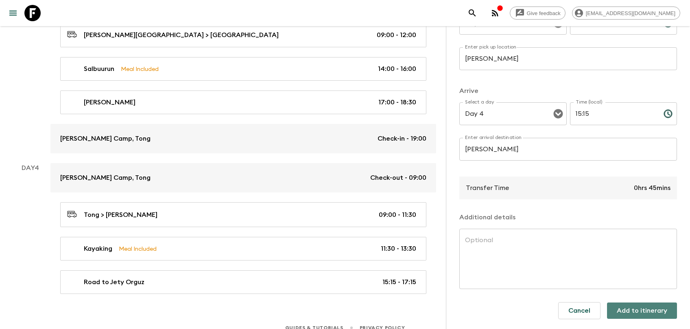
click at [625, 297] on button "Add to itinerary" at bounding box center [642, 310] width 70 height 16
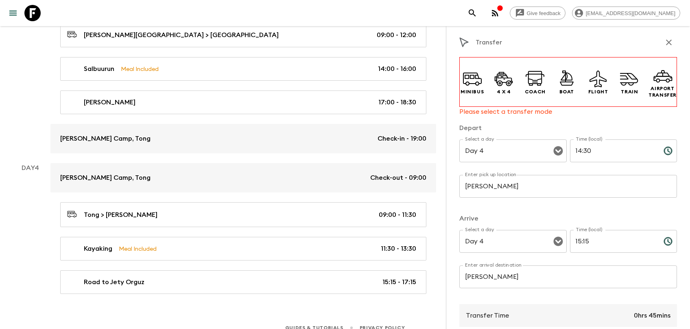
scroll to position [0, 0]
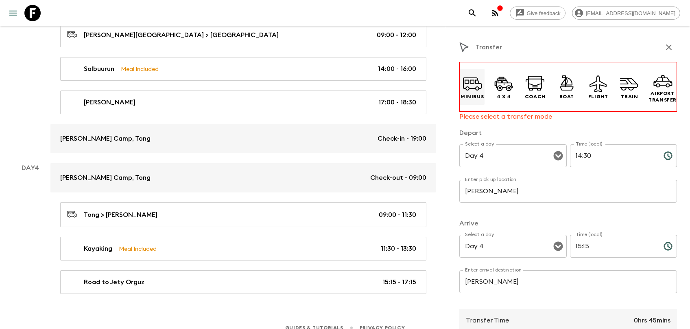
click at [472, 86] on icon at bounding box center [473, 84] width 20 height 20
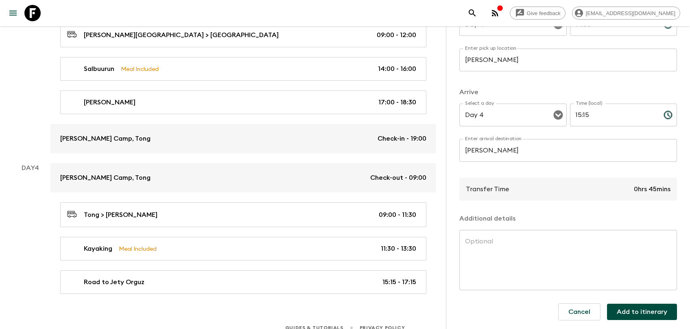
scroll to position [123, 0]
click at [625, 297] on button "Add to itinerary" at bounding box center [642, 310] width 70 height 16
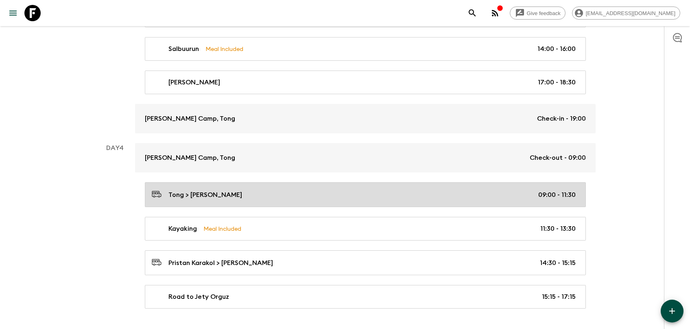
scroll to position [659, 0]
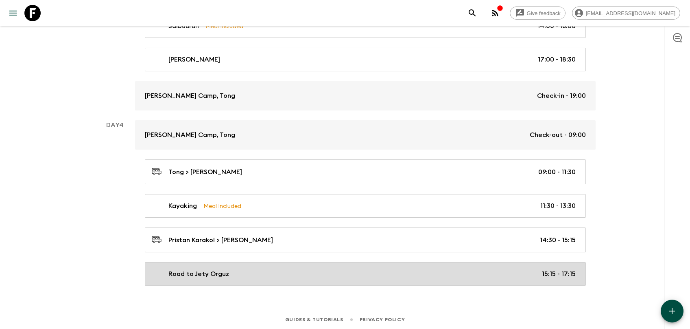
click at [193, 276] on p "Road to Jety Orguz" at bounding box center [199, 274] width 61 height 10
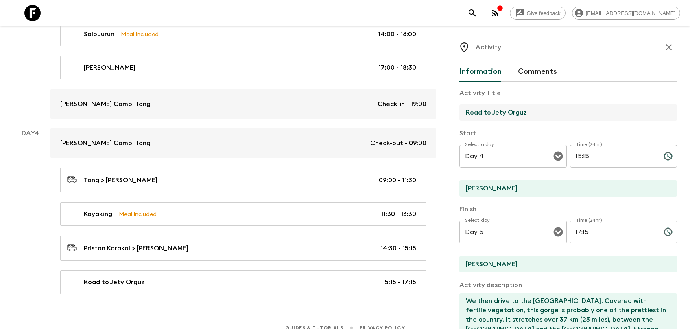
click at [512, 112] on input "Road to Jety Orguz" at bounding box center [565, 112] width 211 height 16
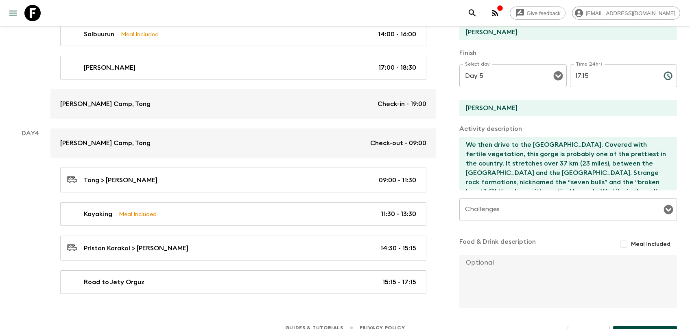
scroll to position [181, 0]
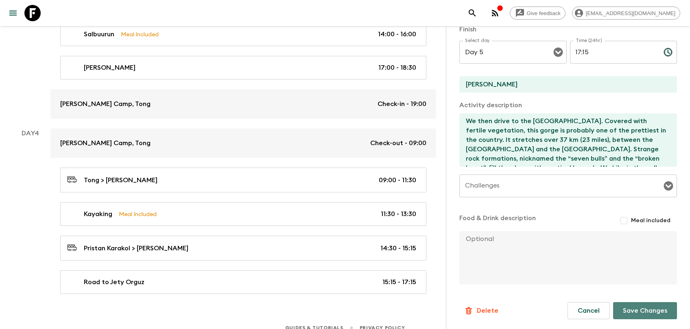
click at [625, 297] on button "Save Changes" at bounding box center [646, 310] width 64 height 17
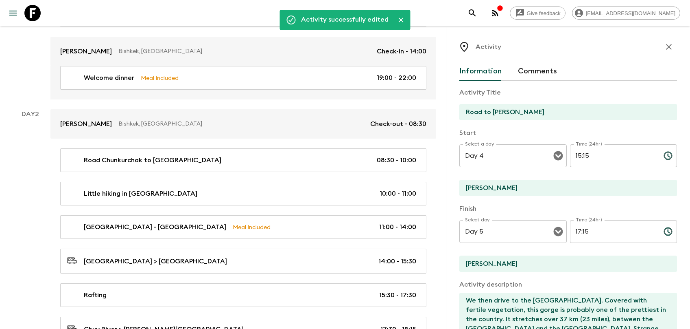
scroll to position [0, 0]
click at [625, 46] on button "button" at bounding box center [669, 47] width 16 height 16
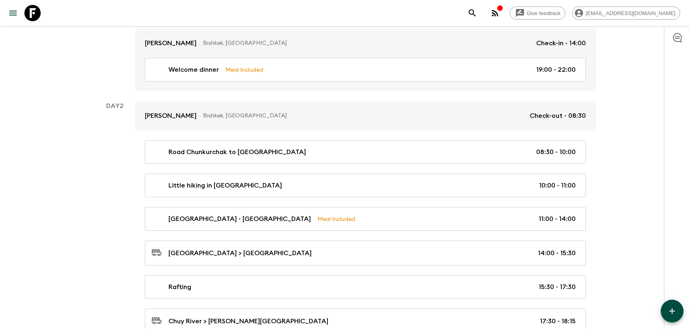
click at [625, 297] on icon "button" at bounding box center [673, 311] width 10 height 10
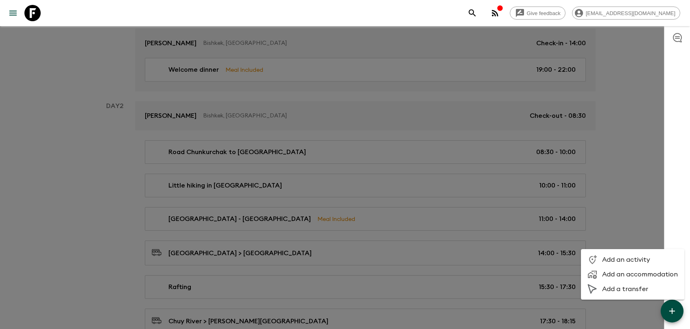
click at [625, 259] on span "Add an activity" at bounding box center [641, 259] width 76 height 8
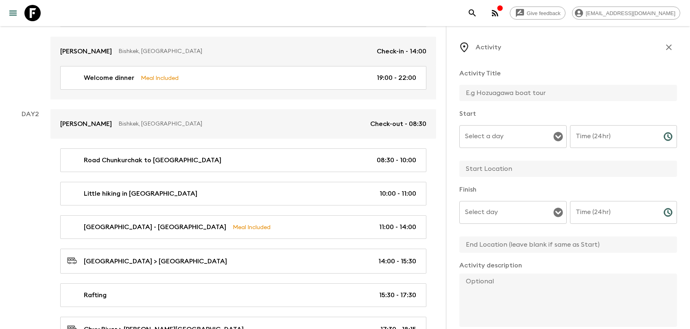
click at [497, 101] on div at bounding box center [569, 94] width 218 height 18
click at [497, 94] on input "text" at bounding box center [565, 93] width 211 height 16
click at [489, 140] on input "Select a day" at bounding box center [507, 136] width 88 height 15
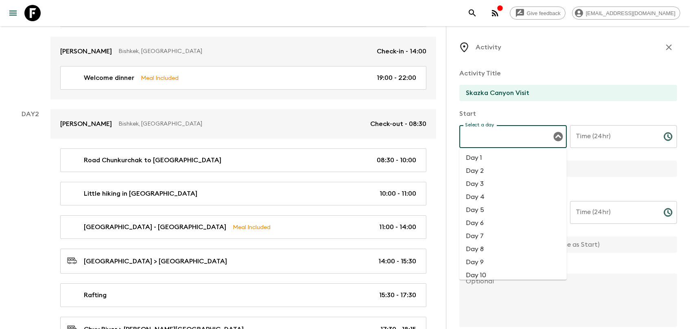
click at [506, 194] on li "Day 4" at bounding box center [513, 196] width 107 height 13
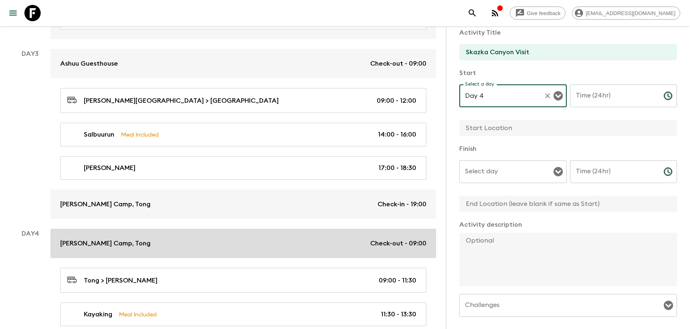
scroll to position [659, 0]
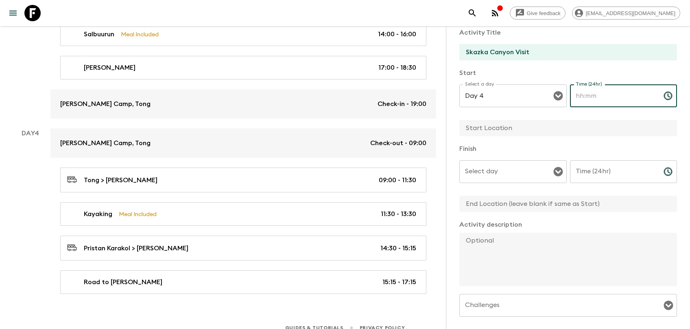
click at [596, 97] on input "Time (24hr)" at bounding box center [613, 95] width 87 height 23
click at [517, 124] on input "text" at bounding box center [565, 128] width 211 height 16
click at [506, 162] on div "Select day" at bounding box center [513, 171] width 107 height 23
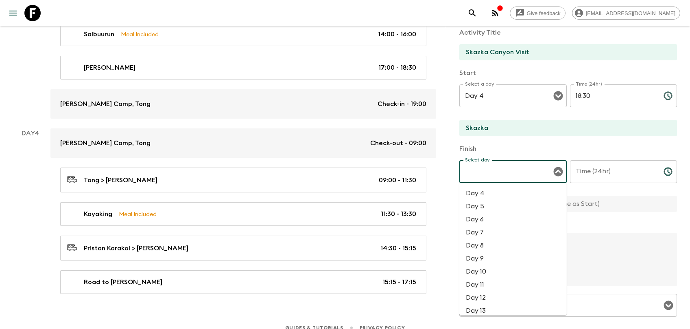
click at [492, 196] on li "Day 4" at bounding box center [513, 192] width 107 height 13
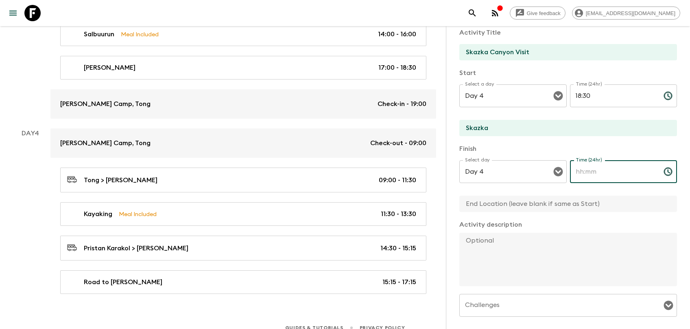
click at [596, 174] on input "Time (24hr)" at bounding box center [613, 171] width 87 height 23
click at [520, 246] on textarea at bounding box center [565, 258] width 211 height 53
paste textarea "Skaska canyon visit"
click at [517, 239] on textarea "Skaska canyon visit" at bounding box center [565, 258] width 211 height 53
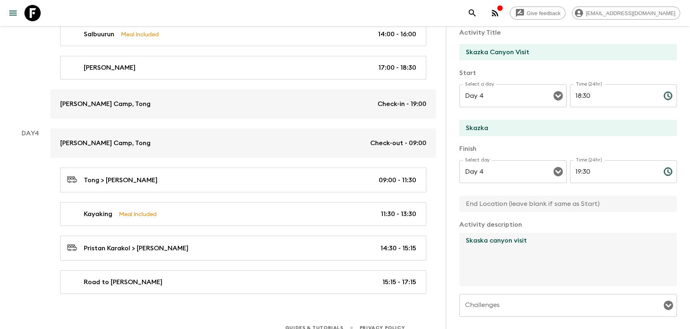
click at [517, 239] on textarea "Skaska canyon visit" at bounding box center [565, 258] width 211 height 53
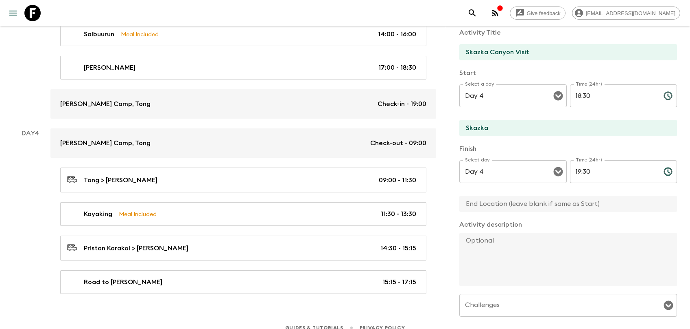
click at [509, 254] on textarea at bounding box center [565, 258] width 211 height 53
paste textarea "Before heading towards our guest house, we visit the superb Skazka Canyons, who…"
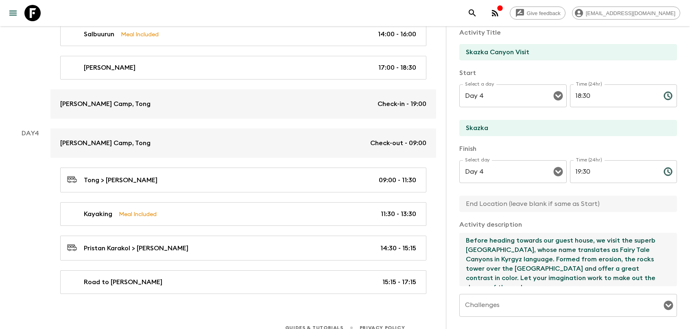
drag, startPoint x: 554, startPoint y: 240, endPoint x: 589, endPoint y: 239, distance: 34.2
click at [589, 239] on textarea "Before heading towards our guest house, we visit the superb Skazka Canyons, who…" at bounding box center [565, 258] width 211 height 53
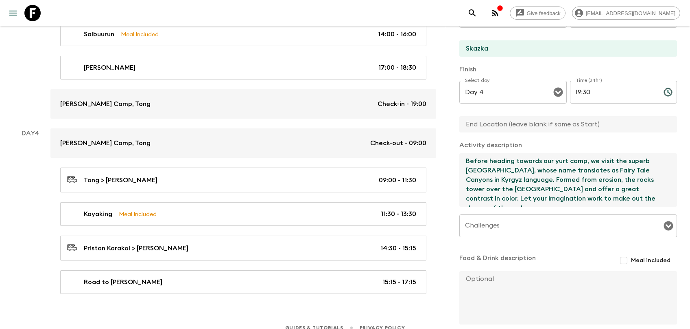
scroll to position [161, 0]
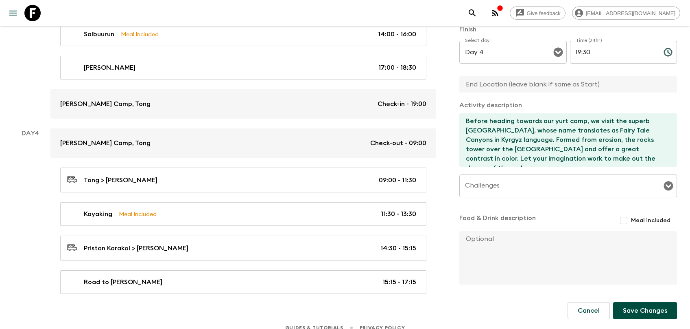
drag, startPoint x: 636, startPoint y: 314, endPoint x: 638, endPoint y: 254, distance: 59.5
click at [625, 254] on form "Activity Title Skazka Canyon Visit Start Select a day Day 4 Select a day ​ Time…" at bounding box center [569, 122] width 218 height 440
click at [625, 297] on button "Save Changes" at bounding box center [646, 310] width 64 height 17
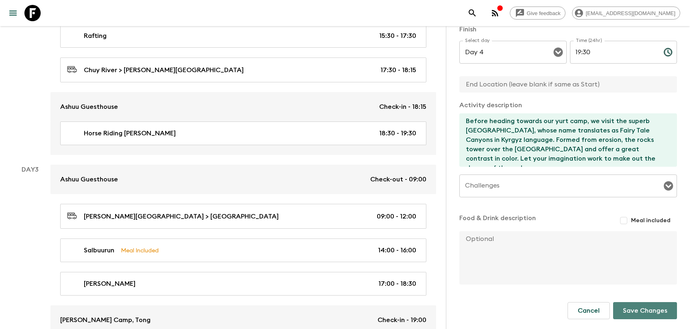
click at [625, 297] on button "Save Changes" at bounding box center [646, 310] width 64 height 17
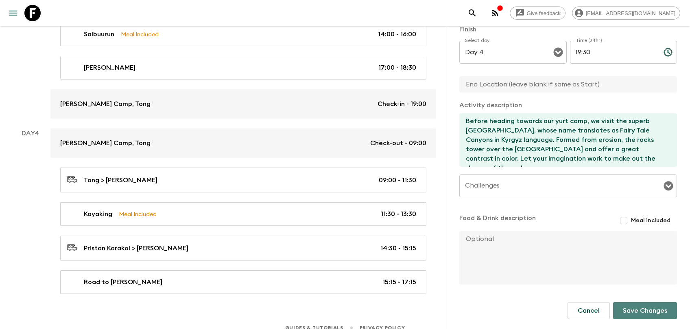
click at [625, 297] on button "Save Changes" at bounding box center [646, 310] width 64 height 17
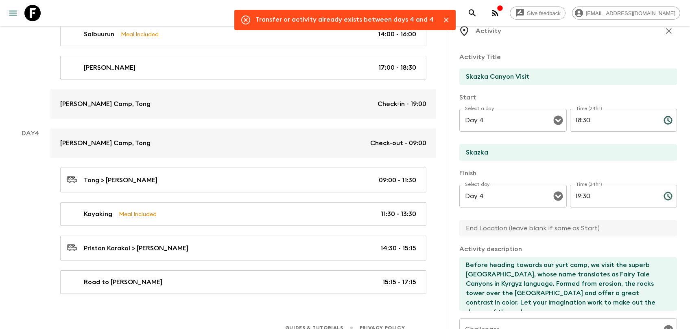
scroll to position [0, 0]
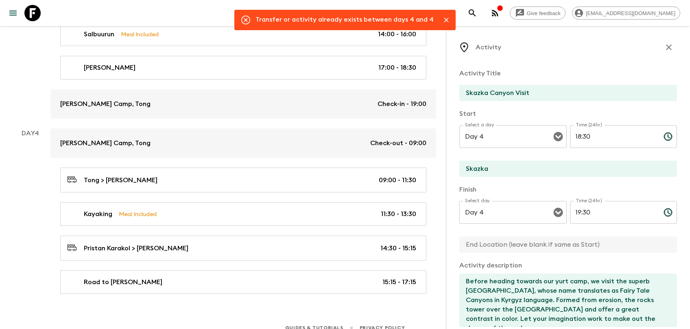
click at [625, 50] on icon "button" at bounding box center [669, 47] width 10 height 10
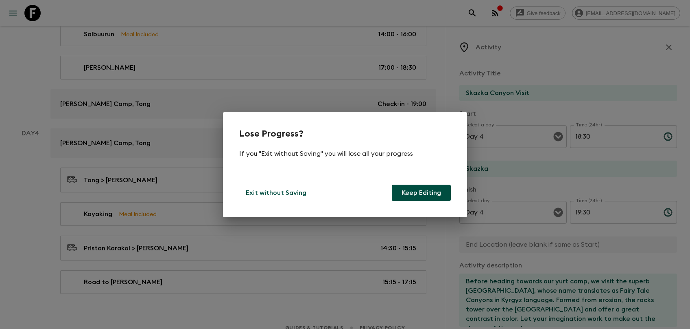
click at [424, 193] on button "Keep Editing" at bounding box center [421, 192] width 59 height 16
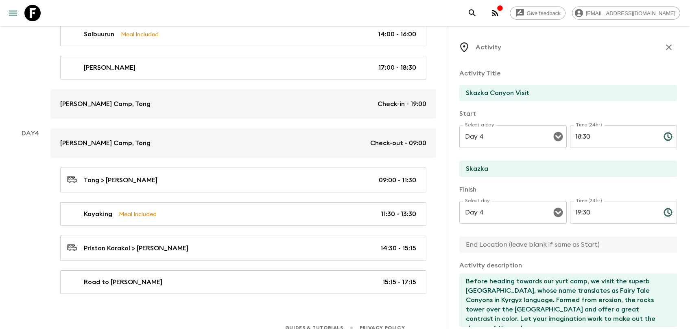
click at [535, 63] on div "Activity Title Skazka Canyon Visit Start Select a day Day 4 Select a day ​ Time…" at bounding box center [569, 254] width 218 height 384
click at [507, 80] on div "Activity Title Skazka Canyon Visit" at bounding box center [569, 85] width 218 height 34
click at [496, 96] on input "Skazka Canyon Visit" at bounding box center [565, 93] width 211 height 16
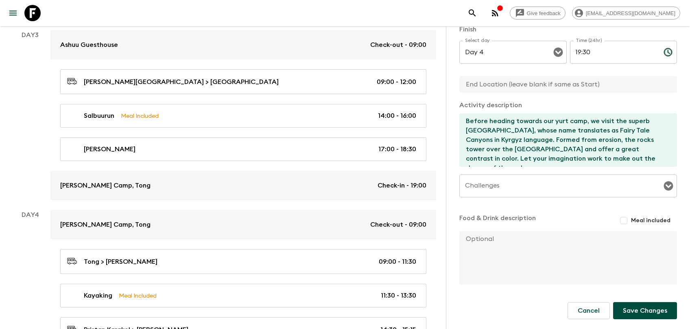
scroll to position [659, 0]
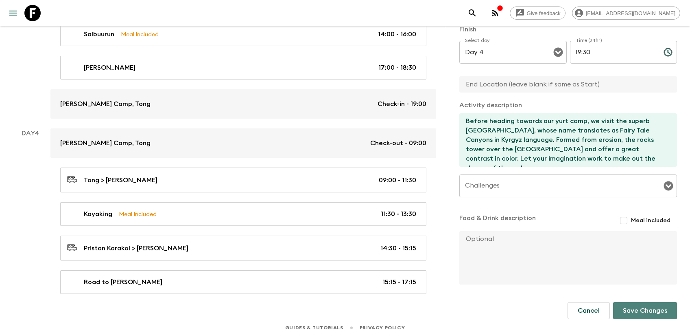
click at [625, 297] on button "Save Changes" at bounding box center [646, 310] width 64 height 17
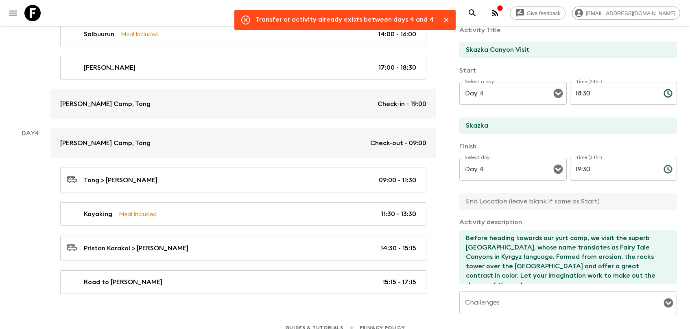
scroll to position [0, 0]
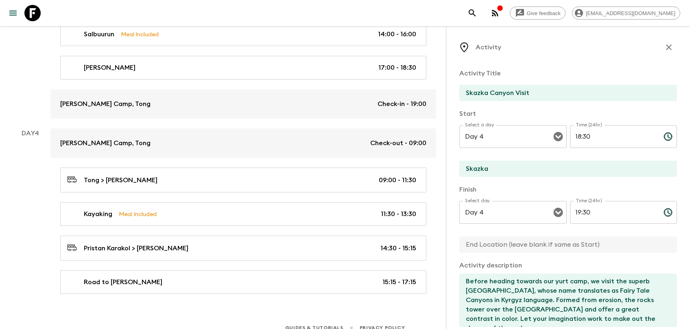
click at [625, 48] on icon "button" at bounding box center [669, 47] width 10 height 10
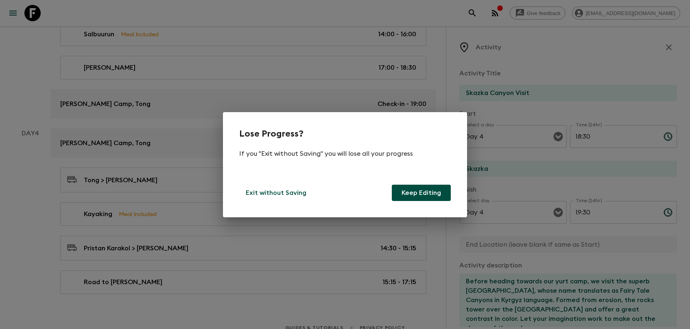
click at [316, 198] on div "Exit without Saving Keep Editing" at bounding box center [345, 192] width 212 height 16
click at [294, 193] on p "Exit without Saving" at bounding box center [276, 193] width 61 height 10
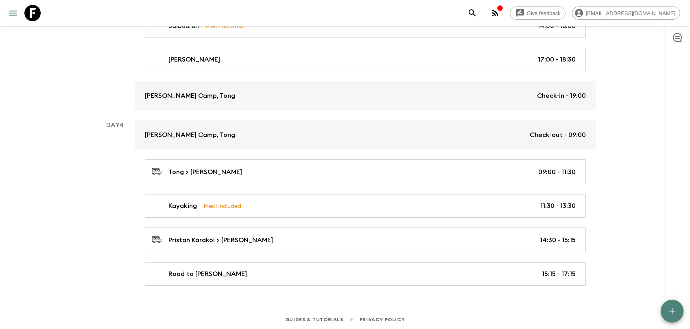
click at [625, 297] on button "button" at bounding box center [672, 310] width 23 height 23
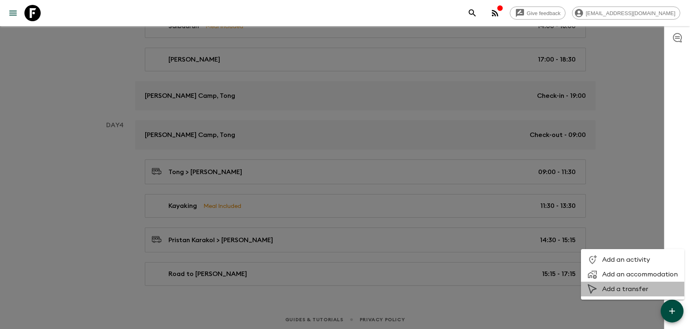
click at [625, 285] on span "Add a transfer" at bounding box center [641, 289] width 76 height 8
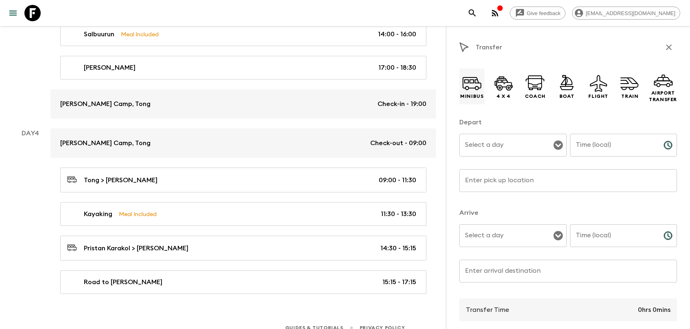
click at [469, 80] on icon at bounding box center [472, 83] width 20 height 20
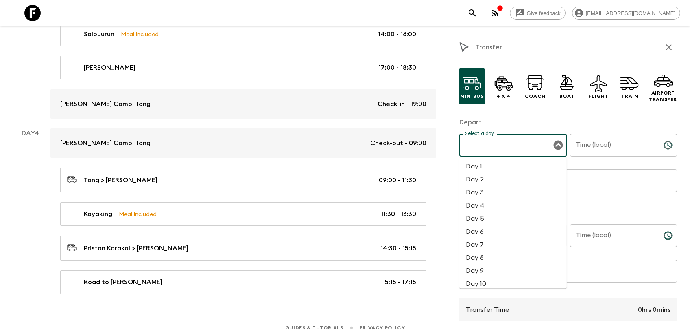
click at [485, 150] on input "Select a day" at bounding box center [507, 144] width 88 height 15
click at [490, 211] on li "Day 4" at bounding box center [513, 205] width 107 height 13
click at [618, 152] on input "Time (local)" at bounding box center [613, 145] width 87 height 23
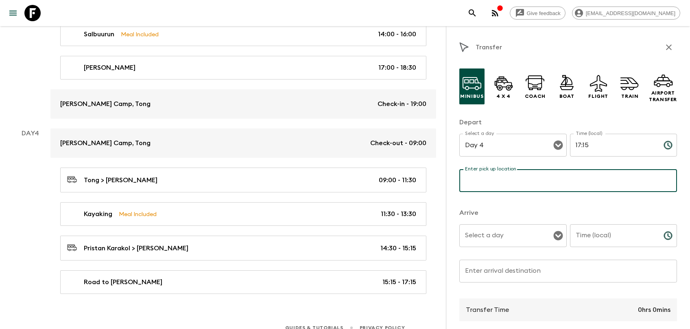
click at [504, 178] on input "Enter pick up location" at bounding box center [569, 180] width 218 height 23
click at [486, 235] on input "Select a day" at bounding box center [507, 235] width 88 height 15
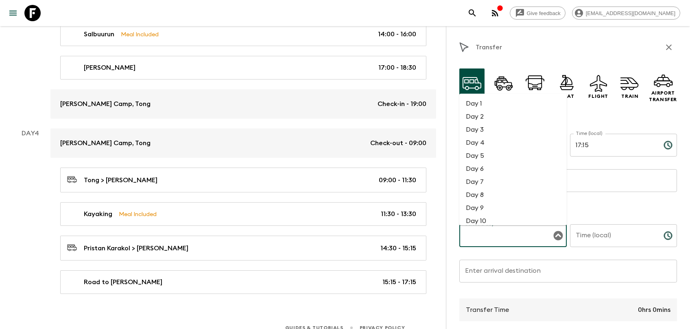
click at [495, 144] on li "Day 4" at bounding box center [513, 142] width 107 height 13
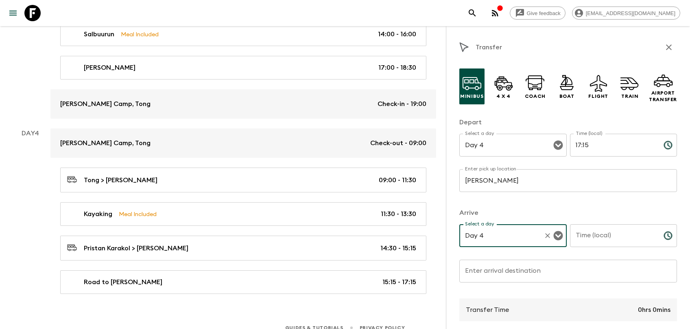
click at [599, 241] on input "Time (local)" at bounding box center [613, 235] width 87 height 23
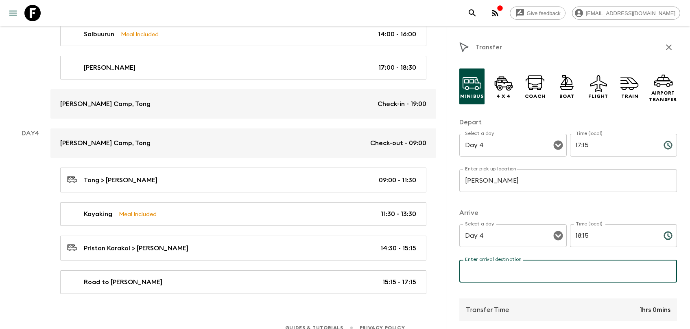
click at [535, 269] on input "Enter arrival destination" at bounding box center [569, 270] width 218 height 23
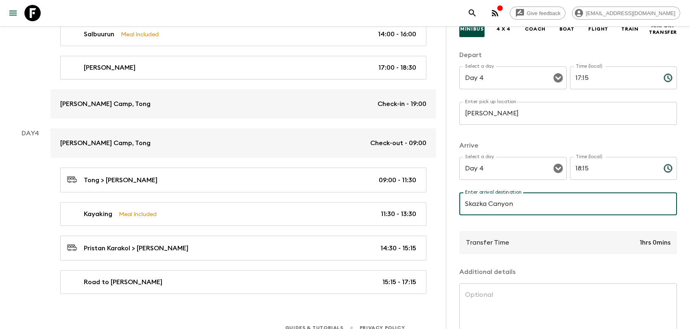
scroll to position [123, 0]
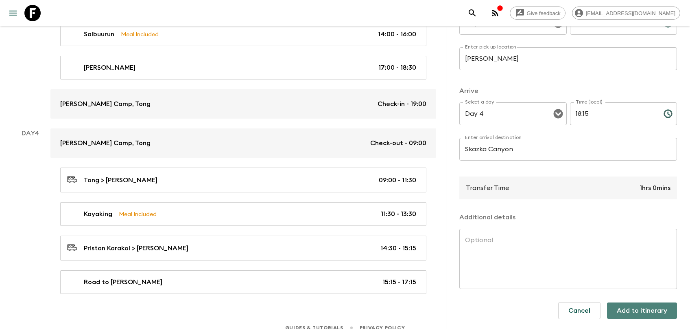
click at [625, 297] on button "Add to itinerary" at bounding box center [642, 310] width 70 height 16
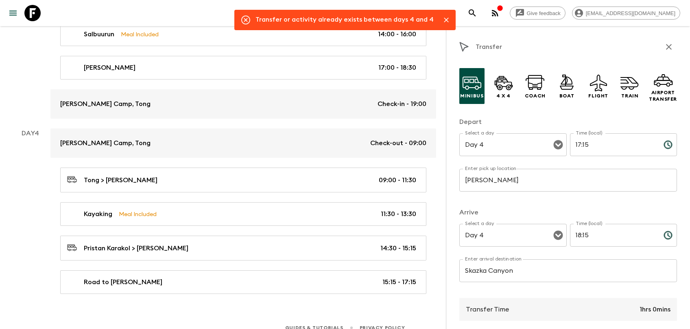
scroll to position [0, 0]
click at [625, 48] on icon "button" at bounding box center [669, 47] width 10 height 10
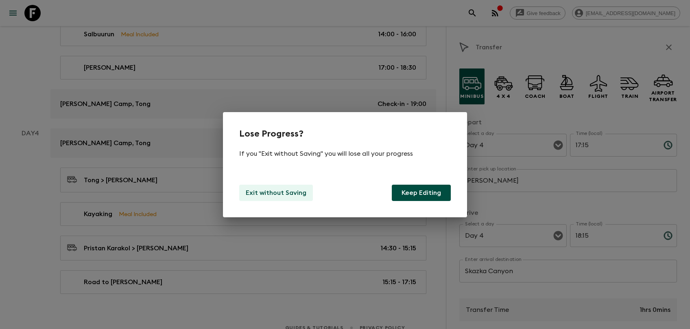
click at [264, 191] on p "Exit without Saving" at bounding box center [276, 193] width 61 height 10
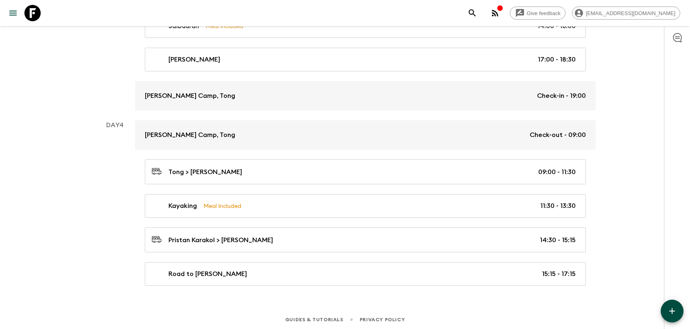
drag, startPoint x: 672, startPoint y: 307, endPoint x: 688, endPoint y: 259, distance: 50.3
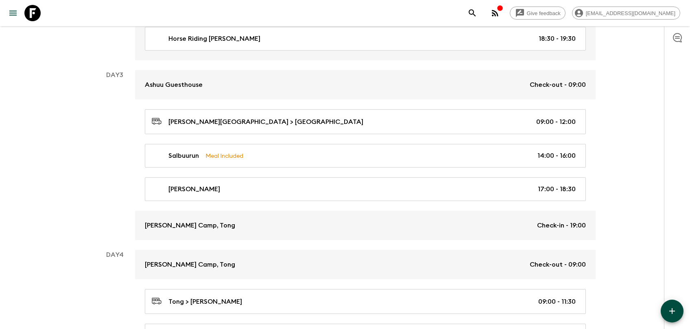
scroll to position [659, 0]
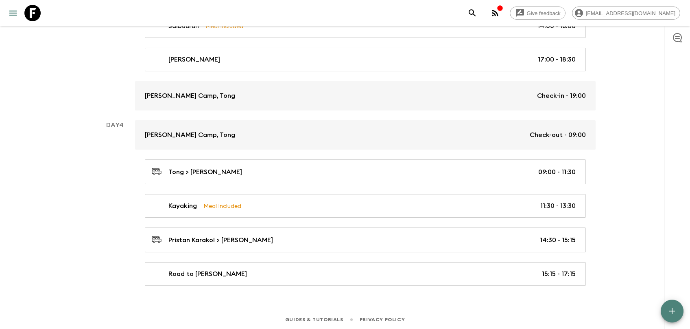
click at [625, 297] on icon "button" at bounding box center [673, 311] width 10 height 10
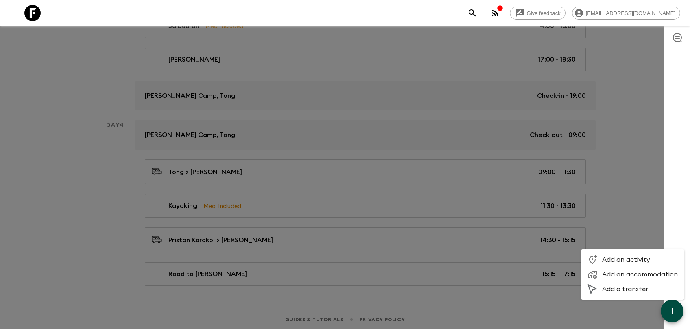
click at [375, 272] on div at bounding box center [345, 164] width 690 height 329
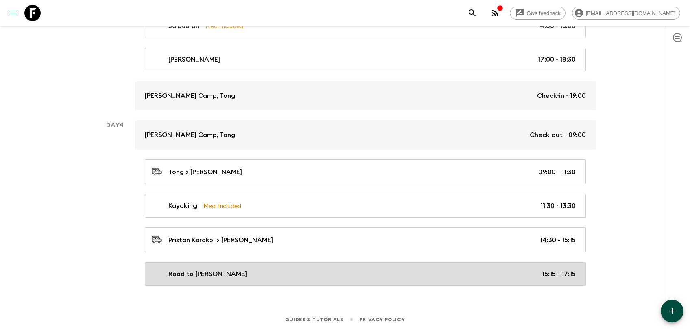
click at [476, 271] on div "Road to Jety Oguz 15:15 - 17:15" at bounding box center [364, 274] width 424 height 10
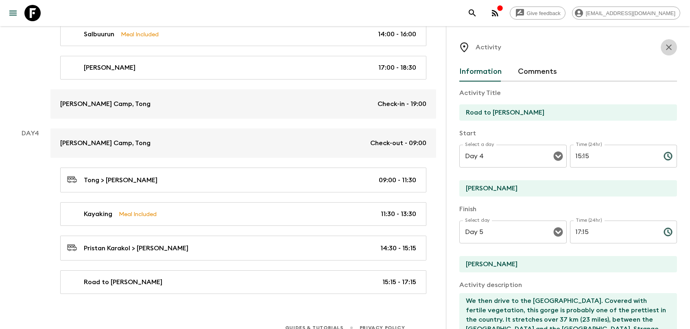
click at [625, 45] on icon "button" at bounding box center [669, 47] width 10 height 10
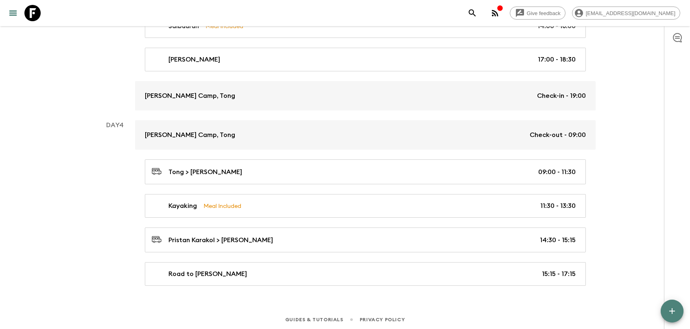
click at [625, 297] on icon "button" at bounding box center [673, 311] width 10 height 10
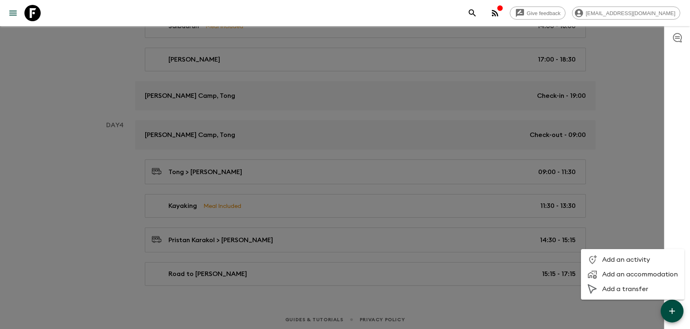
click at [622, 258] on span "Add an activity" at bounding box center [641, 259] width 76 height 8
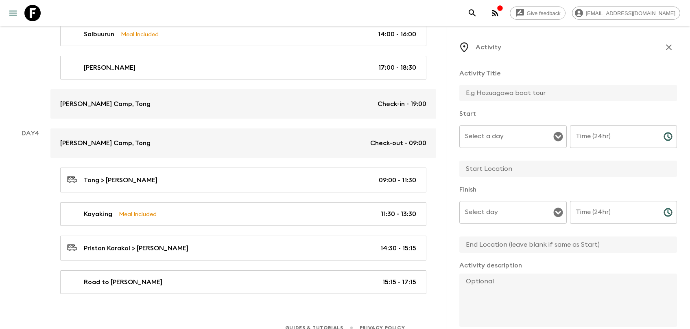
click at [503, 137] on input "Select a day" at bounding box center [507, 136] width 88 height 15
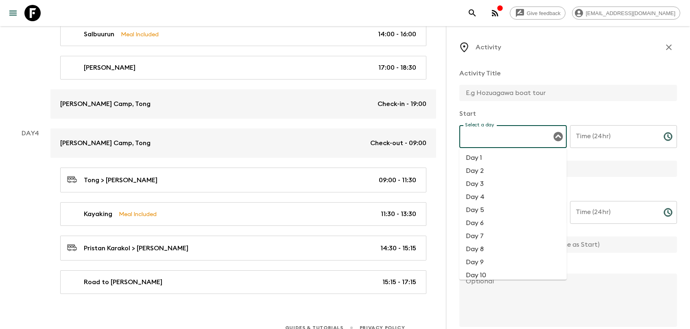
click at [489, 196] on li "Day 4" at bounding box center [513, 196] width 107 height 13
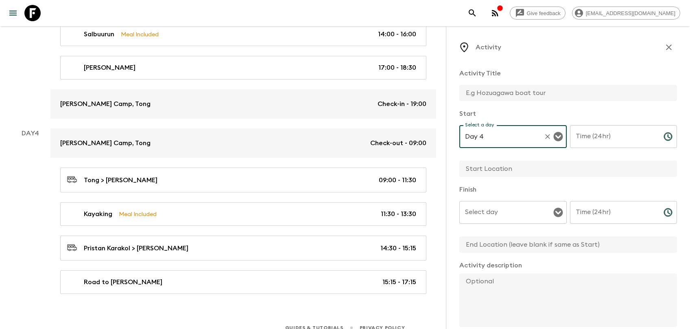
click at [476, 208] on input "Select day" at bounding box center [507, 211] width 88 height 15
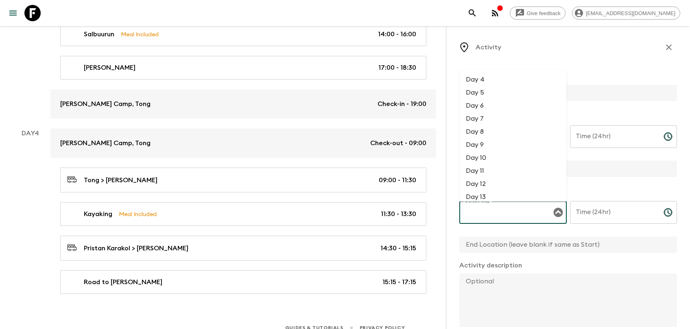
click at [499, 81] on li "Day 4" at bounding box center [513, 79] width 107 height 13
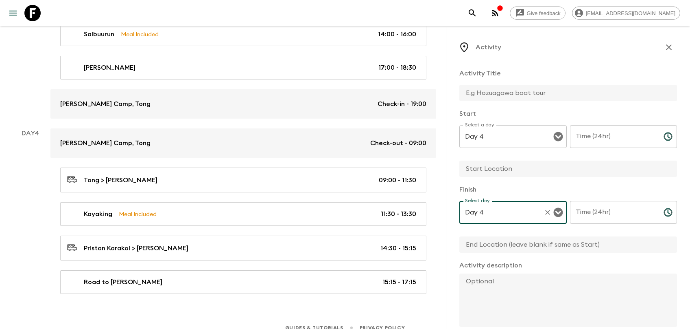
click at [590, 140] on input "Time (24hr)" at bounding box center [613, 136] width 87 height 23
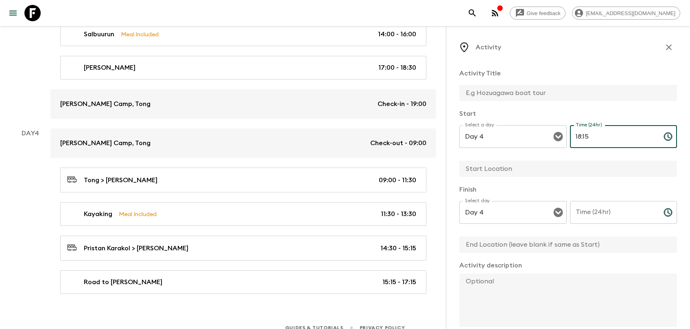
click at [600, 216] on input "Time (24hr)" at bounding box center [613, 212] width 87 height 23
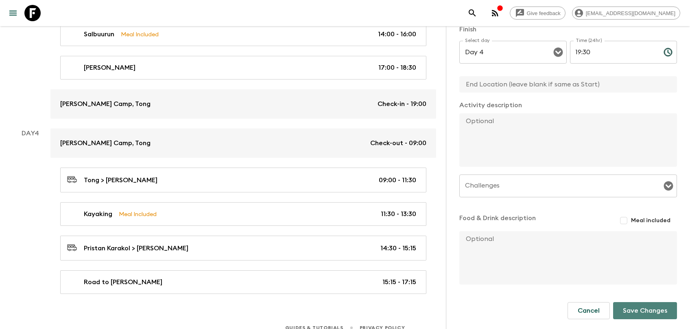
click at [625, 297] on button "Save Changes" at bounding box center [646, 310] width 64 height 17
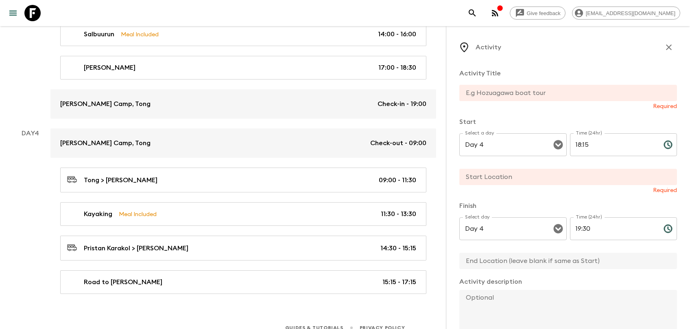
click at [531, 94] on input "text" at bounding box center [565, 93] width 211 height 16
click at [528, 94] on input "text" at bounding box center [565, 93] width 211 height 16
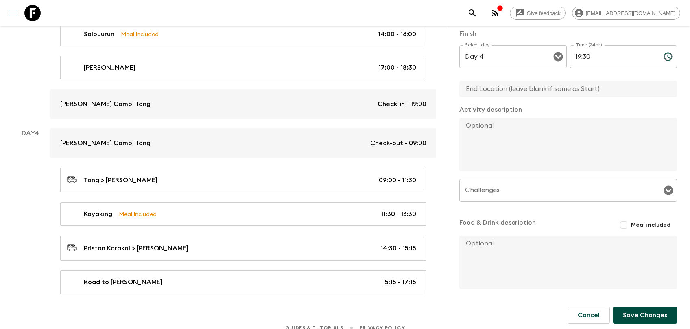
scroll to position [169, 0]
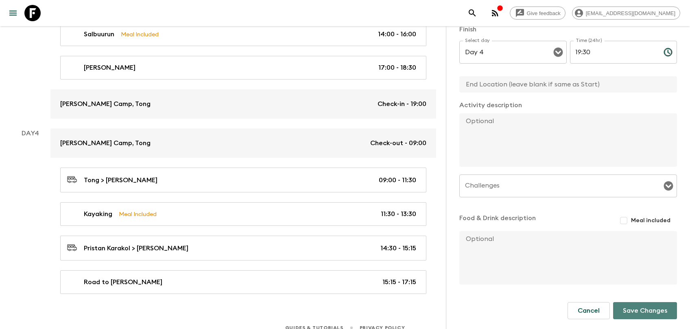
click at [625, 297] on button "Save Changes" at bounding box center [646, 310] width 64 height 17
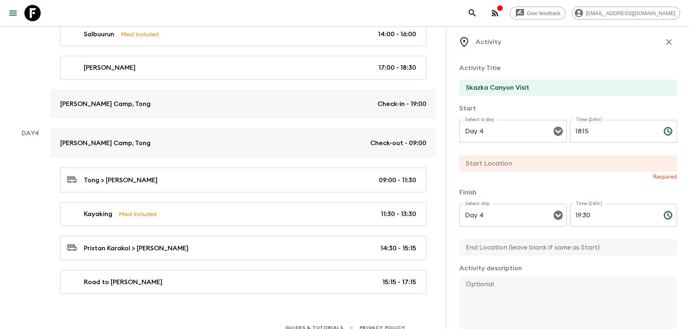
click at [513, 166] on input "text" at bounding box center [565, 163] width 211 height 16
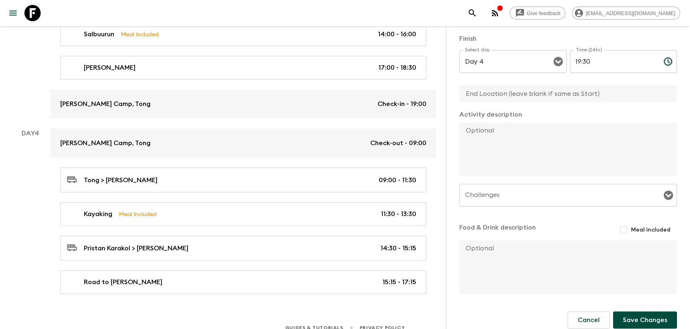
scroll to position [161, 0]
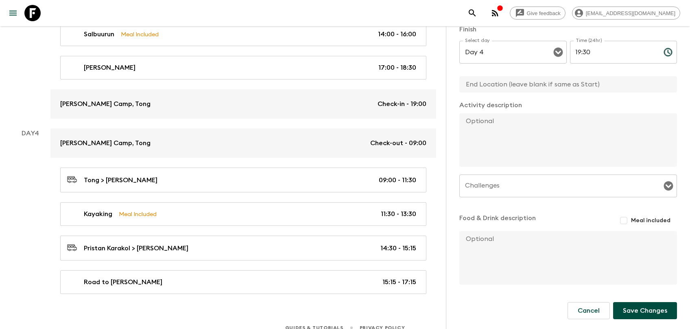
click at [625, 297] on button "Save Changes" at bounding box center [646, 310] width 64 height 17
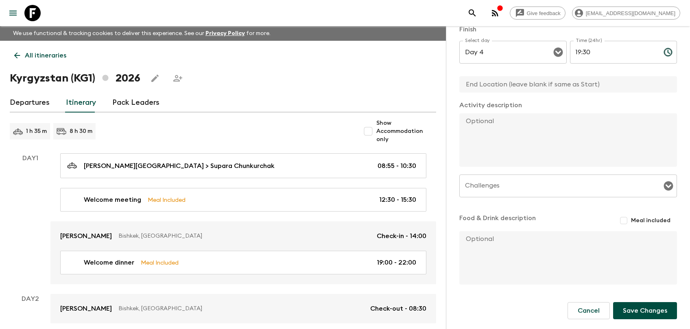
click at [625, 297] on button "Save Changes" at bounding box center [646, 310] width 64 height 17
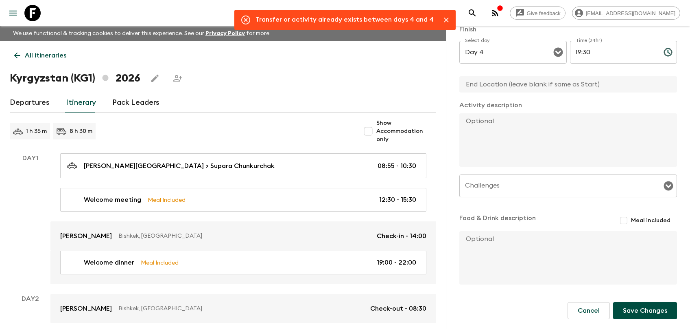
scroll to position [0, 0]
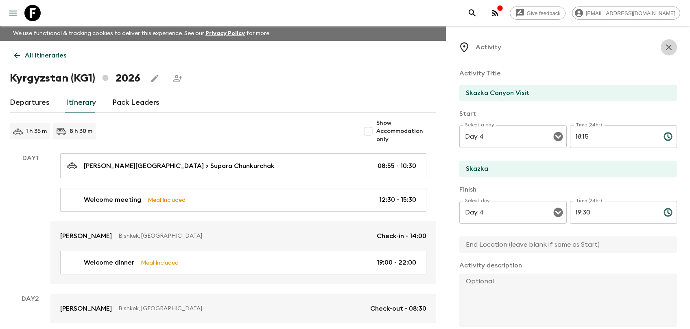
click at [625, 46] on icon "button" at bounding box center [669, 47] width 10 height 10
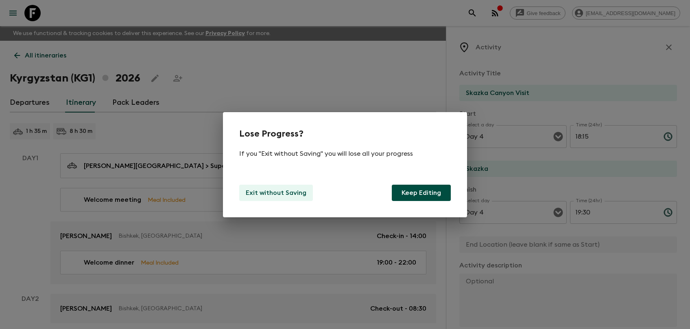
click at [285, 187] on button "Exit without Saving" at bounding box center [276, 192] width 74 height 16
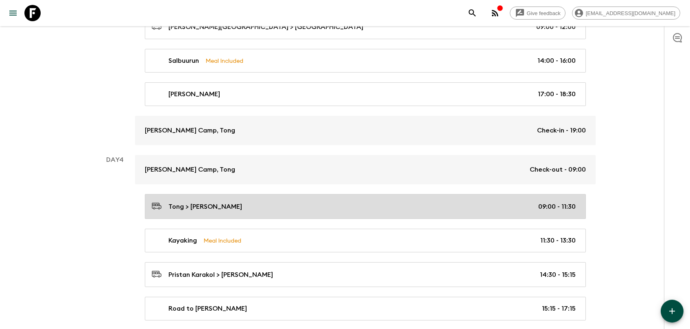
scroll to position [659, 0]
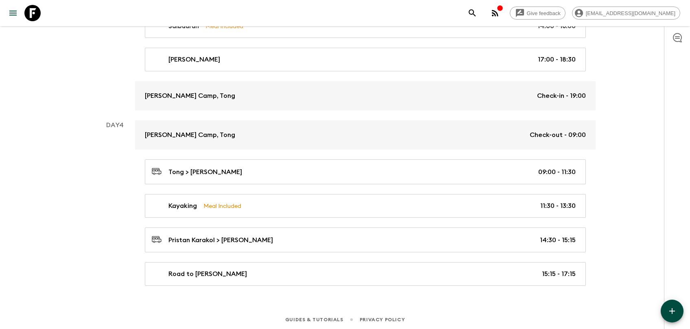
click at [625, 297] on icon "button" at bounding box center [673, 311] width 10 height 10
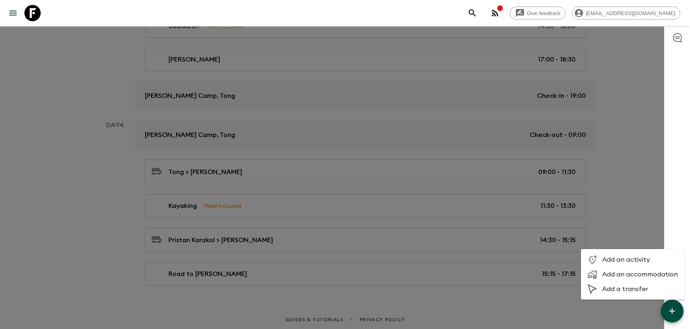
click at [625, 274] on span "Add an accommodation" at bounding box center [641, 274] width 76 height 8
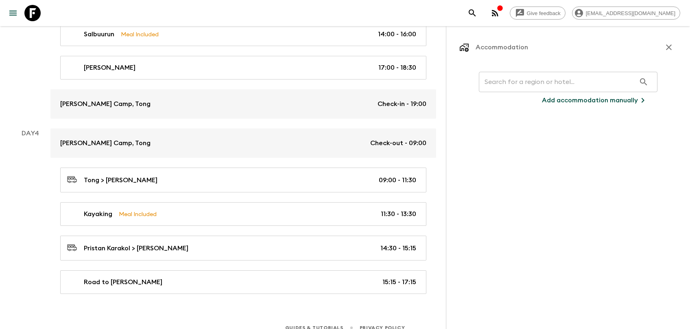
click at [506, 81] on input "text" at bounding box center [557, 81] width 157 height 23
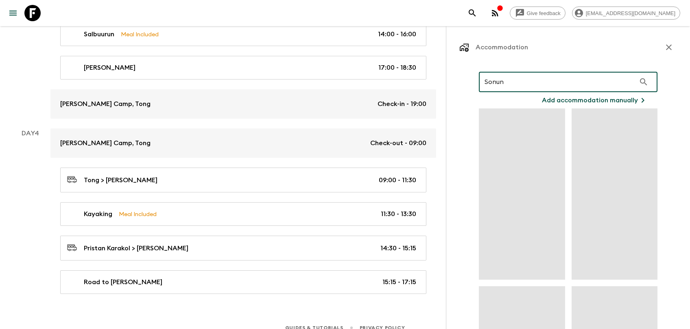
click at [605, 106] on button "Add accommodation manually" at bounding box center [595, 100] width 125 height 16
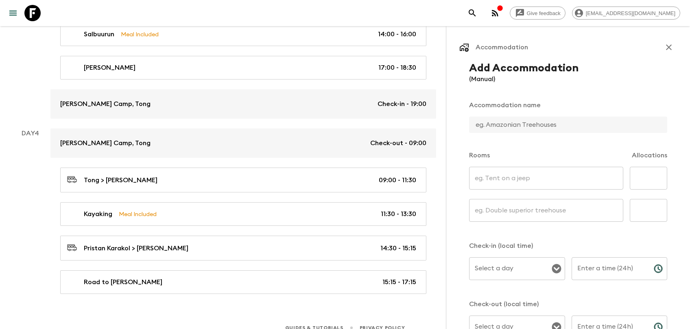
click at [537, 125] on input "text" at bounding box center [565, 124] width 192 height 16
click at [514, 172] on input "text" at bounding box center [546, 178] width 154 height 23
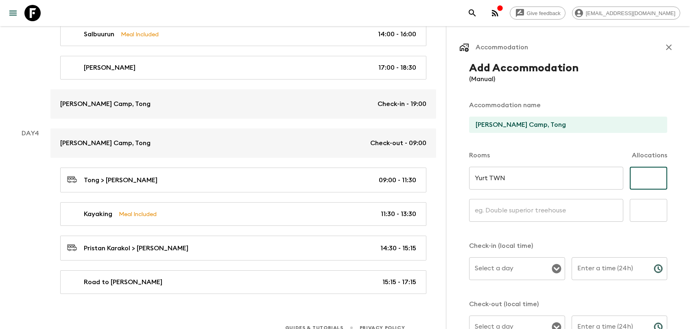
click at [625, 178] on input "text" at bounding box center [648, 178] width 37 height 23
click at [570, 216] on input "text" at bounding box center [546, 210] width 154 height 23
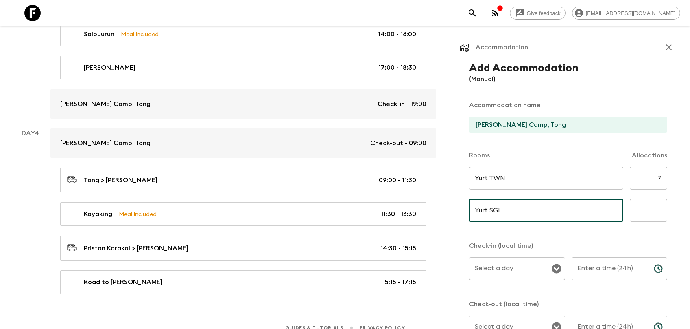
click at [625, 206] on input "text" at bounding box center [648, 210] width 37 height 23
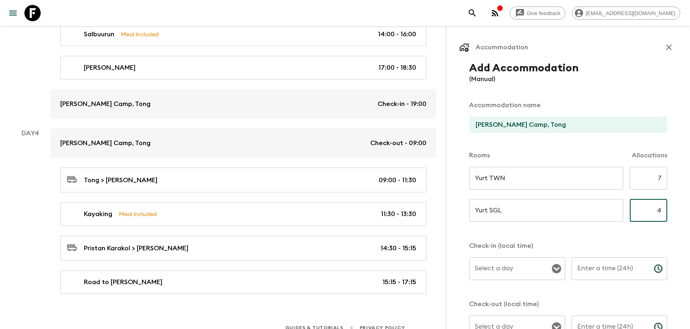
scroll to position [67, 0]
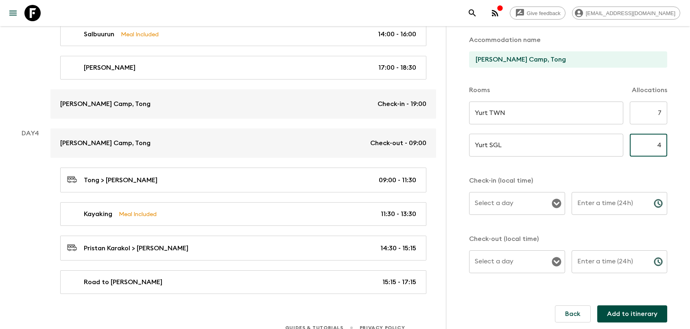
click at [535, 198] on input "Select a day" at bounding box center [511, 202] width 77 height 15
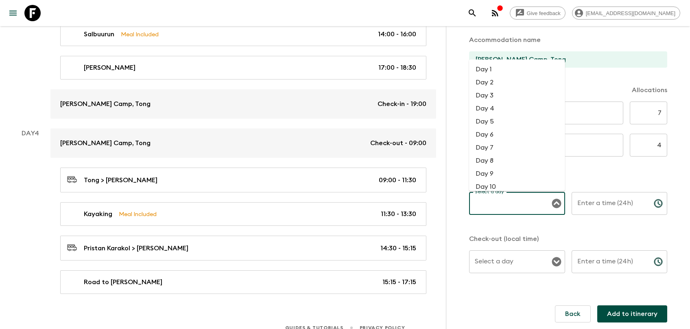
click at [506, 107] on li "Day 4" at bounding box center [517, 108] width 96 height 13
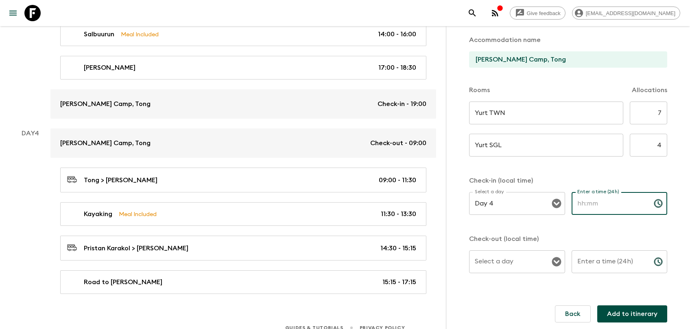
click at [596, 200] on input "Enter a time (24h)" at bounding box center [610, 203] width 76 height 23
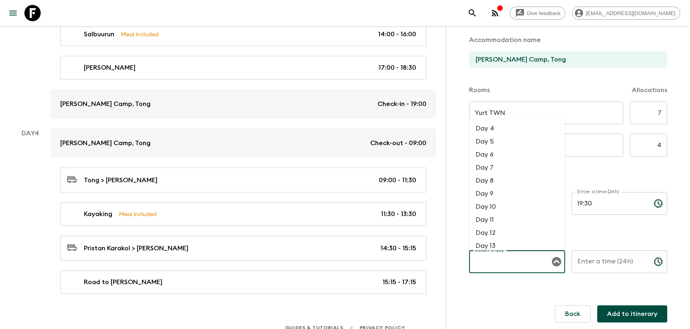
click at [547, 268] on input "Select a day" at bounding box center [511, 261] width 77 height 15
click at [500, 147] on li "Day 5" at bounding box center [517, 141] width 96 height 13
click at [587, 259] on input "Enter a time (24h)" at bounding box center [610, 261] width 76 height 23
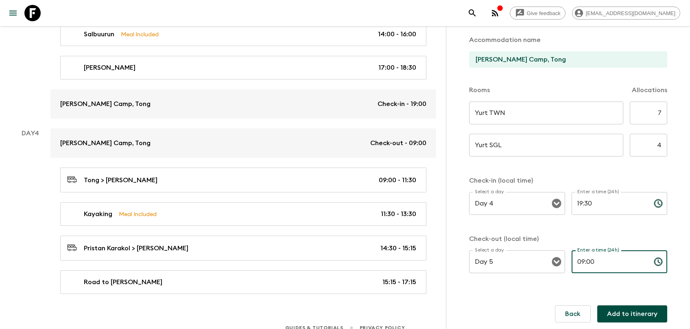
click at [614, 297] on button "Add to itinerary" at bounding box center [633, 313] width 70 height 17
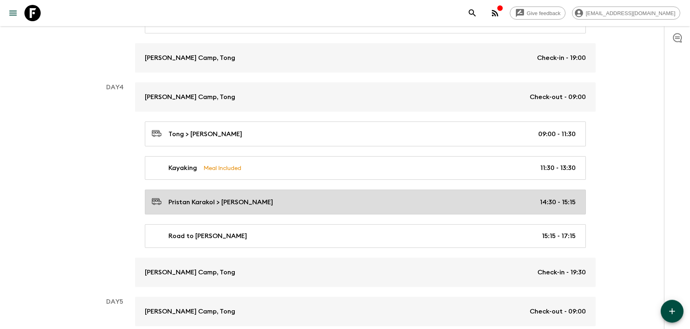
scroll to position [737, 0]
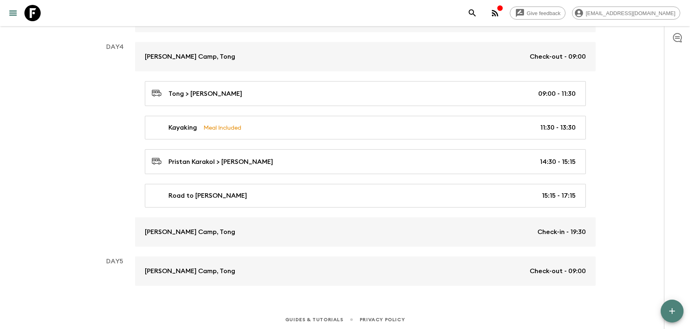
click at [625, 297] on icon "button" at bounding box center [673, 311] width 6 height 6
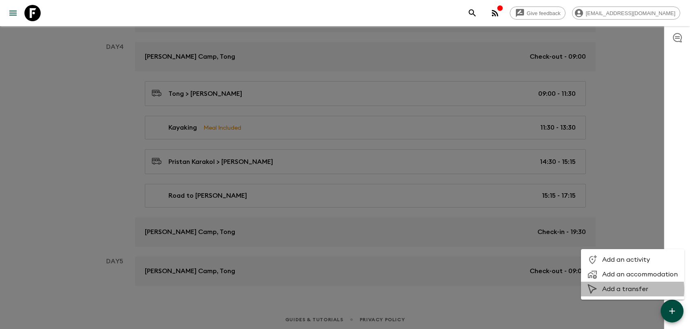
click at [625, 289] on span "Add a transfer" at bounding box center [641, 289] width 76 height 8
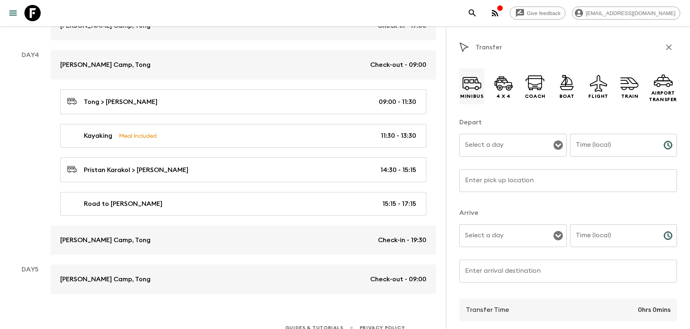
click at [477, 77] on icon at bounding box center [472, 82] width 19 height 11
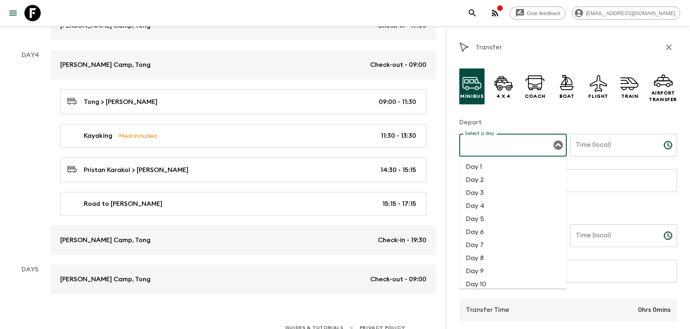
click at [489, 147] on input "Select a day" at bounding box center [507, 144] width 88 height 15
click at [482, 222] on li "Day 5" at bounding box center [513, 218] width 107 height 13
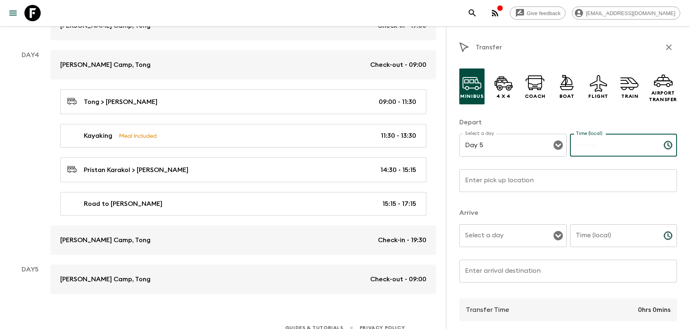
click at [604, 140] on input "Time (local)" at bounding box center [613, 145] width 87 height 23
click at [604, 182] on input "Enter pick up location" at bounding box center [569, 180] width 218 height 23
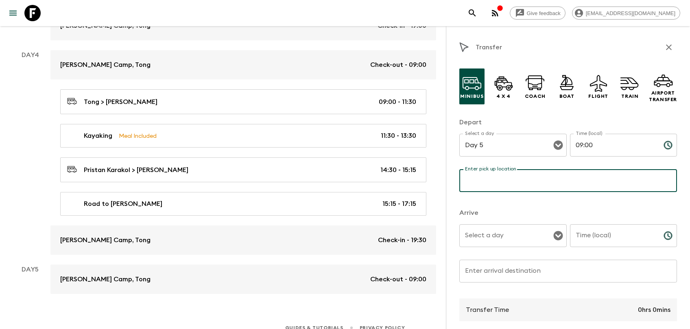
click at [579, 230] on input "Time (local)" at bounding box center [613, 235] width 87 height 23
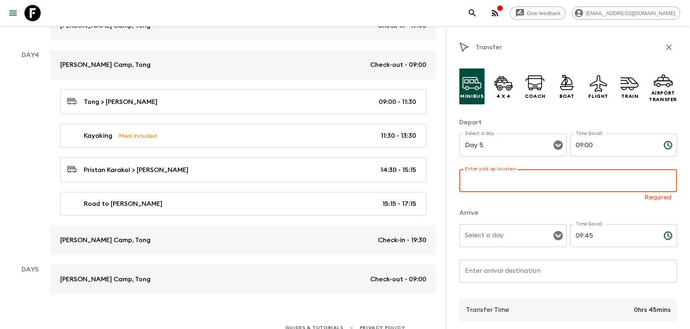
click at [539, 186] on input "Enter pick up location" at bounding box center [569, 180] width 218 height 23
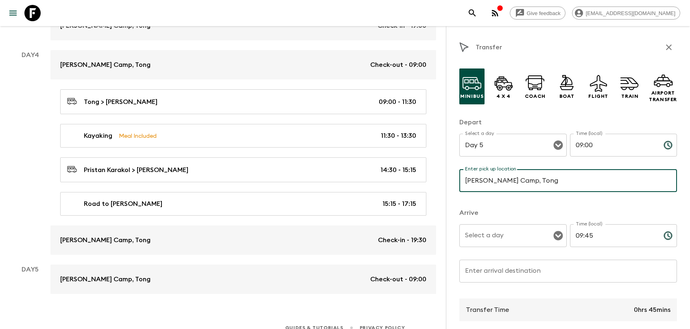
click at [486, 235] on input "Select a day" at bounding box center [507, 235] width 88 height 15
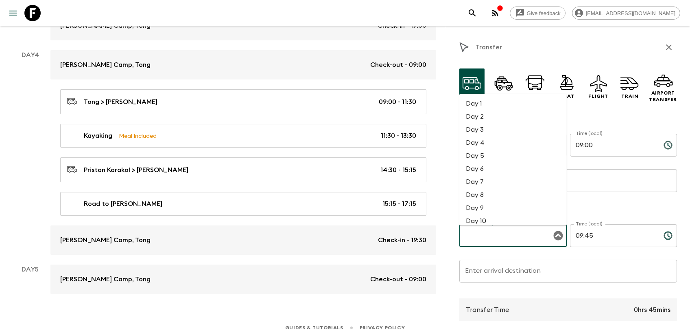
click at [494, 155] on li "Day 5" at bounding box center [513, 155] width 107 height 13
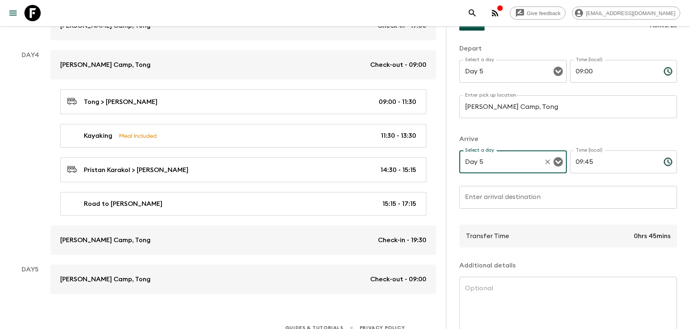
scroll to position [123, 0]
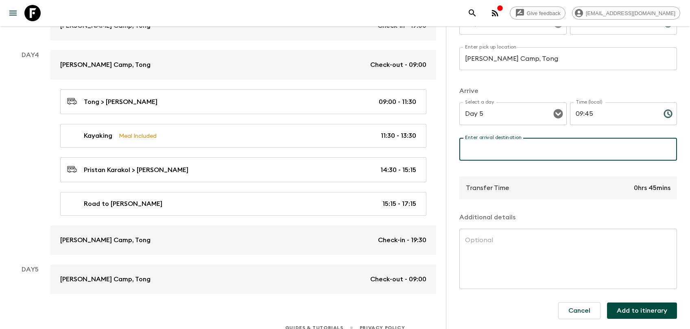
click at [519, 151] on input "Enter arrival destination" at bounding box center [569, 149] width 218 height 23
click at [542, 247] on textarea at bounding box center [568, 258] width 206 height 47
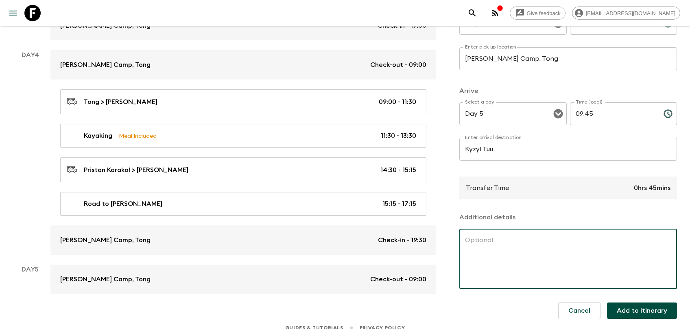
click at [502, 230] on div "x ​" at bounding box center [569, 258] width 218 height 60
paste textarea "We’ll then arrive in the small village of Kyzyl-Tuu, famous for its traditional…"
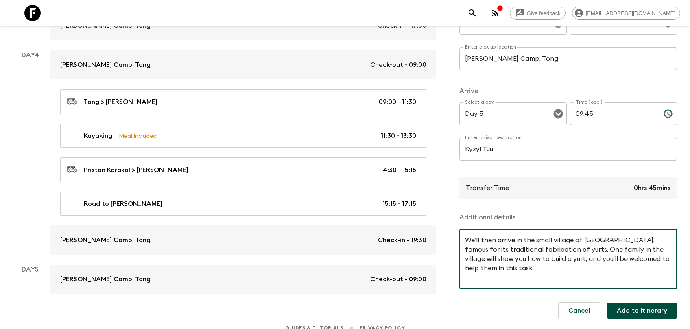
click at [490, 240] on textarea "We’ll then arrive in the small village of Kyzyl-Tuu, famous for its traditional…" at bounding box center [568, 258] width 206 height 47
click at [625, 297] on button "Add to itinerary" at bounding box center [642, 310] width 70 height 16
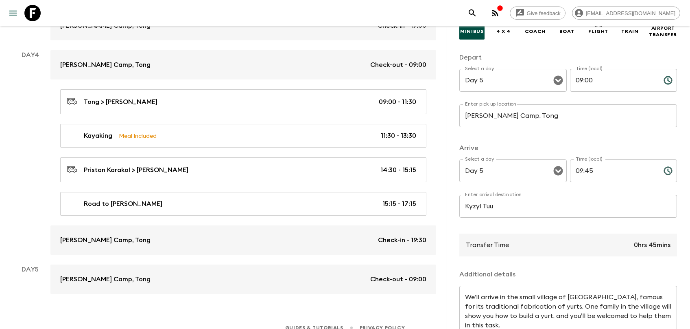
scroll to position [140, 0]
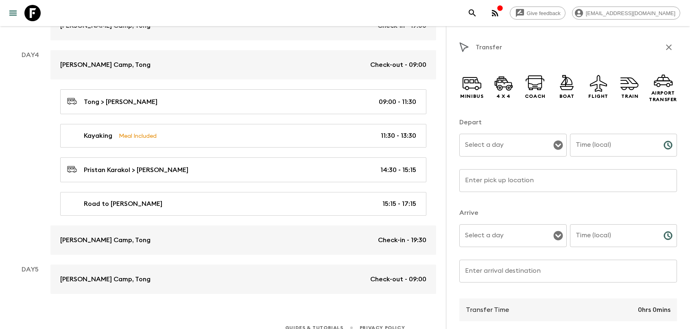
scroll to position [565, 0]
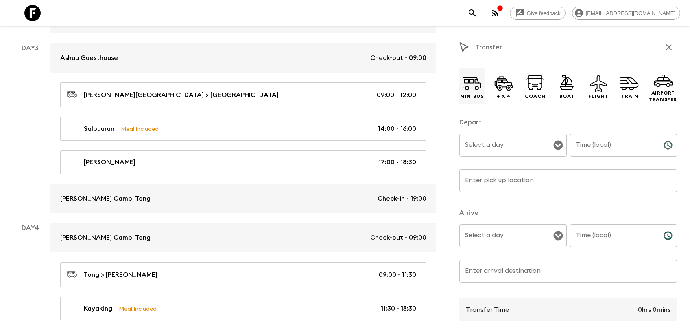
click at [472, 79] on icon at bounding box center [472, 83] width 20 height 20
click at [493, 148] on input "Select a day" at bounding box center [507, 144] width 88 height 15
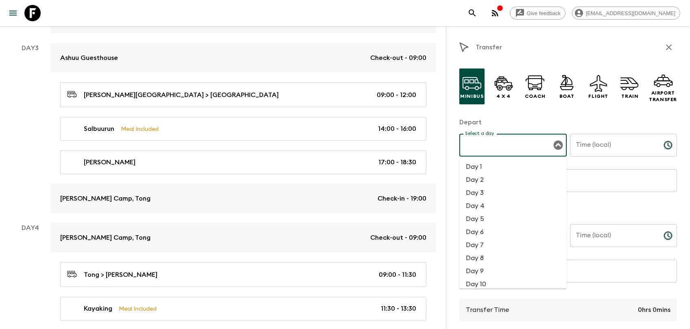
click at [494, 218] on li "Day 5" at bounding box center [513, 218] width 107 height 13
type input "Day 5"
click at [596, 141] on input "Time (local)" at bounding box center [613, 145] width 87 height 23
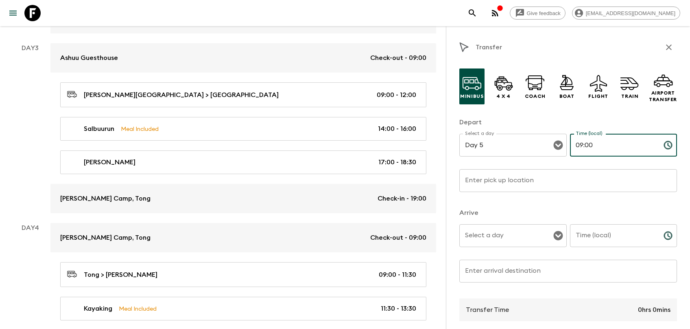
type input "09:00"
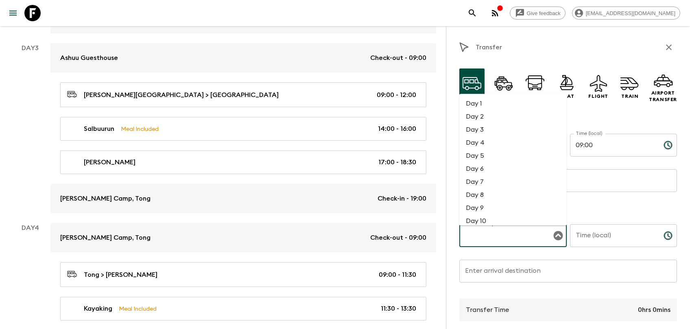
click at [517, 235] on input "Select a day" at bounding box center [507, 235] width 88 height 15
click at [501, 156] on li "Day 5" at bounding box center [513, 155] width 107 height 13
type input "Day 5"
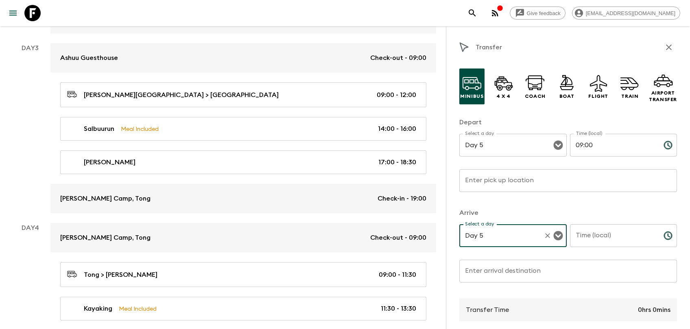
click at [597, 237] on input "Time (local)" at bounding box center [613, 235] width 87 height 23
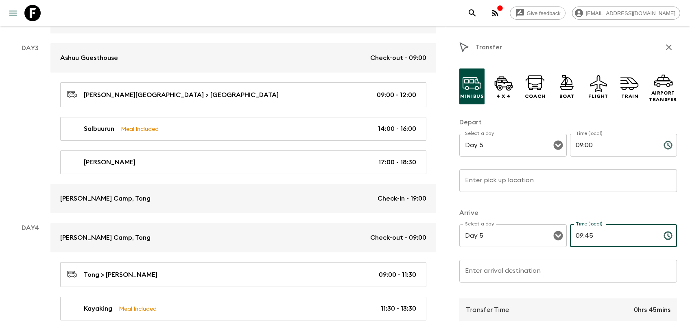
type input "09:45"
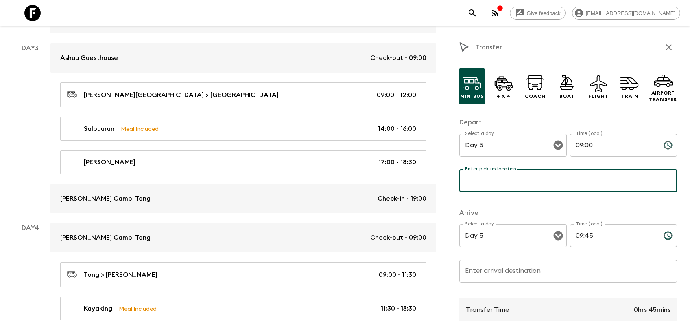
click at [519, 181] on input "Enter pick up location" at bounding box center [569, 180] width 218 height 23
type input "B"
type input "[PERSON_NAME] Camp"
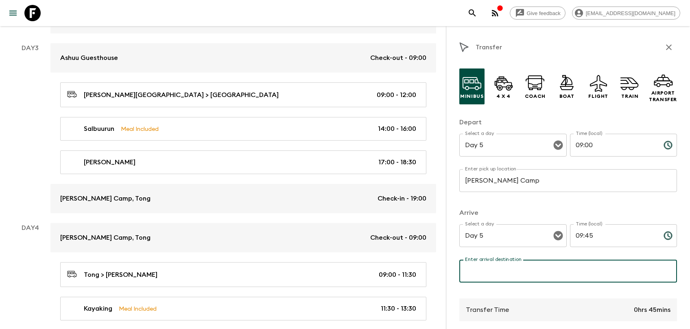
click at [513, 278] on input "Enter arrival destination" at bounding box center [569, 270] width 218 height 23
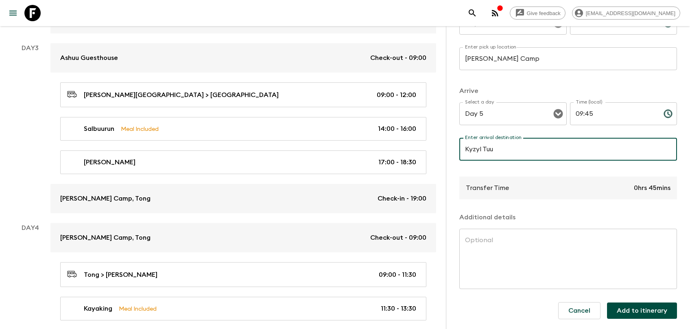
type input "Kyzyl Tuu"
click at [598, 267] on textarea at bounding box center [568, 258] width 206 height 47
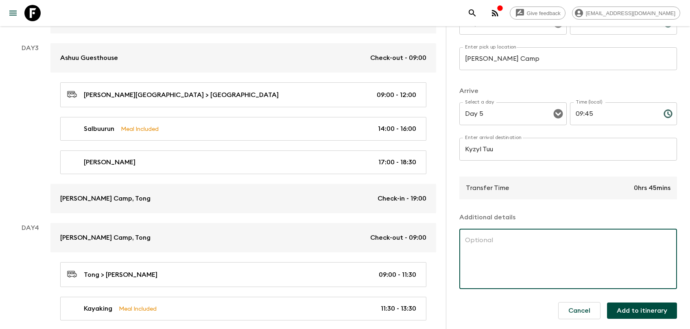
paste textarea "We’ll then arrive in the small village of [GEOGRAPHIC_DATA], famous for its tra…"
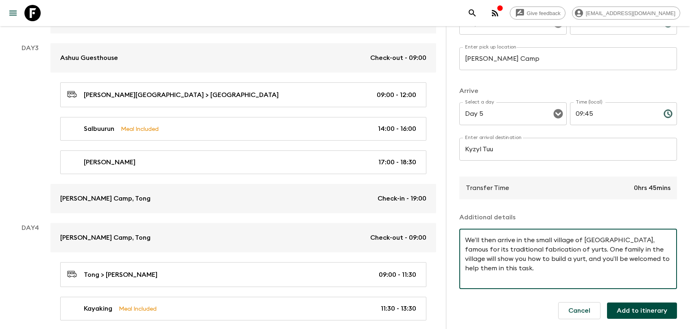
click at [484, 241] on textarea "We’ll then arrive in the small village of [GEOGRAPHIC_DATA], famous for its tra…" at bounding box center [568, 258] width 206 height 47
type textarea "We’ll arrive in the small village of [GEOGRAPHIC_DATA], famous for its traditio…"
click at [652, 313] on button "Add to itinerary" at bounding box center [642, 310] width 70 height 16
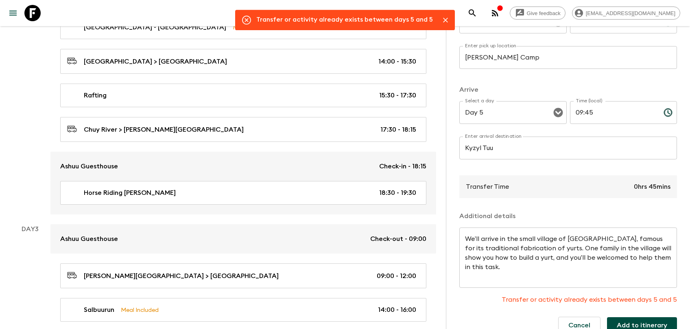
scroll to position [306, 0]
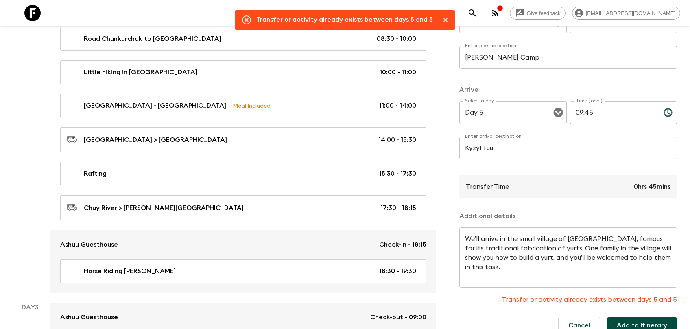
click at [500, 11] on icon "button" at bounding box center [496, 13] width 10 height 10
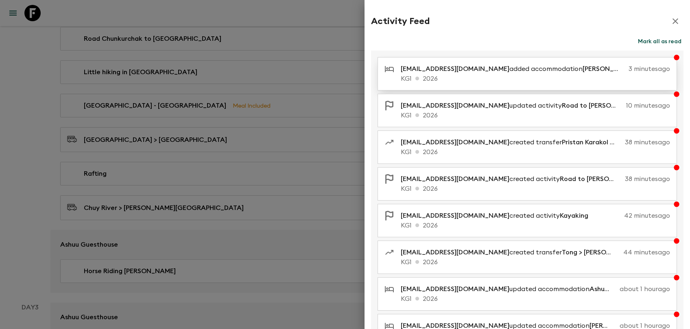
click at [595, 76] on p "KG1 2026" at bounding box center [536, 79] width 270 height 10
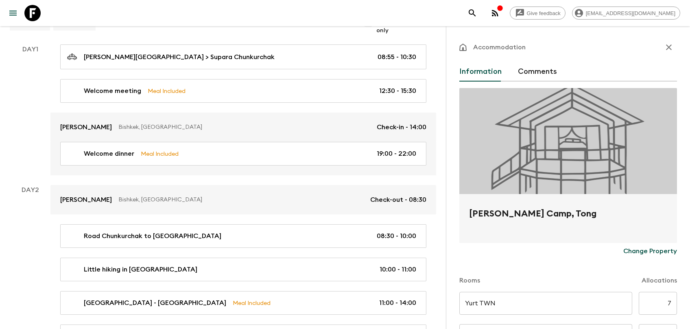
scroll to position [90, 0]
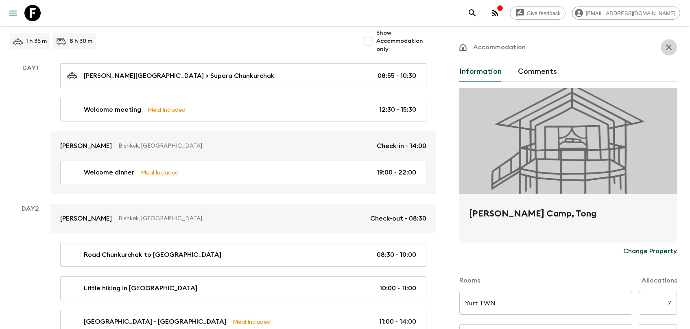
click at [669, 46] on icon "button" at bounding box center [669, 47] width 10 height 10
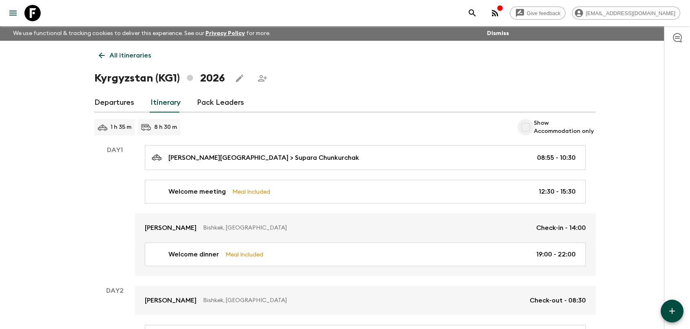
click at [534, 129] on input "Show Accommodation only" at bounding box center [526, 127] width 16 height 16
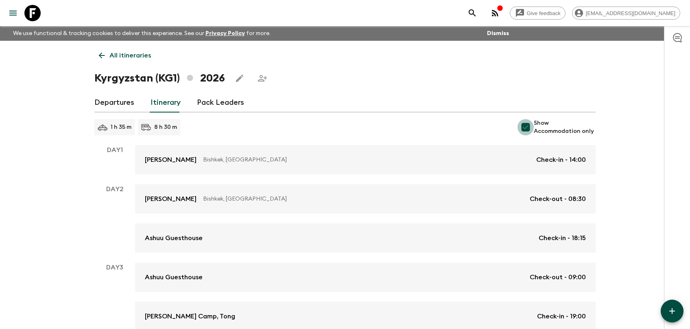
click at [534, 129] on input "Show Accommodation only" at bounding box center [526, 127] width 16 height 16
checkbox input "false"
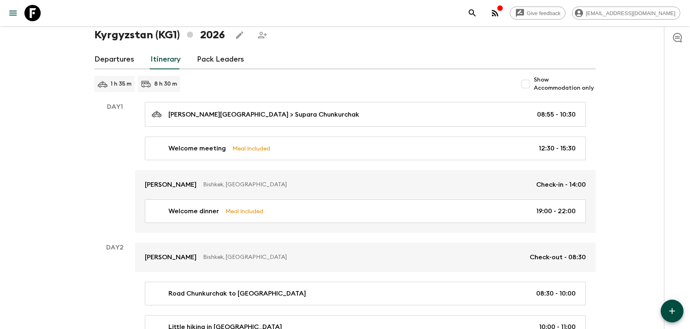
scroll to position [43, 0]
click at [112, 85] on p "1 h 35 m" at bounding box center [121, 84] width 21 height 8
click at [171, 85] on p "8 h 30 m" at bounding box center [165, 84] width 23 height 8
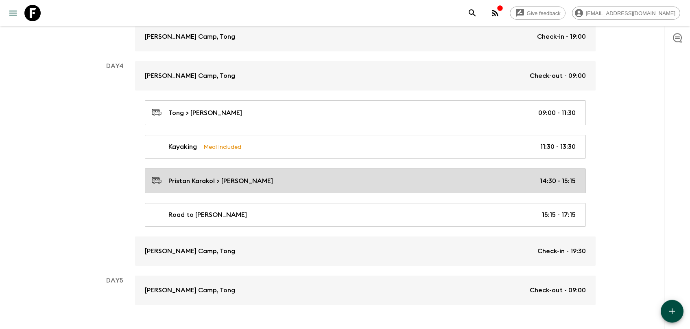
scroll to position [737, 0]
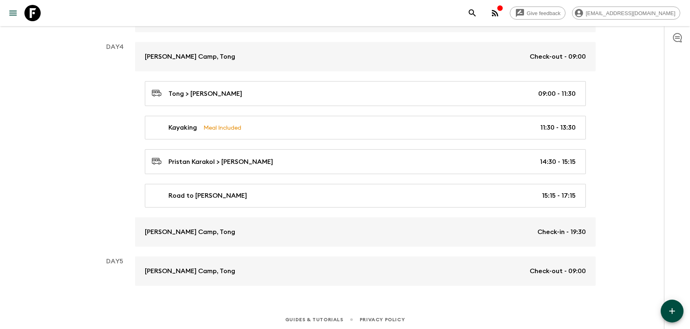
click at [667, 309] on button "button" at bounding box center [672, 310] width 23 height 23
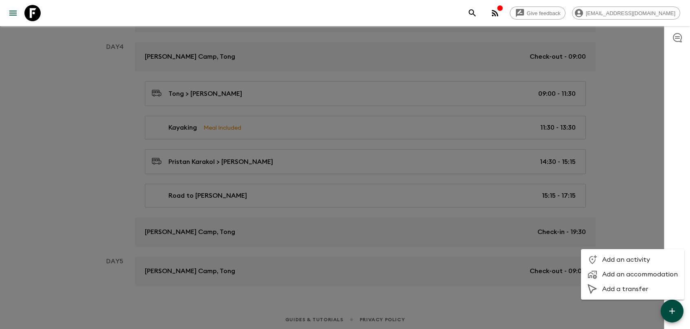
click at [613, 284] on li "Add a transfer" at bounding box center [632, 288] width 103 height 15
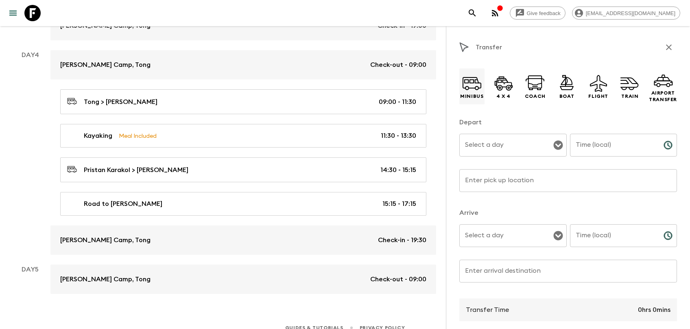
click at [465, 82] on icon at bounding box center [472, 83] width 20 height 20
click at [498, 148] on input "Select a day" at bounding box center [507, 144] width 88 height 15
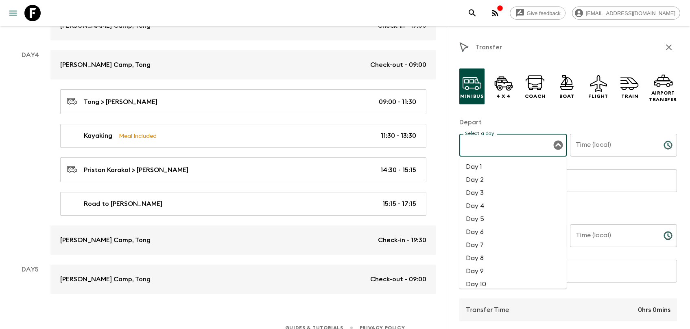
click at [480, 208] on li "Day 4" at bounding box center [513, 205] width 107 height 13
type input "Day 4"
click at [605, 149] on input "Time (local)" at bounding box center [613, 145] width 87 height 23
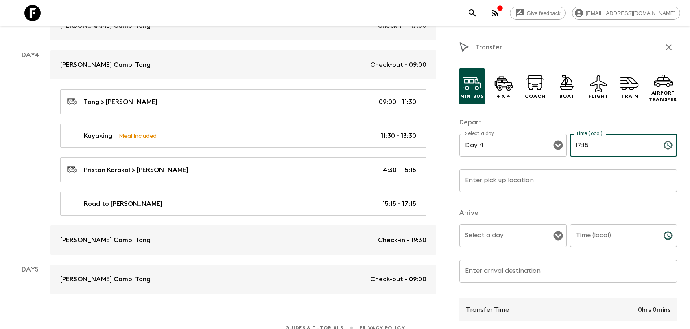
type input "17:15"
click at [565, 172] on input "Enter pick up location" at bounding box center [569, 180] width 218 height 23
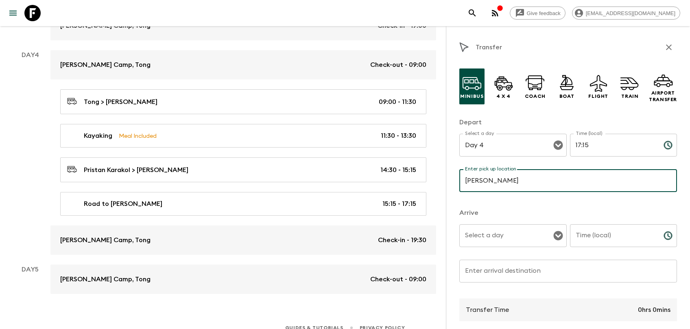
type input "Jeti Oguz"
click at [504, 239] on input "Select a day" at bounding box center [507, 235] width 88 height 15
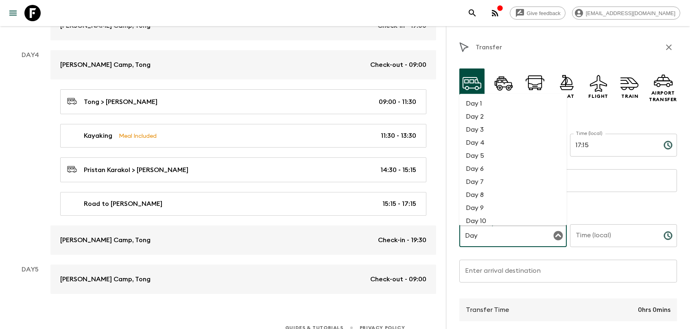
click at [492, 145] on li "Day 4" at bounding box center [513, 142] width 107 height 13
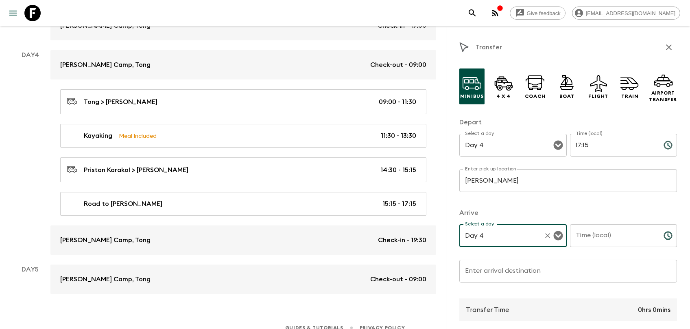
type input "Day 4"
click at [606, 240] on input "Time (local)" at bounding box center [613, 235] width 87 height 23
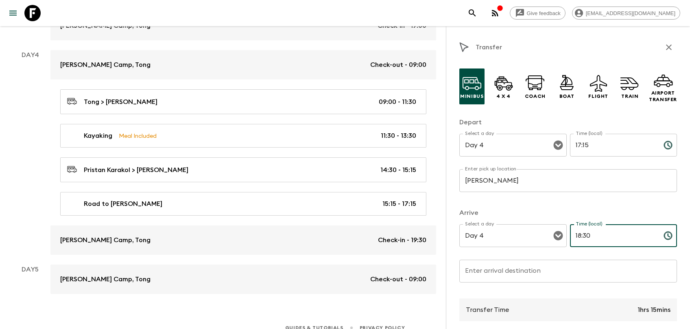
type input "18:30"
click at [539, 276] on input "Enter arrival destination" at bounding box center [569, 270] width 218 height 23
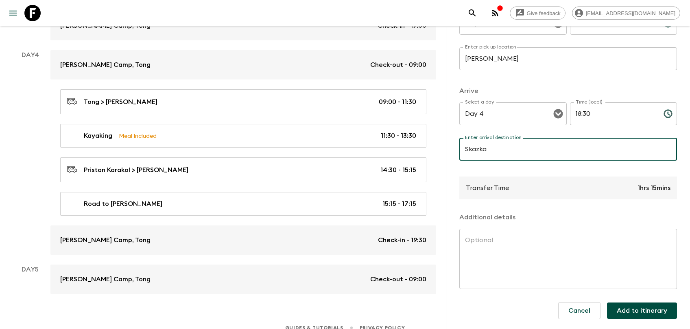
scroll to position [123, 0]
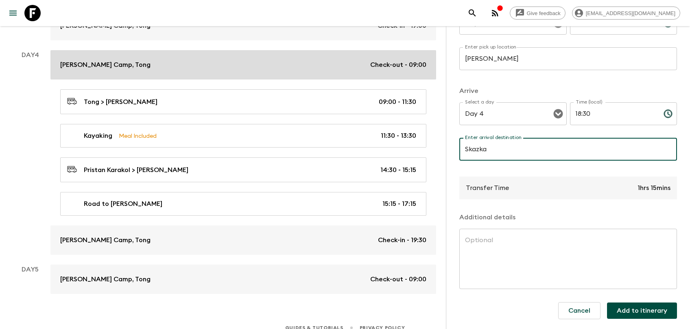
type input "Skazka"
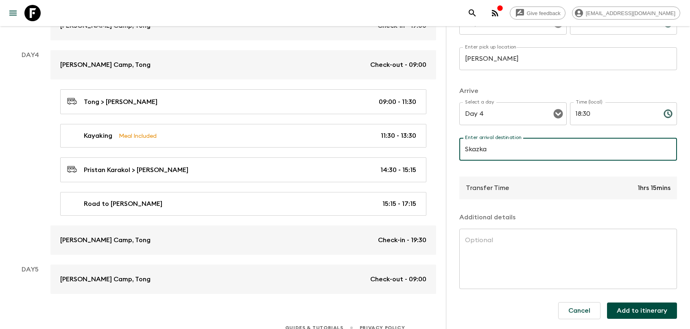
click at [510, 252] on textarea at bounding box center [568, 258] width 206 height 47
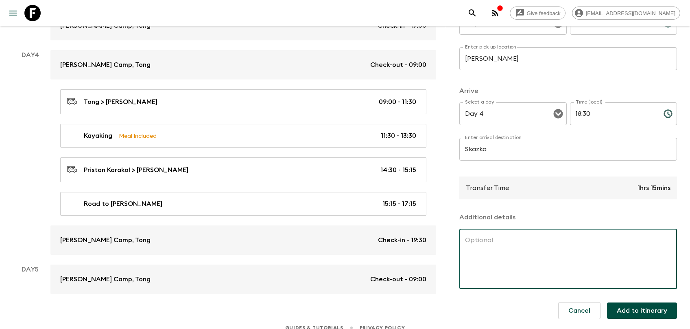
paste textarea "We then drive to the Jety Orguz Valley. Covered with fertile vegetation, this g…"
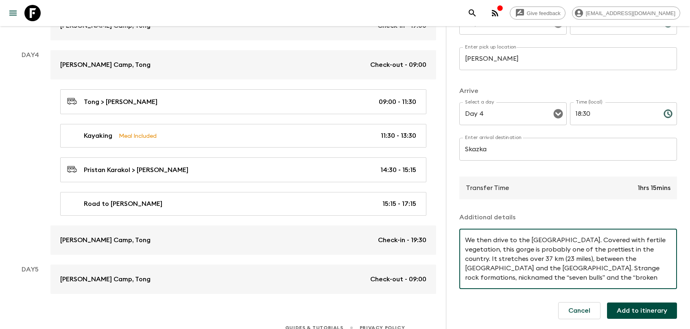
scroll to position [8, 0]
type textarea "We then drive to the Jety Orguz Valley. Covered with fertile vegetation, this g…"
click at [652, 310] on button "Add to itinerary" at bounding box center [642, 310] width 70 height 16
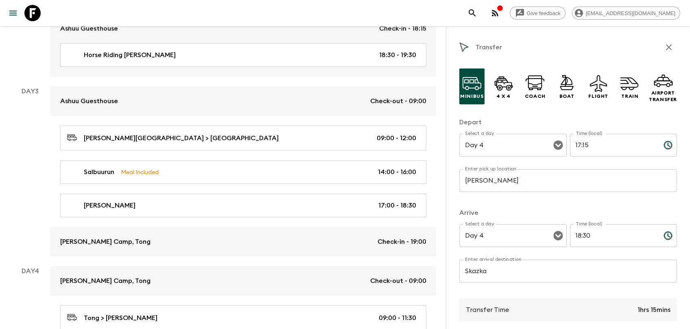
scroll to position [737, 0]
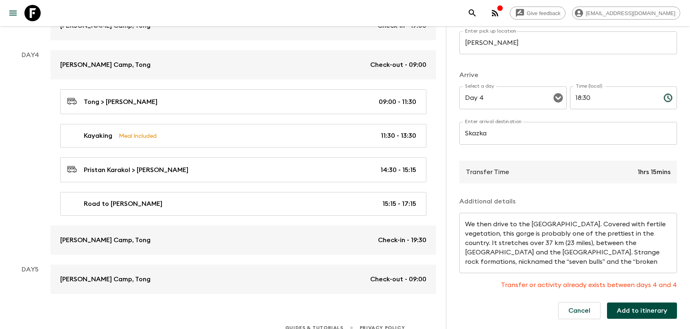
click at [622, 308] on button "Add to itinerary" at bounding box center [642, 310] width 70 height 16
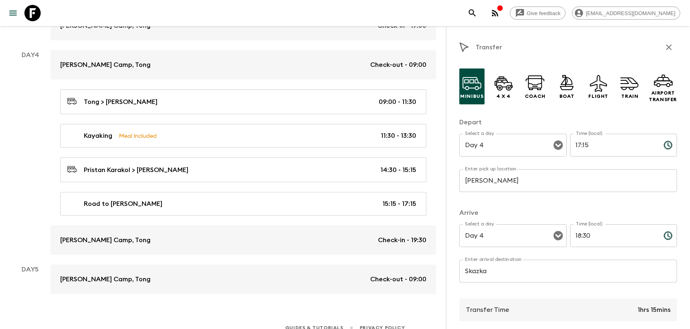
scroll to position [608, 0]
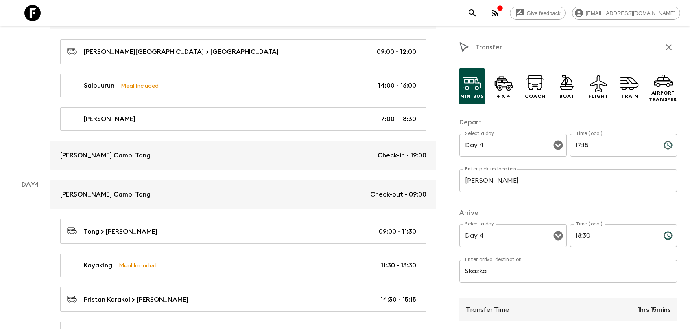
click at [672, 46] on icon "button" at bounding box center [669, 47] width 10 height 10
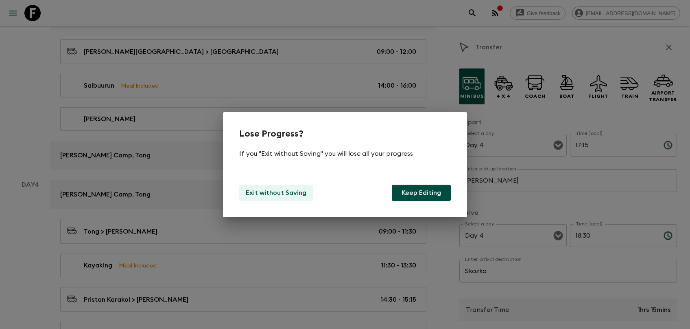
click at [290, 194] on p "Exit without Saving" at bounding box center [276, 193] width 61 height 10
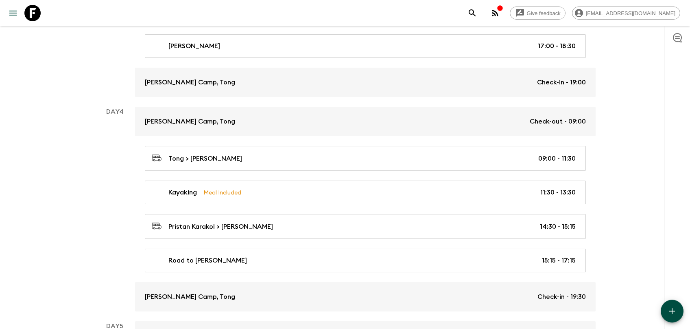
scroll to position [737, 0]
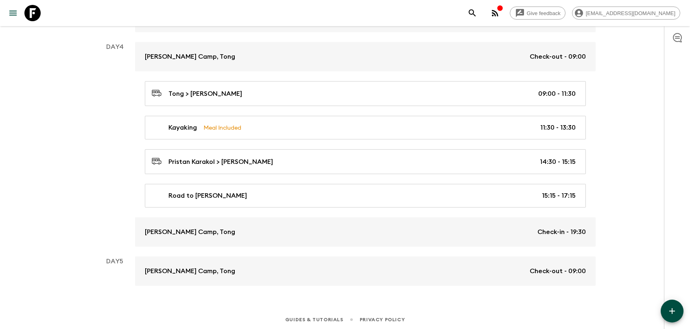
click at [671, 305] on button "button" at bounding box center [672, 310] width 23 height 23
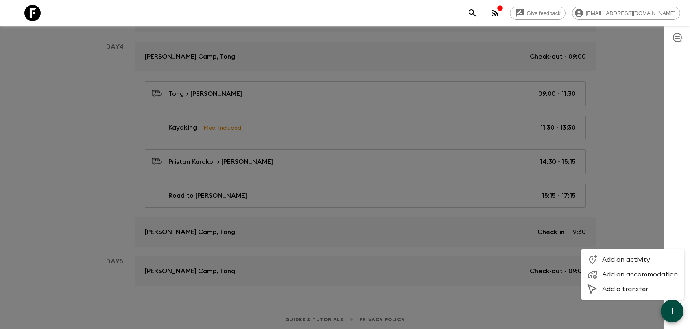
click at [618, 288] on span "Add a transfer" at bounding box center [641, 289] width 76 height 8
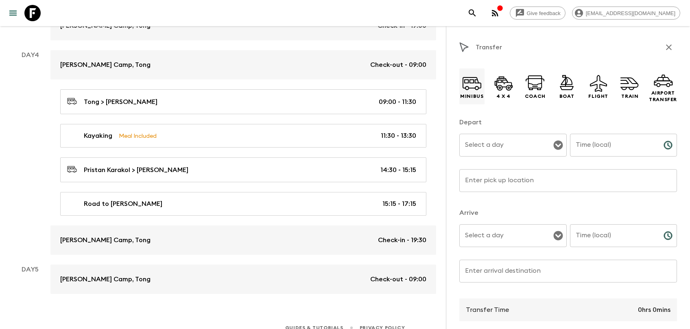
click at [465, 103] on div "Minibus" at bounding box center [472, 86] width 25 height 36
click at [476, 84] on icon at bounding box center [472, 83] width 20 height 20
click at [482, 145] on input "Select a day" at bounding box center [507, 144] width 88 height 15
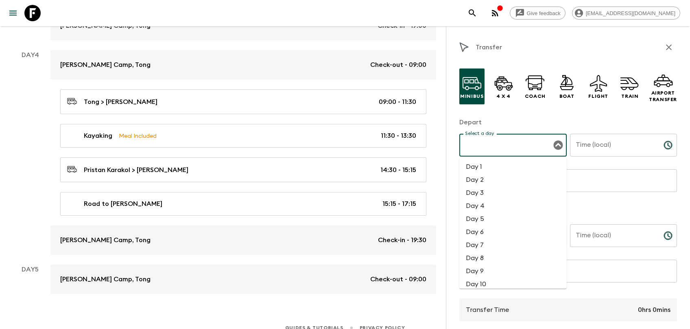
type input "T"
click at [486, 219] on li "Day 5" at bounding box center [513, 218] width 107 height 13
type input "Day 5"
click at [605, 142] on input "Time (local)" at bounding box center [613, 145] width 87 height 23
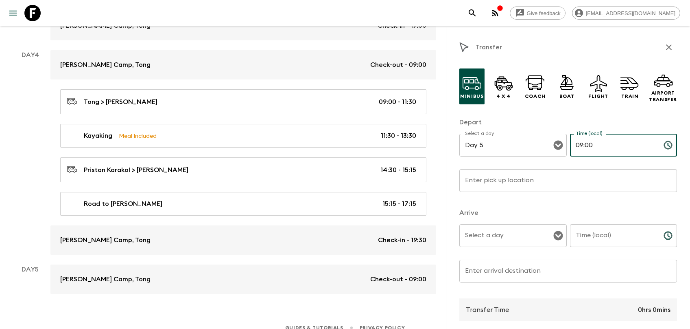
type input "09:00"
click at [541, 178] on input "Enter pick up location" at bounding box center [569, 180] width 218 height 23
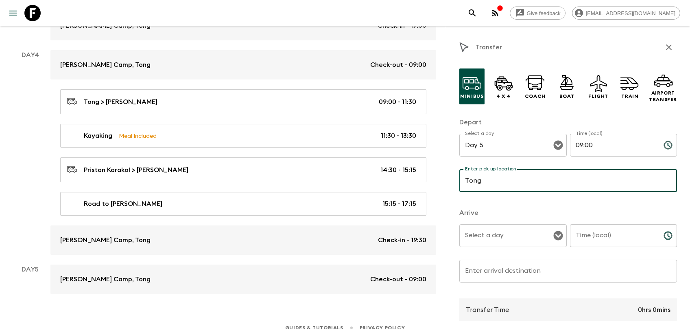
type input "Tong"
click at [507, 233] on input "Select a day" at bounding box center [507, 235] width 88 height 15
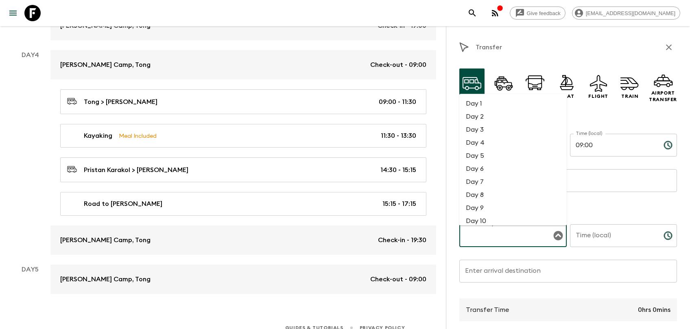
click at [511, 159] on li "Day 5" at bounding box center [513, 155] width 107 height 13
type input "Day 5"
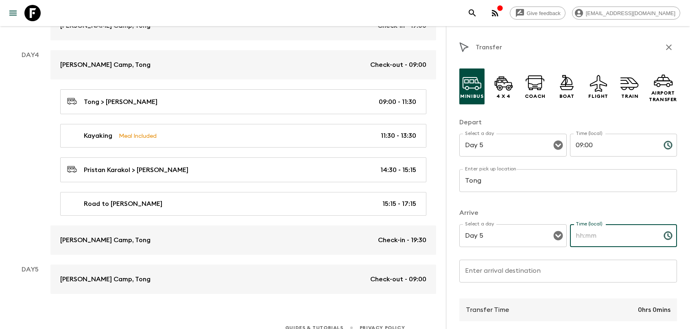
click at [590, 245] on input "Time (local)" at bounding box center [613, 235] width 87 height 23
click at [594, 234] on input "Time (local)" at bounding box center [613, 235] width 87 height 23
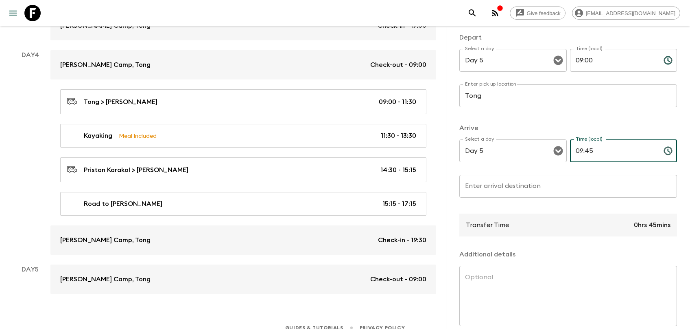
scroll to position [83, 0]
type input "09:45"
click at [493, 188] on input "Enter arrival destination" at bounding box center [569, 188] width 218 height 23
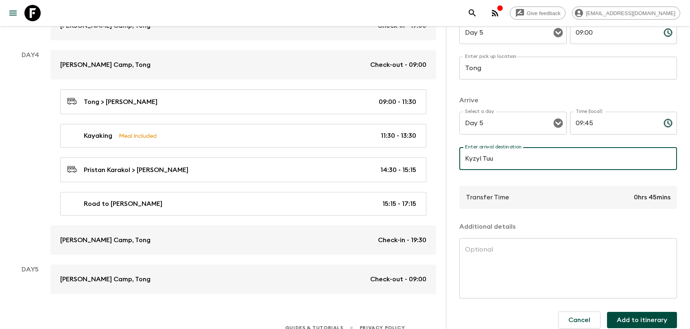
scroll to position [123, 0]
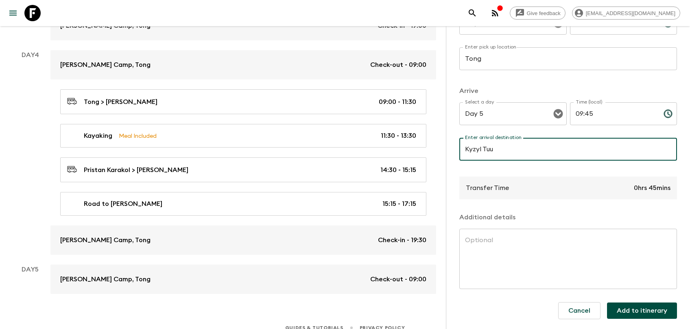
type input "Kyzyl Tuu"
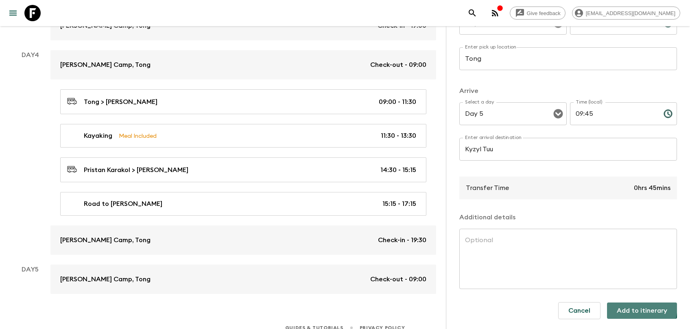
click at [623, 305] on button "Add to itinerary" at bounding box center [642, 310] width 70 height 16
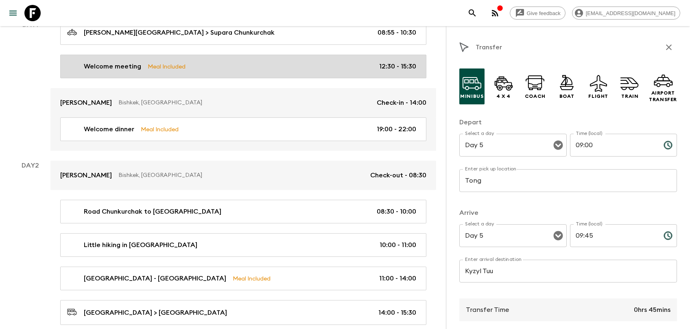
scroll to position [0, 0]
